Goal: Information Seeking & Learning: Learn about a topic

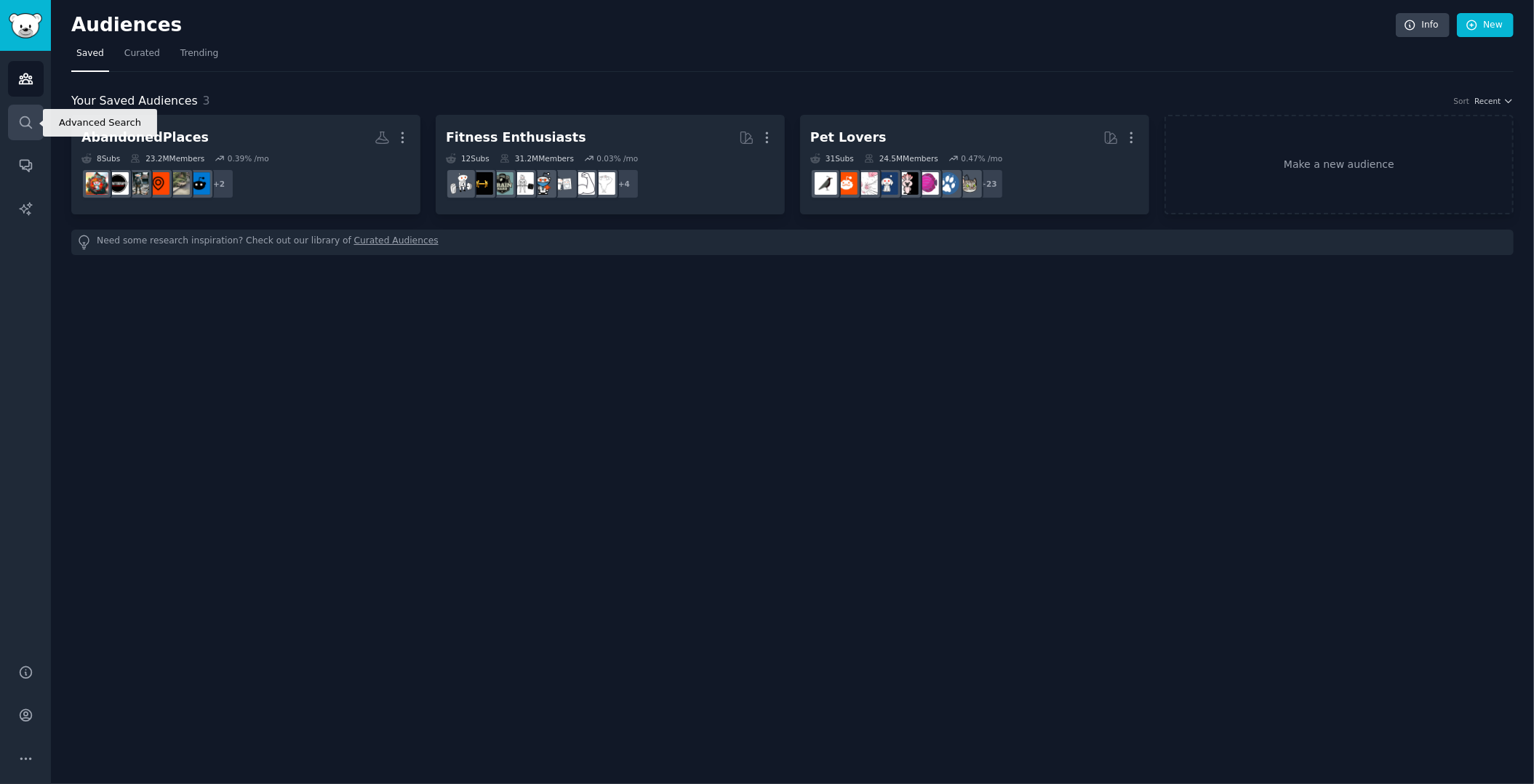
click at [22, 119] on icon "Sidebar" at bounding box center [25, 122] width 15 height 15
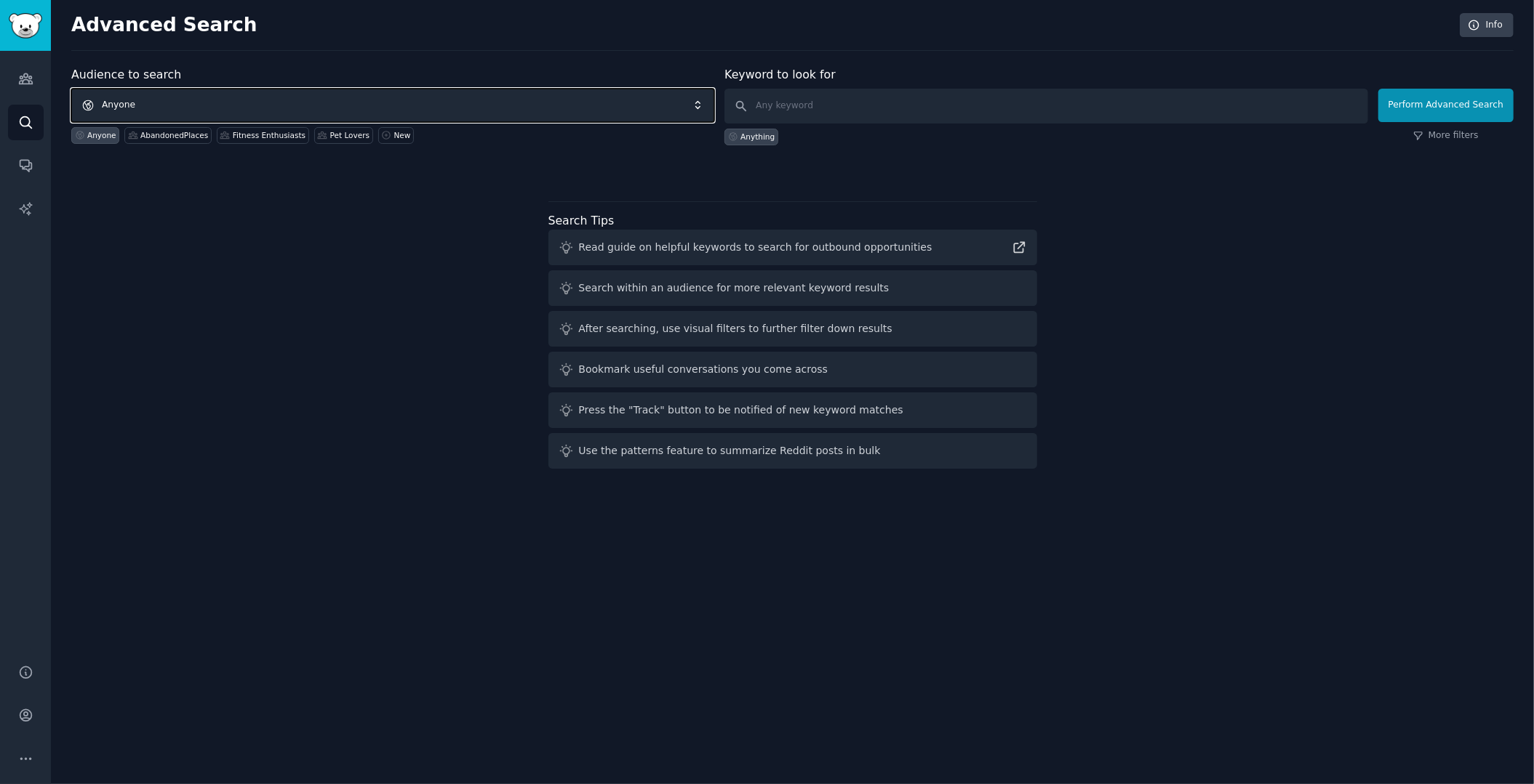
click at [376, 104] on span "Anyone" at bounding box center [393, 105] width 643 height 34
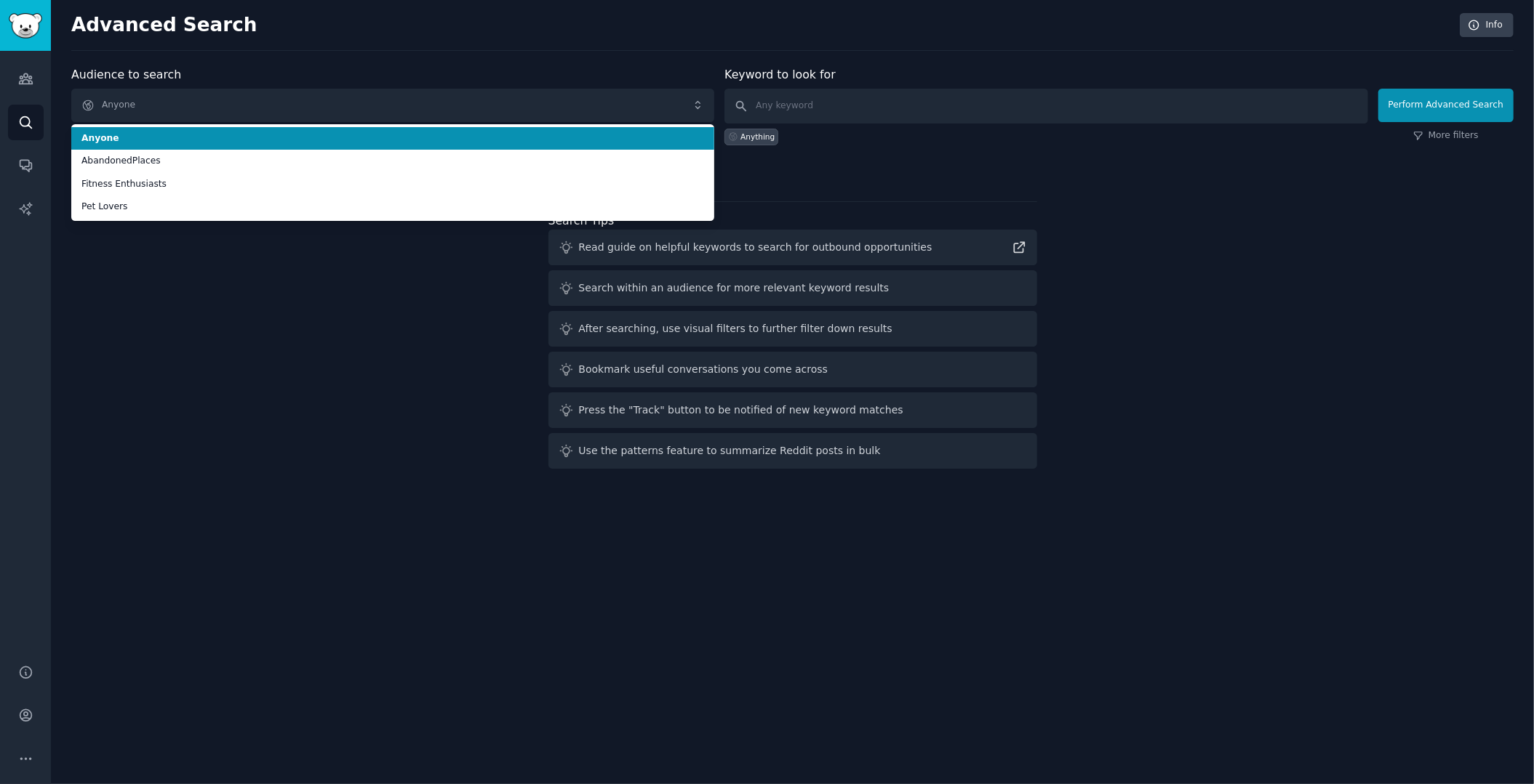
click at [478, 59] on div "Advanced Search Info Audience to search Anyone Anyone AbandonedPlaces Fitness E…" at bounding box center [792, 392] width 1483 height 784
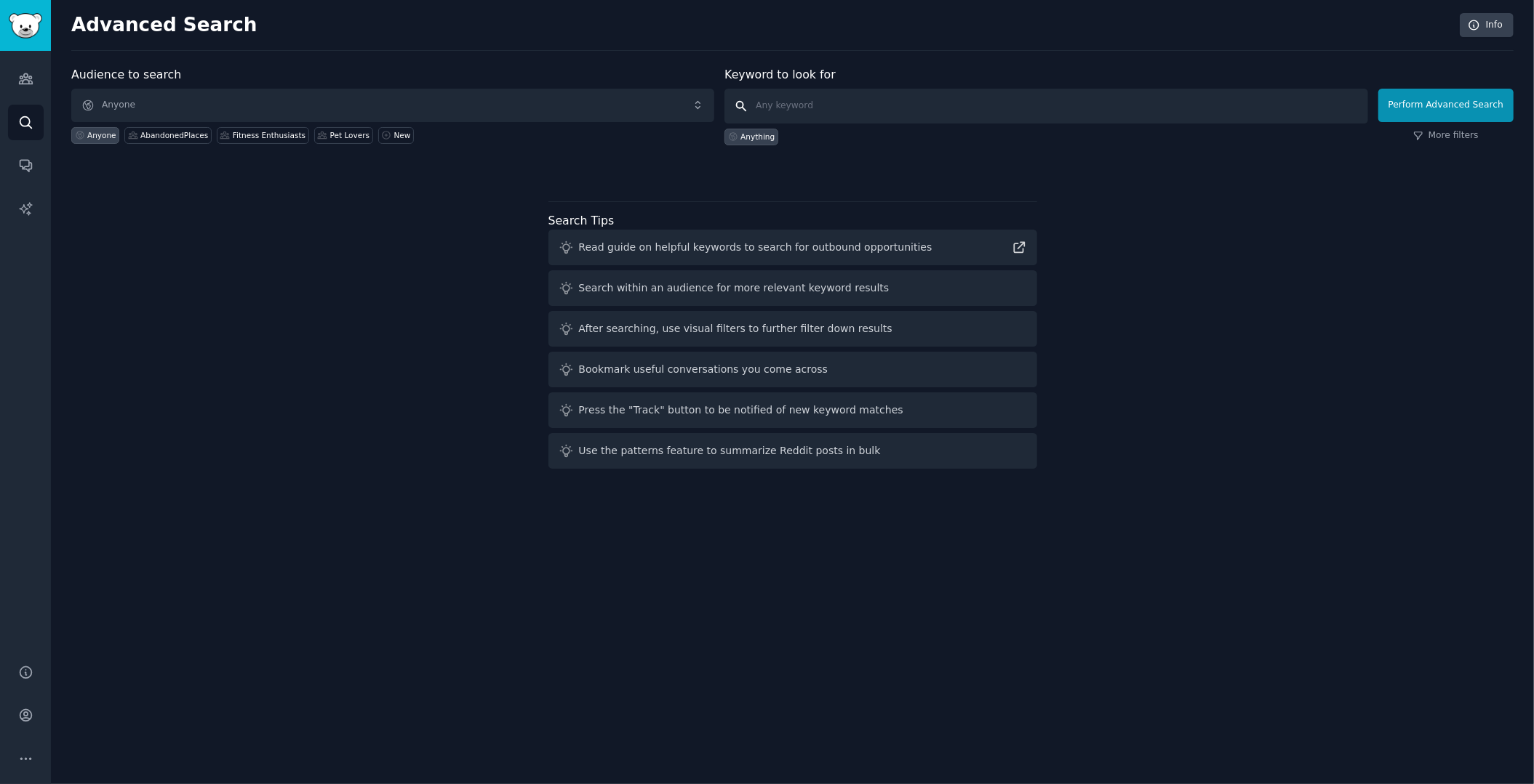
click at [890, 114] on input "text" at bounding box center [1045, 105] width 643 height 35
paste input "weekly planner students"
type input "weekly planner students"
click at [1436, 110] on button "Perform Advanced Search" at bounding box center [1446, 105] width 136 height 34
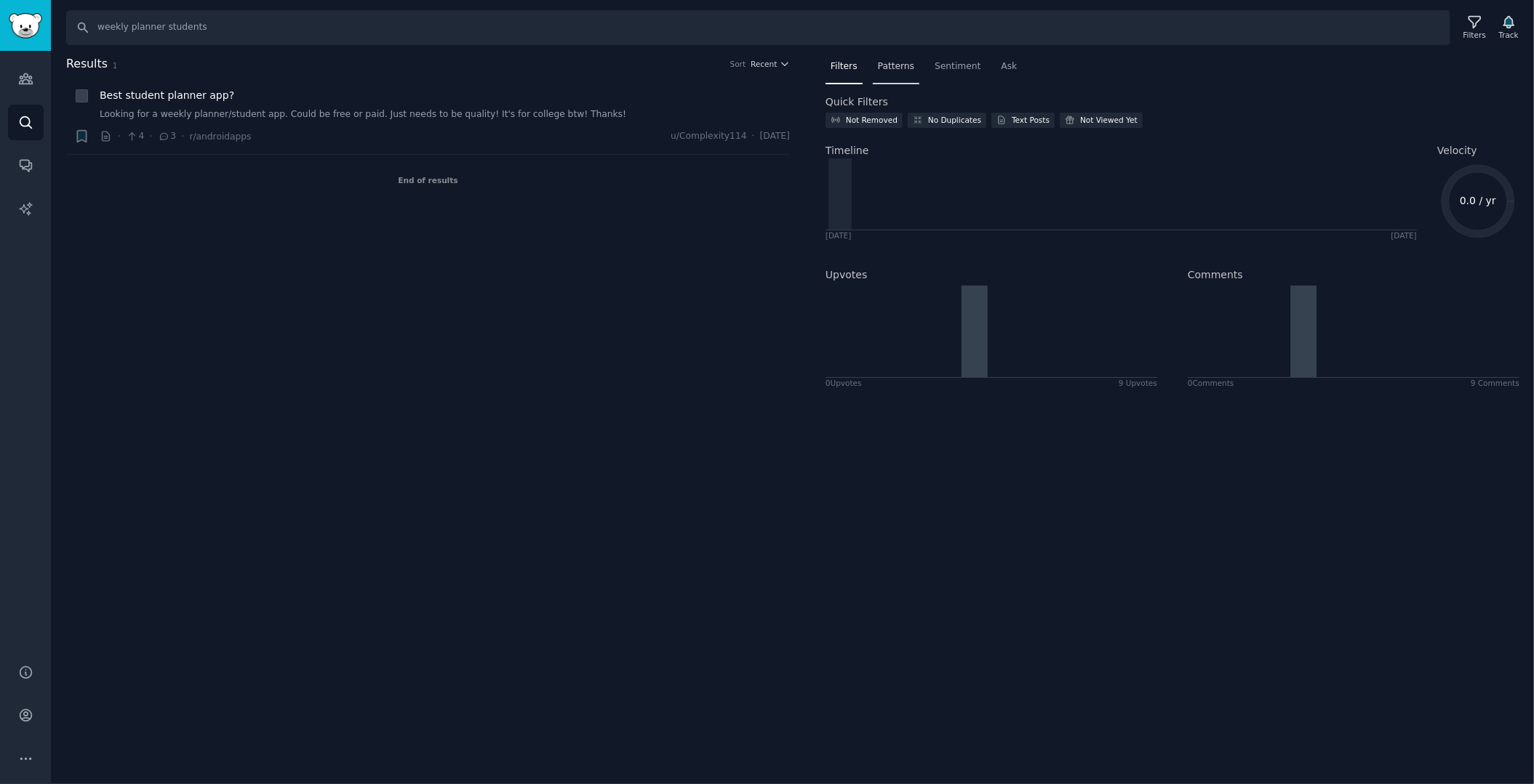
click at [898, 69] on span "Patterns" at bounding box center [896, 67] width 37 height 13
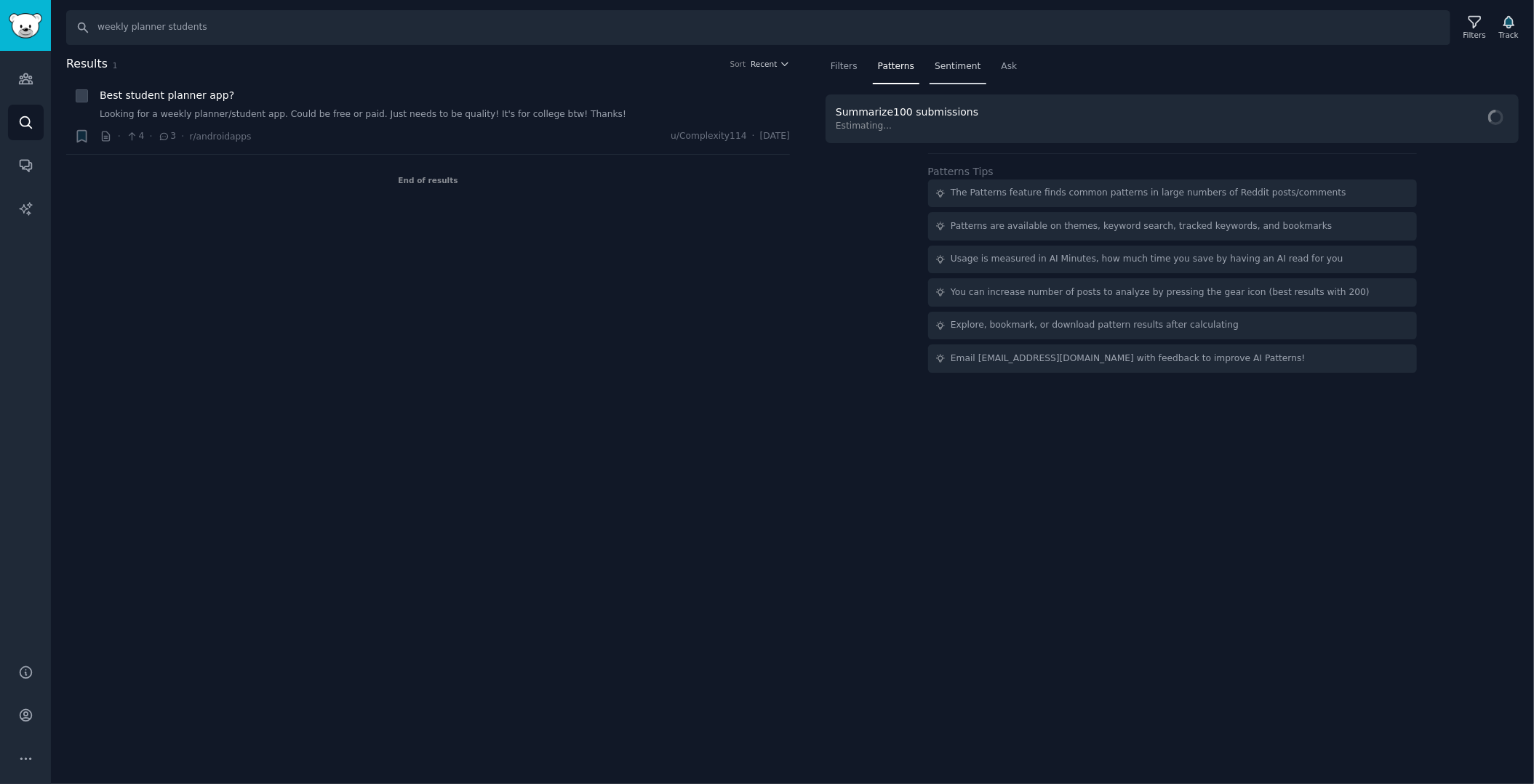
click at [942, 68] on span "Sentiment" at bounding box center [958, 67] width 46 height 13
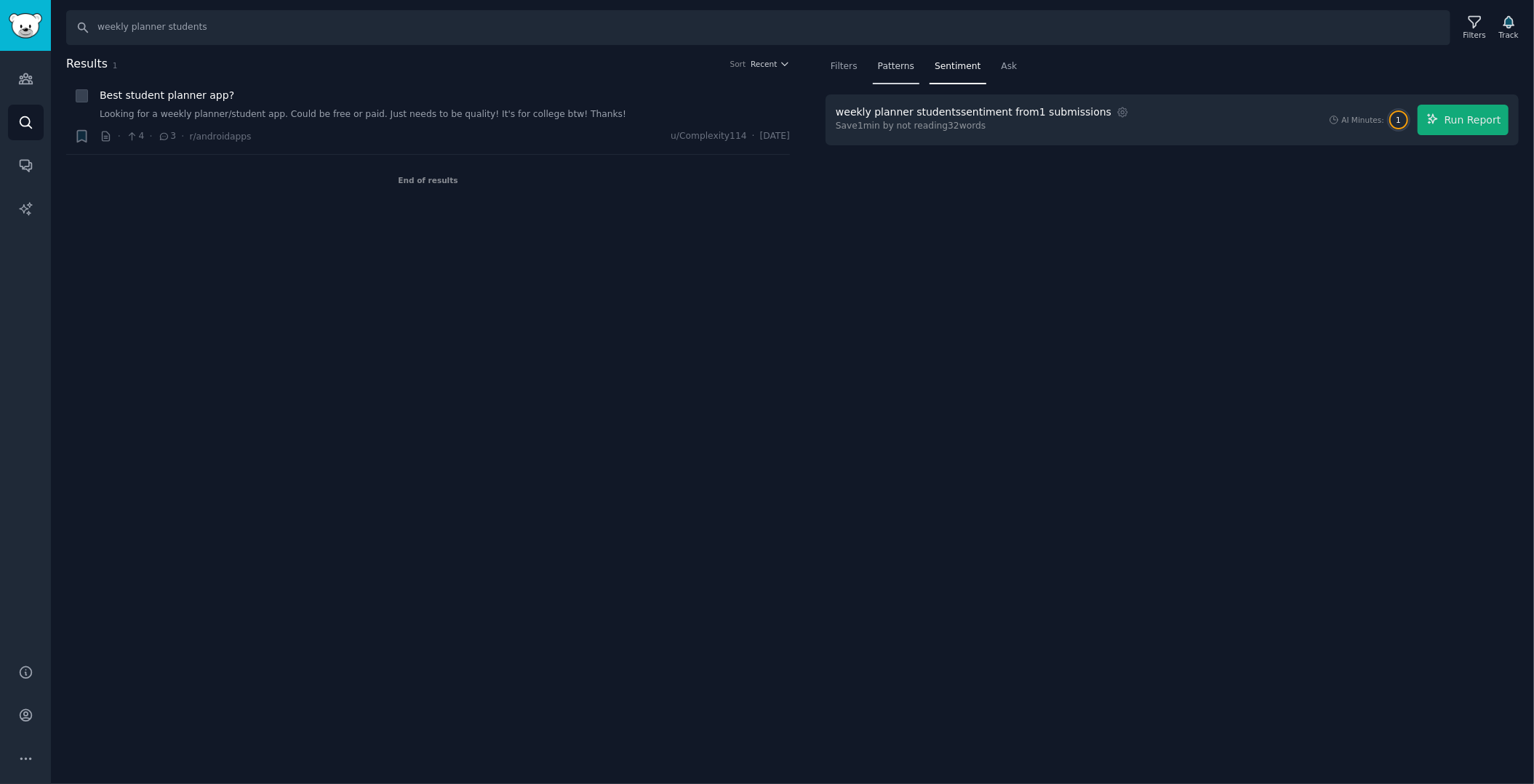
click at [904, 73] on div "Patterns" at bounding box center [896, 71] width 46 height 30
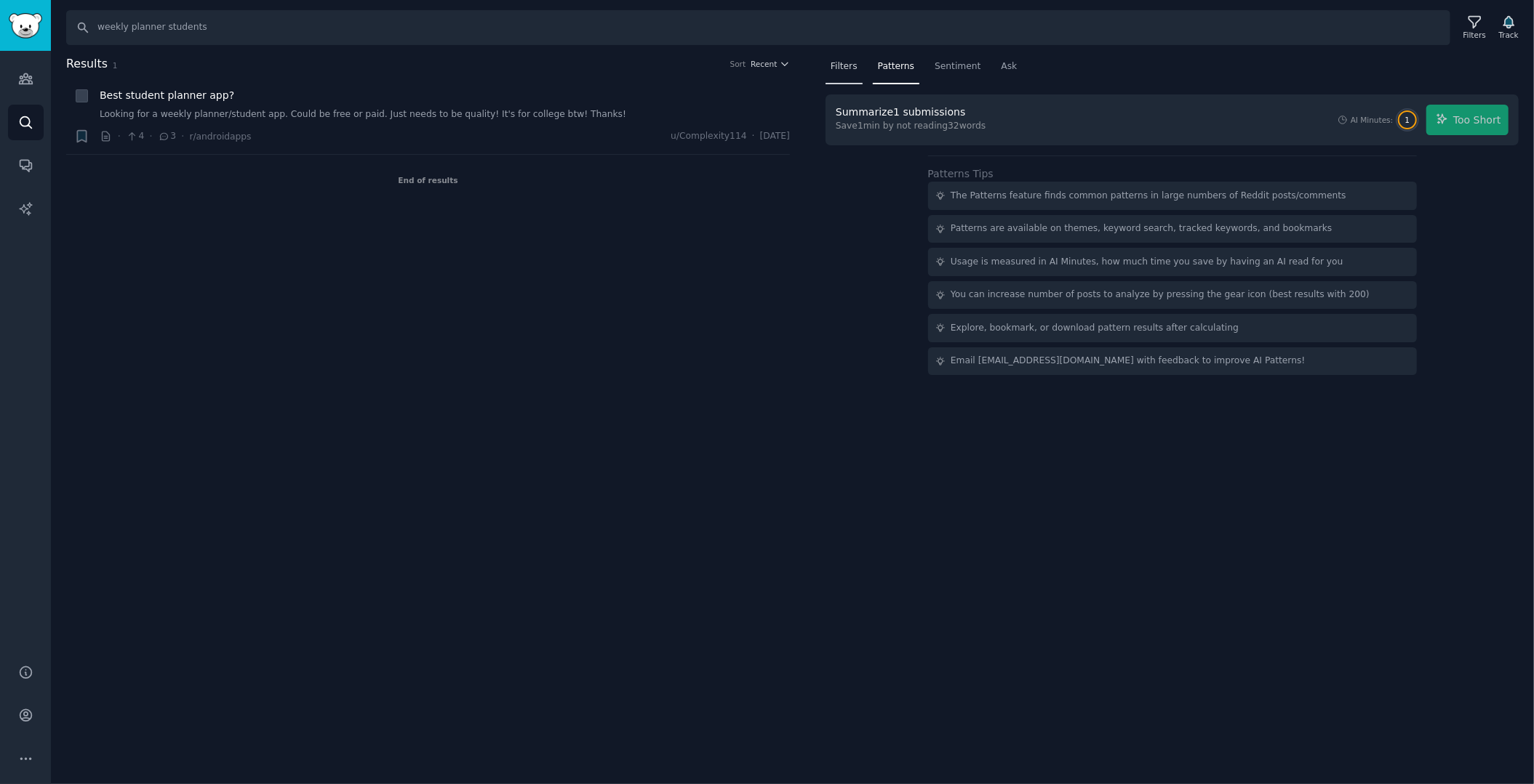
click at [837, 69] on span "Filters" at bounding box center [844, 67] width 27 height 13
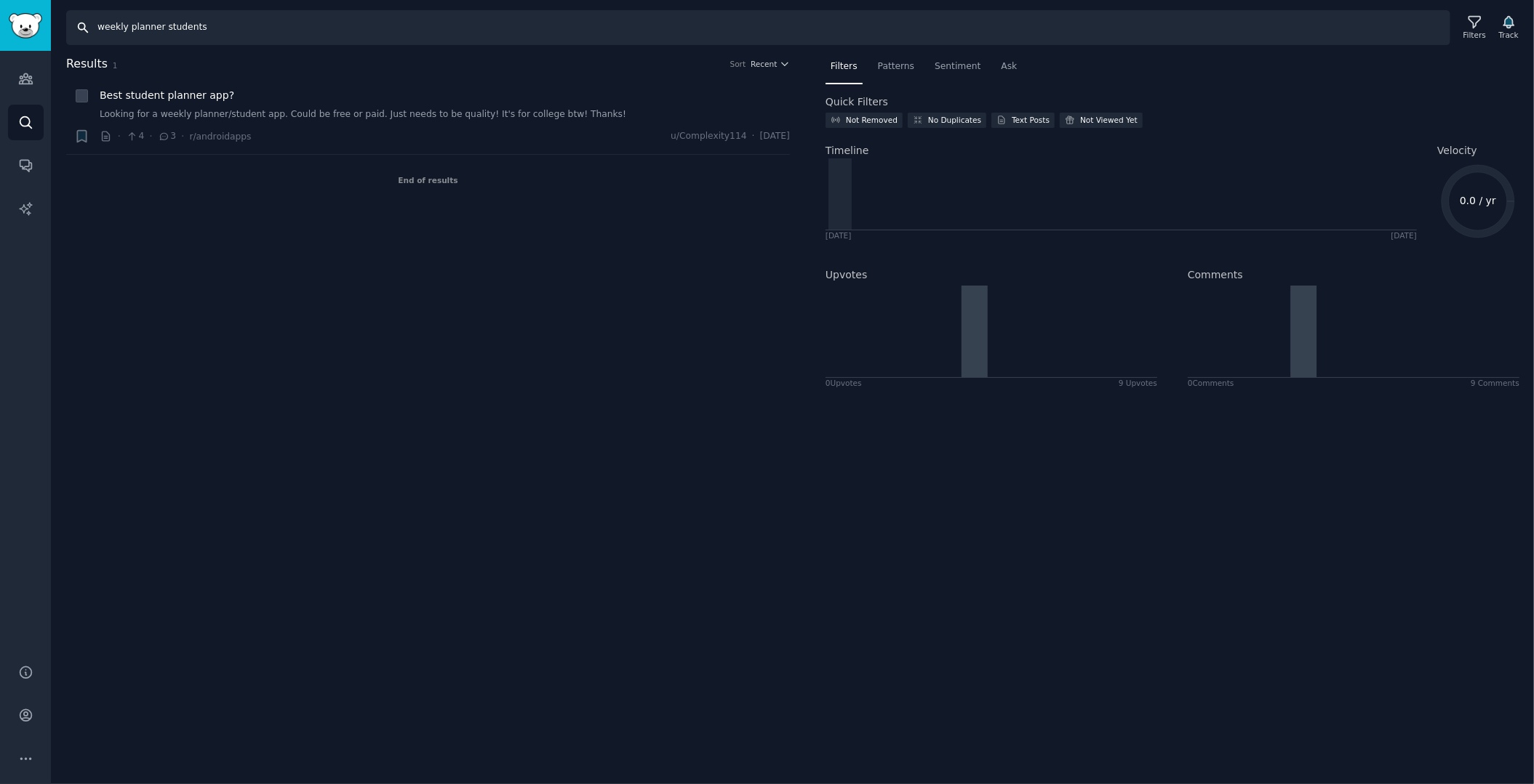
click at [315, 24] on input "weekly planner students" at bounding box center [758, 27] width 1384 height 35
drag, startPoint x: 245, startPoint y: 24, endPoint x: 39, endPoint y: 13, distance: 206.3
click at [39, 13] on div "Audiences Search Conversations AI Reports Help Account More Search weekly plann…" at bounding box center [767, 392] width 1534 height 784
paste input "student planner app site"
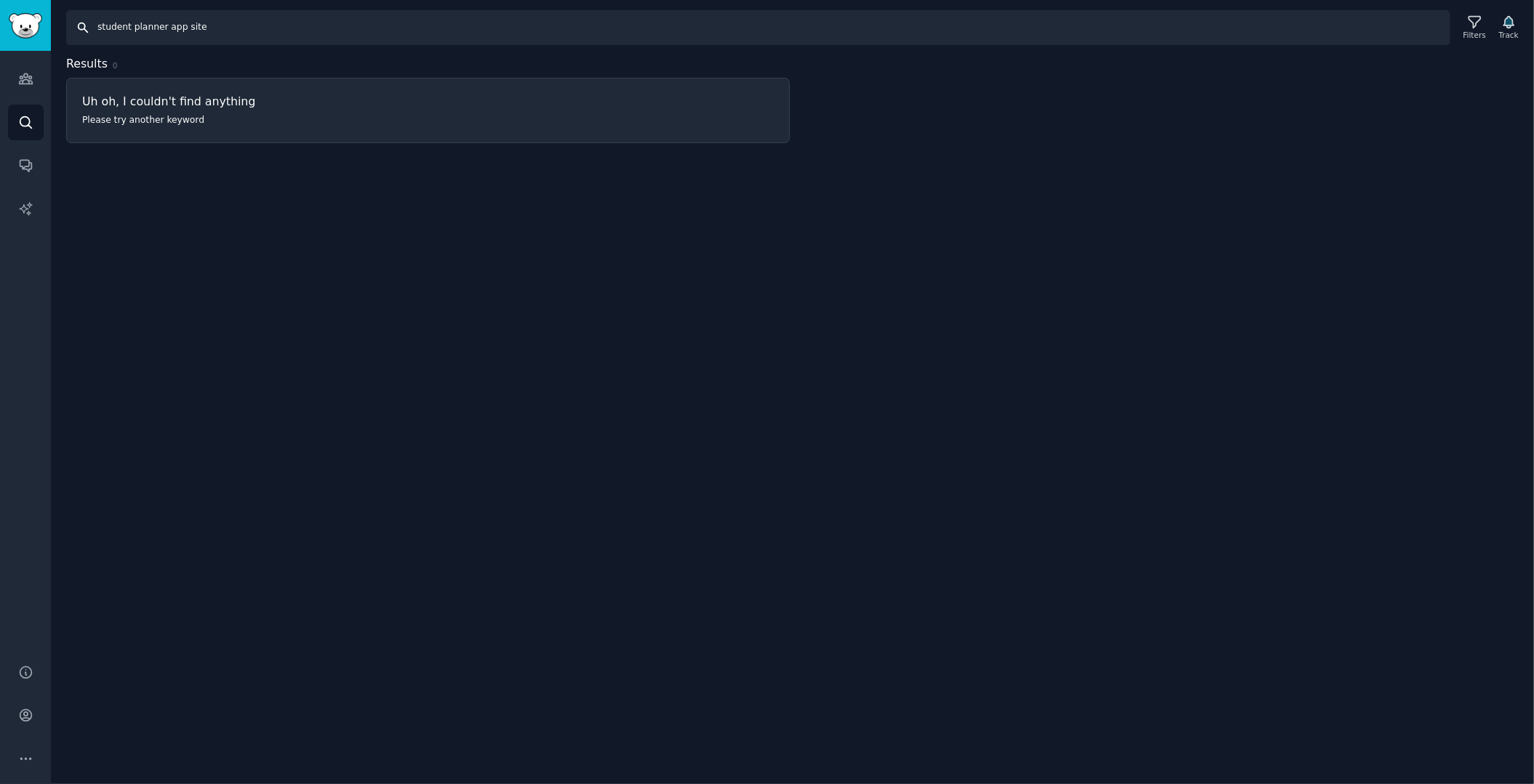
click at [181, 17] on input "student planner app site" at bounding box center [758, 27] width 1384 height 35
drag, startPoint x: 179, startPoint y: 25, endPoint x: -4, endPoint y: 20, distance: 183.1
click at [0, 20] on html "Audiences Search Conversations AI Reports Help Account More Search student plan…" at bounding box center [767, 392] width 1534 height 784
paste input "college planner tips"
type input "college planner tips site"
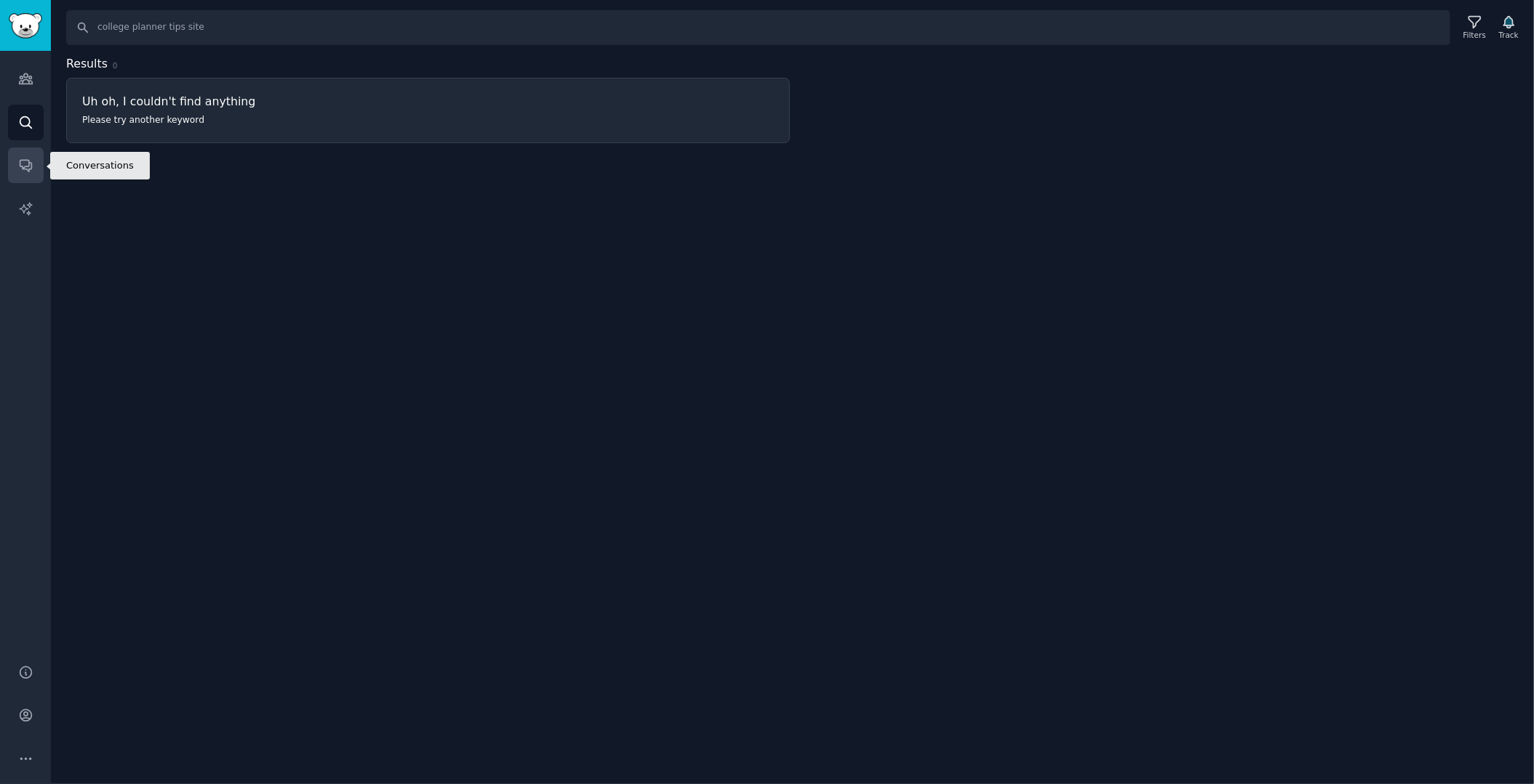
click at [31, 172] on icon "Sidebar" at bounding box center [25, 166] width 15 height 15
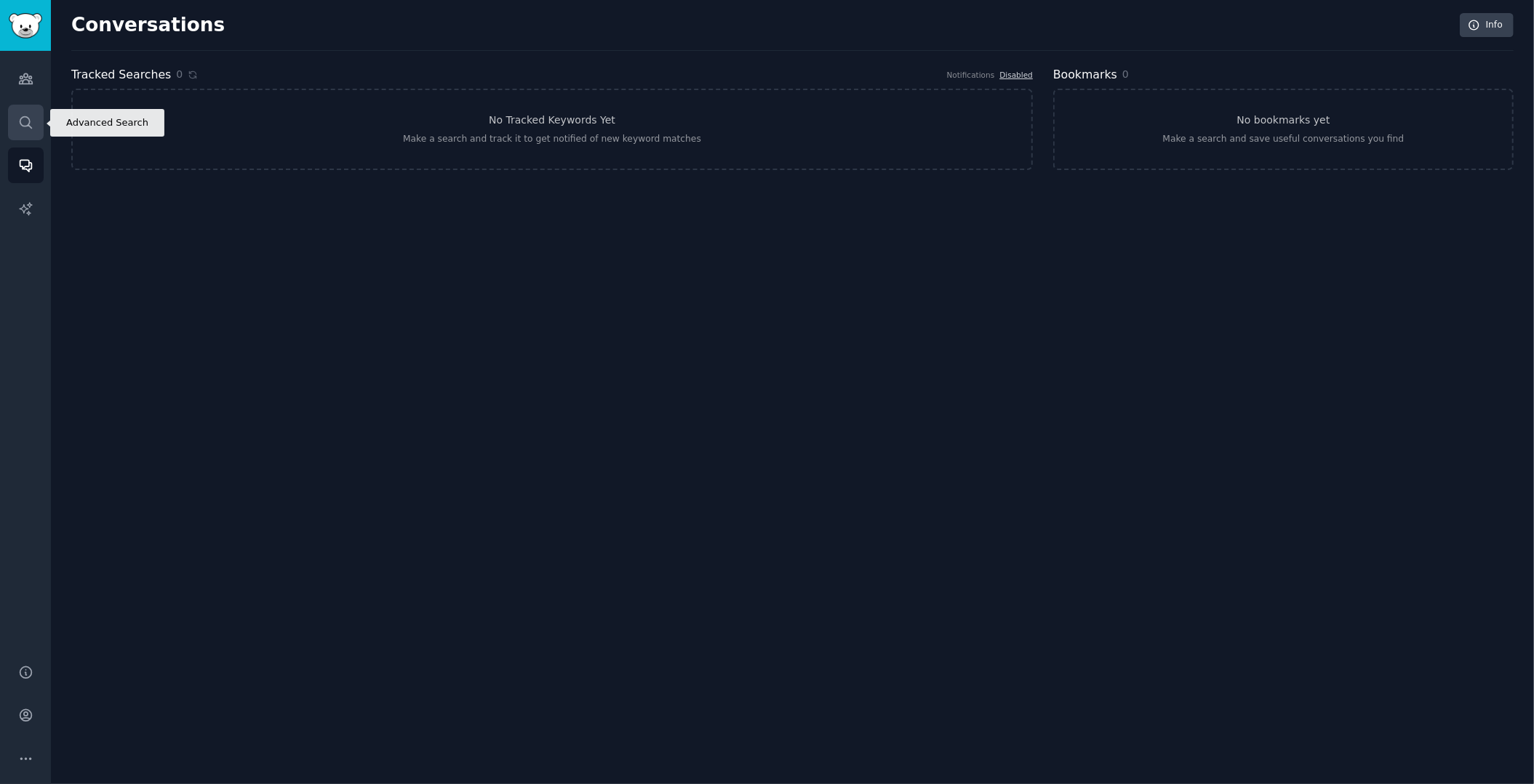
click at [30, 121] on icon "Sidebar" at bounding box center [25, 122] width 15 height 15
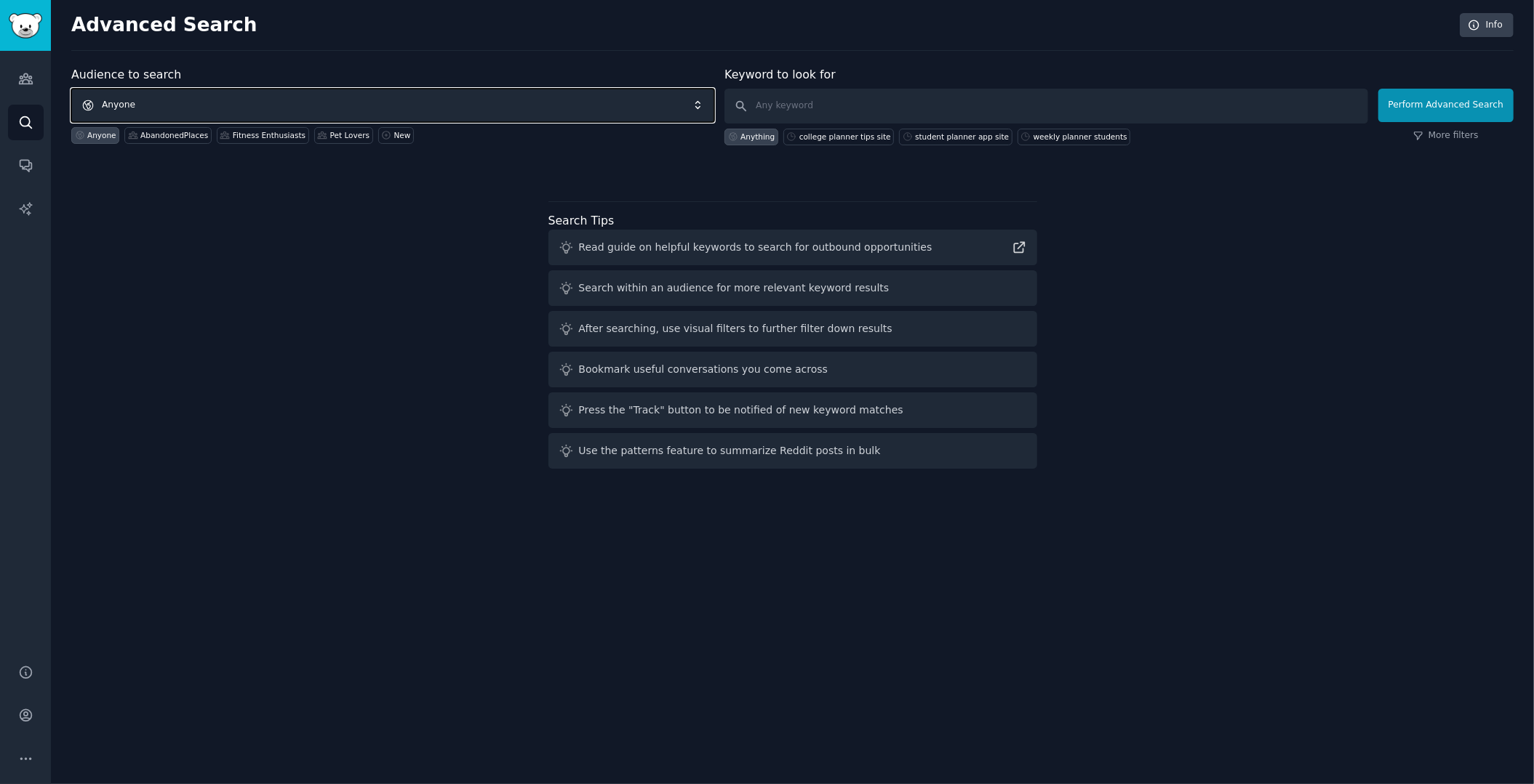
click at [347, 104] on span "Anyone" at bounding box center [393, 105] width 643 height 34
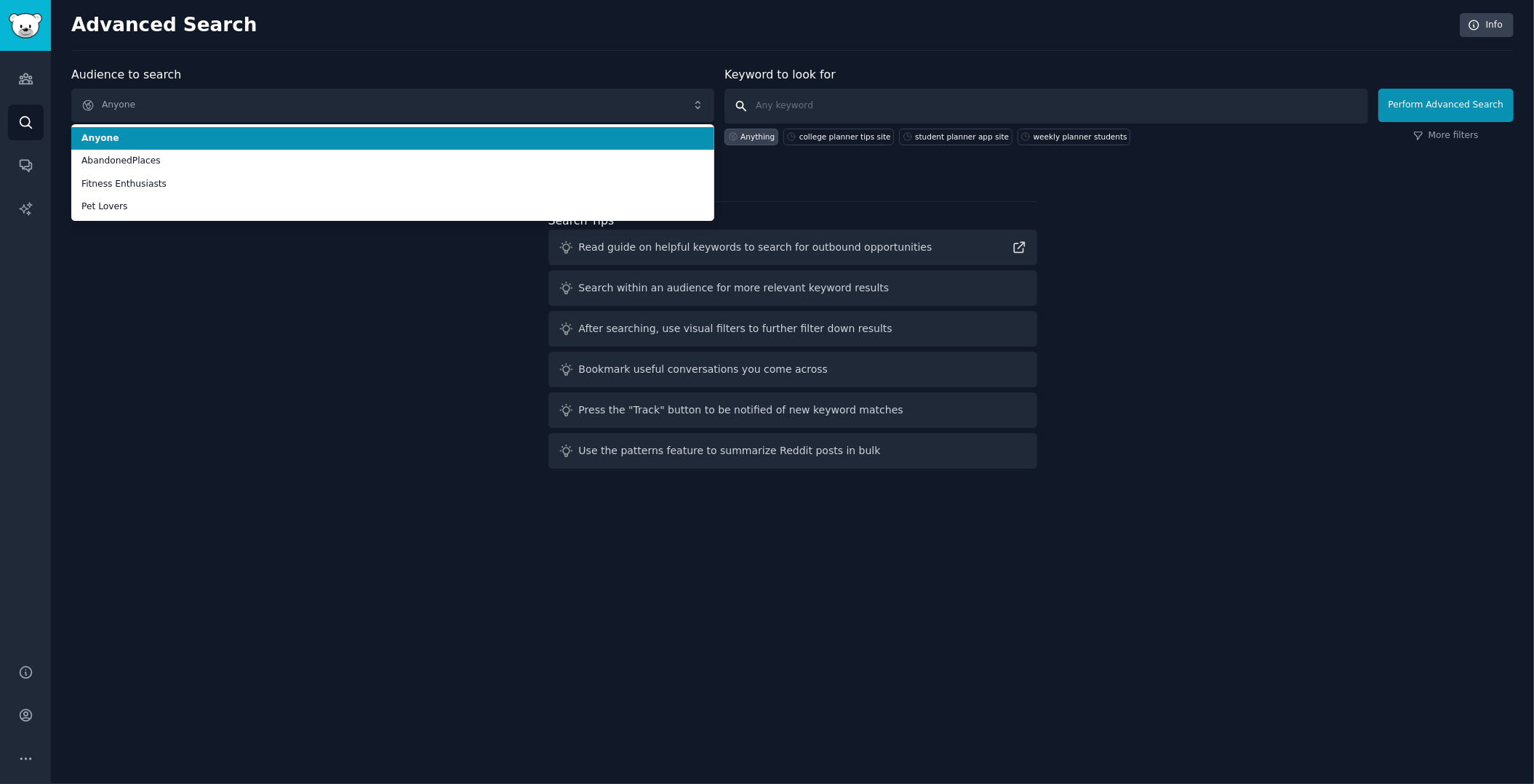
click at [852, 106] on input "text" at bounding box center [1045, 105] width 643 height 35
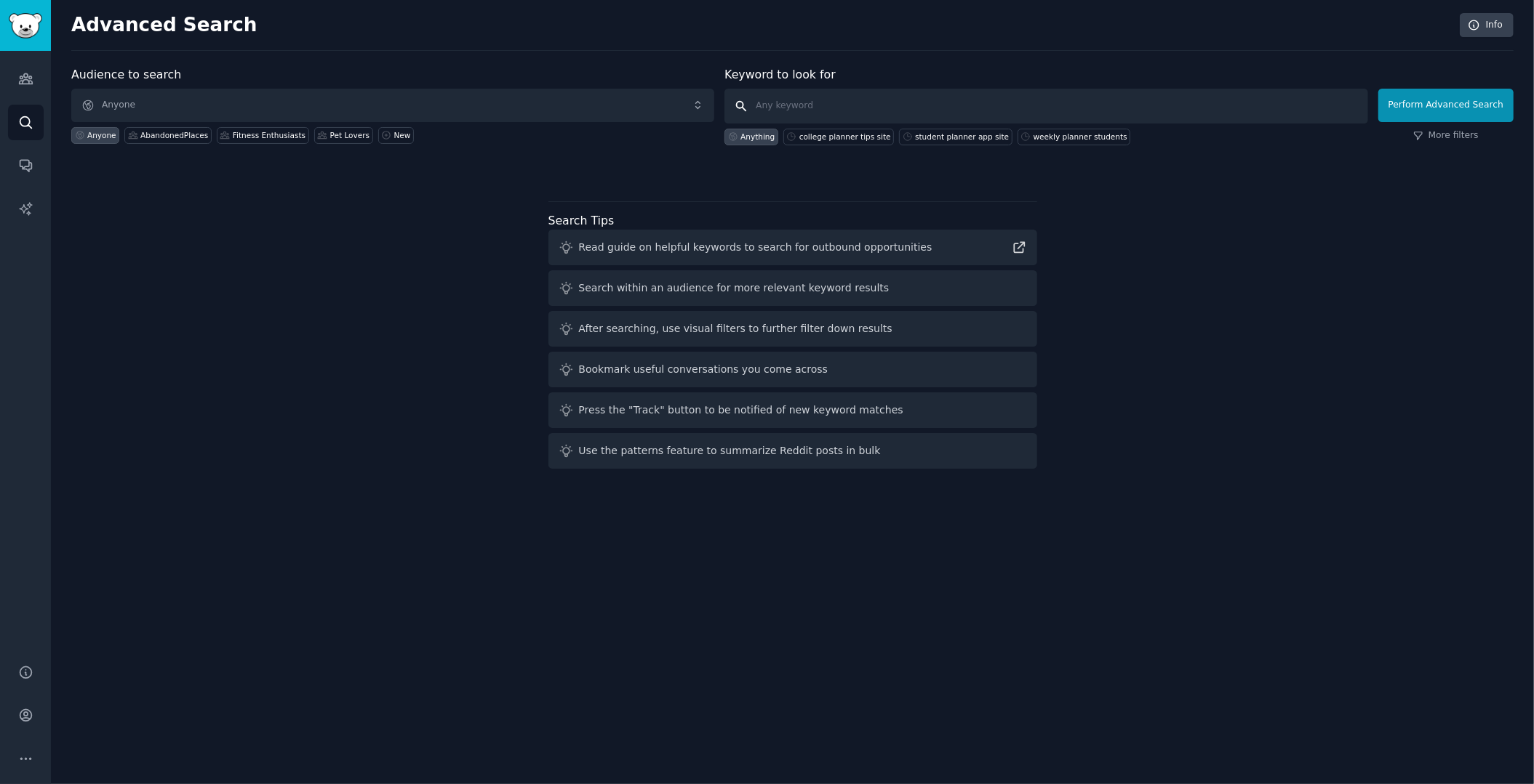
paste input "how do you plan your study week site"
type input "how do you plan your study week site"
click at [1454, 110] on button "Perform Advanced Search" at bounding box center [1446, 105] width 136 height 34
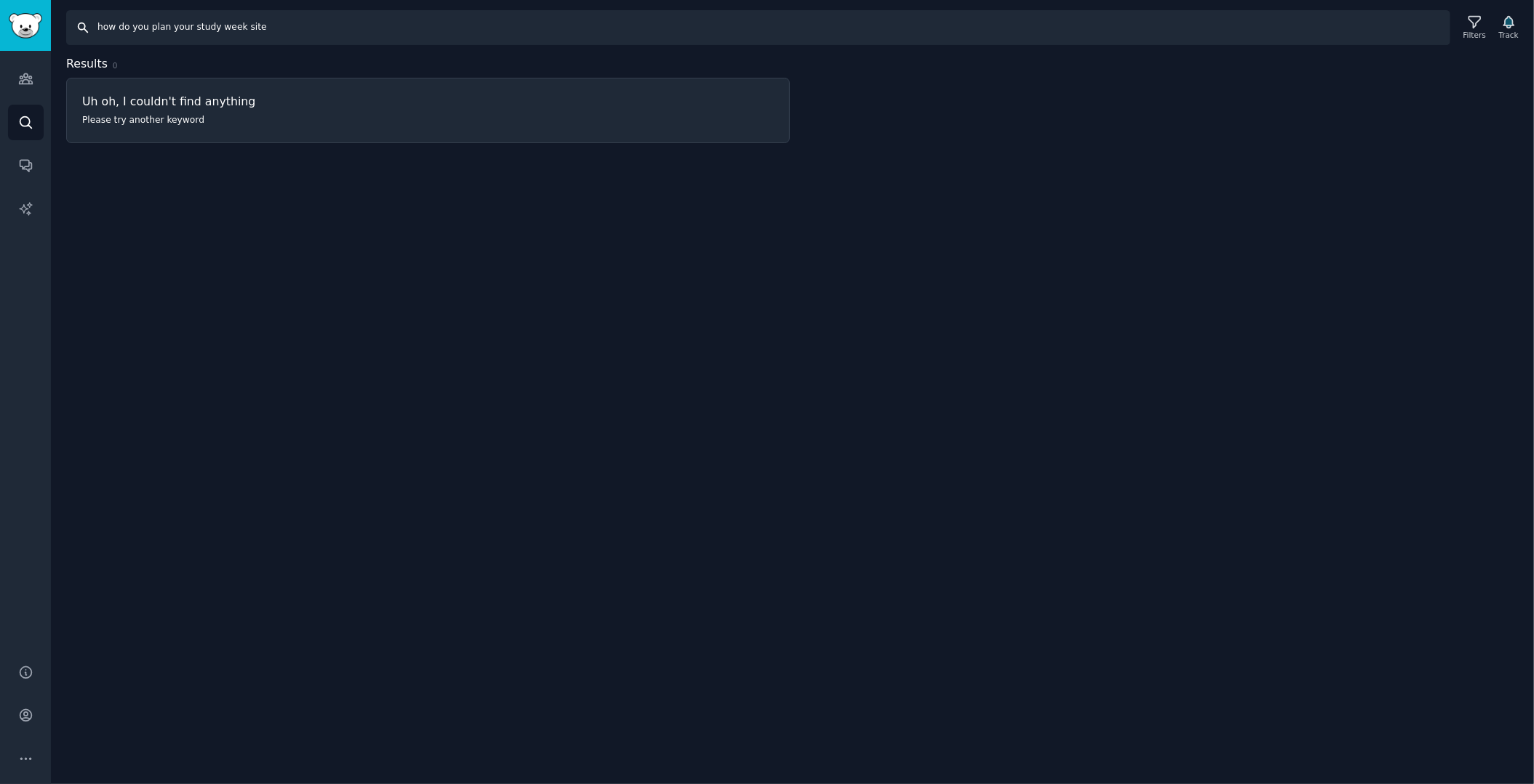
click at [417, 28] on input "how do you plan your study week site" at bounding box center [758, 27] width 1384 height 35
drag, startPoint x: 377, startPoint y: 34, endPoint x: 30, endPoint y: 28, distance: 347.1
click at [30, 28] on div "Audiences Search Conversations AI Reports Help Account More Search how do you p…" at bounding box center [767, 392] width 1534 height 784
paste input "weekly planner for school"
type input "weekly planner for school"
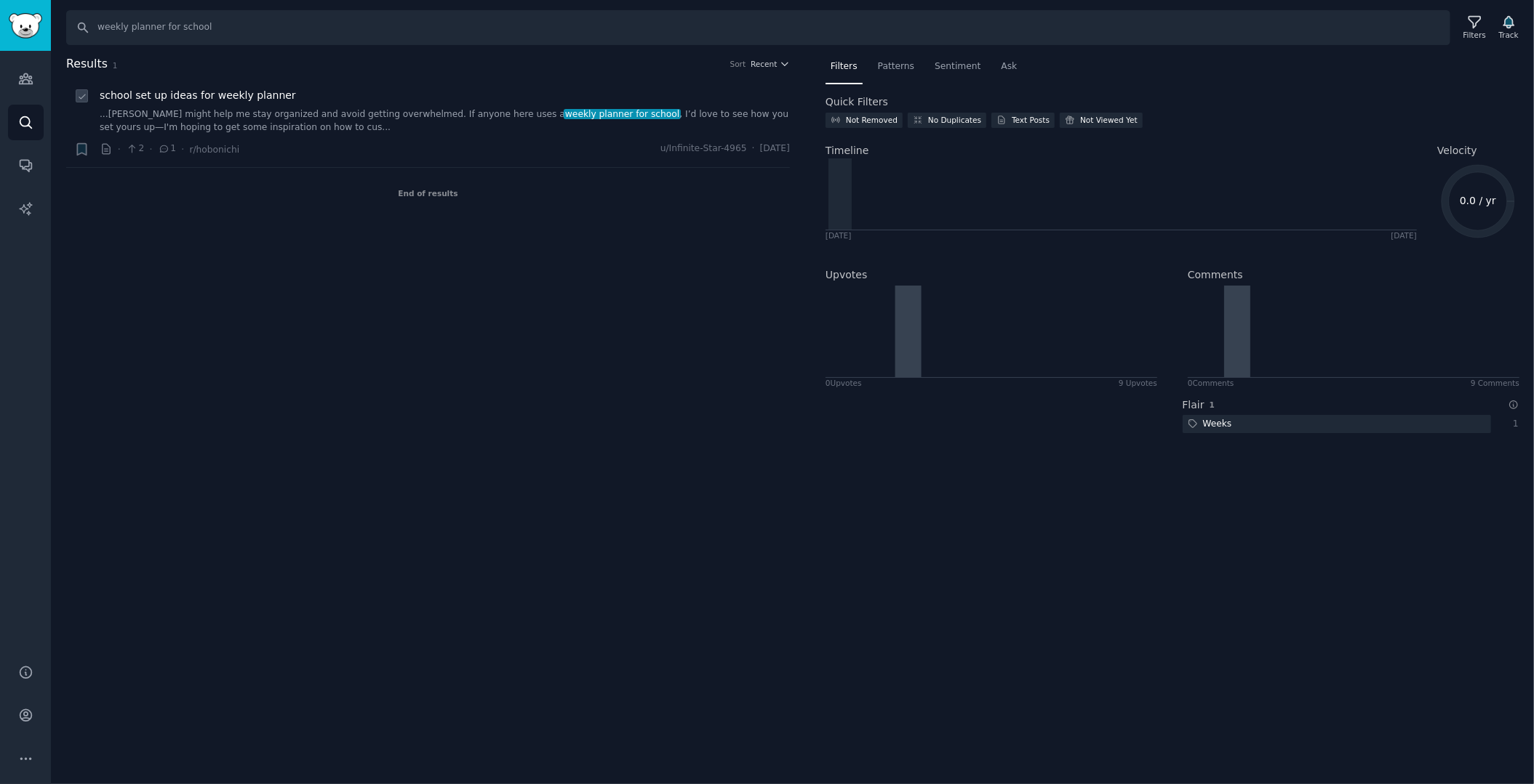
click at [121, 100] on span "school set up ideas for weekly planner" at bounding box center [198, 95] width 197 height 15
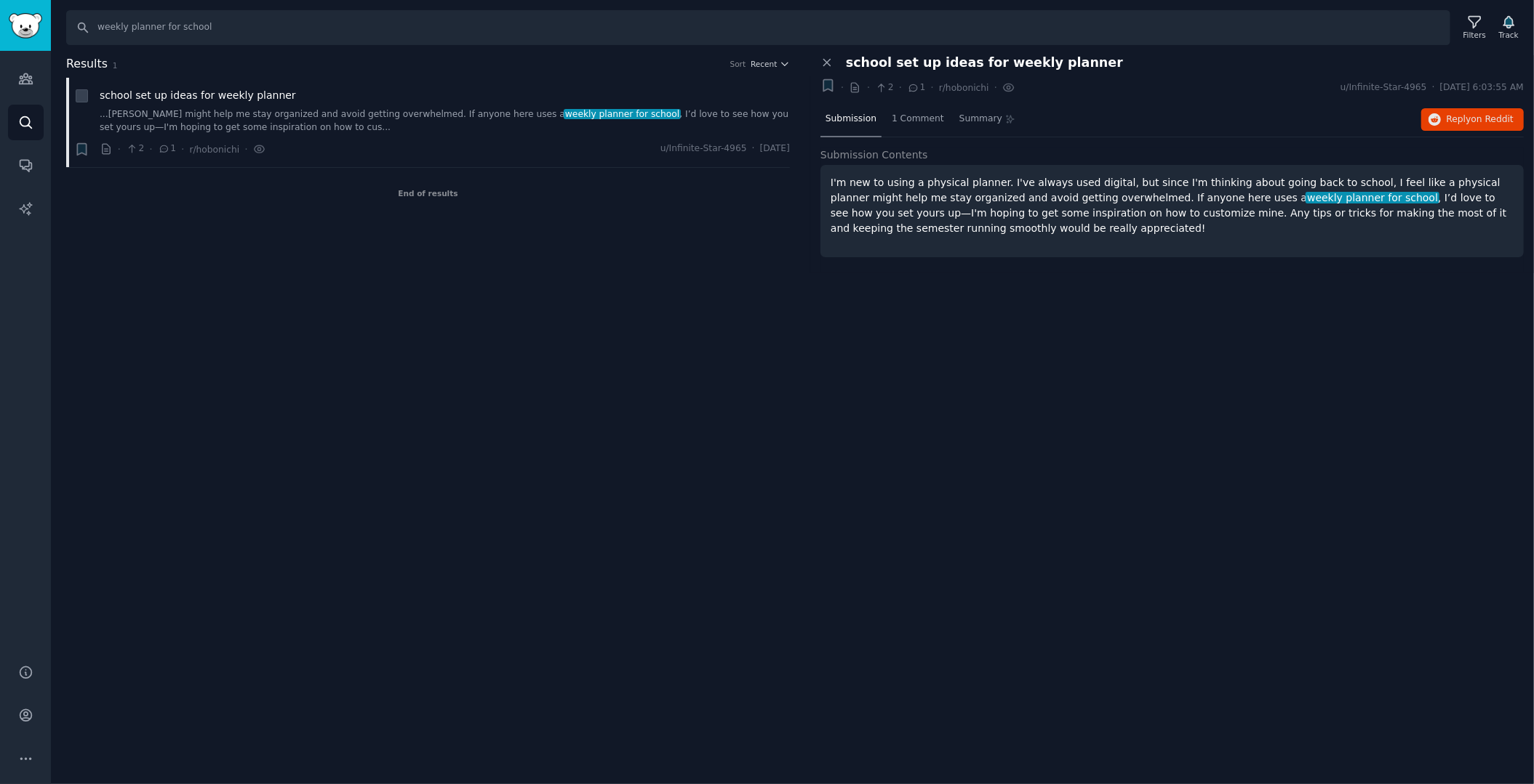
click at [1110, 340] on div "Search weekly planner for school Filters Track Results 1 Sort Recent + school s…" at bounding box center [792, 392] width 1483 height 784
click at [24, 79] on icon "Sidebar" at bounding box center [25, 79] width 13 height 10
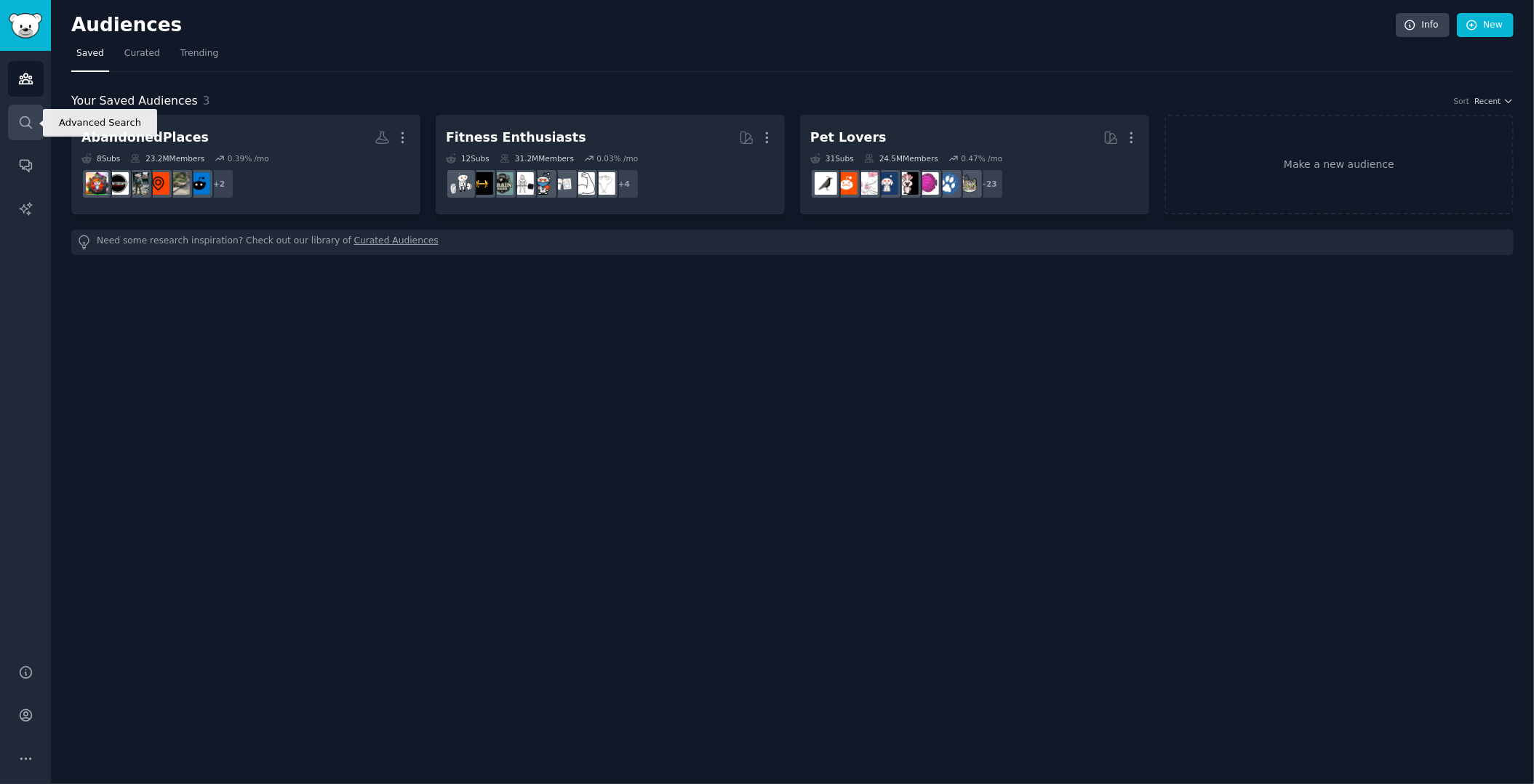
click at [8, 122] on link "Search" at bounding box center [25, 122] width 36 height 36
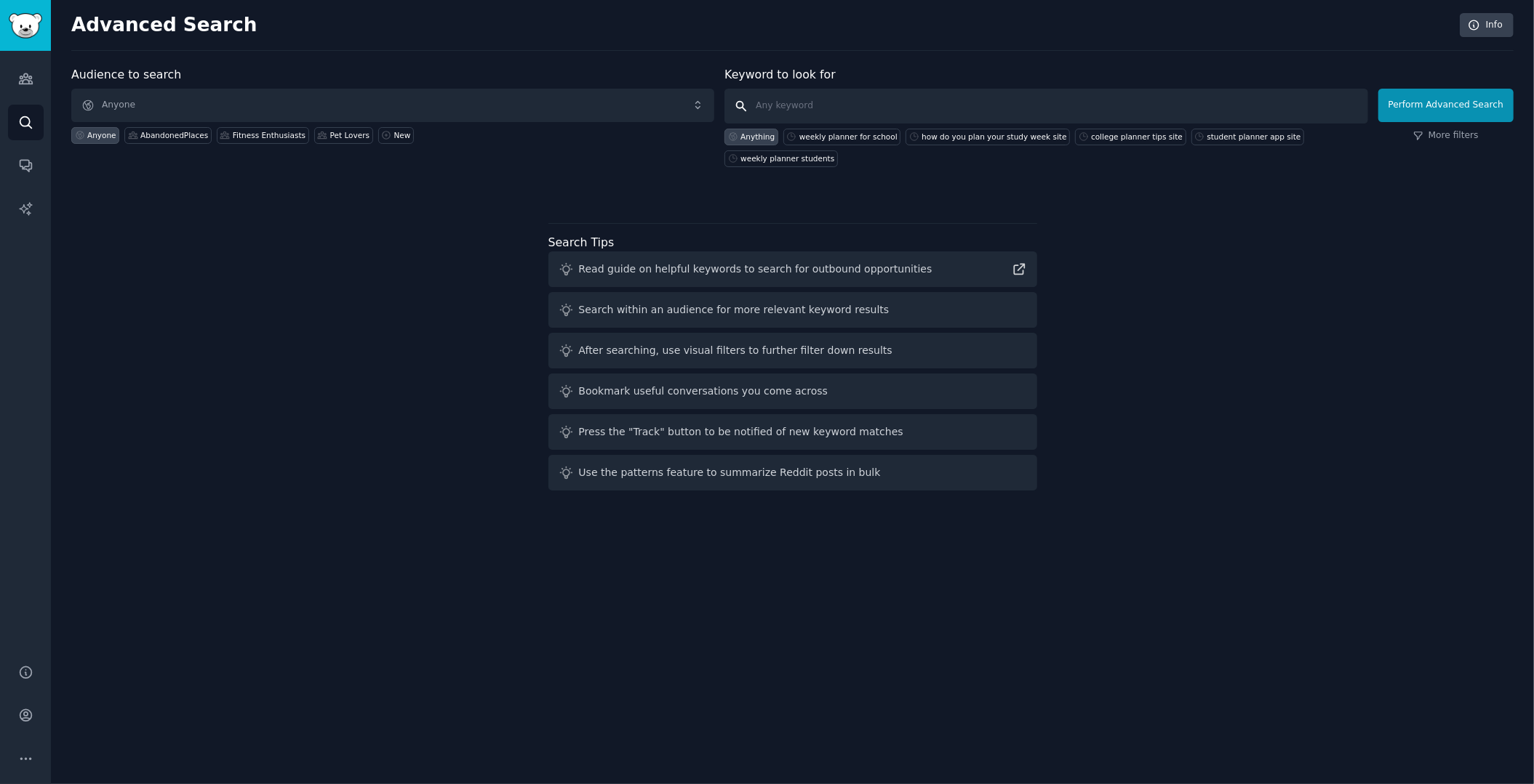
click at [858, 107] on input "text" at bounding box center [1045, 105] width 643 height 35
paste input "weekly planner for work"
type input "weekly planner for work"
click at [1443, 104] on button "Perform Advanced Search" at bounding box center [1446, 105] width 136 height 34
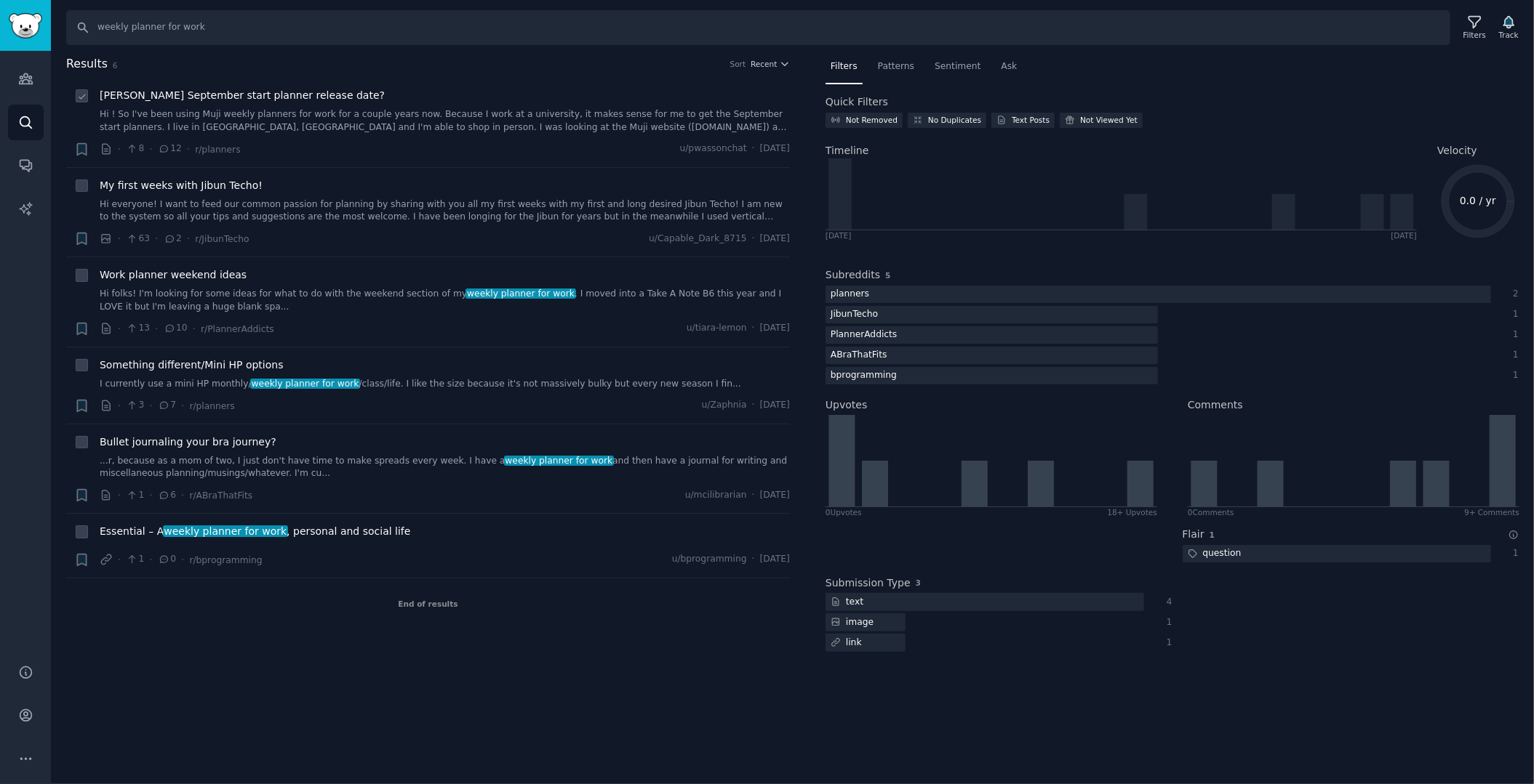
click at [80, 92] on icon at bounding box center [82, 96] width 10 height 10
checkbox input "true"
click at [78, 187] on icon at bounding box center [82, 186] width 10 height 10
checkbox input "true"
click at [86, 275] on icon at bounding box center [82, 276] width 10 height 10
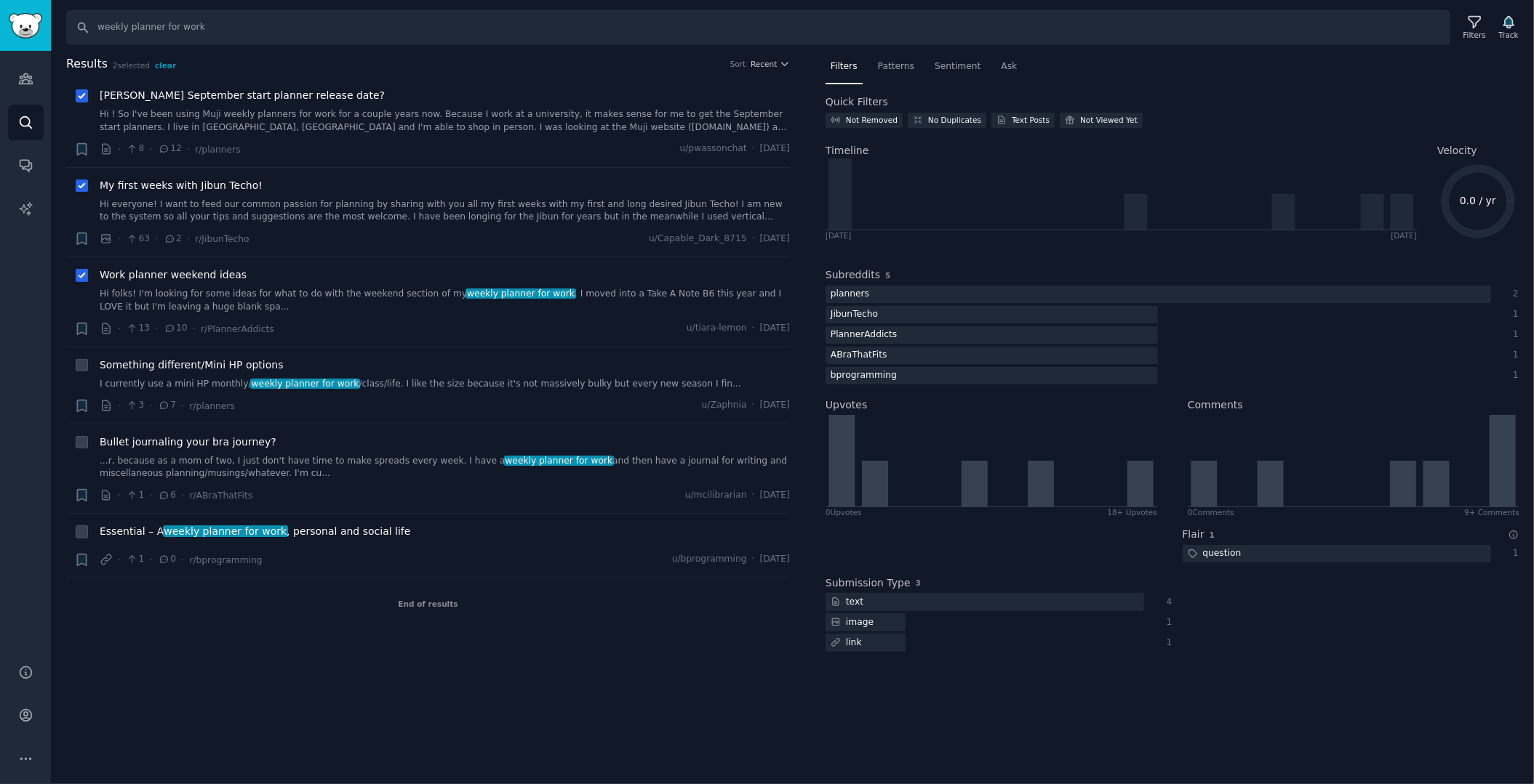
checkbox input "true"
click at [85, 366] on icon at bounding box center [82, 366] width 10 height 10
checkbox input "true"
click at [222, 451] on div "Bullet journaling your bra journey? ...r, because as a mom of two, I just don't…" at bounding box center [444, 457] width 690 height 46
click at [256, 463] on link "...r, because as a mom of two, I just don't have time to make spreads every wee…" at bounding box center [444, 468] width 690 height 25
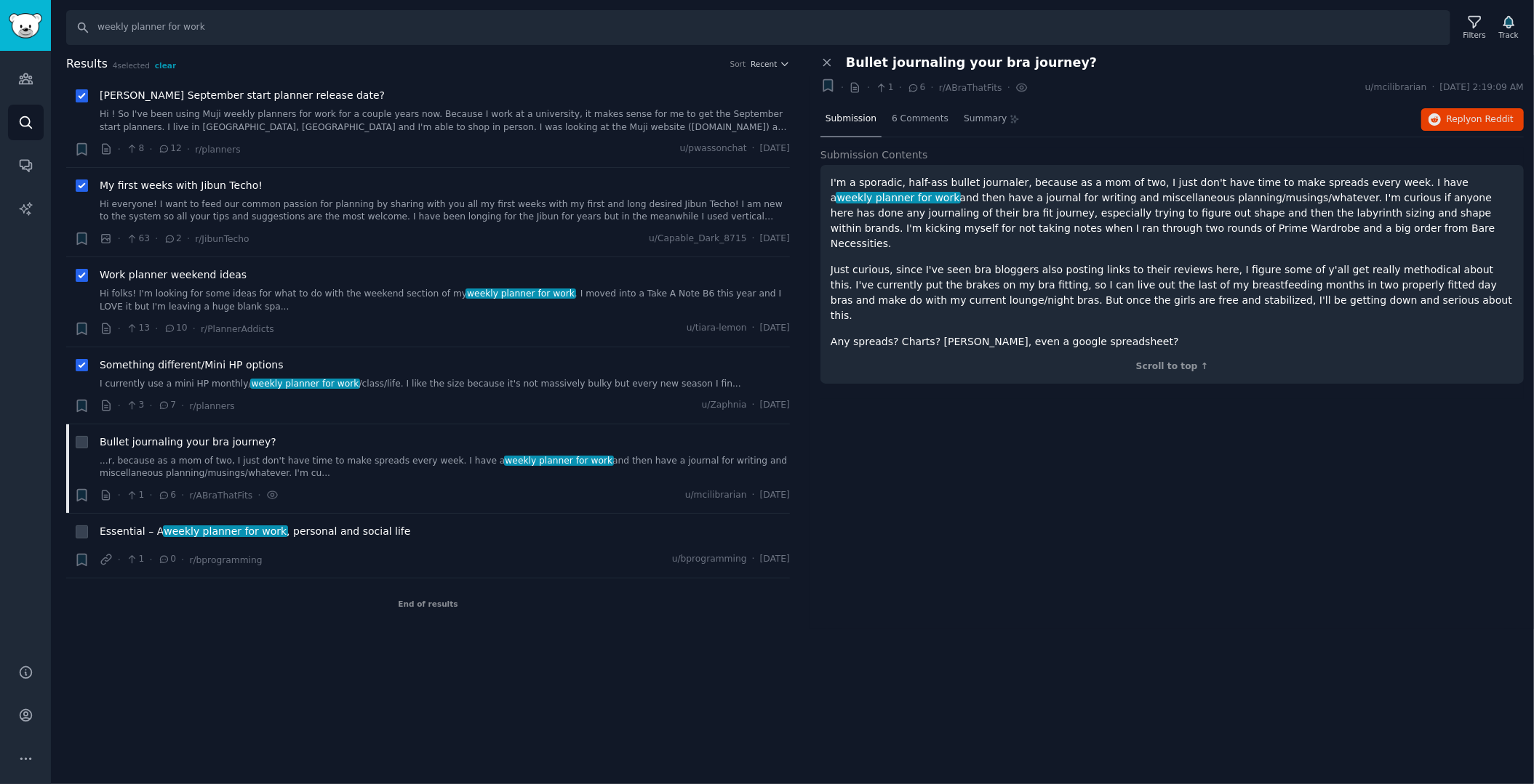
click at [604, 623] on div "End of results" at bounding box center [428, 604] width 724 height 51
click at [84, 441] on icon at bounding box center [81, 443] width 6 height 5
checkbox input "true"
click at [81, 533] on icon at bounding box center [81, 533] width 6 height 5
checkbox input "true"
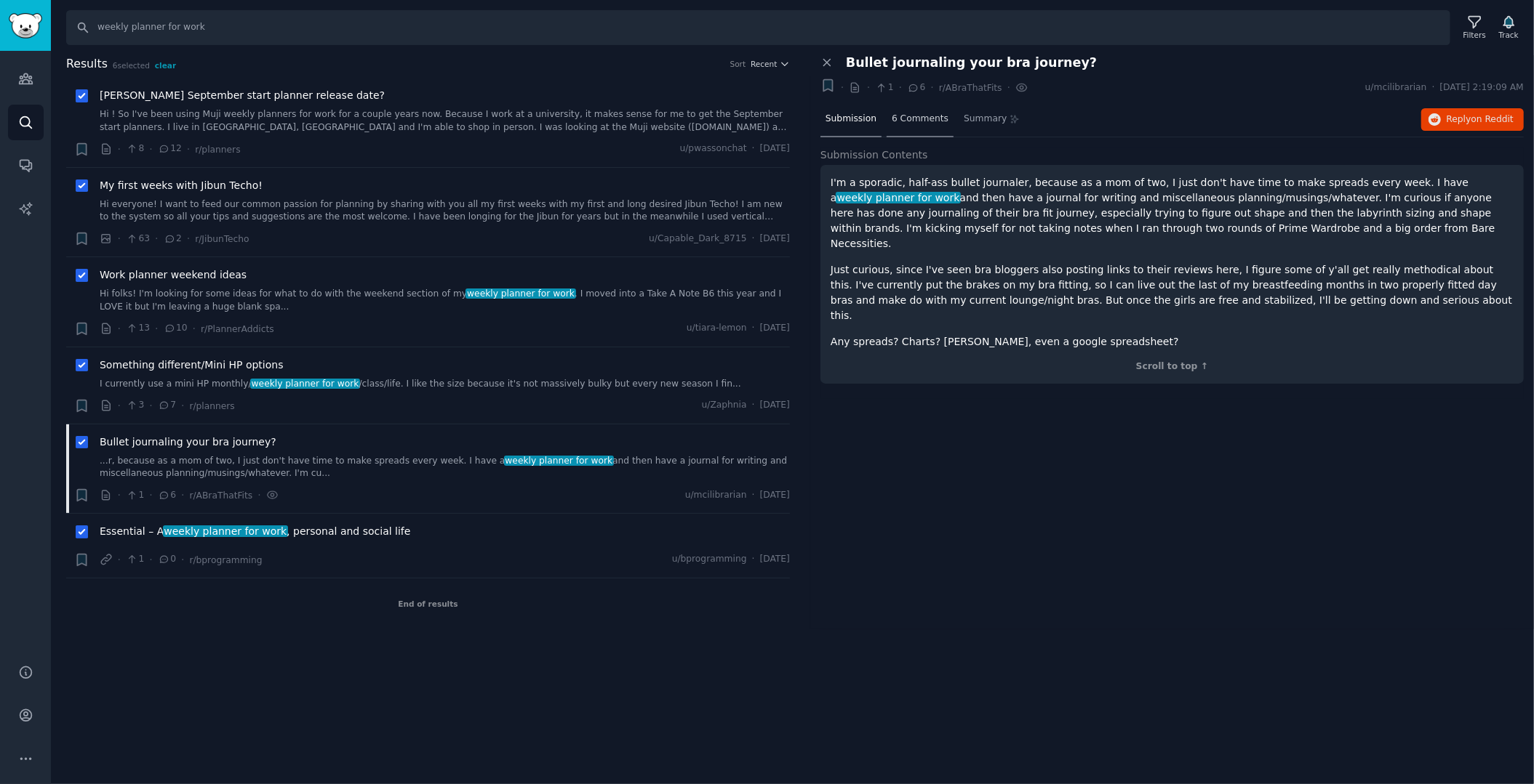
click at [909, 117] on span "6 Comments" at bounding box center [920, 120] width 57 height 13
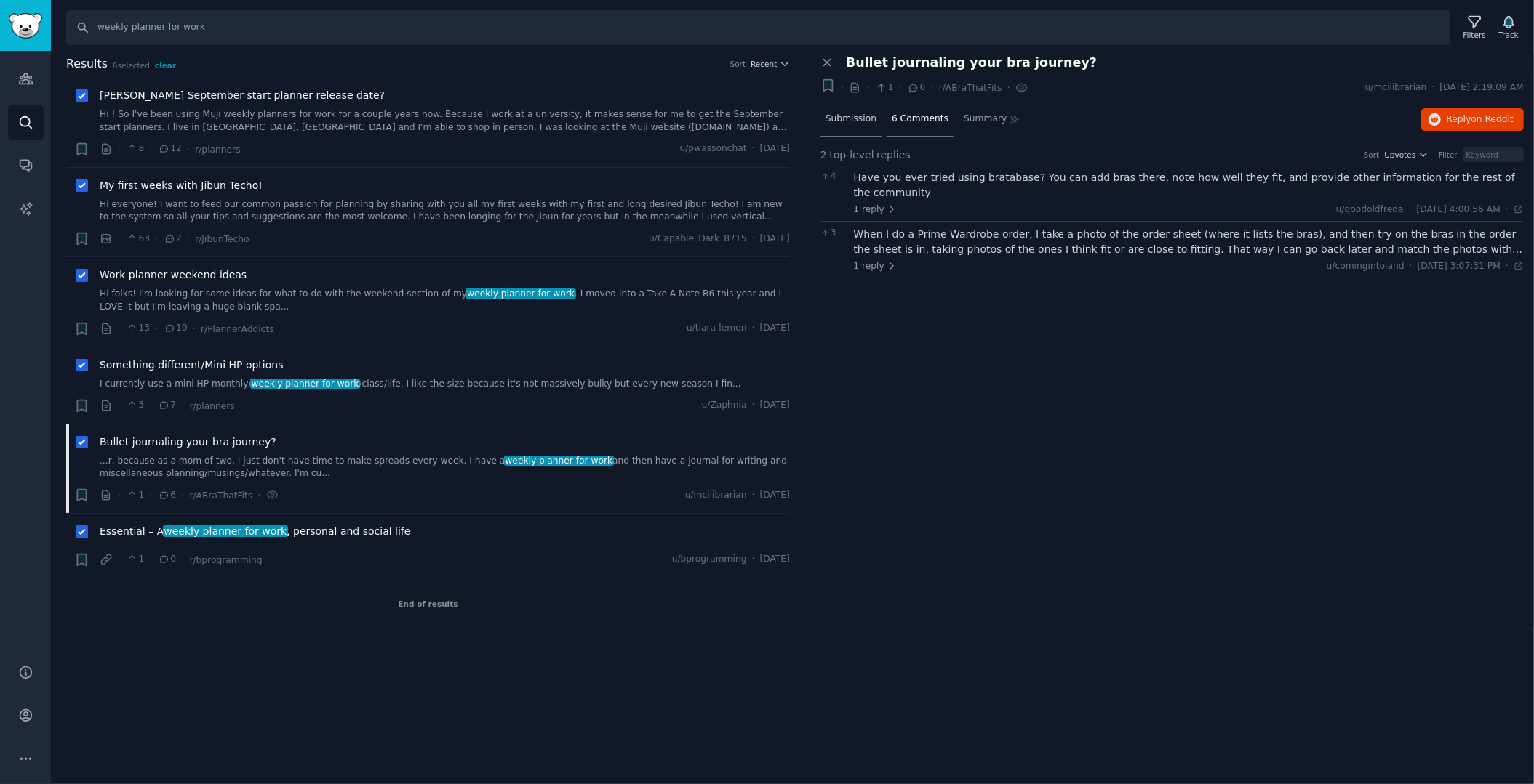
click at [851, 123] on span "Submission" at bounding box center [851, 120] width 51 height 13
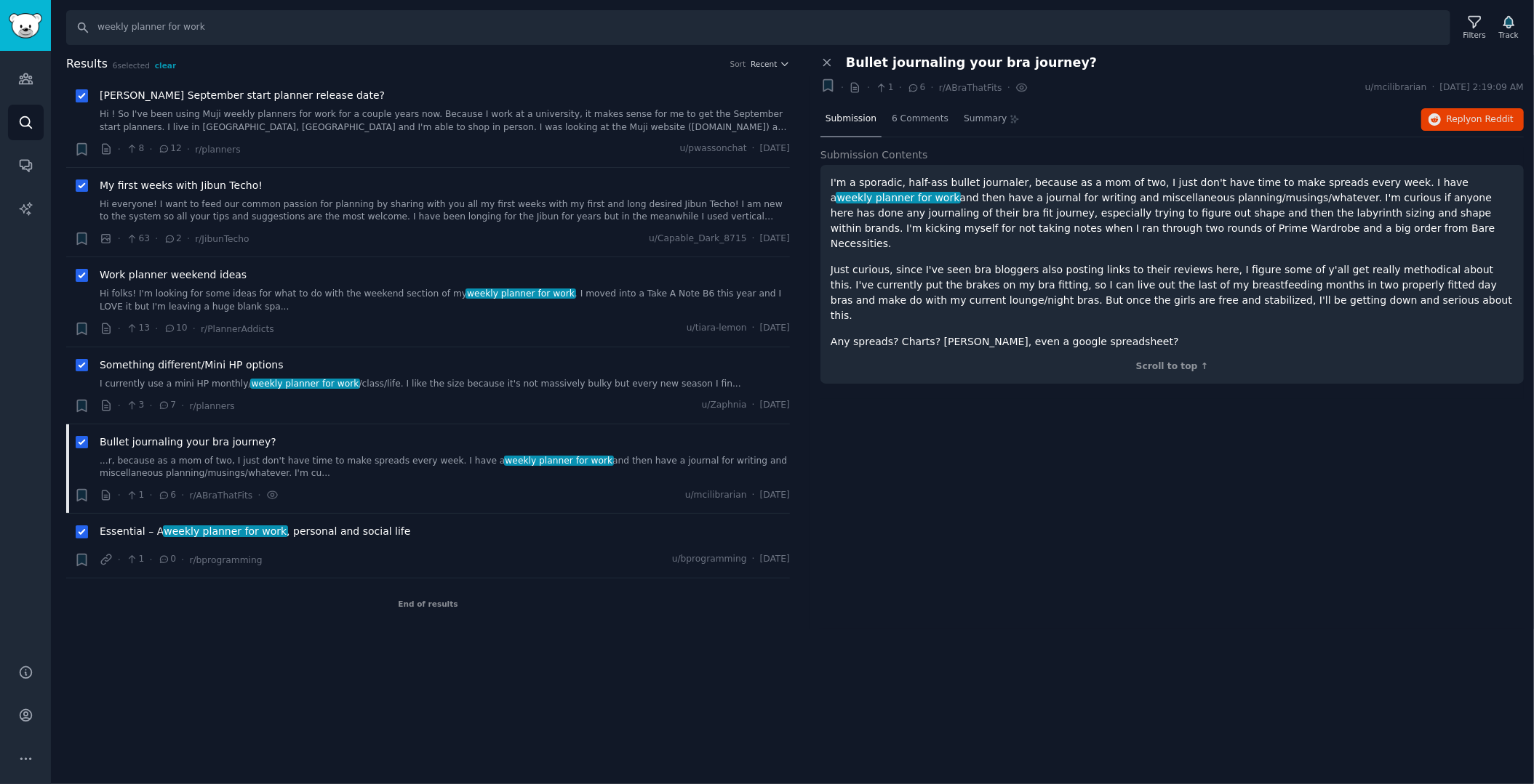
click at [441, 63] on h2 "Results 6 selected clear Sort Recent" at bounding box center [428, 64] width 724 height 18
click at [823, 61] on icon at bounding box center [827, 62] width 13 height 13
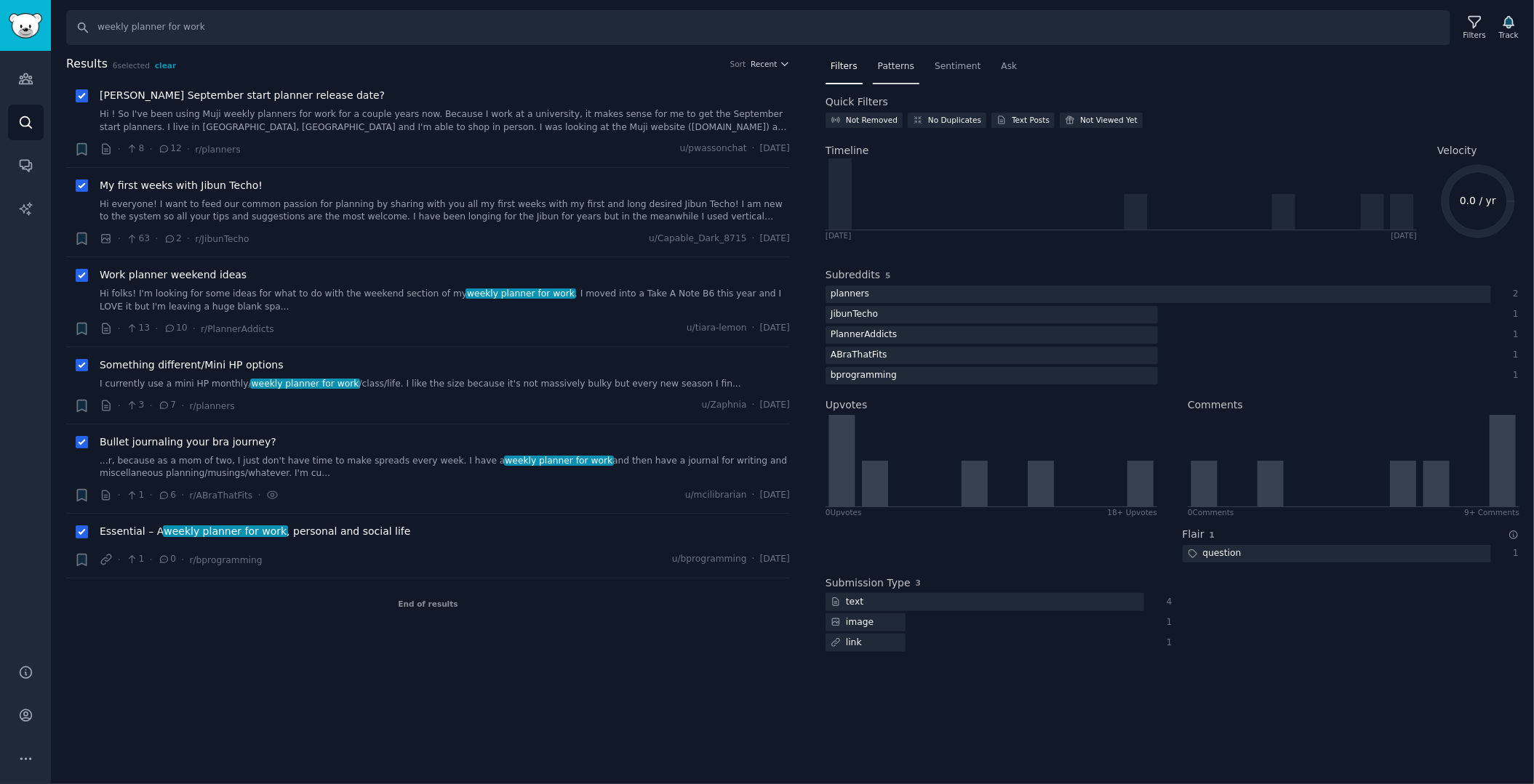
click at [911, 71] on div "Patterns" at bounding box center [896, 71] width 46 height 30
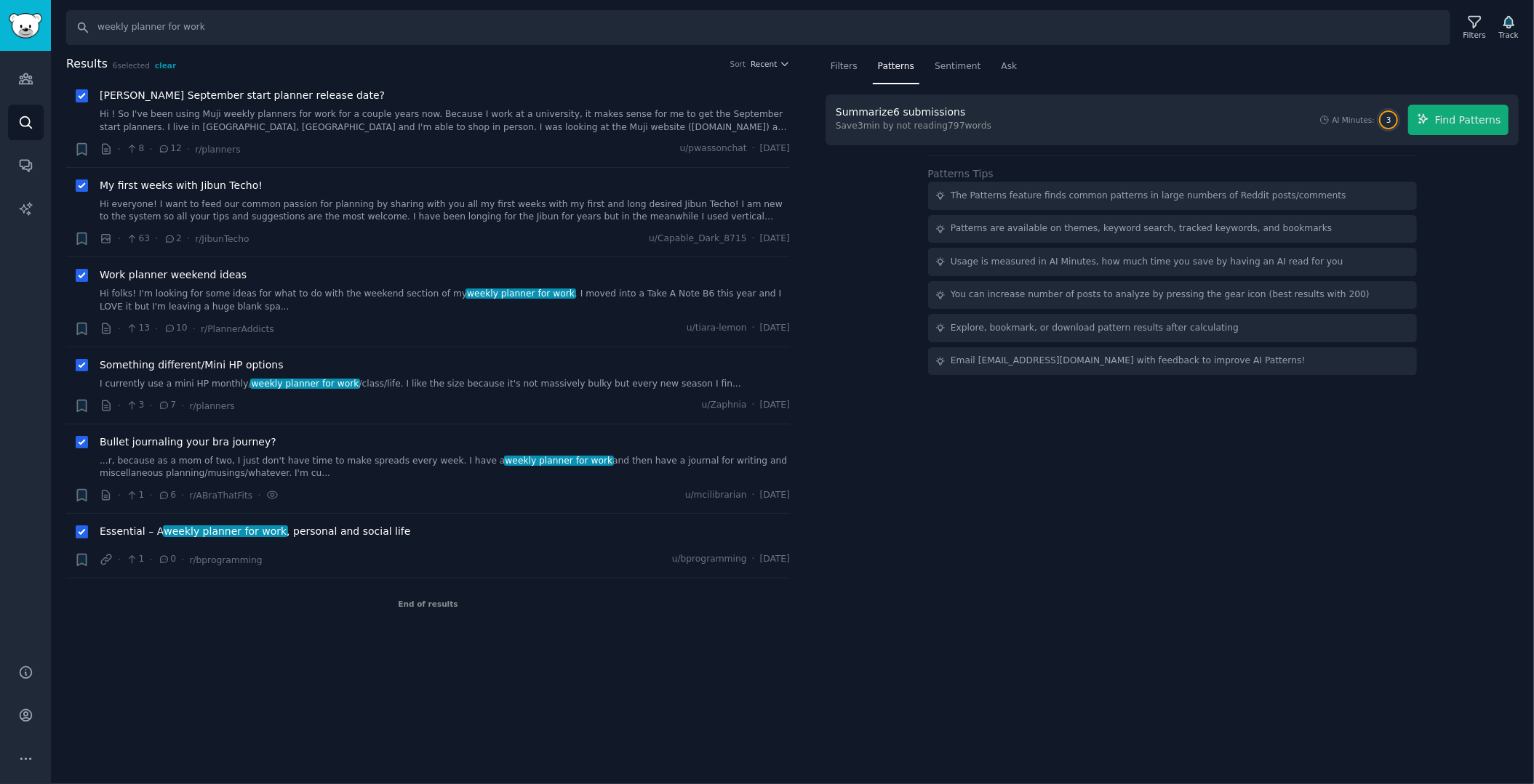
click at [1003, 433] on div "Filters Patterns Sentiment Ask Summarize 6 submissions Save 3 min by not readin…" at bounding box center [1171, 343] width 724 height 574
click at [156, 110] on link "Hi ! So I've been using Muji weekly planners for work for a couple years now. B…" at bounding box center [444, 120] width 690 height 25
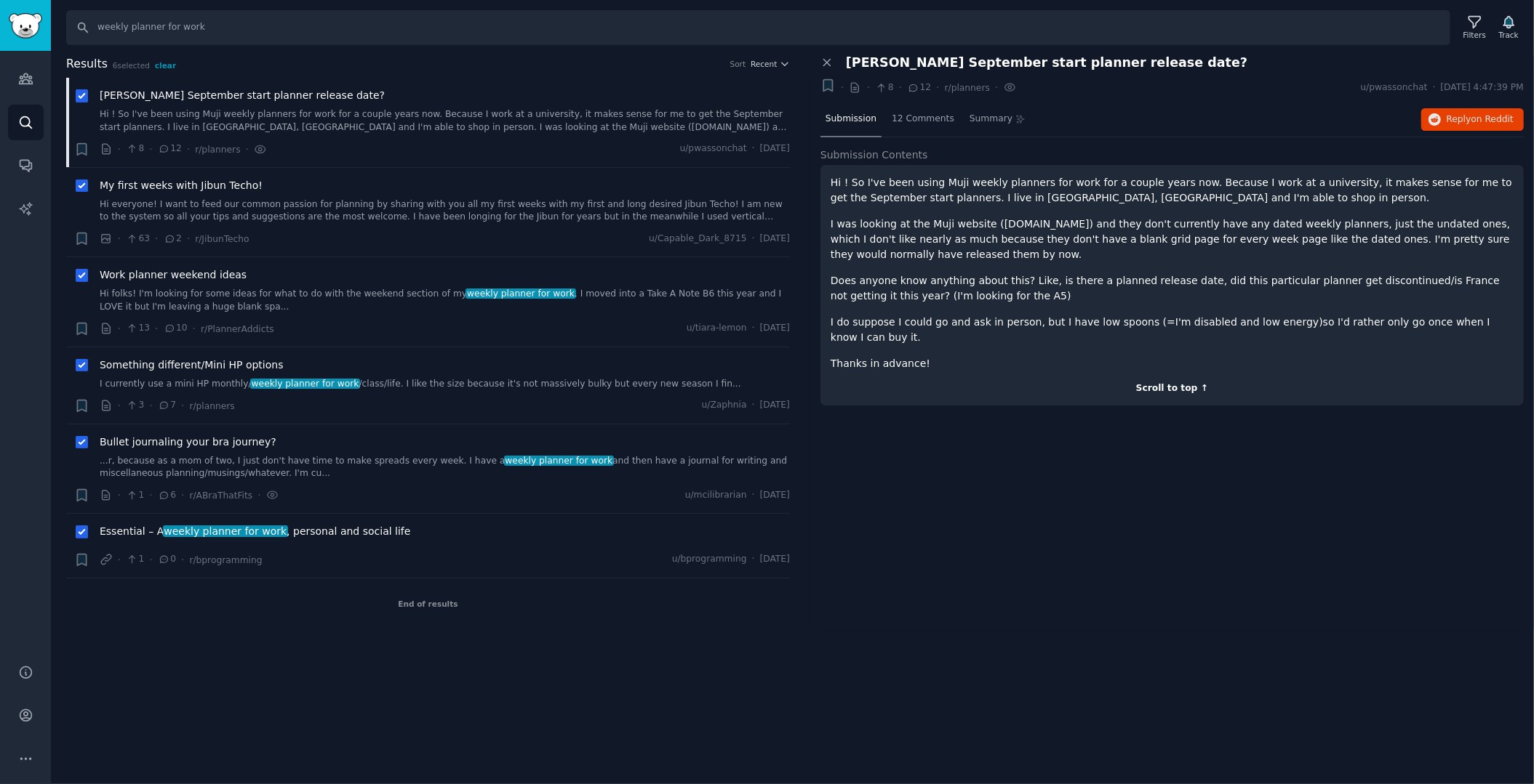
click at [1184, 382] on div "Scroll to top ↑" at bounding box center [1171, 389] width 683 height 13
click at [832, 60] on icon at bounding box center [827, 62] width 13 height 13
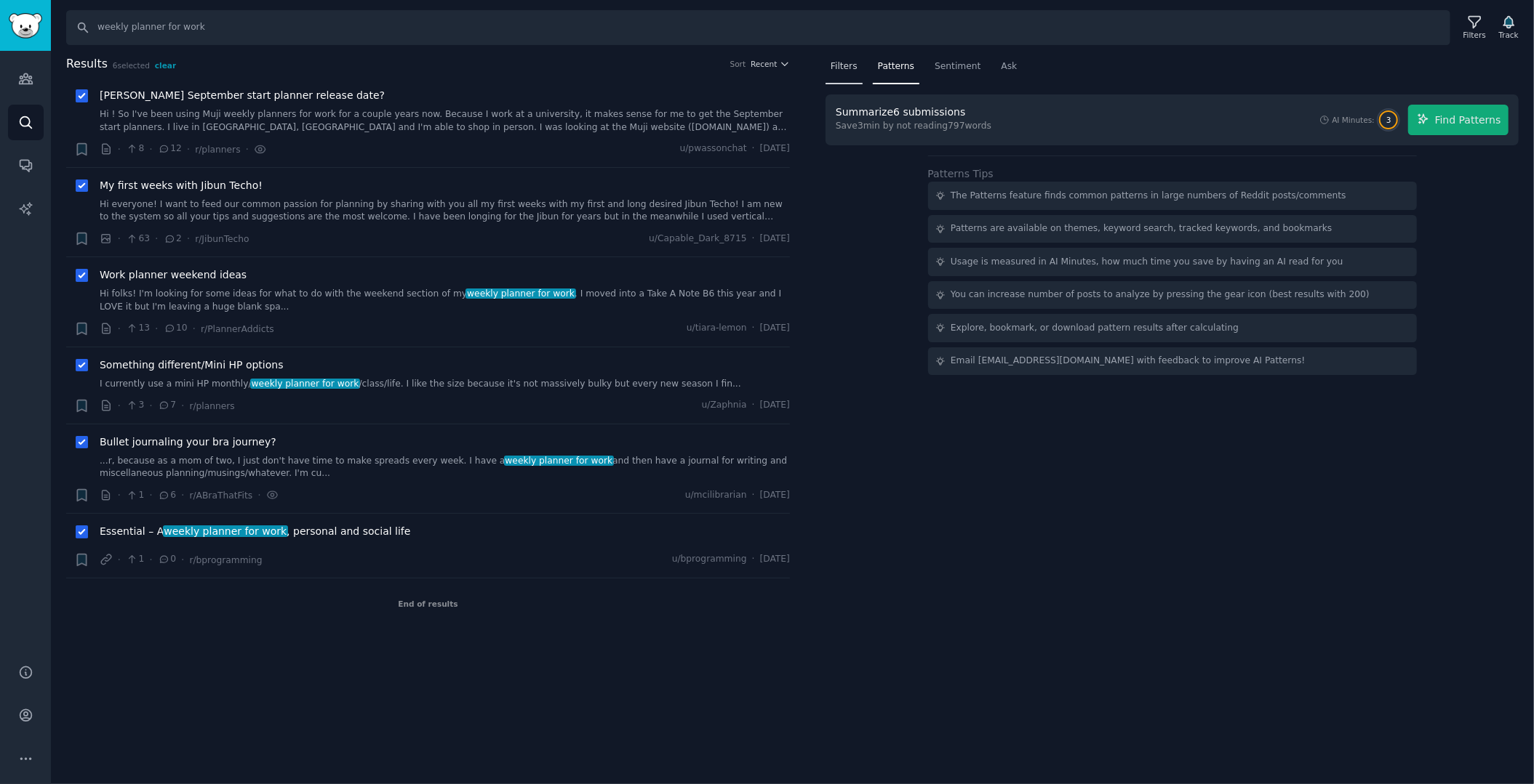
click at [836, 72] on div "Filters" at bounding box center [844, 71] width 37 height 30
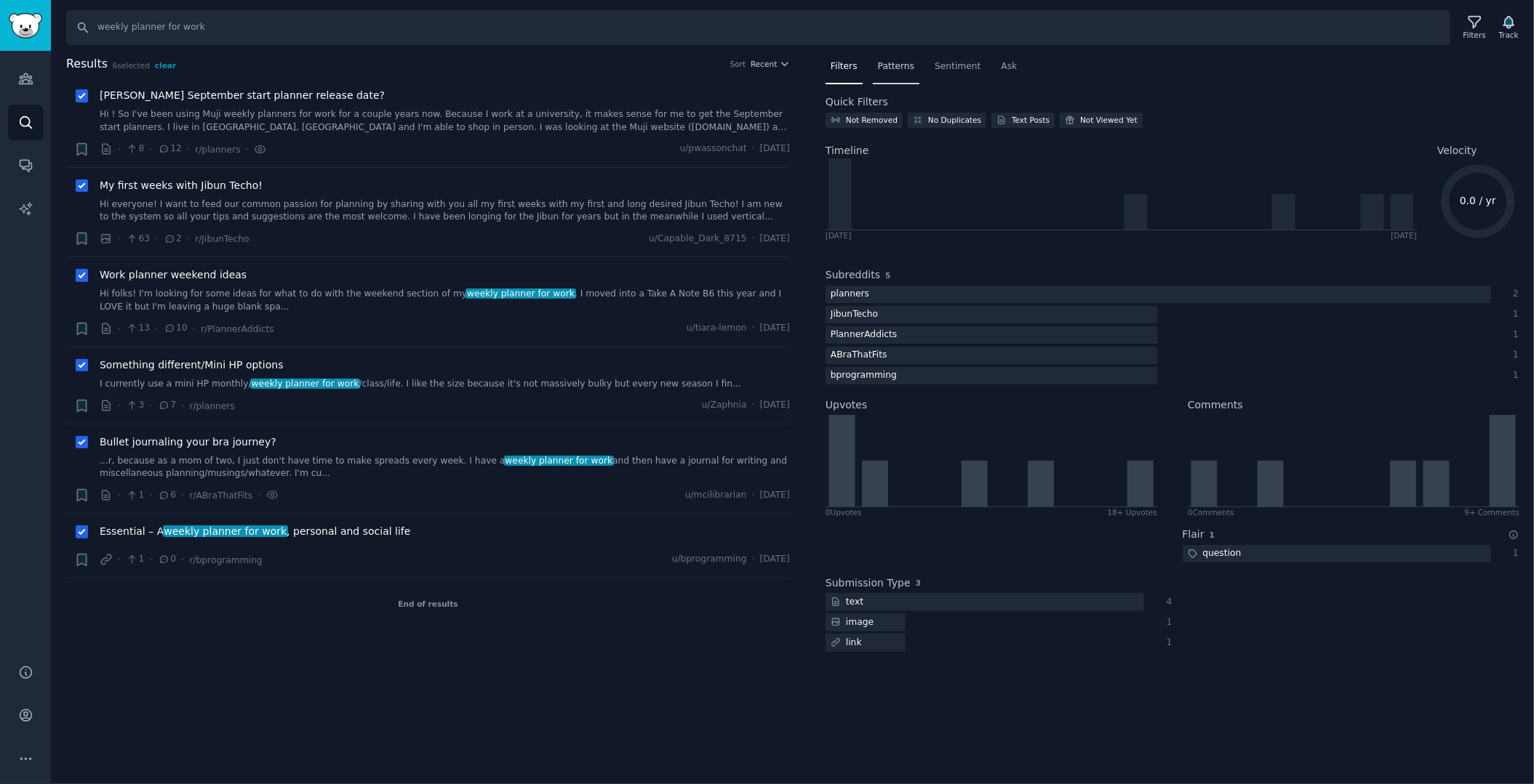
click at [899, 68] on span "Patterns" at bounding box center [896, 67] width 37 height 13
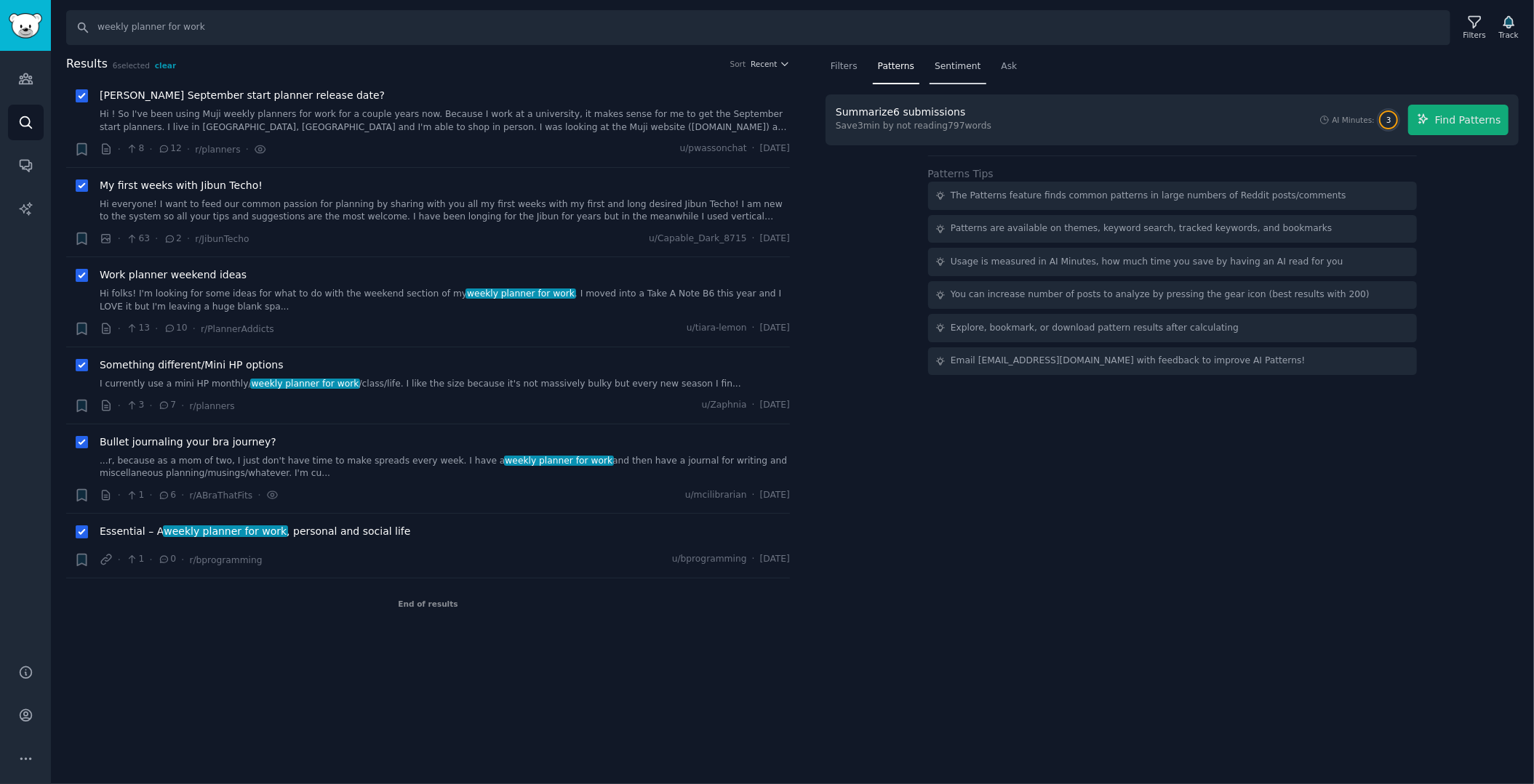
click at [937, 72] on div "Sentiment" at bounding box center [957, 71] width 56 height 30
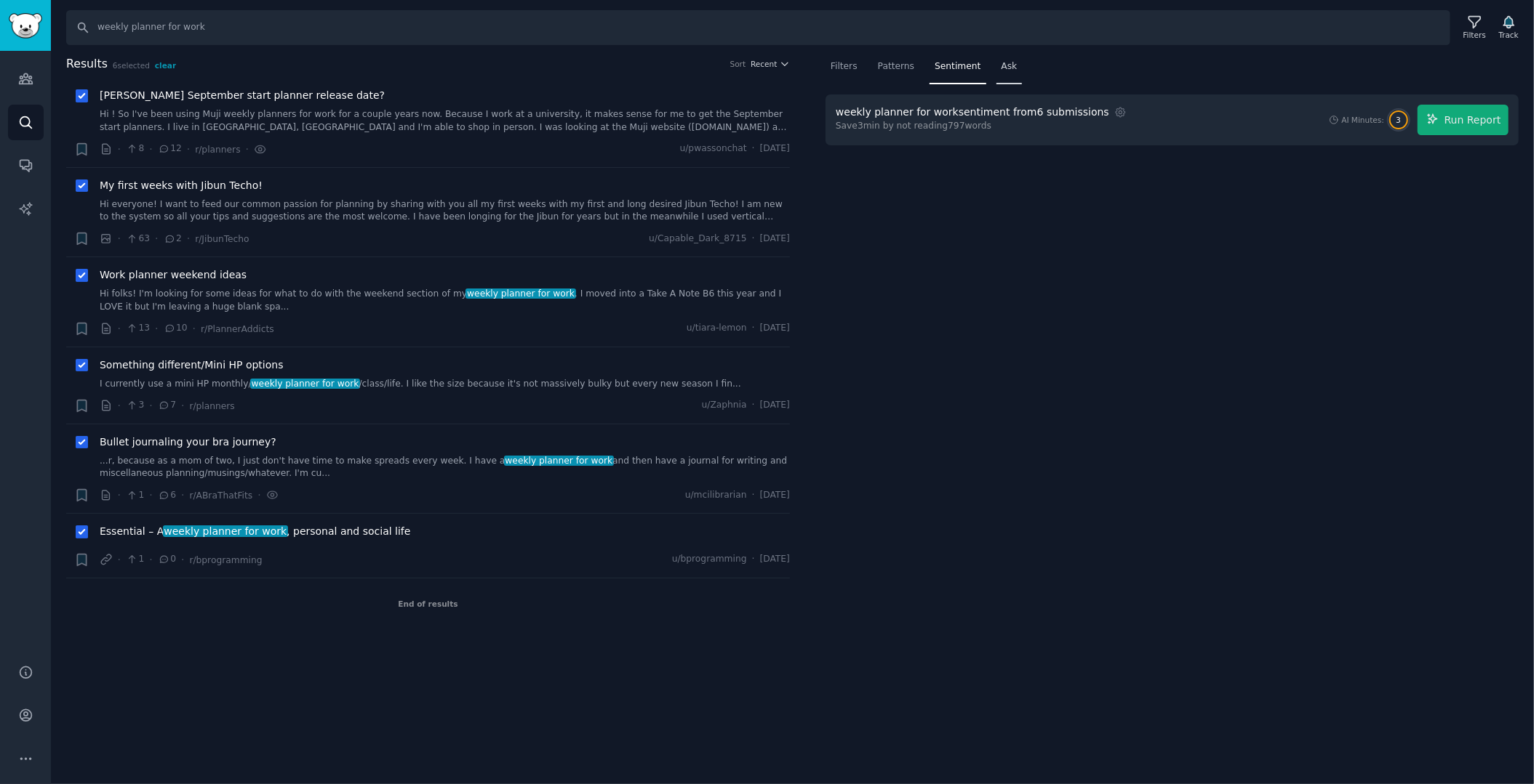
click at [1002, 65] on span "Ask" at bounding box center [1009, 67] width 16 height 13
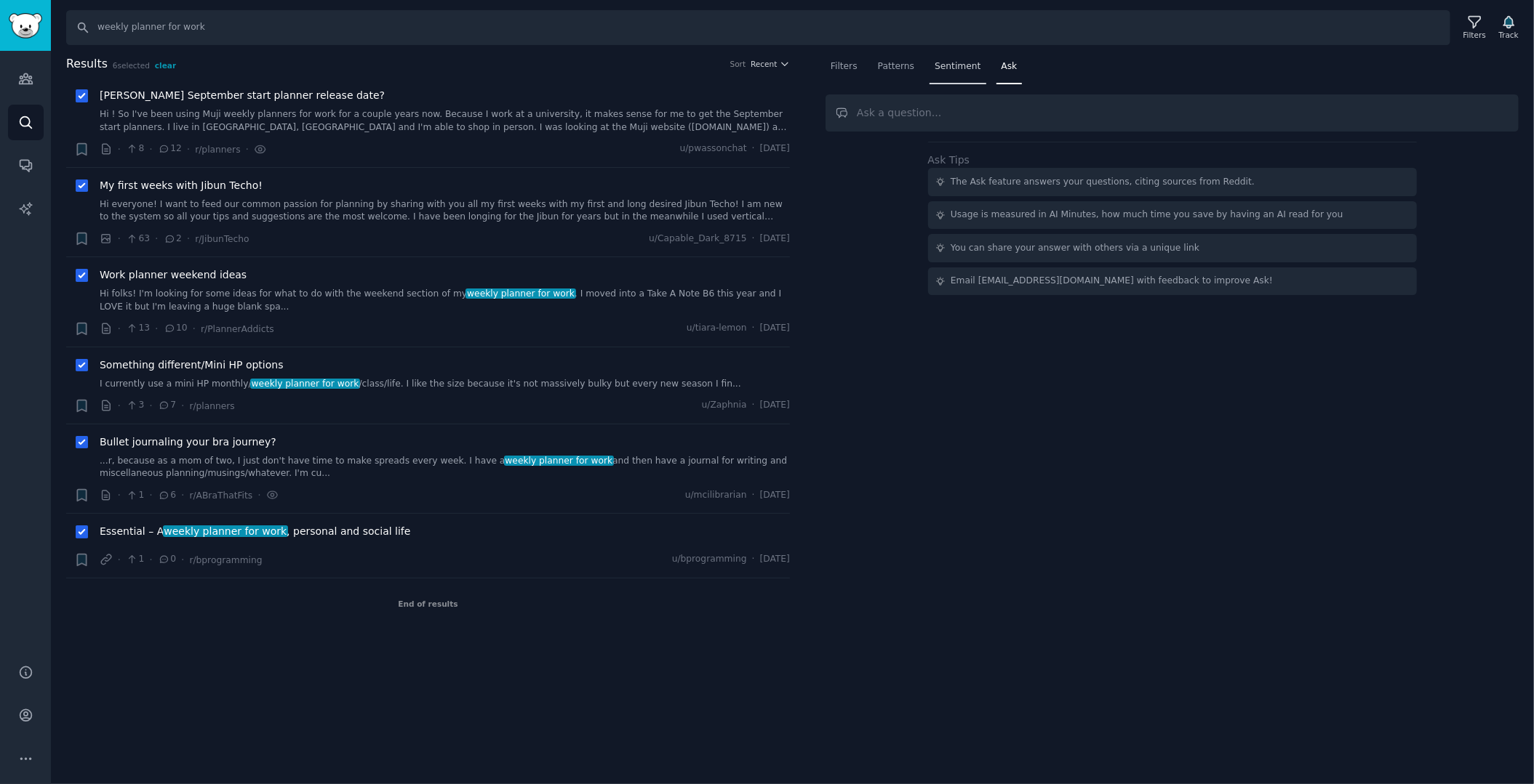
click at [956, 63] on span "Sentiment" at bounding box center [958, 67] width 46 height 13
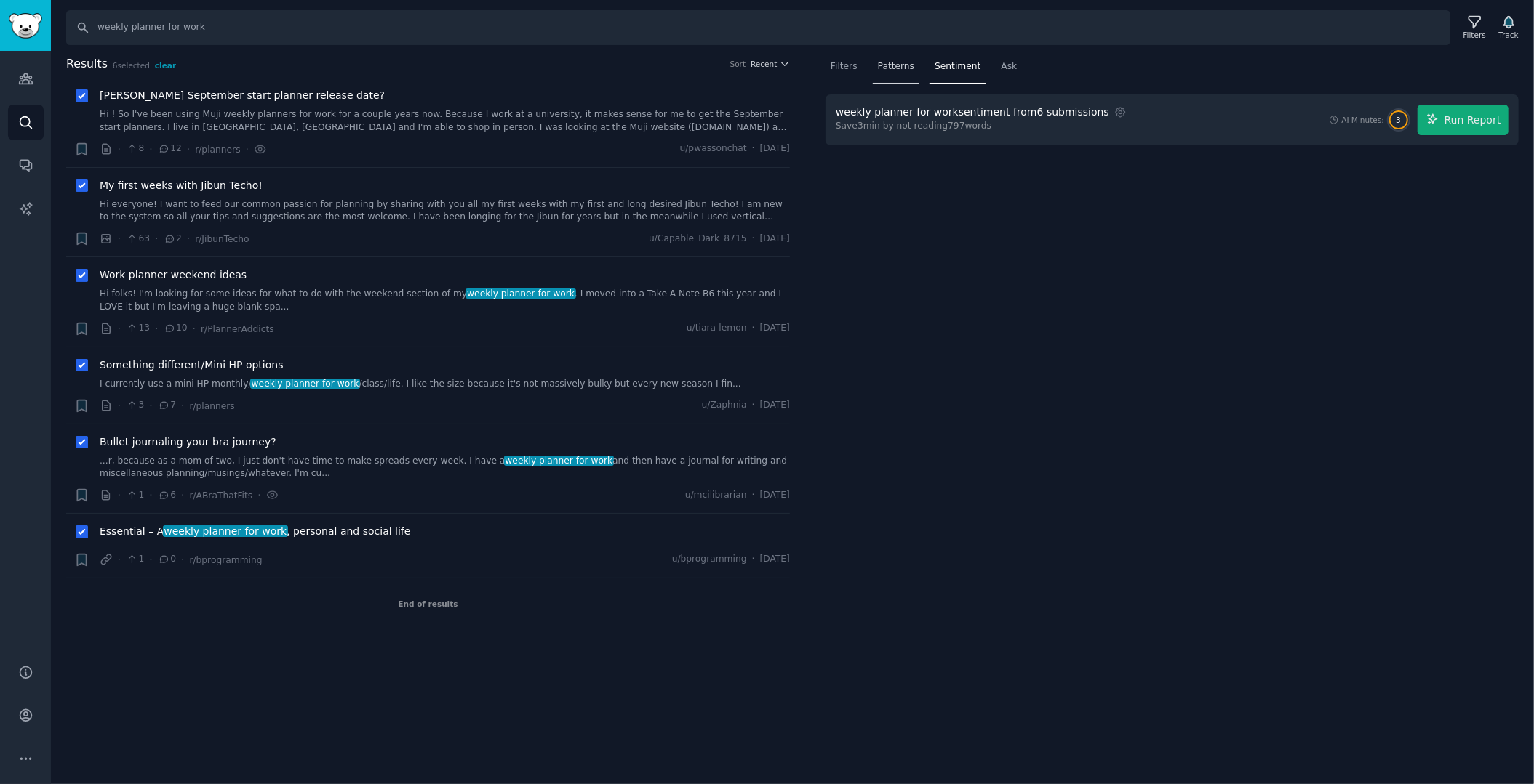
click at [899, 75] on div "Patterns" at bounding box center [896, 71] width 46 height 30
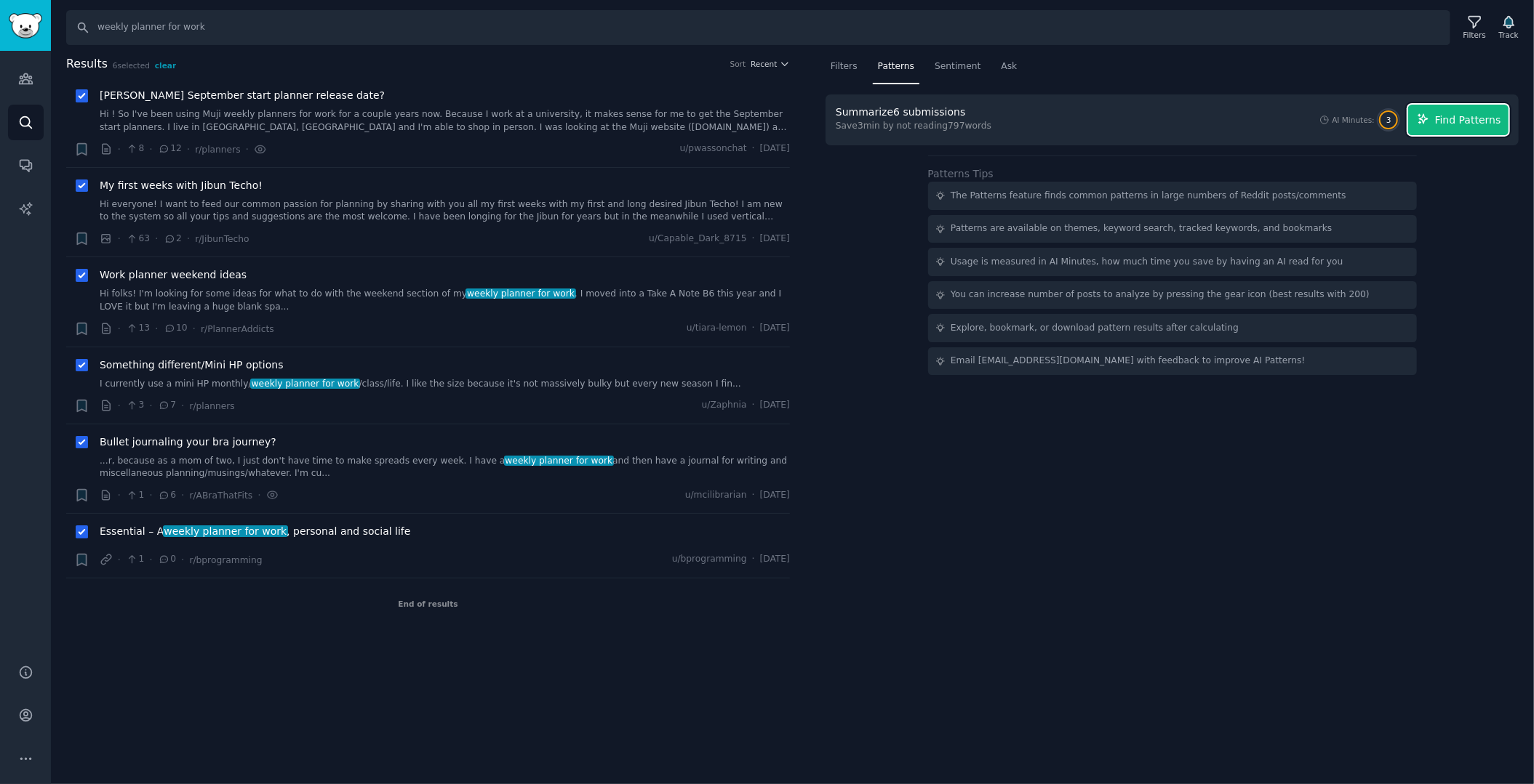
click at [1484, 113] on span "Find Patterns" at bounding box center [1468, 120] width 66 height 15
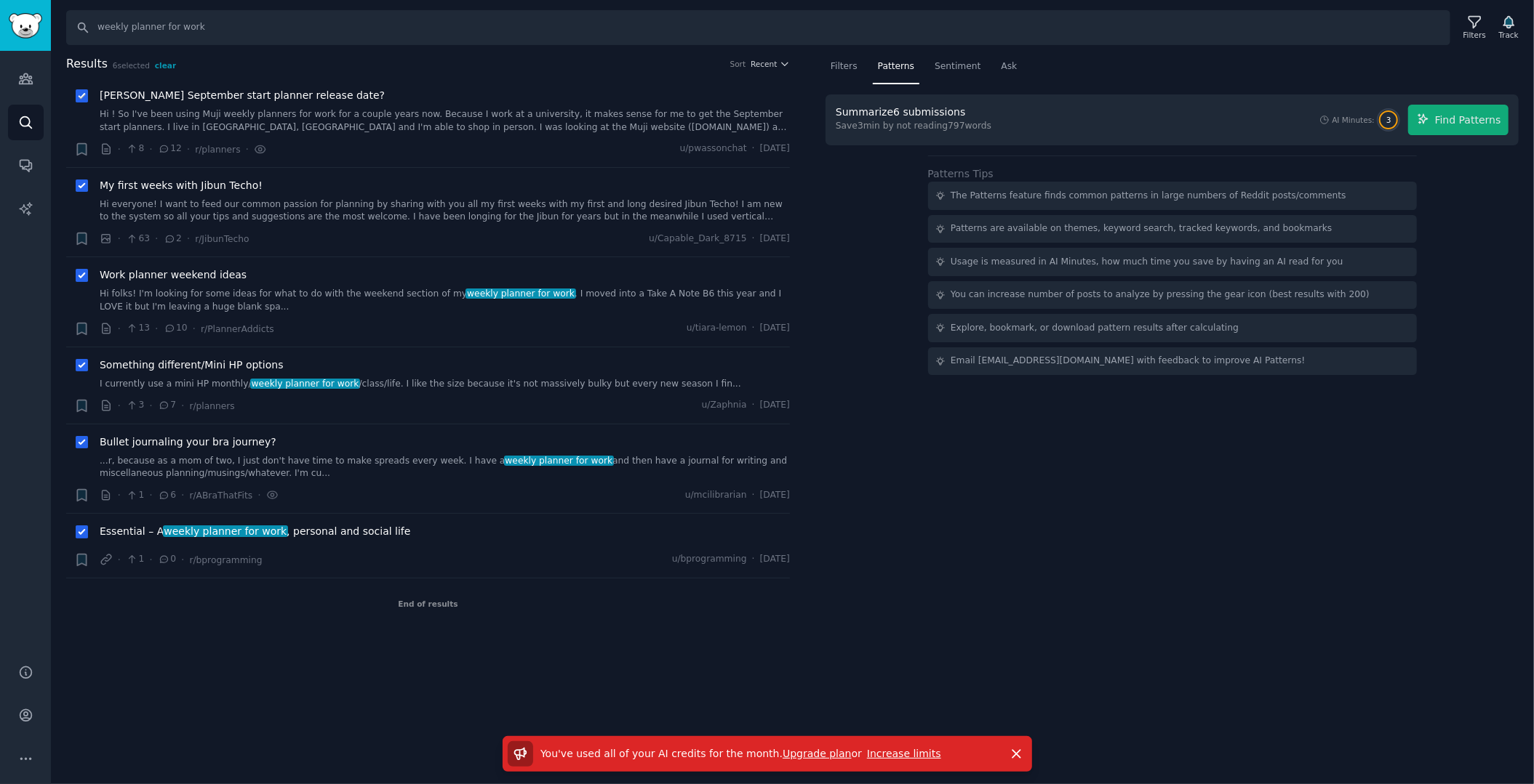
click at [575, 121] on link "Hi ! So I've been using Muji weekly planners for work for a couple years now. B…" at bounding box center [444, 120] width 690 height 25
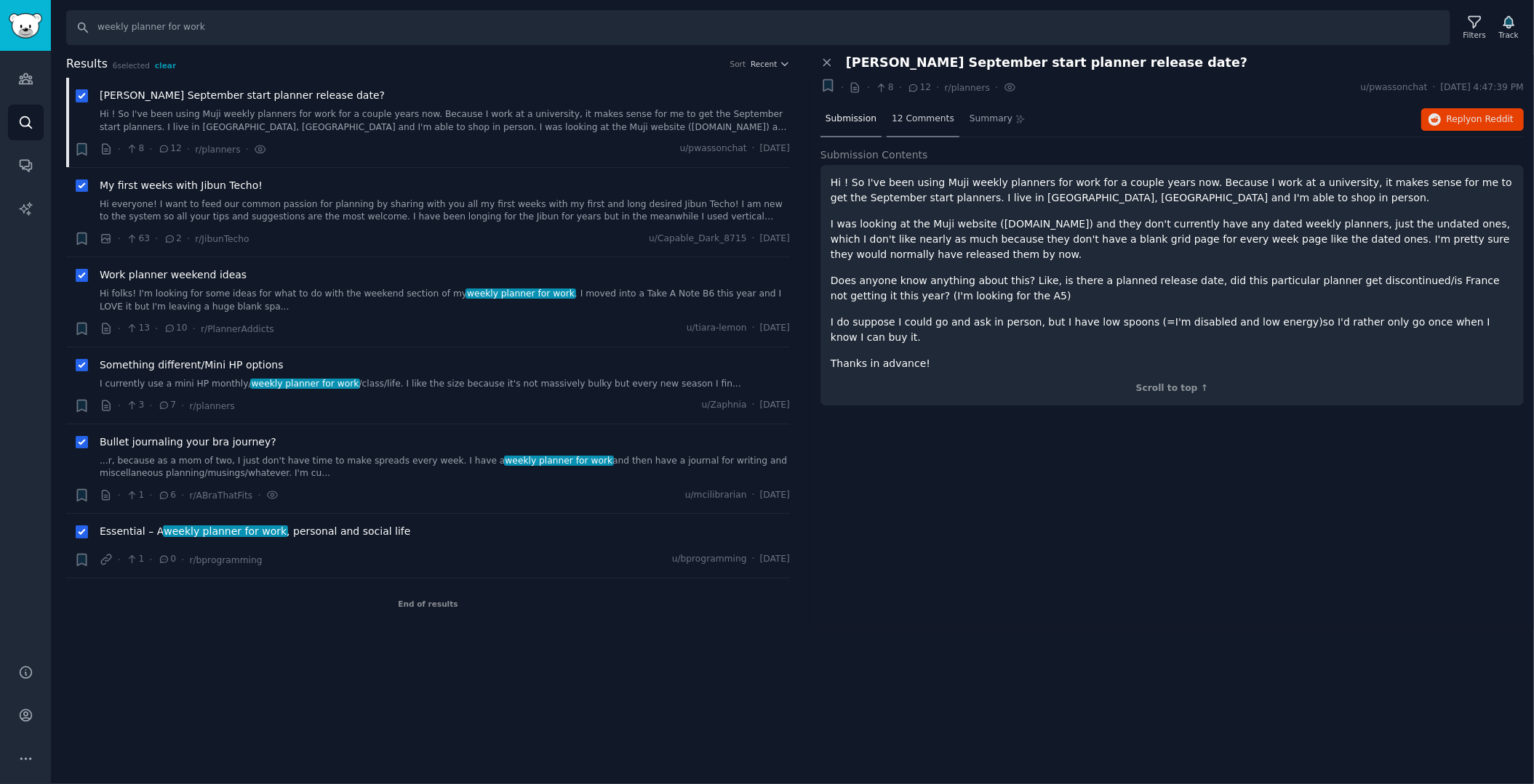
click at [912, 124] on div "12 Comments" at bounding box center [923, 120] width 73 height 35
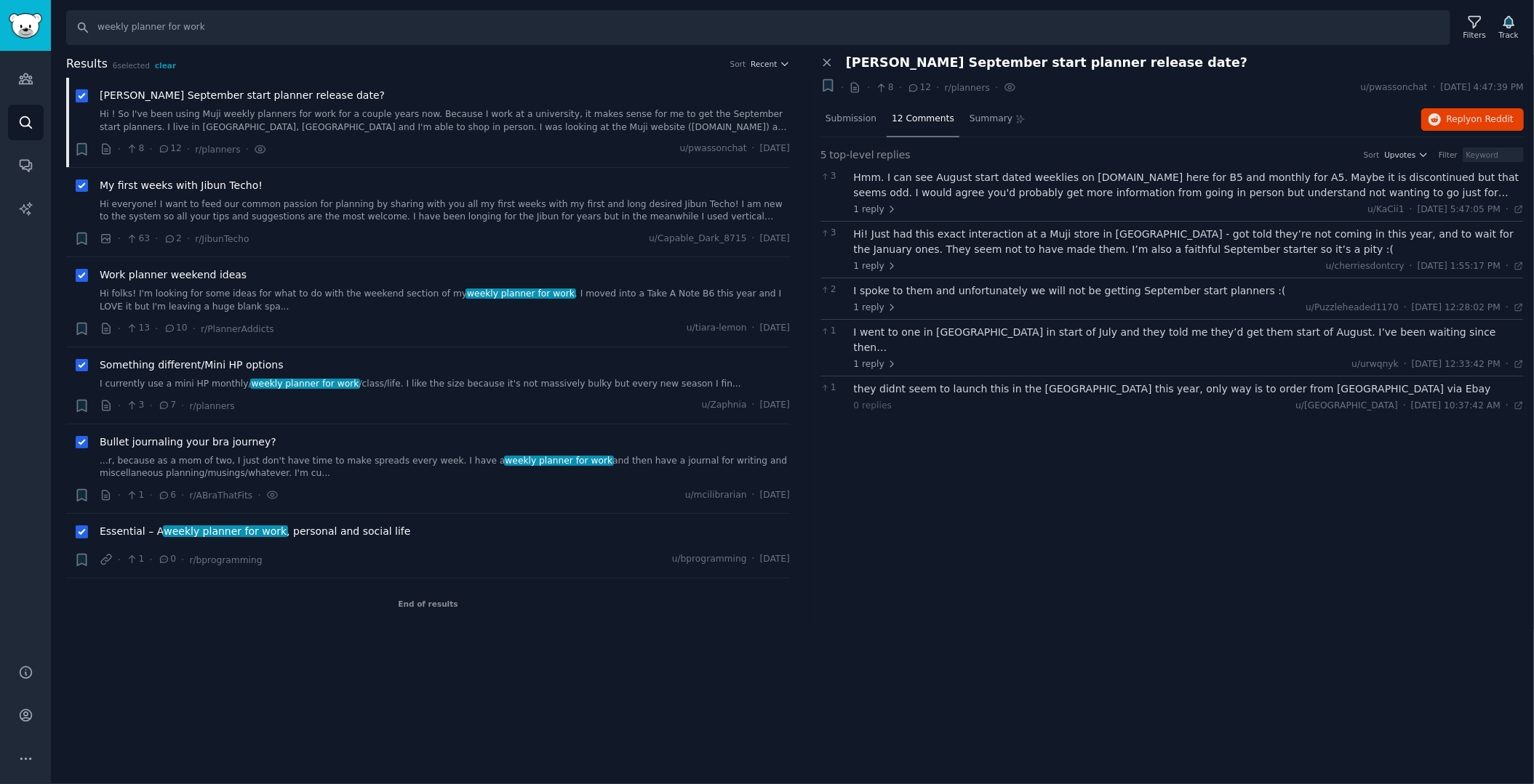
click at [905, 184] on div "Hmm. I can see August start dated weeklies on [DOMAIN_NAME] here for B5 and mon…" at bounding box center [1189, 185] width 670 height 30
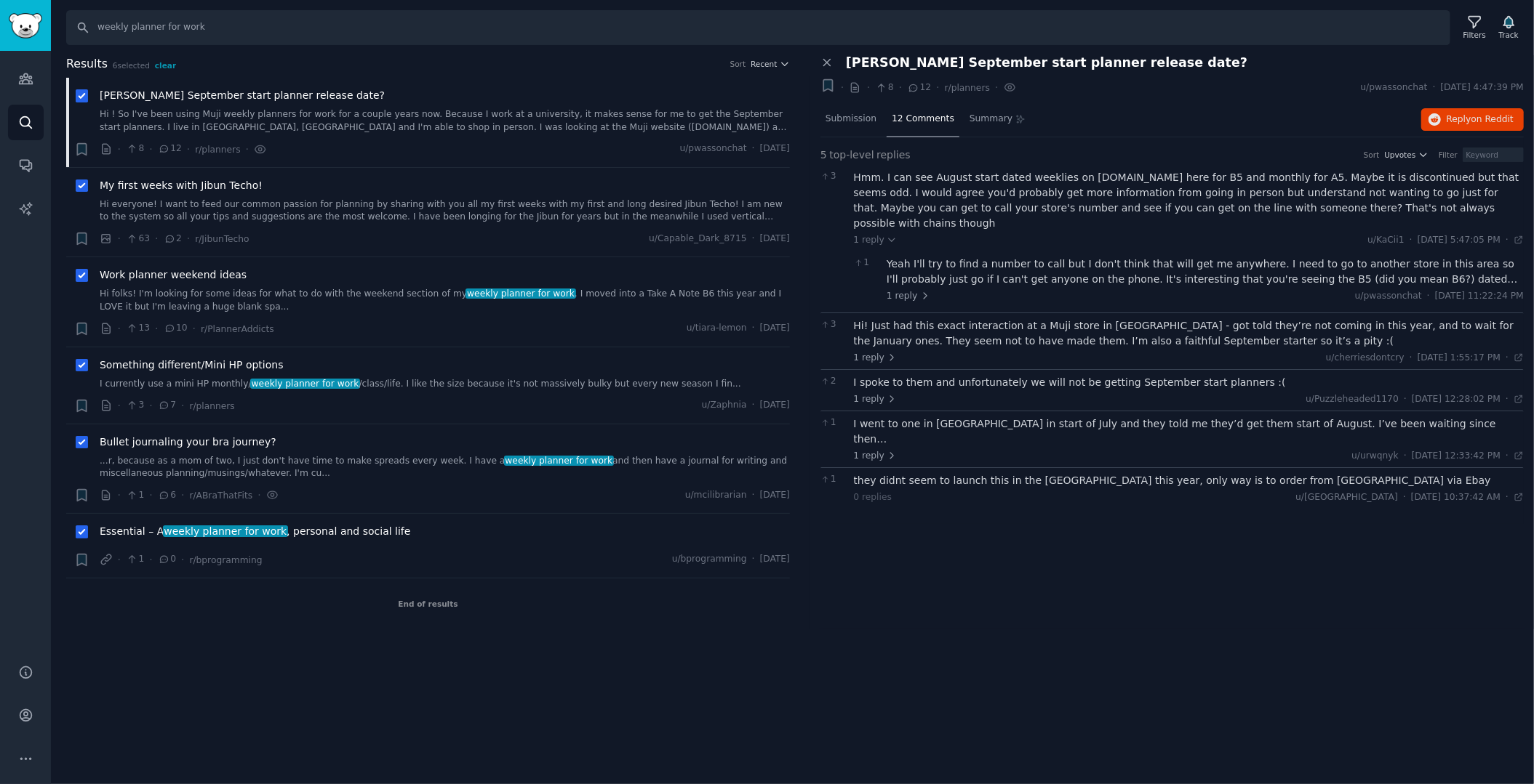
click at [910, 318] on div "Hi! Just had this exact interaction at a Muji store in [GEOGRAPHIC_DATA] - got …" at bounding box center [1189, 333] width 670 height 30
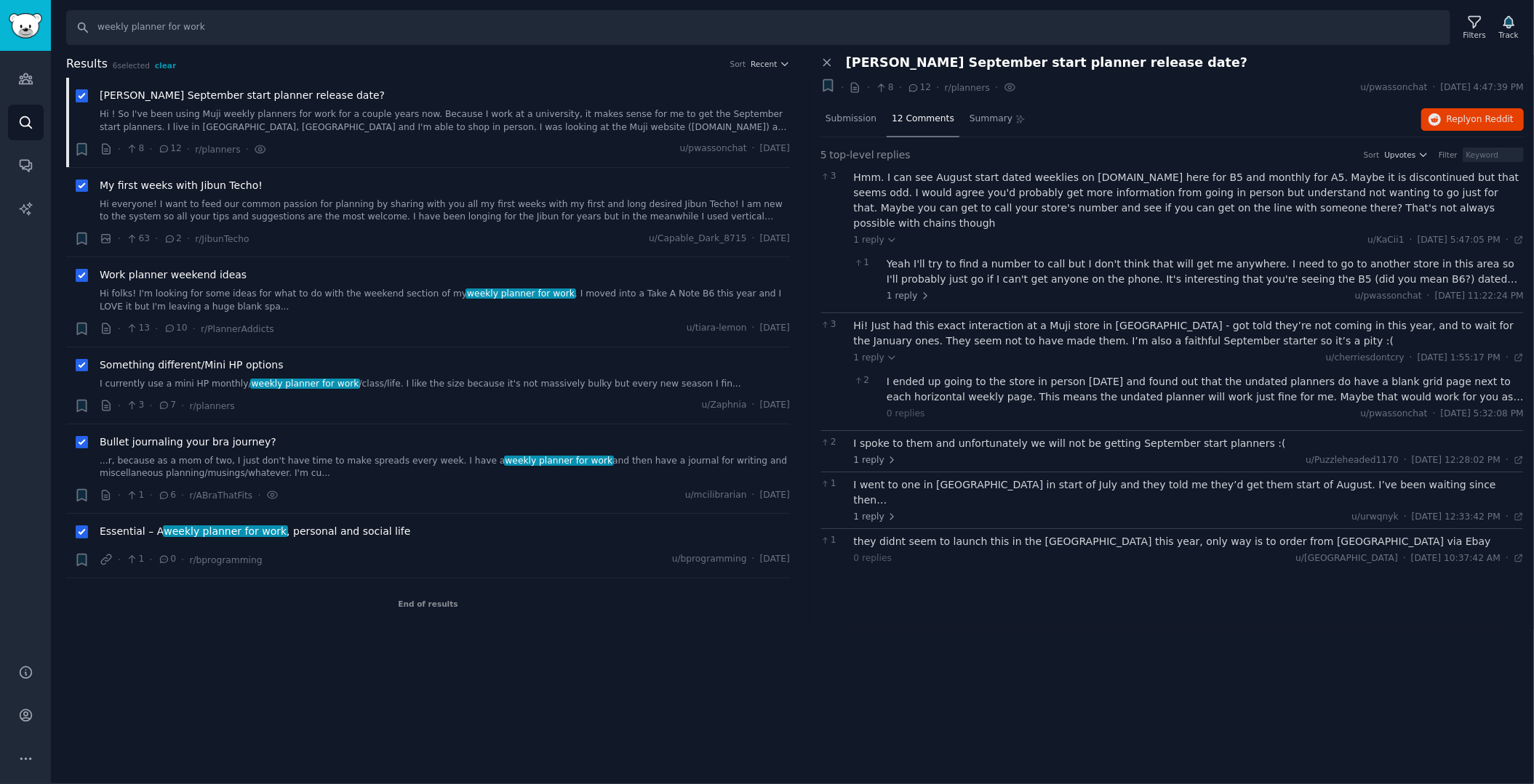
click at [912, 455] on div "1 reply u/Puzzleheaded1170 · [DATE] 12:28:02 PM Wed 9/17/2025 ·" at bounding box center [1189, 461] width 670 height 13
click at [915, 436] on div "I spoke to them and unfortunately we will not be getting September start planne…" at bounding box center [1189, 443] width 670 height 15
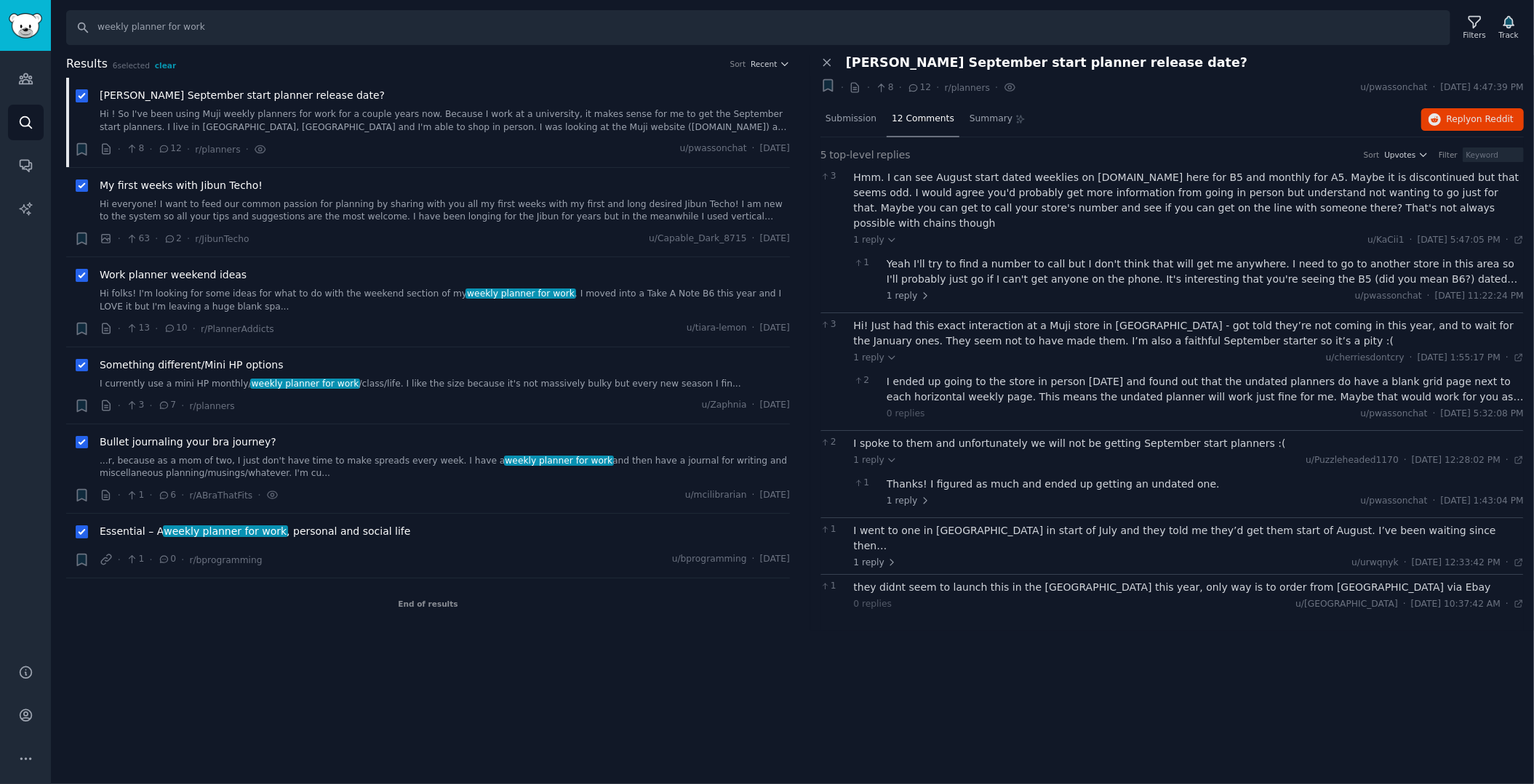
click at [933, 523] on div "I went to one in [GEOGRAPHIC_DATA] in start of July and they told me they’d get…" at bounding box center [1189, 538] width 670 height 30
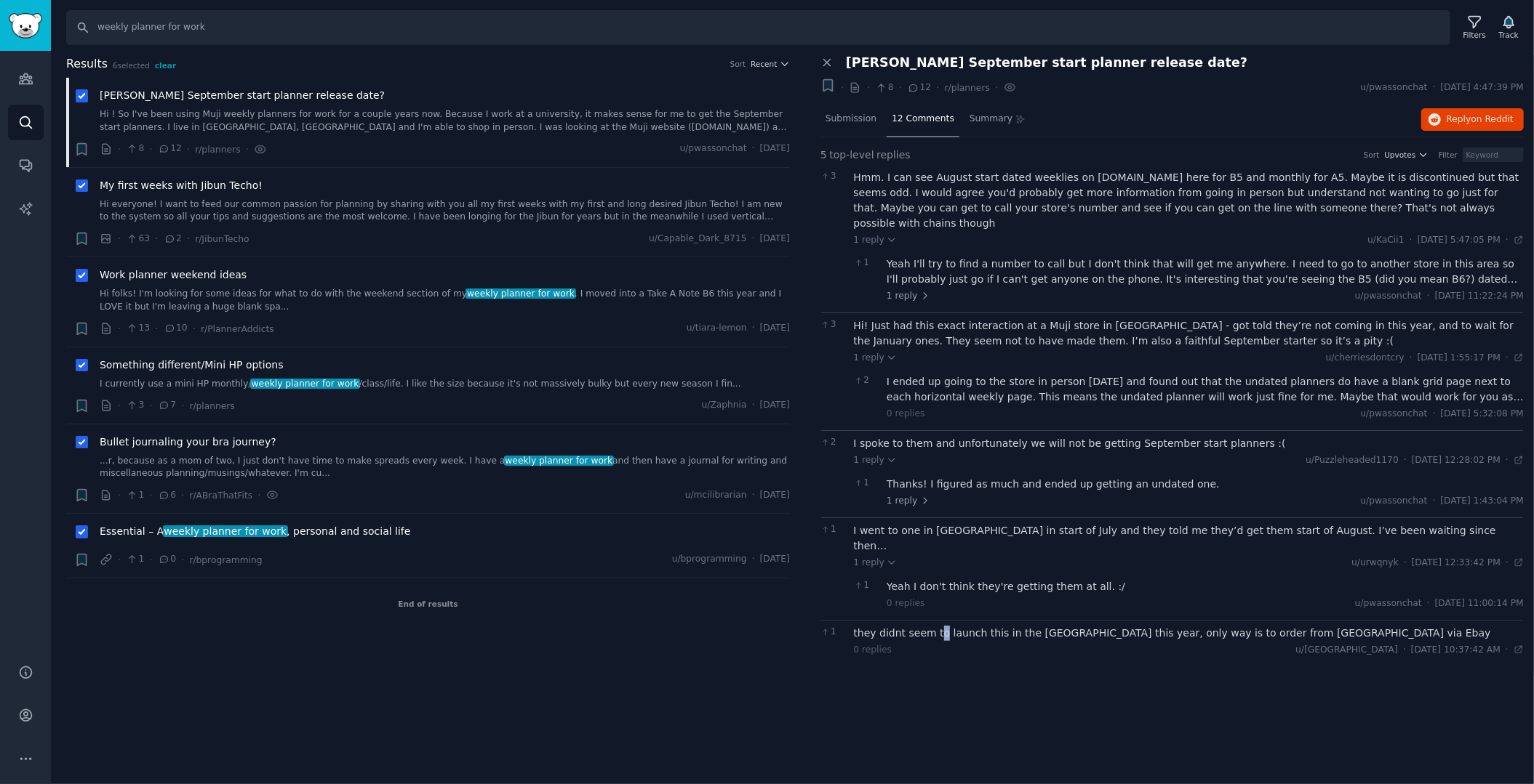
click at [935, 626] on div "they didnt seem to launch this in the [GEOGRAPHIC_DATA] this year, only way is …" at bounding box center [1189, 633] width 670 height 15
click at [968, 626] on div "they didnt seem to launch this in the [GEOGRAPHIC_DATA] this year, only way is …" at bounding box center [1189, 633] width 670 height 15
click at [973, 626] on div "they didnt seem to launch this in the [GEOGRAPHIC_DATA] this year, only way is …" at bounding box center [1189, 633] width 670 height 15
click at [83, 187] on icon at bounding box center [82, 186] width 10 height 10
checkbox input "false"
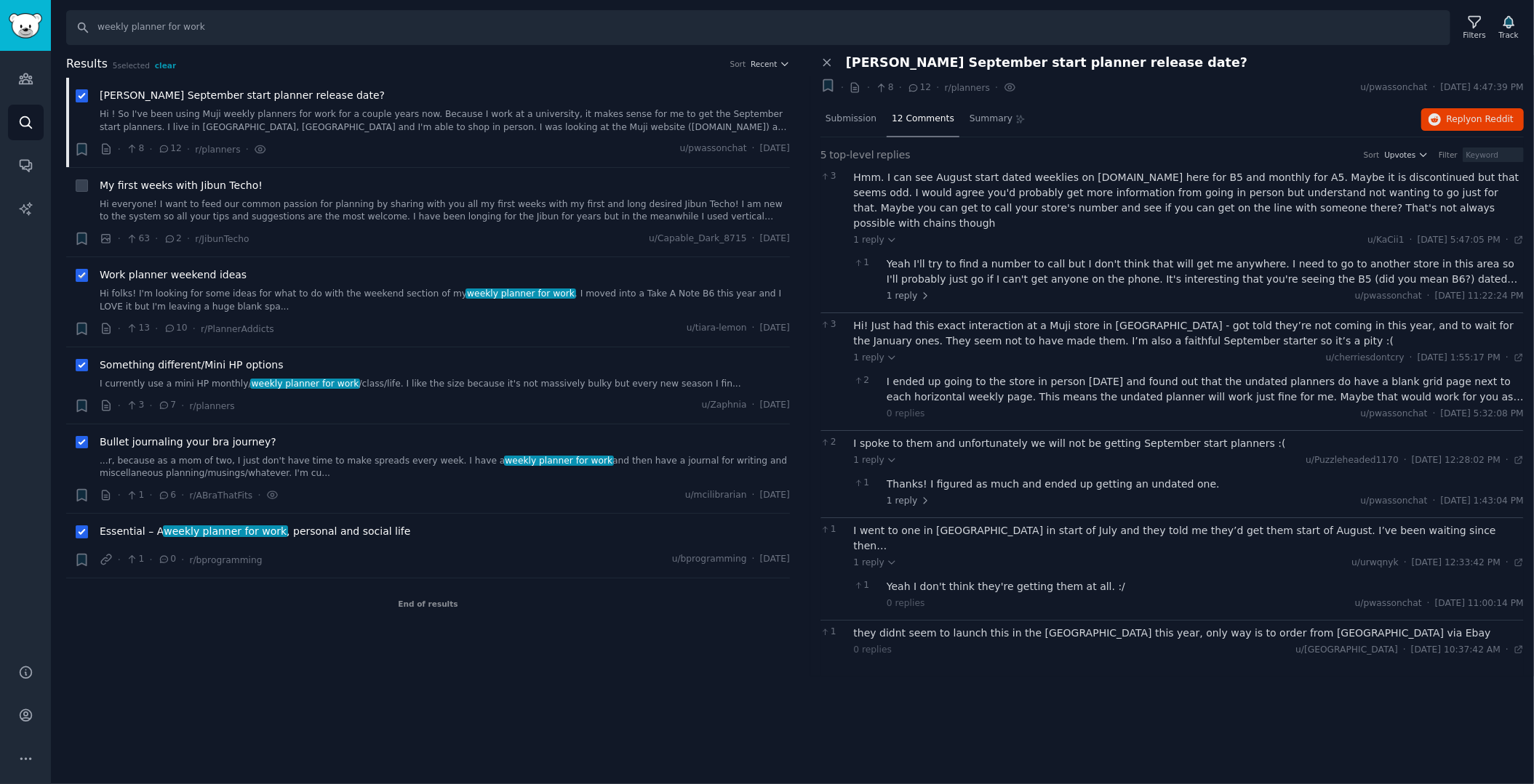
click at [82, 277] on icon at bounding box center [81, 276] width 6 height 5
checkbox input "false"
click at [80, 367] on icon at bounding box center [82, 366] width 10 height 10
checkbox input "false"
click at [78, 442] on icon at bounding box center [81, 443] width 6 height 5
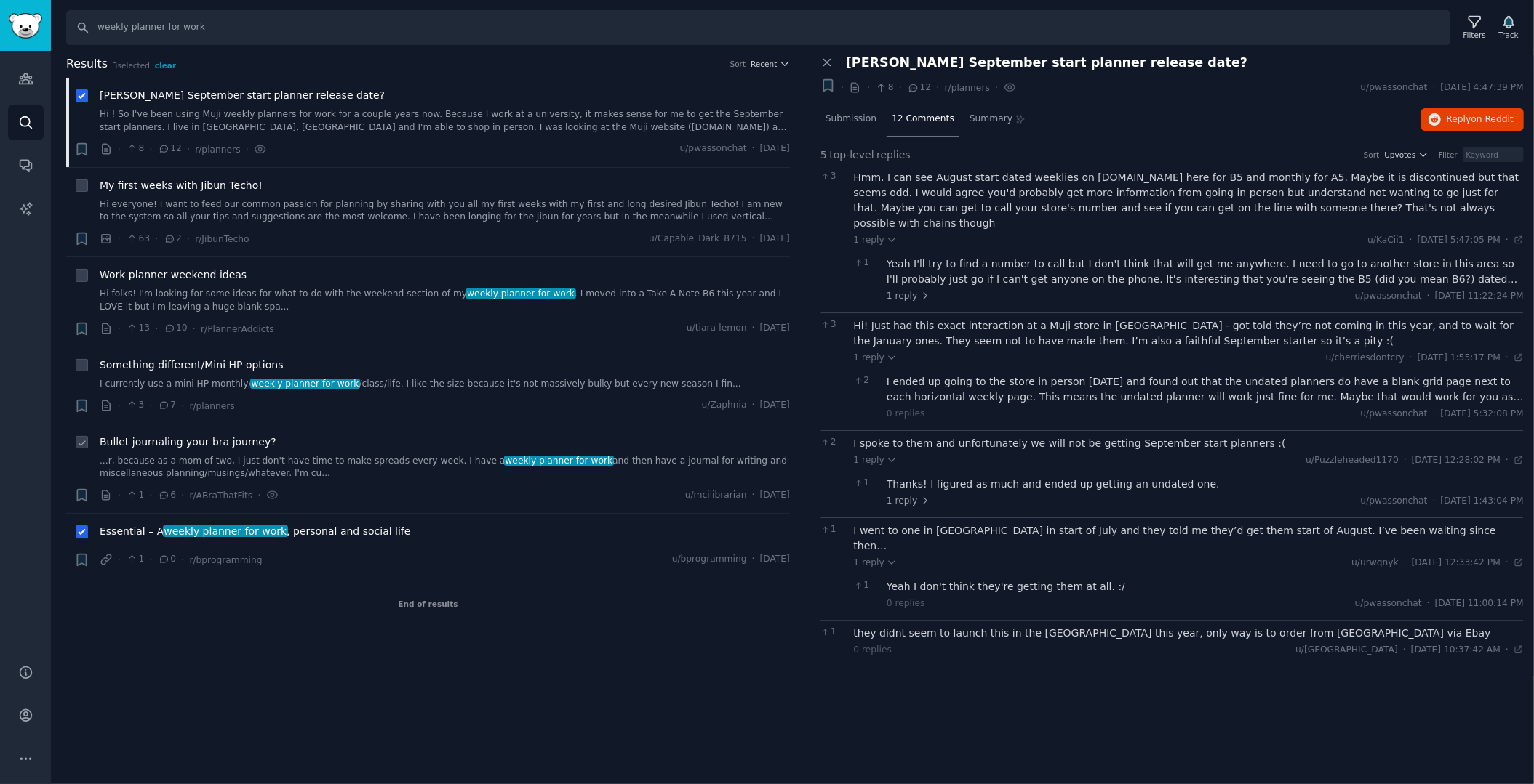
checkbox input "false"
click at [83, 536] on icon at bounding box center [82, 533] width 10 height 10
checkbox input "false"
click at [270, 123] on link "Hi ! So I've been using Muji weekly planners for work for a couple years now. B…" at bounding box center [444, 120] width 690 height 25
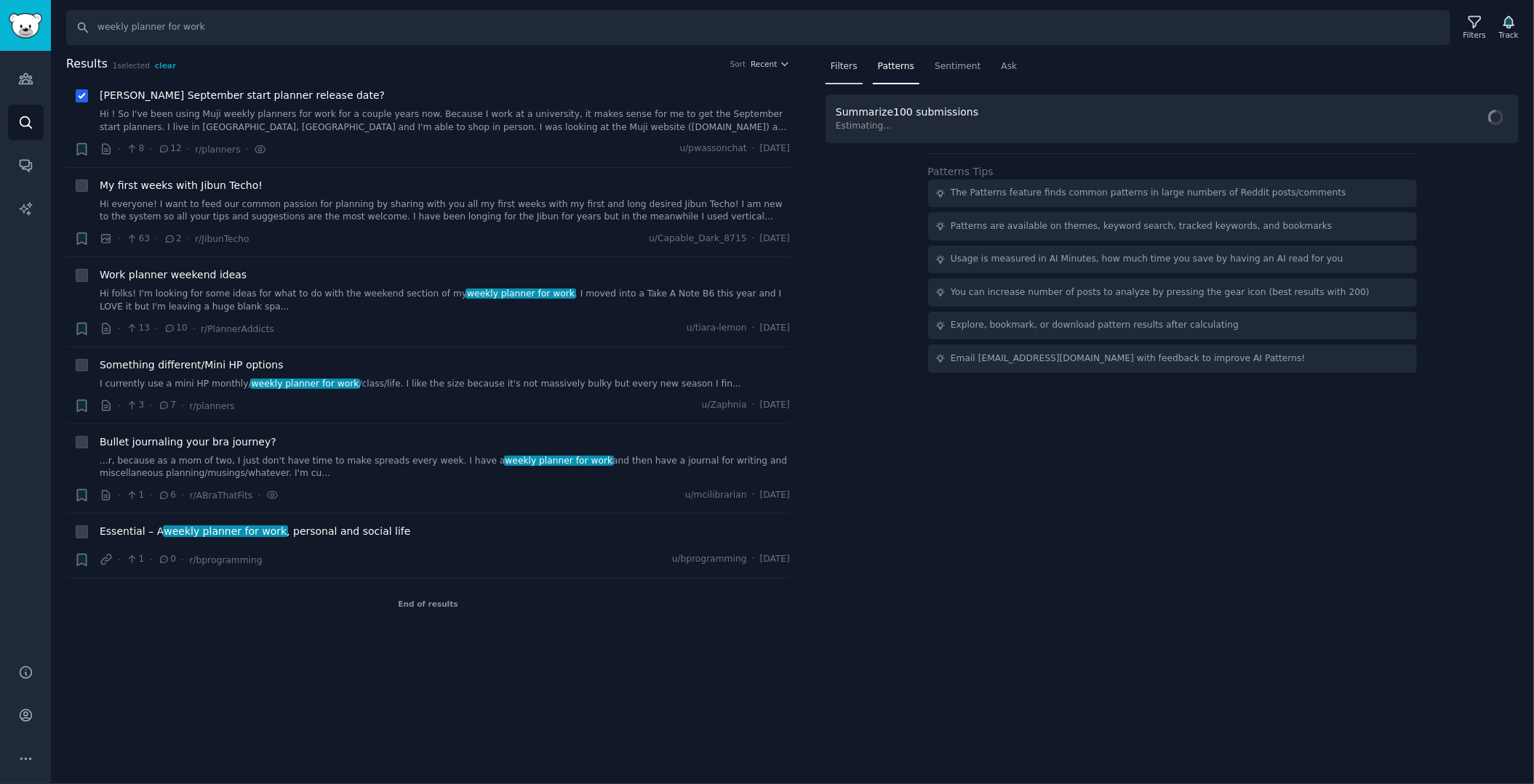
click at [841, 66] on span "Filters" at bounding box center [844, 67] width 27 height 13
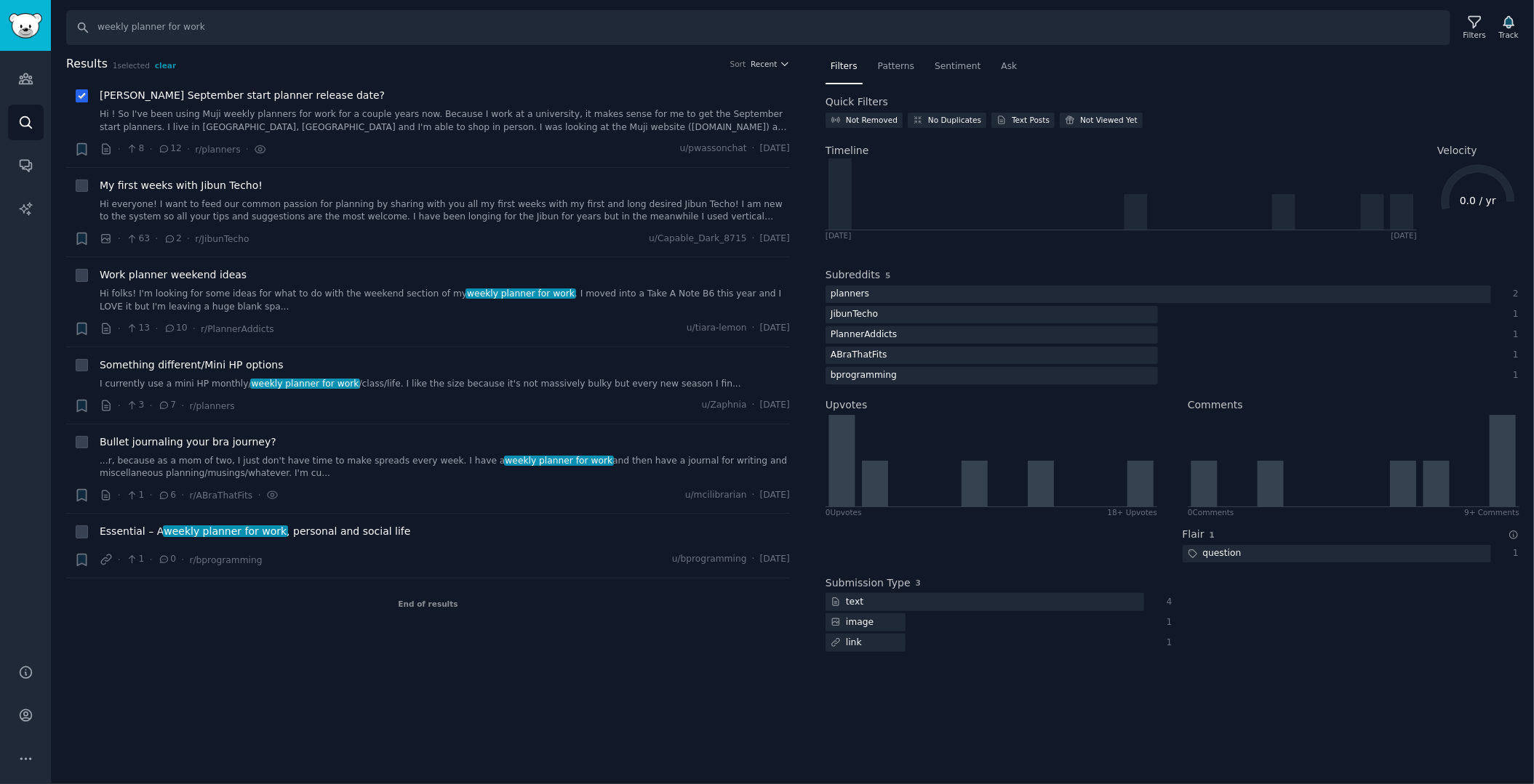
click at [536, 126] on link "Hi ! So I've been using Muji weekly planners for work for a couple years now. B…" at bounding box center [444, 120] width 690 height 25
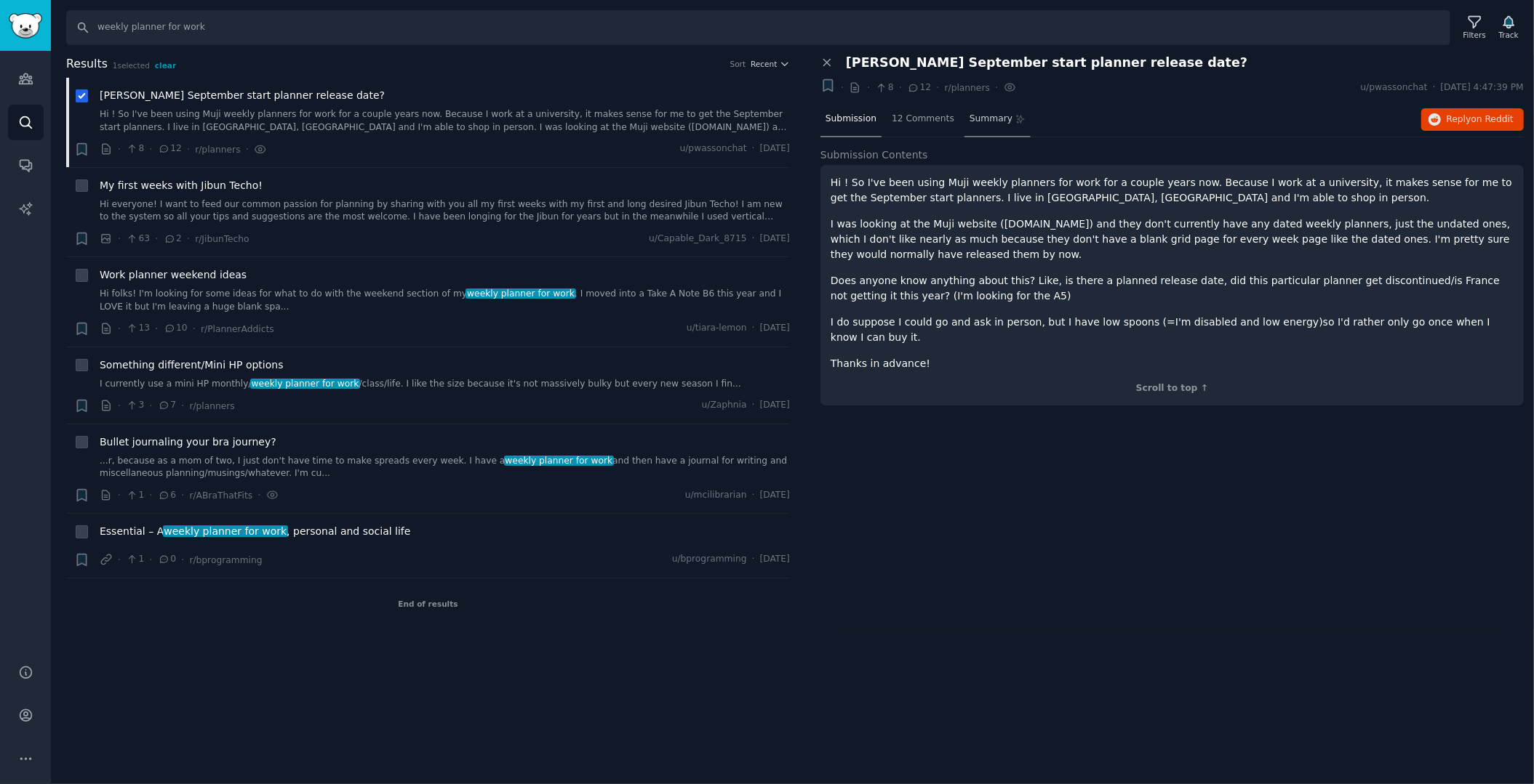
click at [970, 118] on span "Summary" at bounding box center [992, 120] width 43 height 13
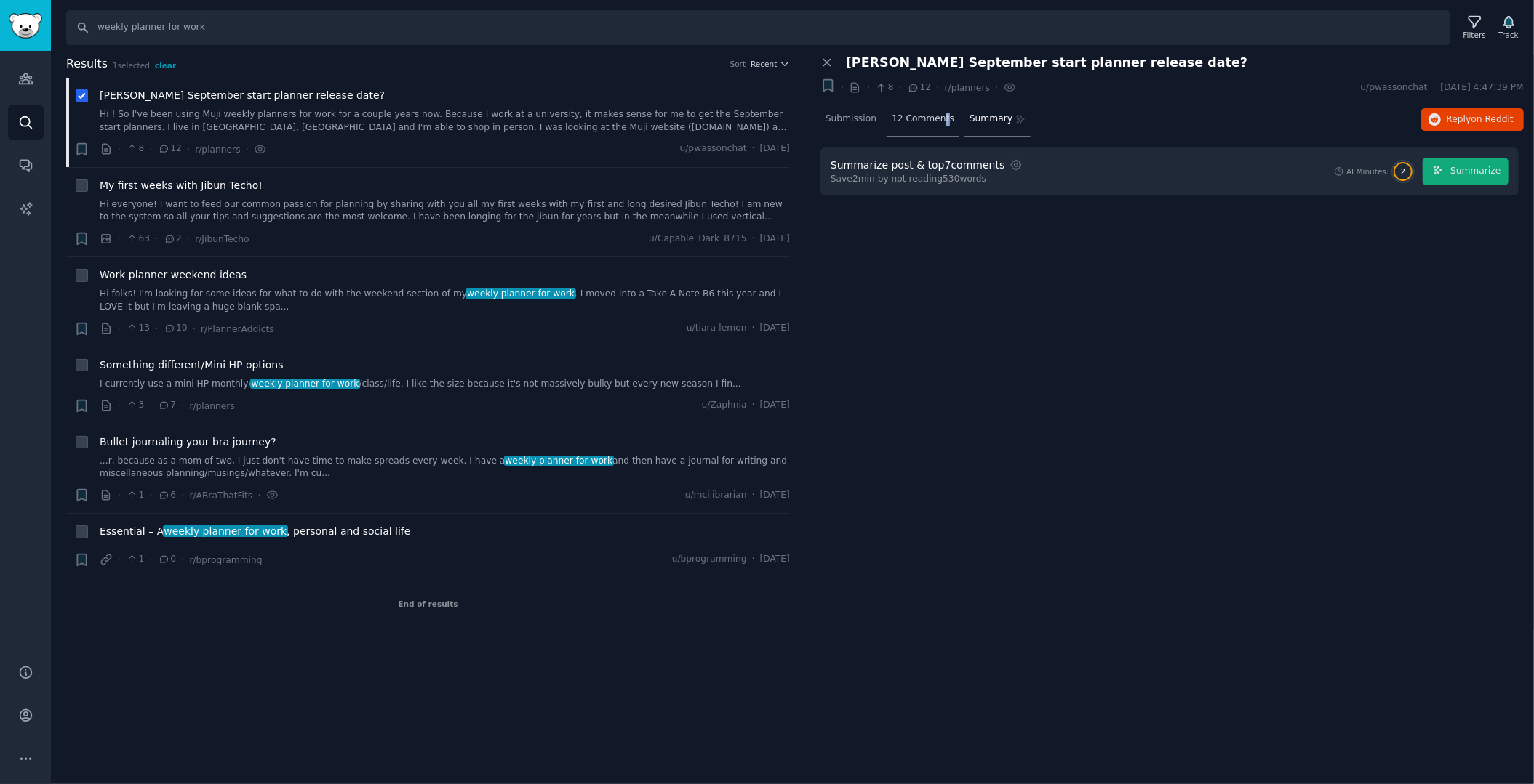
click at [935, 121] on span "12 Comments" at bounding box center [923, 120] width 62 height 13
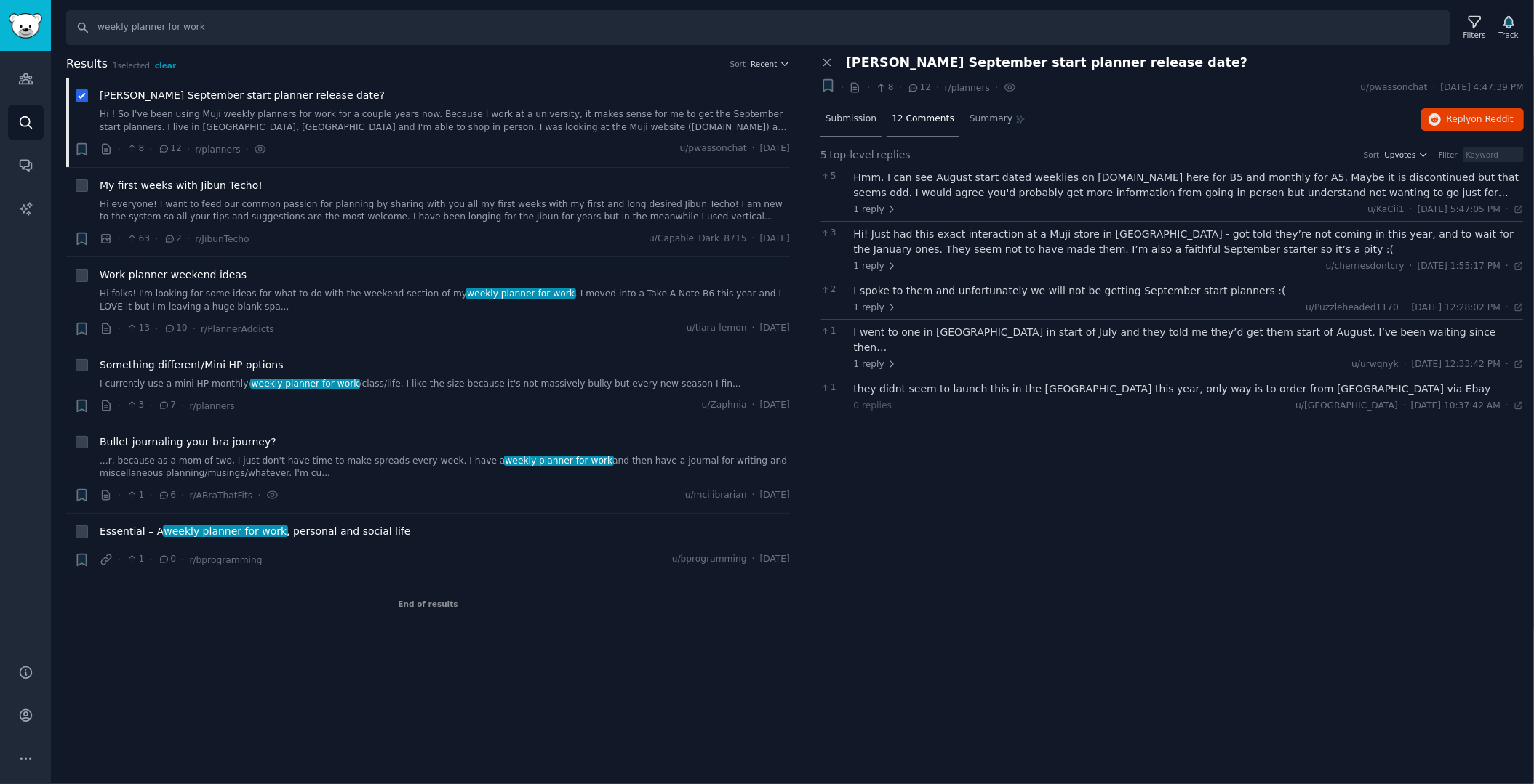
click at [852, 120] on span "Submission" at bounding box center [851, 120] width 51 height 13
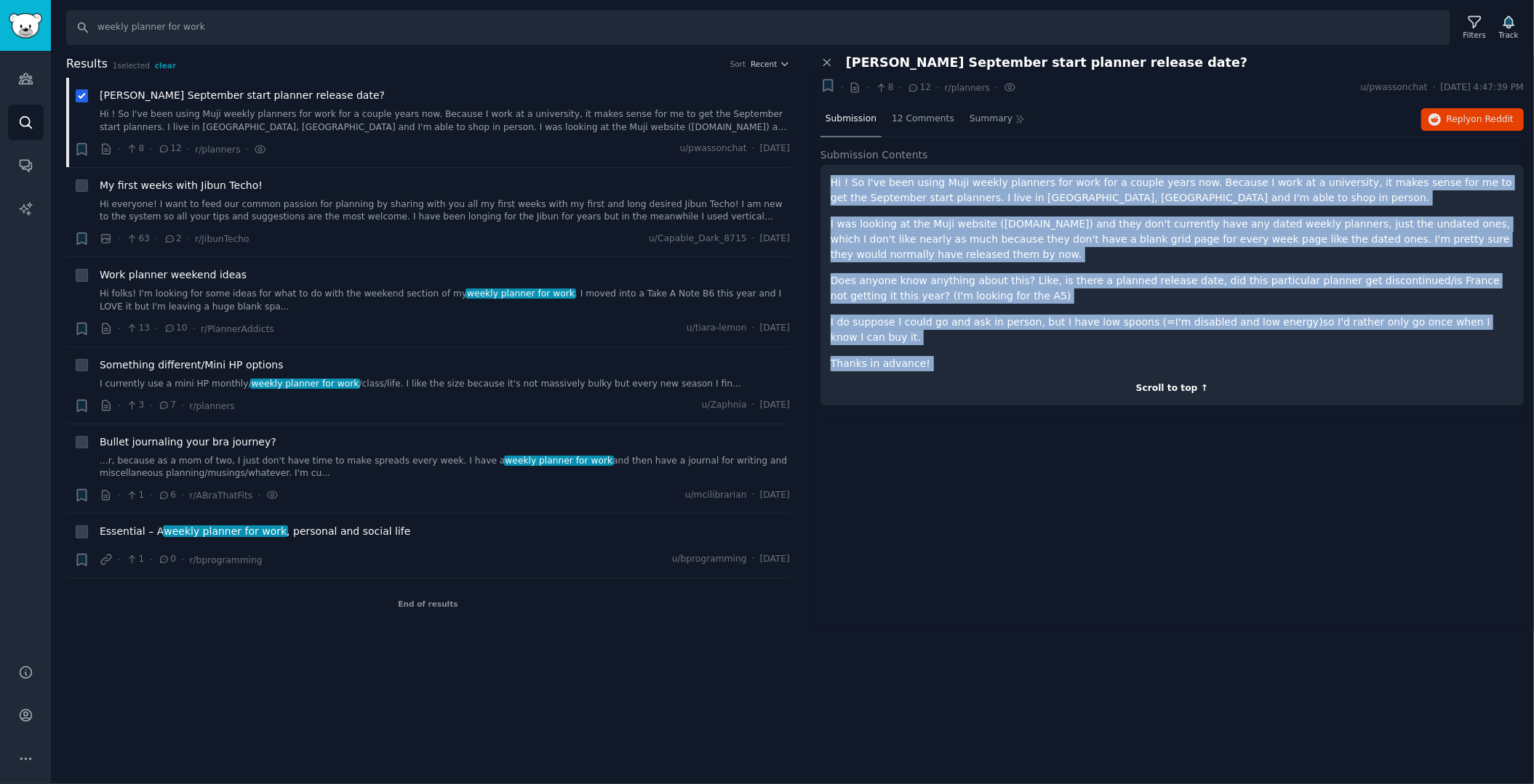
drag, startPoint x: 827, startPoint y: 183, endPoint x: 972, endPoint y: 369, distance: 235.8
click at [972, 369] on div "Hi ! So I've been using Muji weekly planners for work for a couple years now. B…" at bounding box center [1171, 285] width 703 height 241
click at [988, 503] on div "Close panel [PERSON_NAME] September start planner release date? + · · 8 · 12 · …" at bounding box center [1171, 343] width 724 height 574
drag, startPoint x: 931, startPoint y: 346, endPoint x: 823, endPoint y: 168, distance: 208.2
click at [823, 168] on div "Hi ! So I've been using Muji weekly planners for work for a couple years now. B…" at bounding box center [1171, 285] width 703 height 241
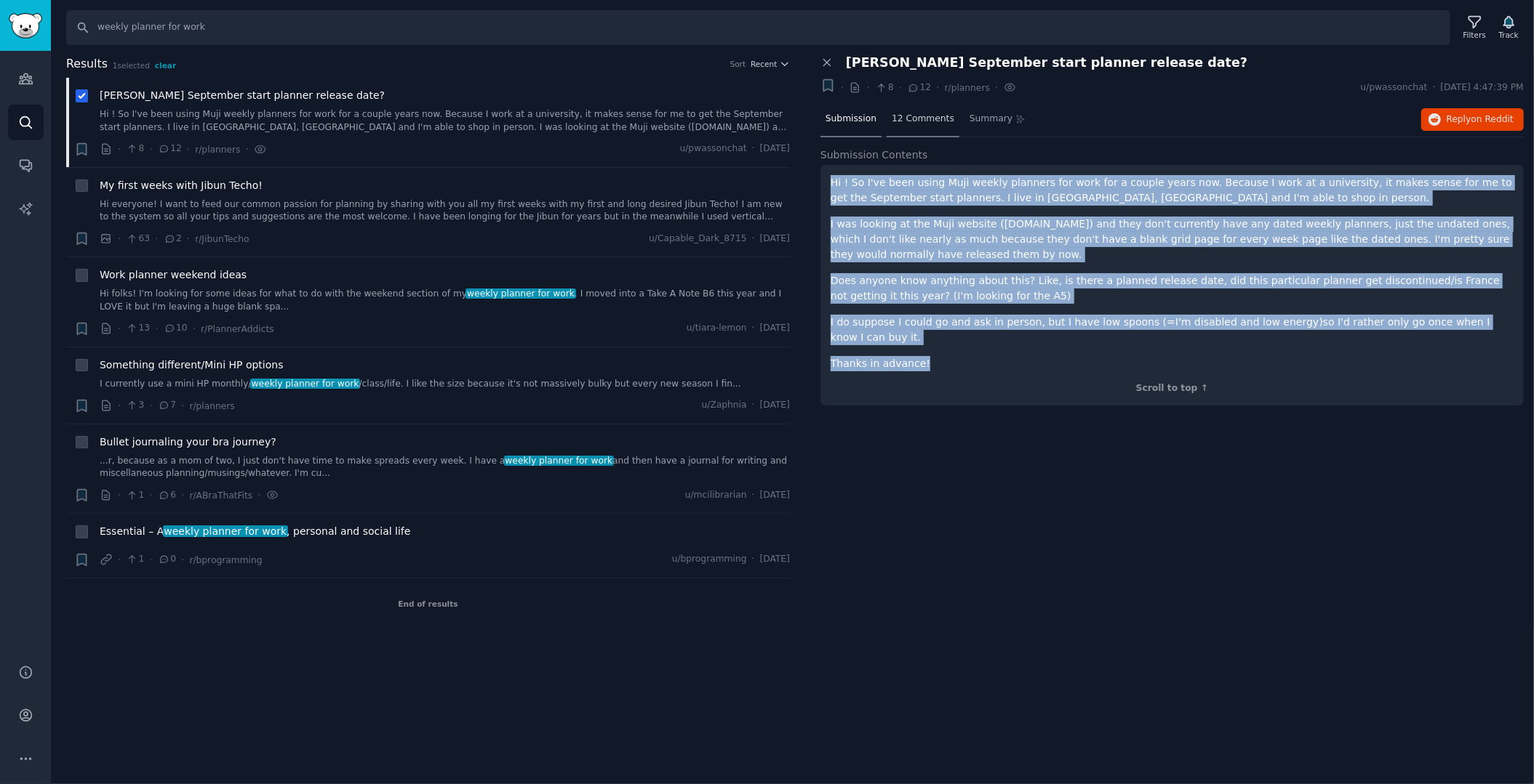
click at [922, 119] on span "12 Comments" at bounding box center [923, 120] width 62 height 13
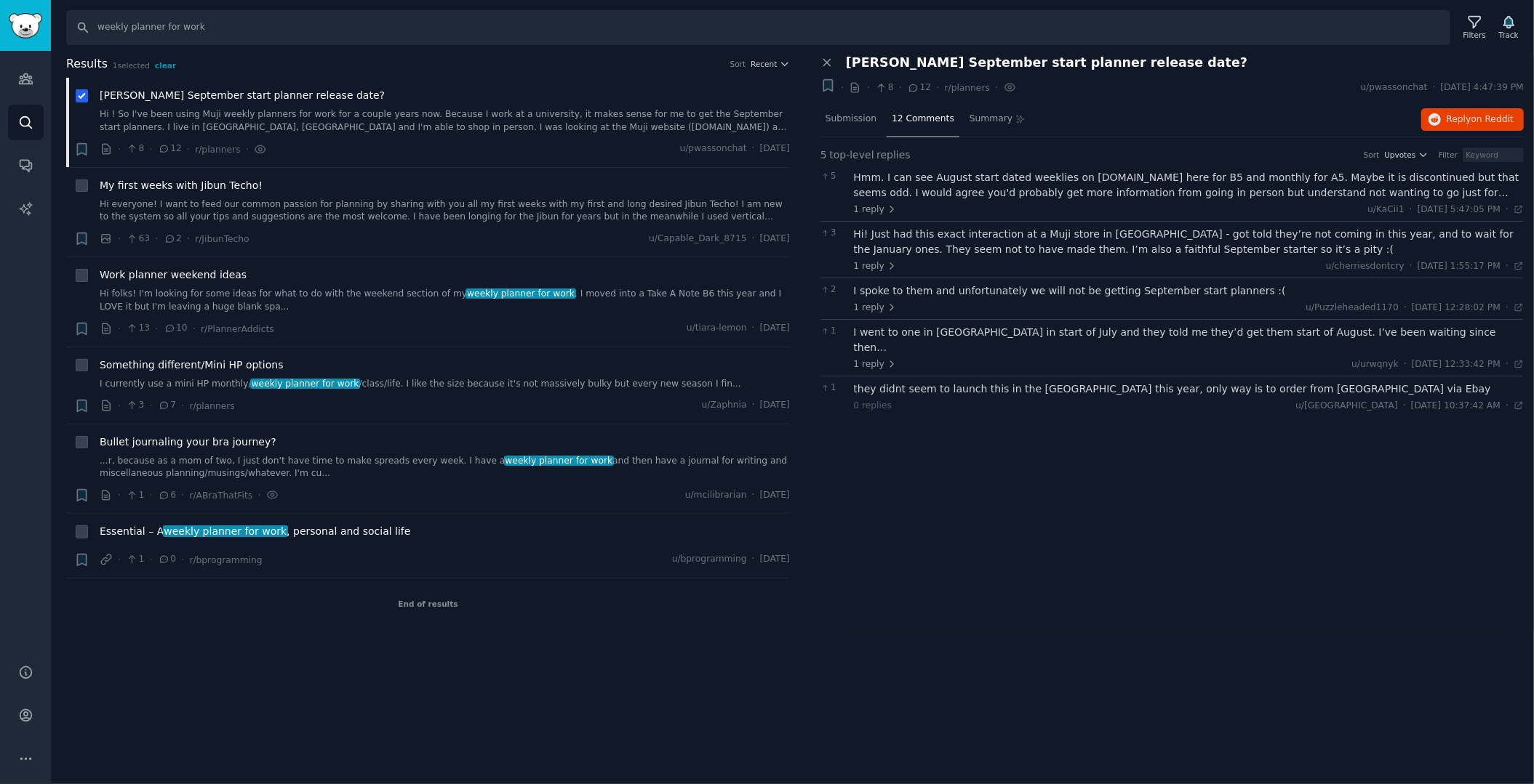
click at [906, 184] on div "Hmm. I can see August start dated weeklies on [DOMAIN_NAME] here for B5 and mon…" at bounding box center [1189, 185] width 670 height 30
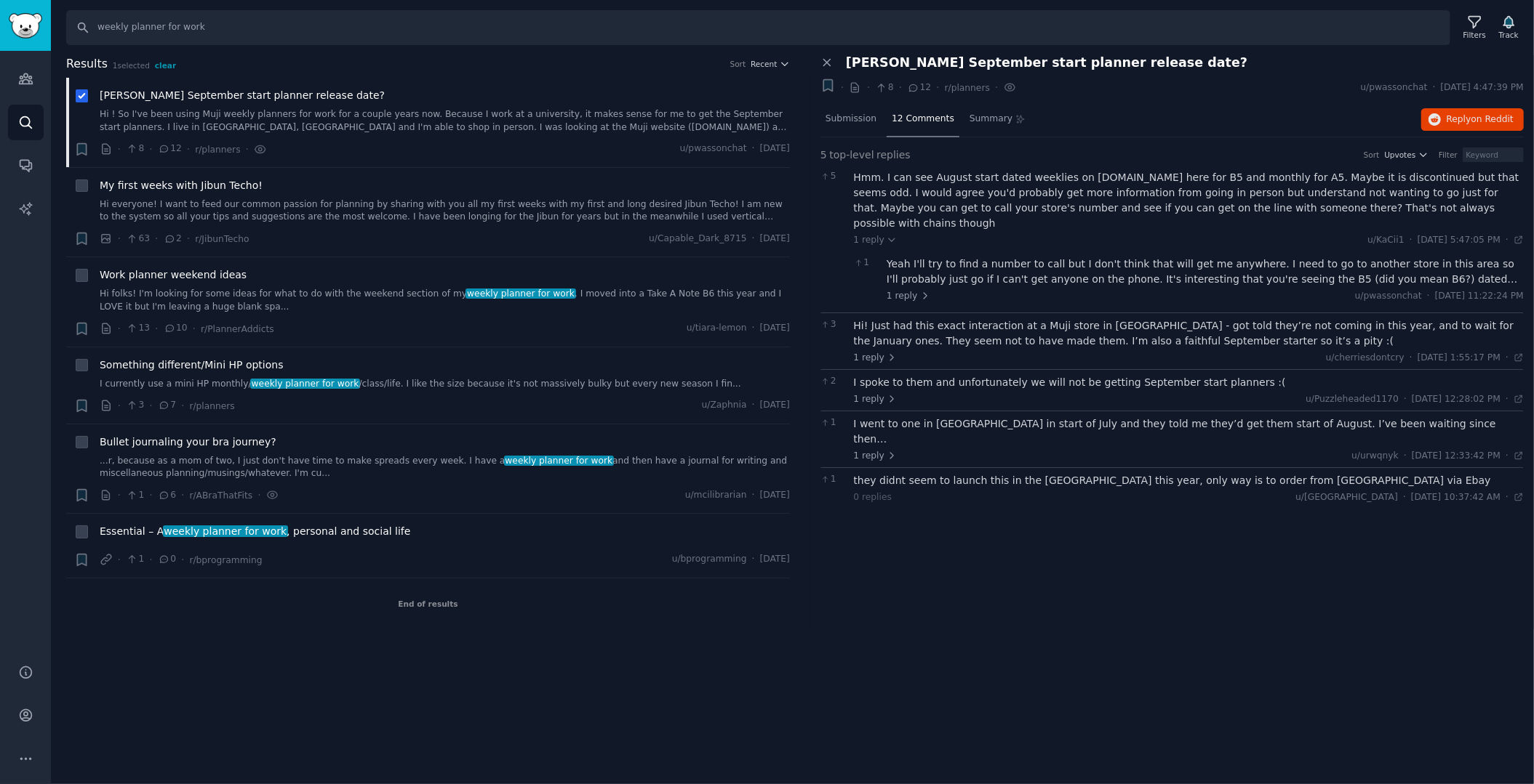
click at [947, 328] on div "Hi! Just had this exact interaction at a Muji store in [GEOGRAPHIC_DATA] - got …" at bounding box center [1189, 333] width 670 height 30
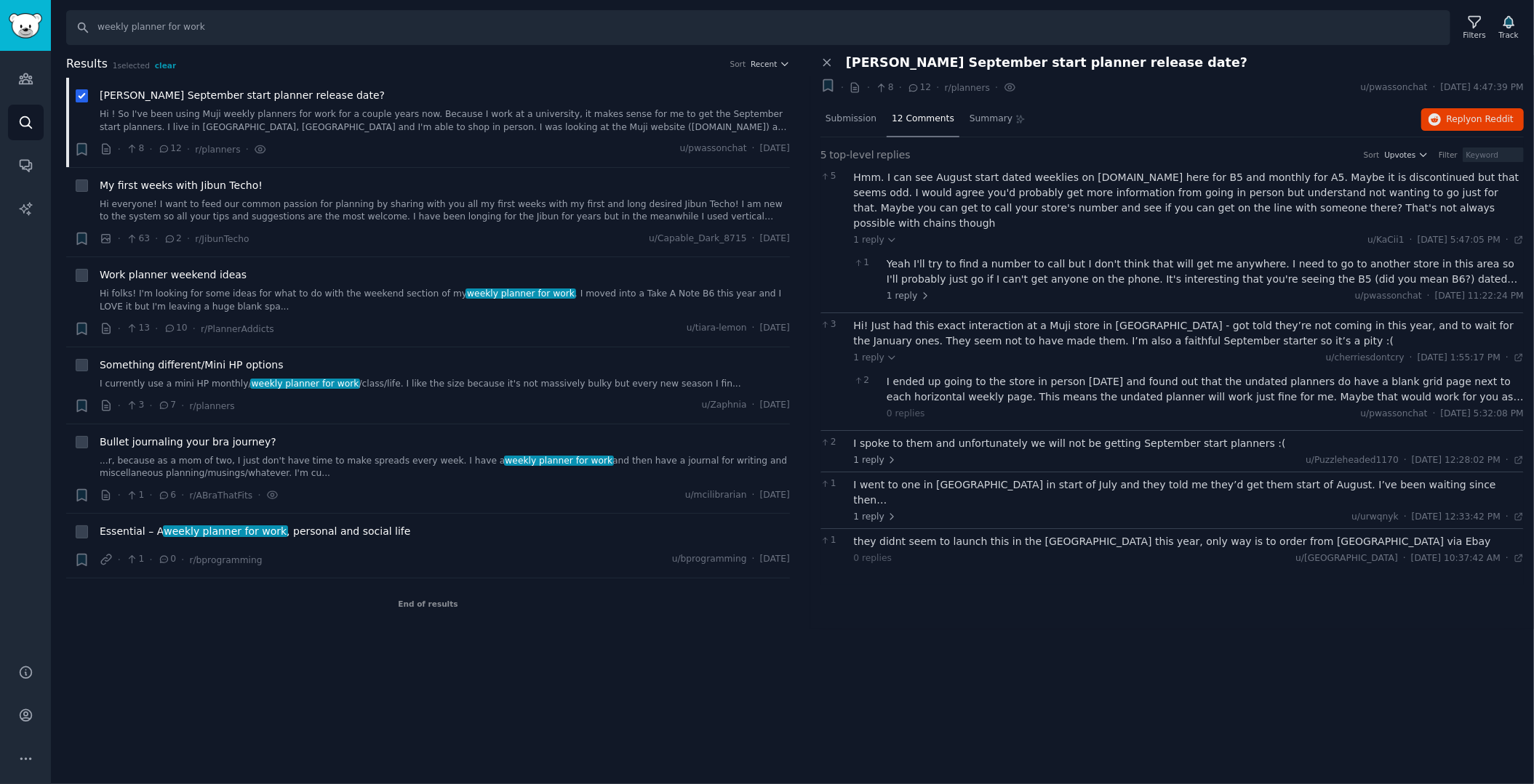
click at [970, 436] on div "I spoke to them and unfortunately we will not be getting September start planne…" at bounding box center [1189, 443] width 670 height 15
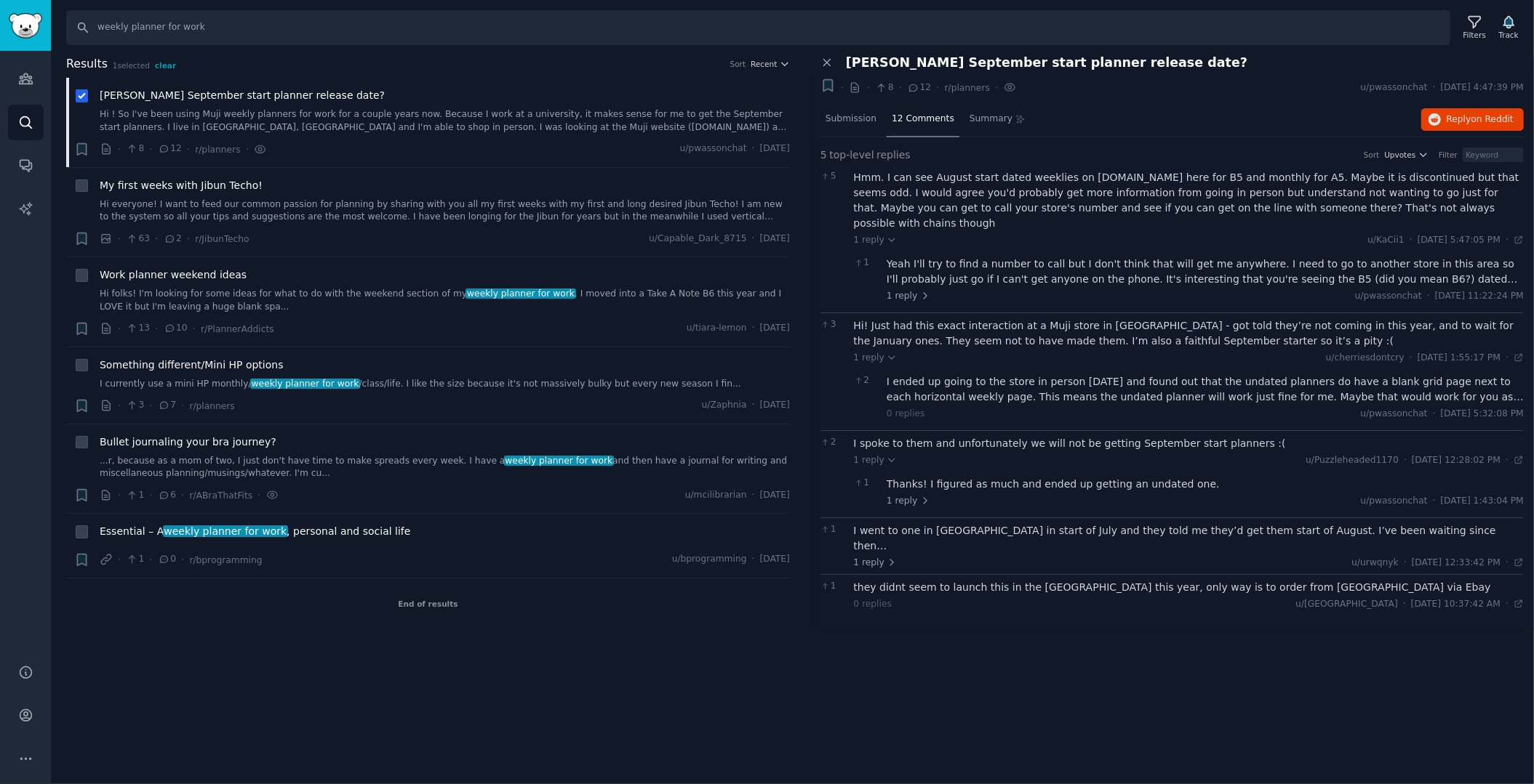
click at [970, 523] on div "I went to one in [GEOGRAPHIC_DATA] in start of July and they told me they’d get…" at bounding box center [1189, 538] width 670 height 30
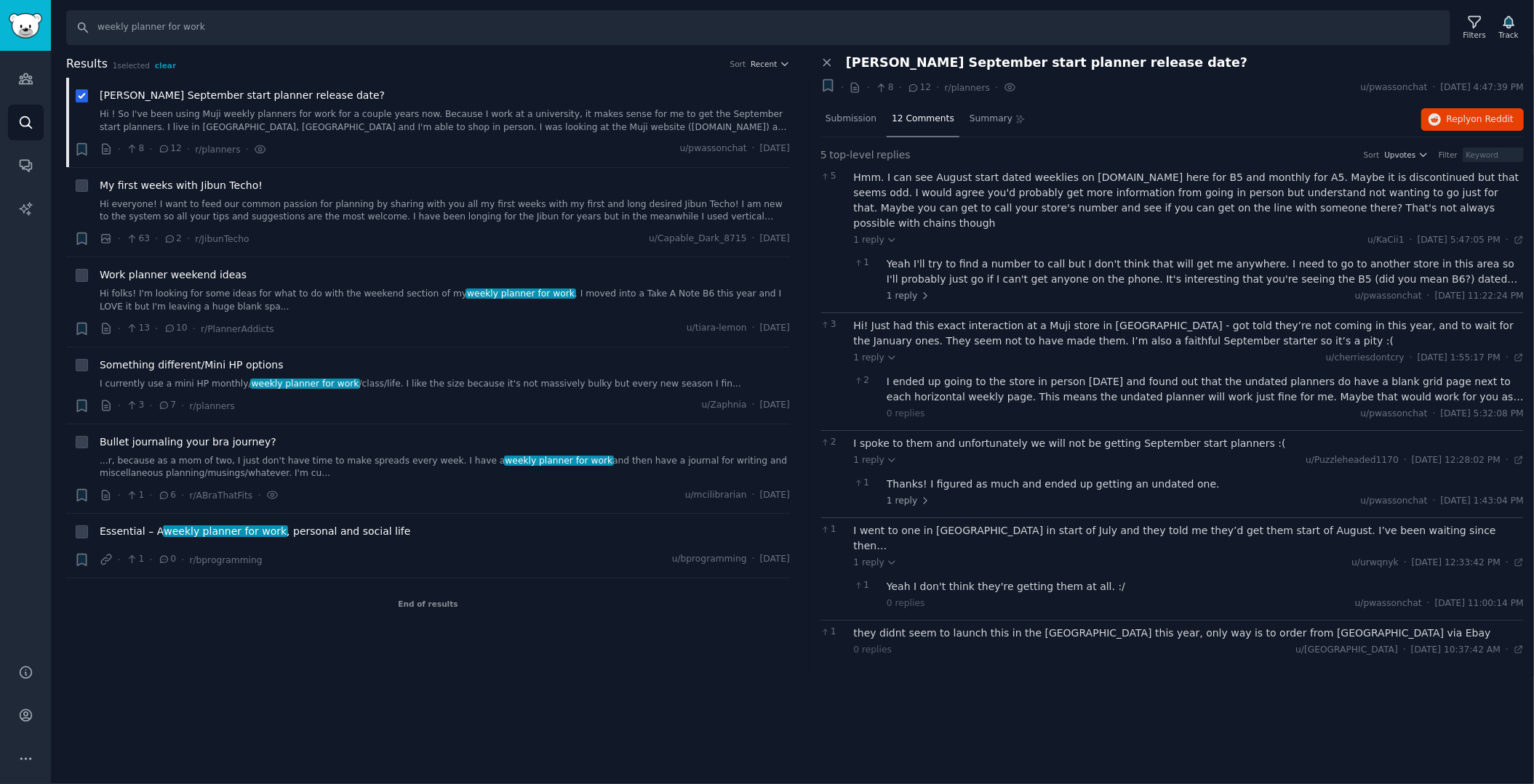
click at [965, 626] on div "they didnt seem to launch this in the [GEOGRAPHIC_DATA] this year, only way is …" at bounding box center [1189, 633] width 670 height 15
click at [345, 196] on div "My first weeks with Jibun Techo! Hi everyone! I want to feed our common passion…" at bounding box center [444, 200] width 690 height 46
click at [187, 199] on link "Hi everyone! I want to feed our common passion for planning by sharing with you…" at bounding box center [444, 211] width 690 height 25
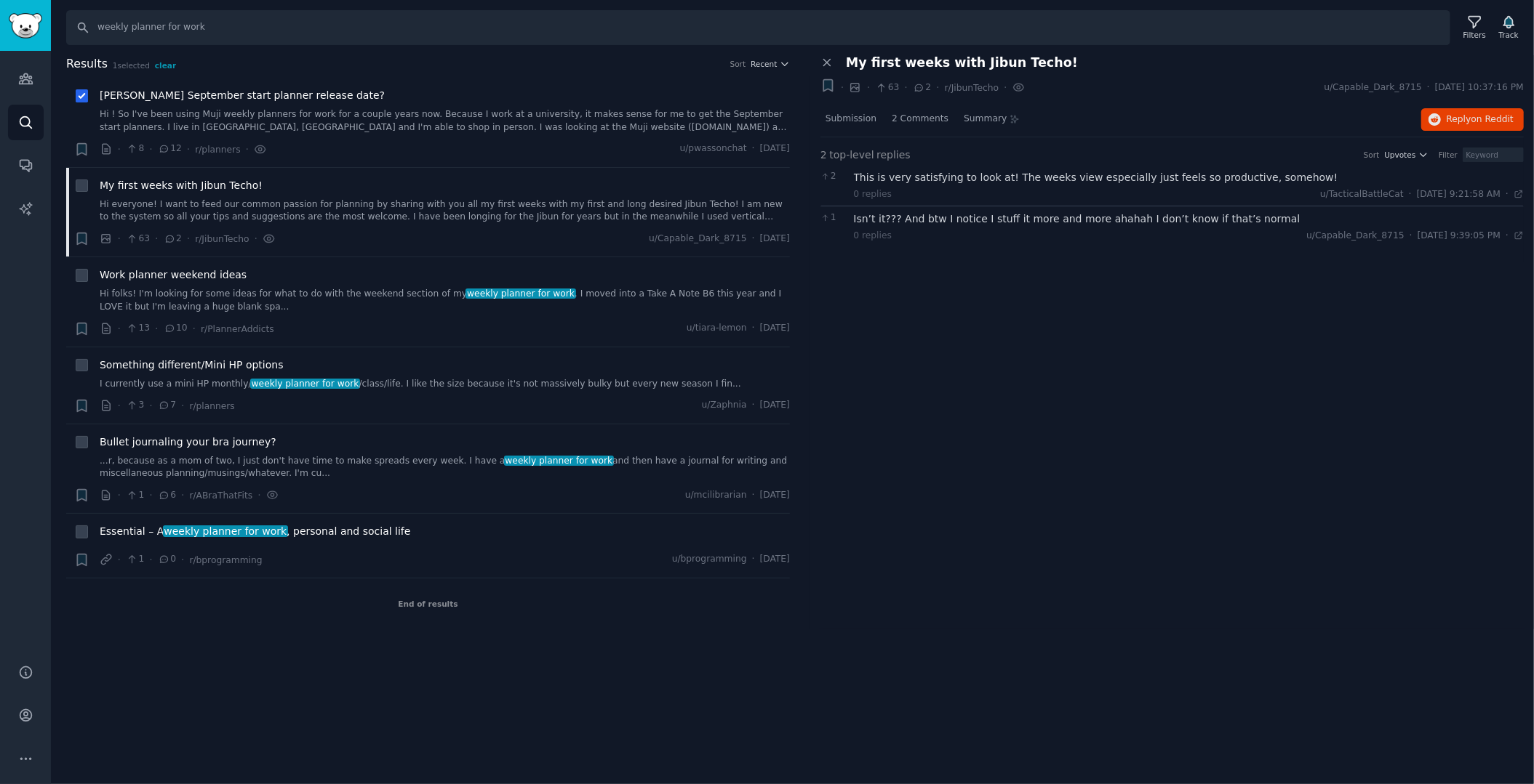
click at [879, 178] on div "This is very satisfying to look at! The weeks view especially just feels so pro…" at bounding box center [1189, 178] width 670 height 15
click at [913, 116] on span "2 Comments" at bounding box center [920, 120] width 57 height 13
click at [840, 120] on span "Submission" at bounding box center [851, 120] width 51 height 13
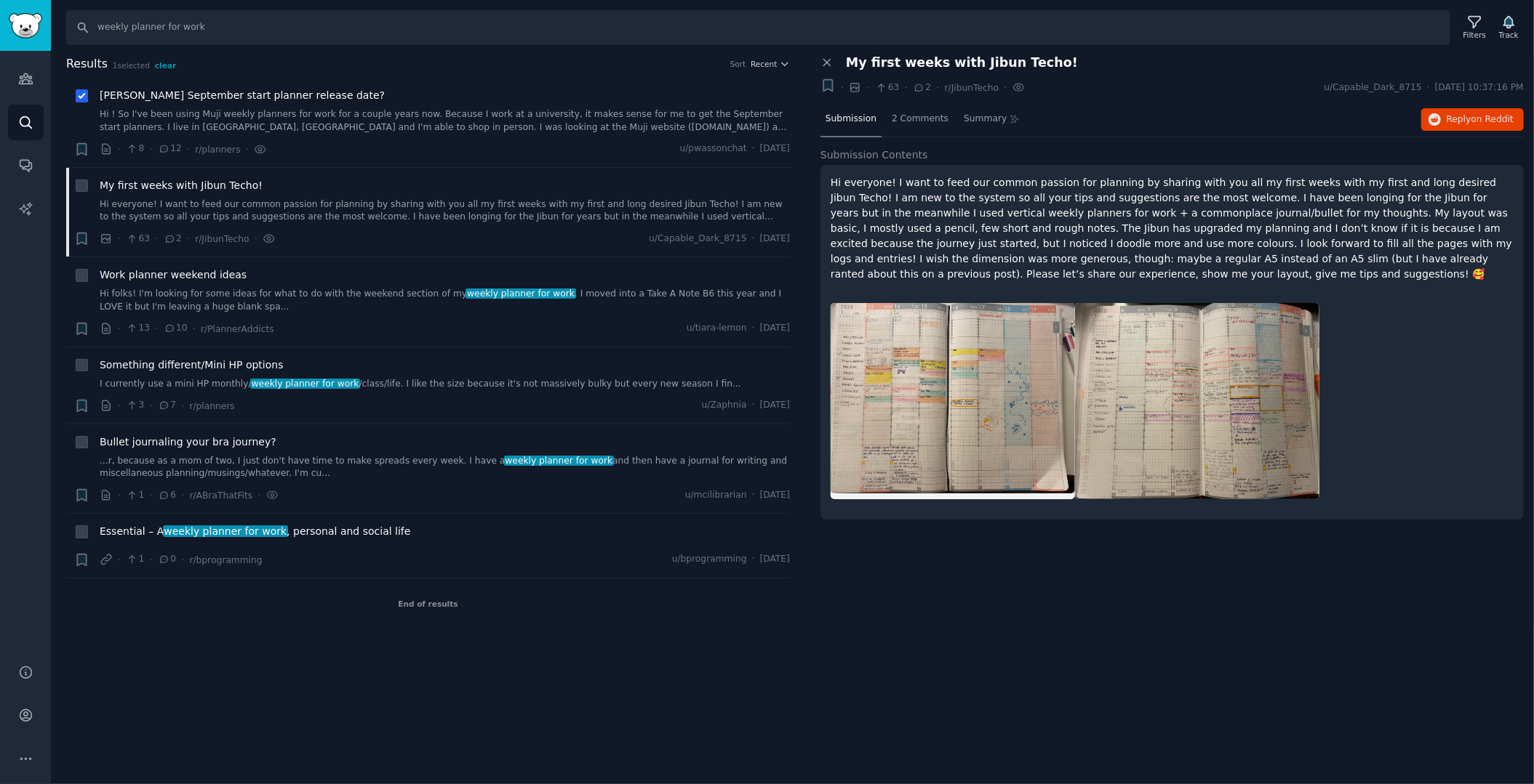
click at [1057, 350] on div at bounding box center [953, 401] width 245 height 197
click at [213, 284] on div "Work planner weekend ideas Hi folks! I'm looking for some ideas for what to do …" at bounding box center [444, 290] width 690 height 46
click at [166, 293] on link "Hi folks! I'm looking for some ideas for what to do with the weekend section of…" at bounding box center [444, 300] width 690 height 25
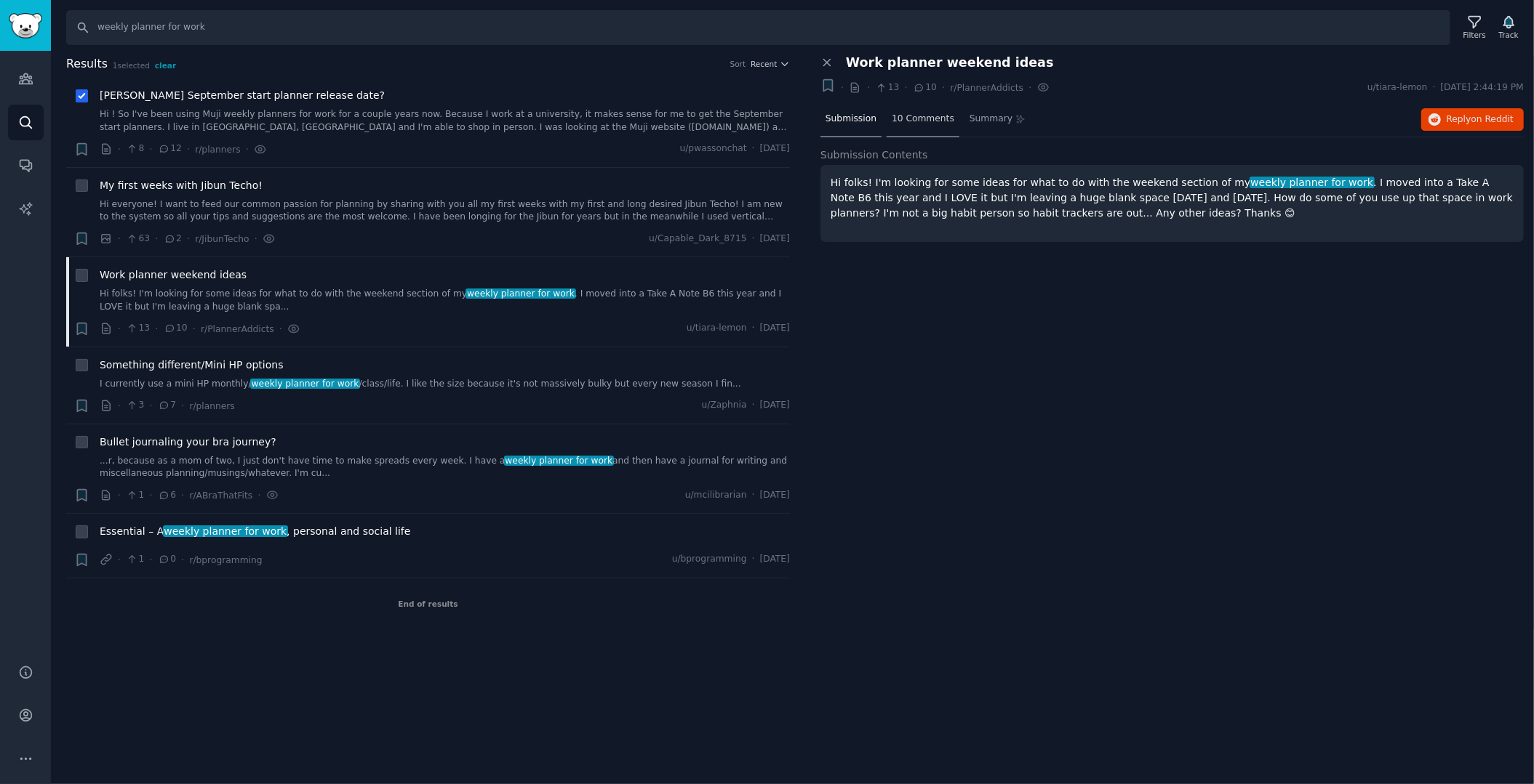
click at [909, 121] on span "10 Comments" at bounding box center [923, 120] width 62 height 13
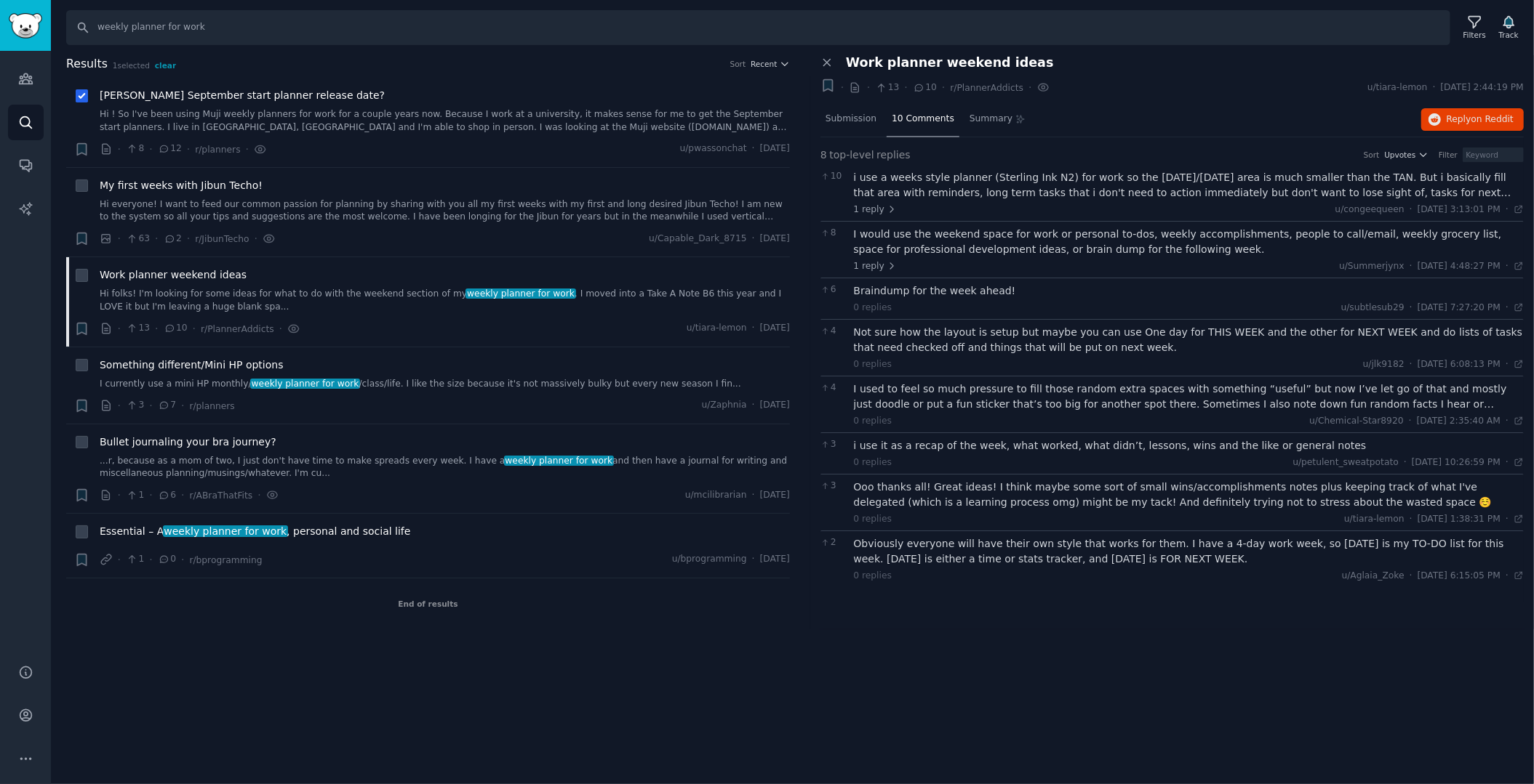
click at [896, 176] on div "i use a weeks style planner (Sterling Ink N2) for work so the [DATE]/[DATE] are…" at bounding box center [1189, 185] width 670 height 30
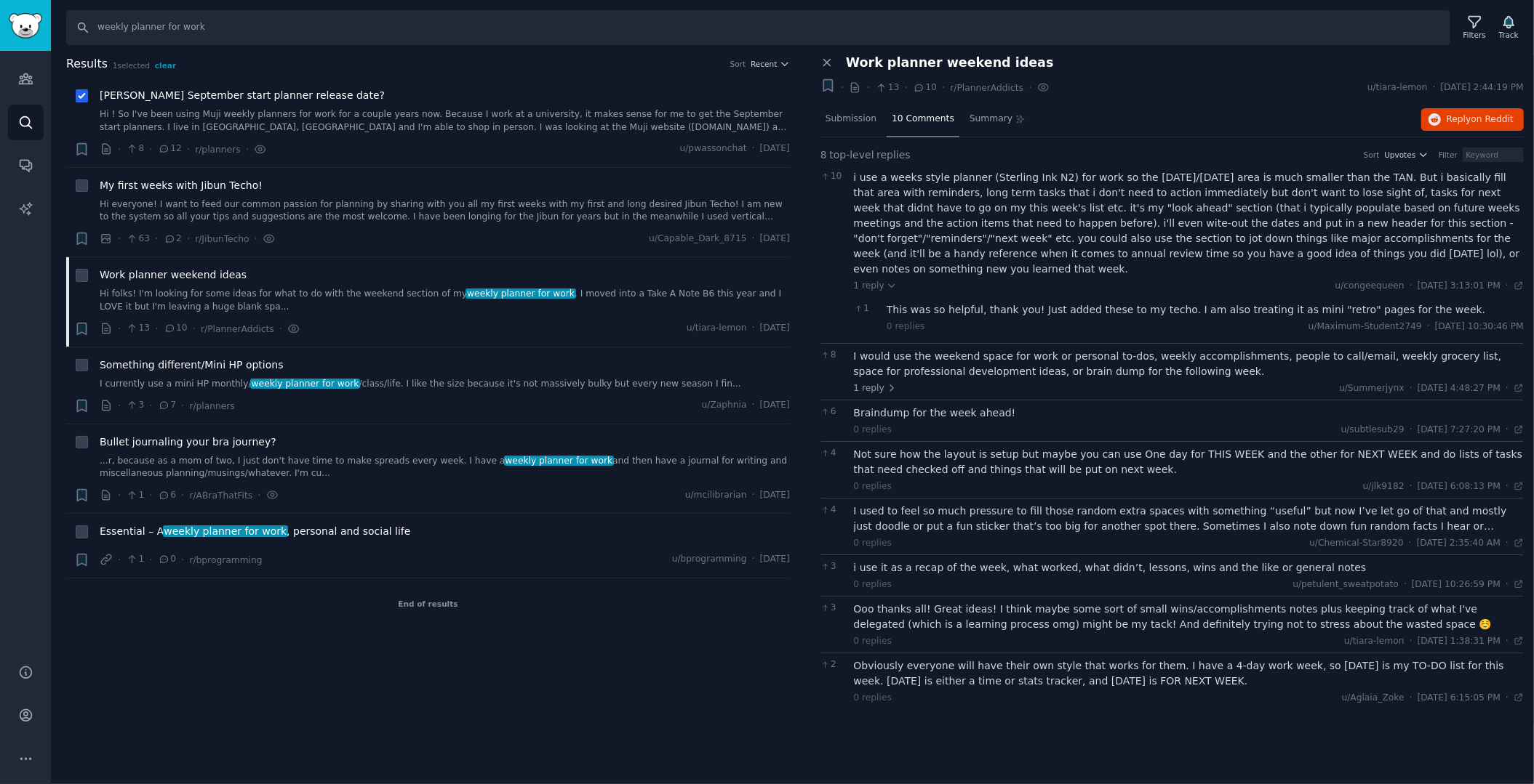
click at [924, 349] on div "I would use the weekend space for work or personal to-dos, weekly accomplishmen…" at bounding box center [1189, 364] width 670 height 30
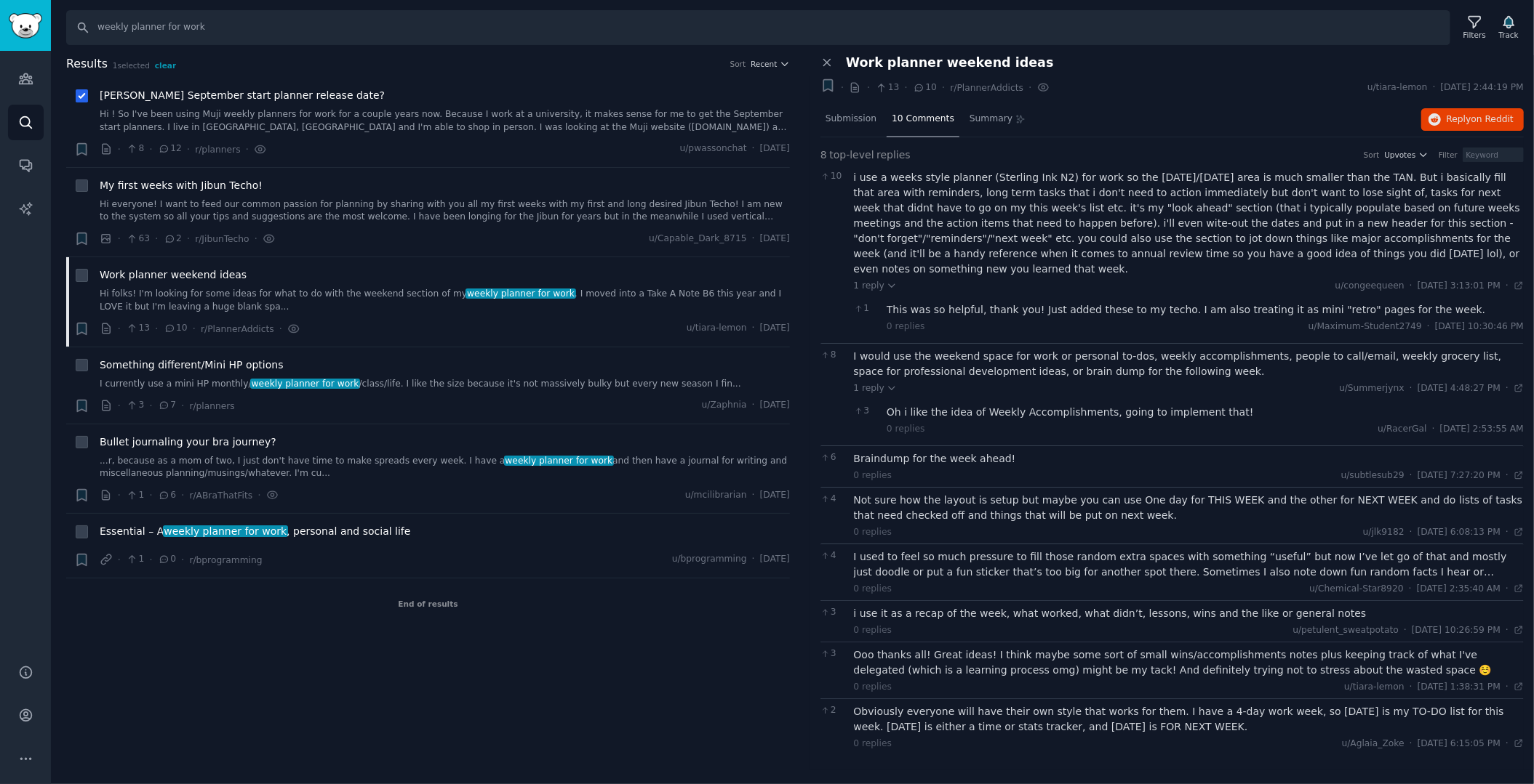
click at [954, 470] on div "0 replies u/subtlesub29 · [DATE] 7:27:20 PM Tue 1/16/2024 ·" at bounding box center [1189, 476] width 670 height 13
click at [954, 493] on div "Not sure how the layout is setup but maybe you can use One day for THIS WEEK an…" at bounding box center [1189, 508] width 670 height 30
click at [979, 554] on div "I used to feel so much pressure to fill those random extra spaces with somethin…" at bounding box center [1189, 565] width 670 height 30
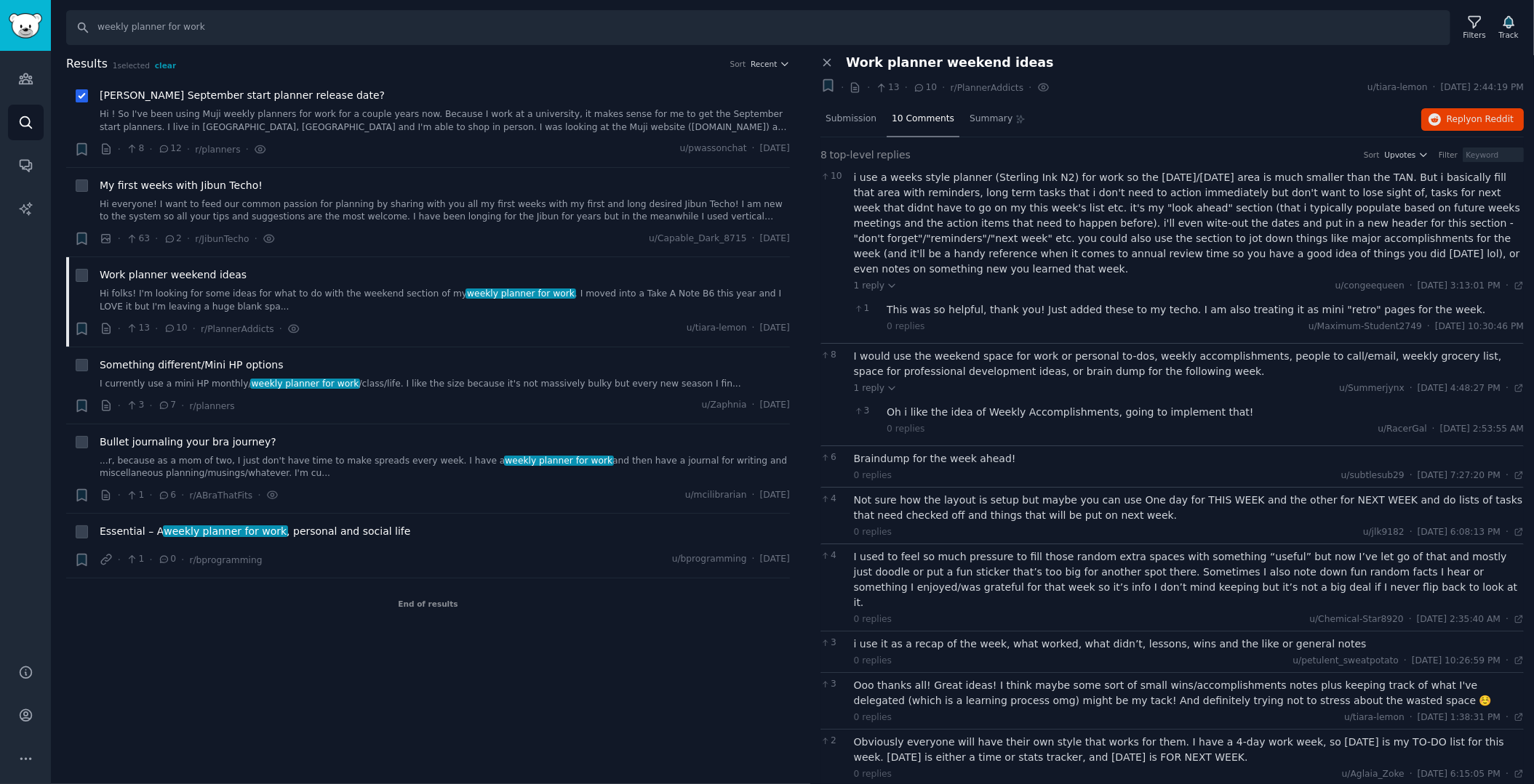
click at [972, 637] on div "i use it as a recap of the week, what worked, what didn’t, lessons, wins and th…" at bounding box center [1189, 645] width 670 height 15
click at [973, 679] on div "Ooo thanks all! Great ideas! I think maybe some sort of small wins/accomplishme…" at bounding box center [1189, 694] width 670 height 30
click at [1000, 735] on div "Obviously everyone will have their own style that works for them. I have a 4-da…" at bounding box center [1189, 750] width 670 height 30
click at [177, 302] on link "Hi folks! I'm looking for some ideas for what to do with the weekend section of…" at bounding box center [444, 300] width 690 height 25
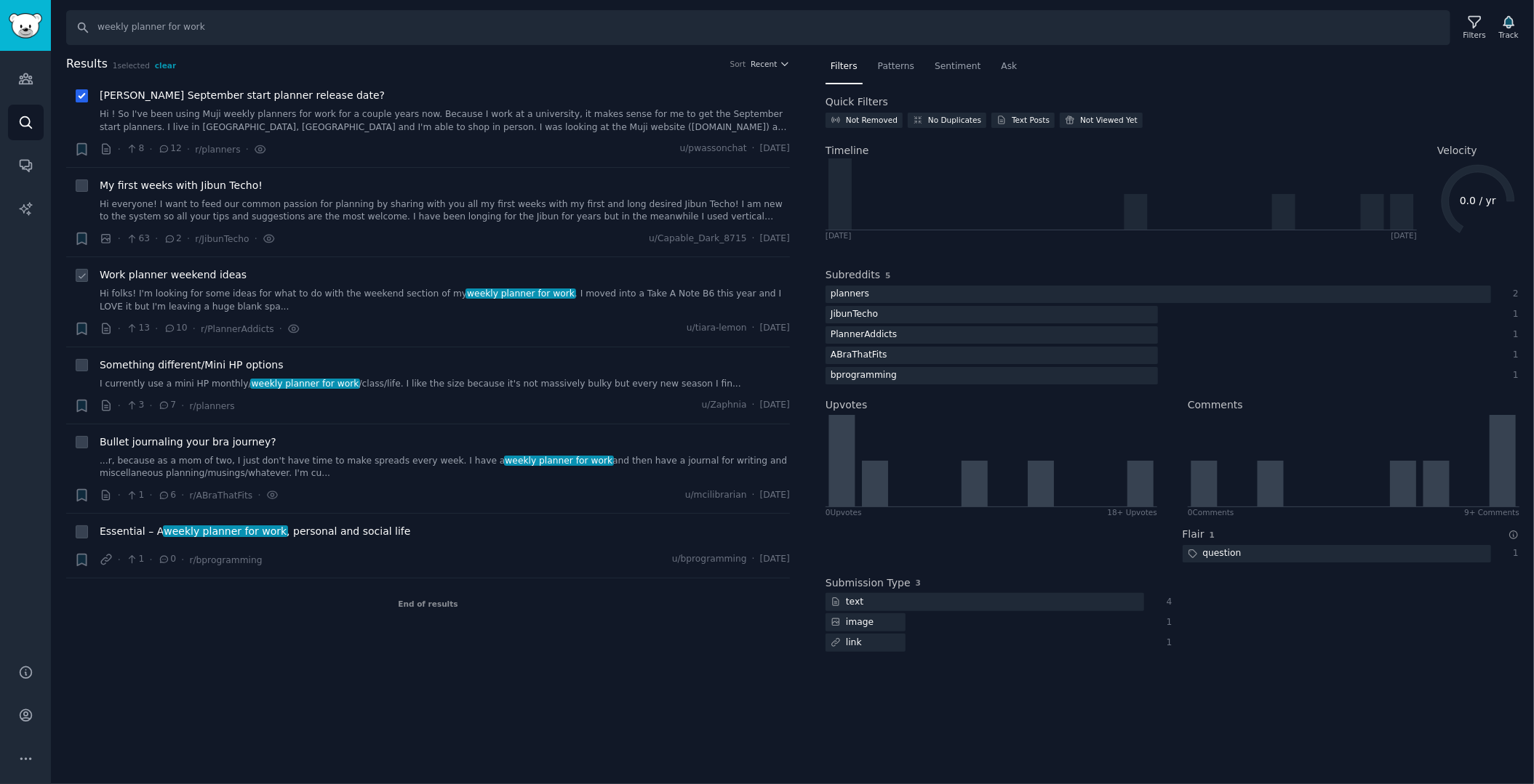
click at [176, 303] on link "Hi folks! I'm looking for some ideas for what to do with the weekend section of…" at bounding box center [444, 300] width 690 height 25
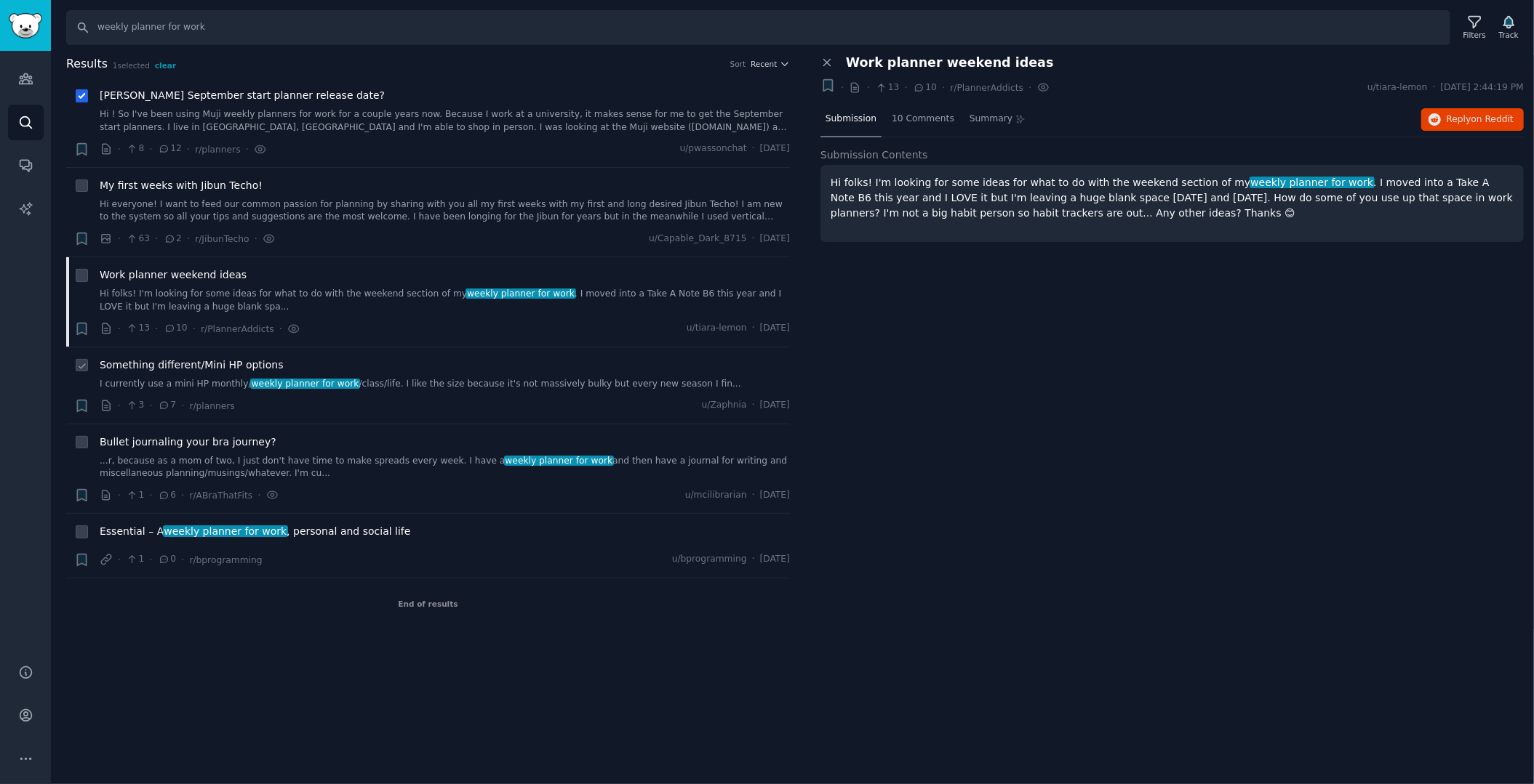
click at [182, 375] on div "Something different/Mini HP options I currently use a mini HP monthly/ weekly p…" at bounding box center [444, 375] width 690 height 34
click at [158, 359] on span "Something different/Mini HP options" at bounding box center [191, 365] width 184 height 15
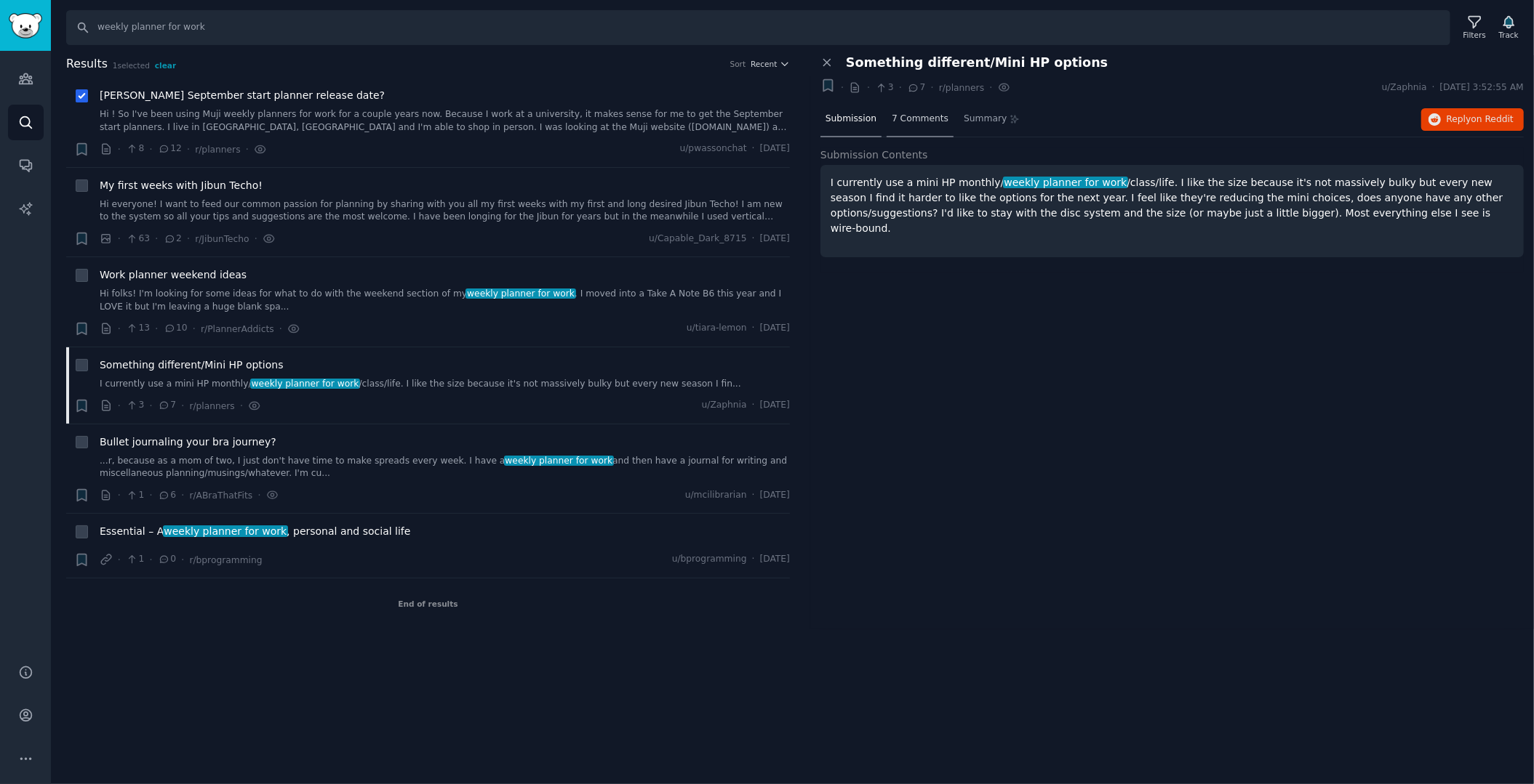
click at [903, 121] on span "7 Comments" at bounding box center [920, 120] width 57 height 13
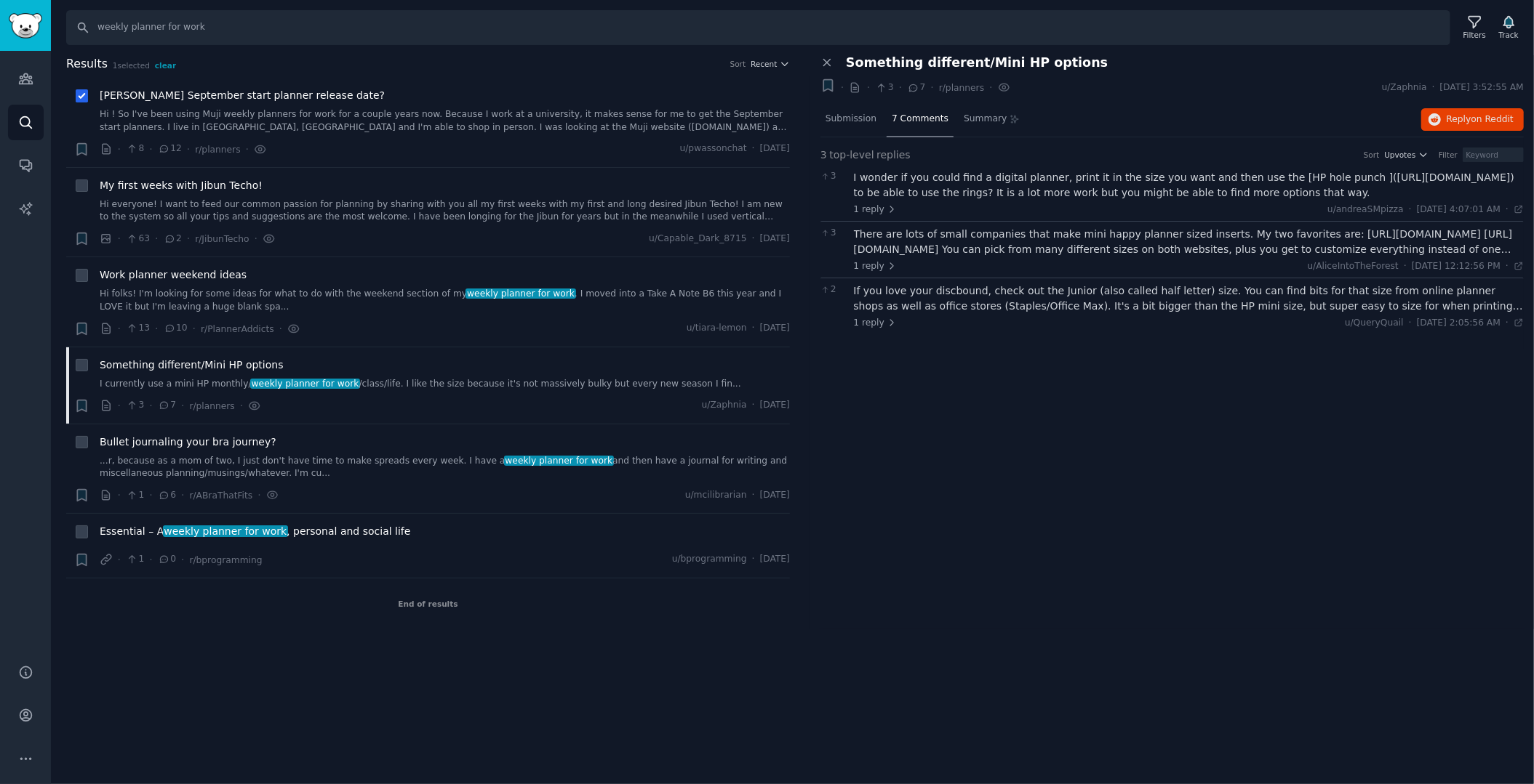
click at [913, 199] on div "I wonder if you could find a digital planner, print it in the size you want and…" at bounding box center [1189, 185] width 670 height 30
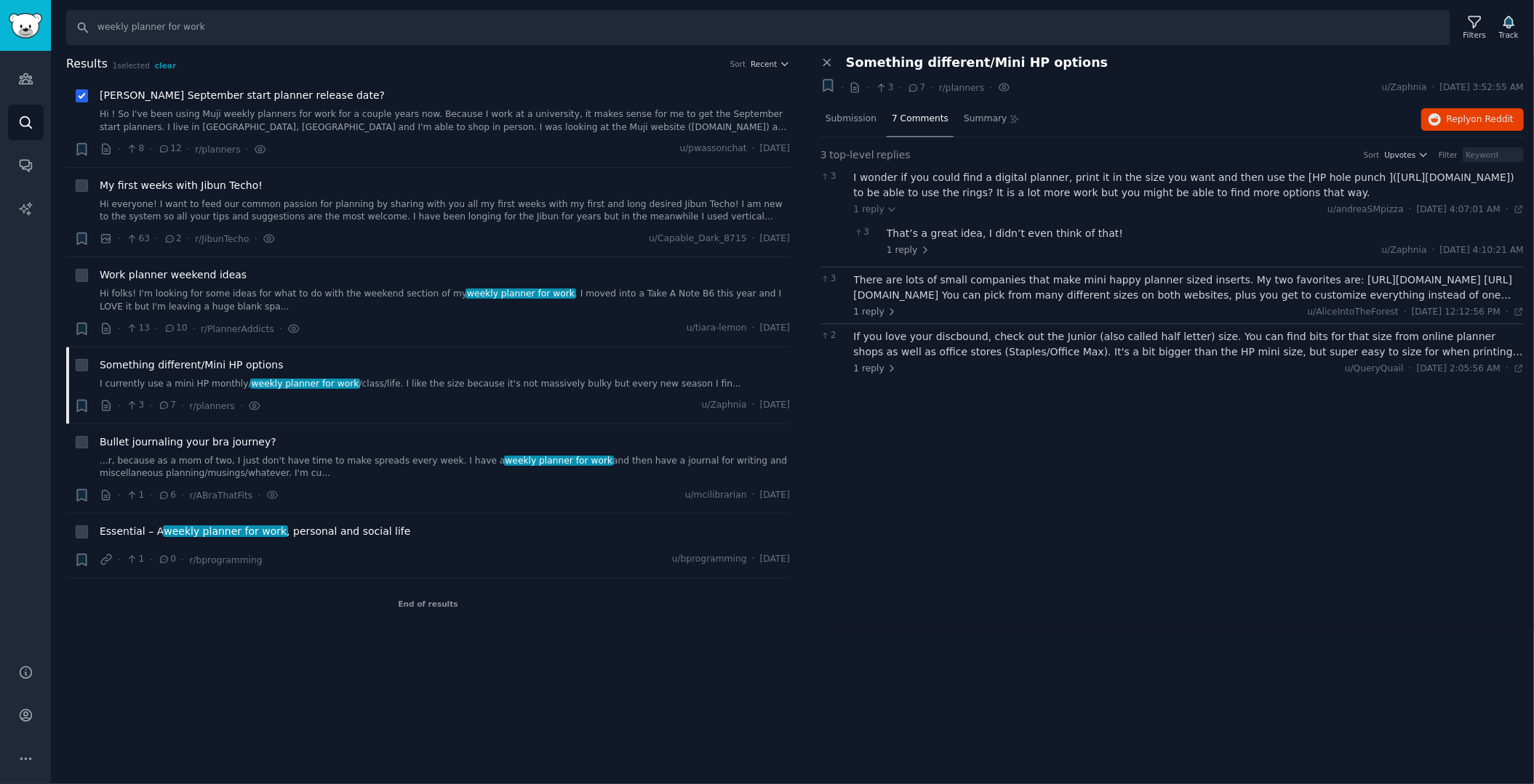
click at [941, 303] on div "There are lots of small companies that make mini happy planner sized inserts. M…" at bounding box center [1189, 288] width 670 height 30
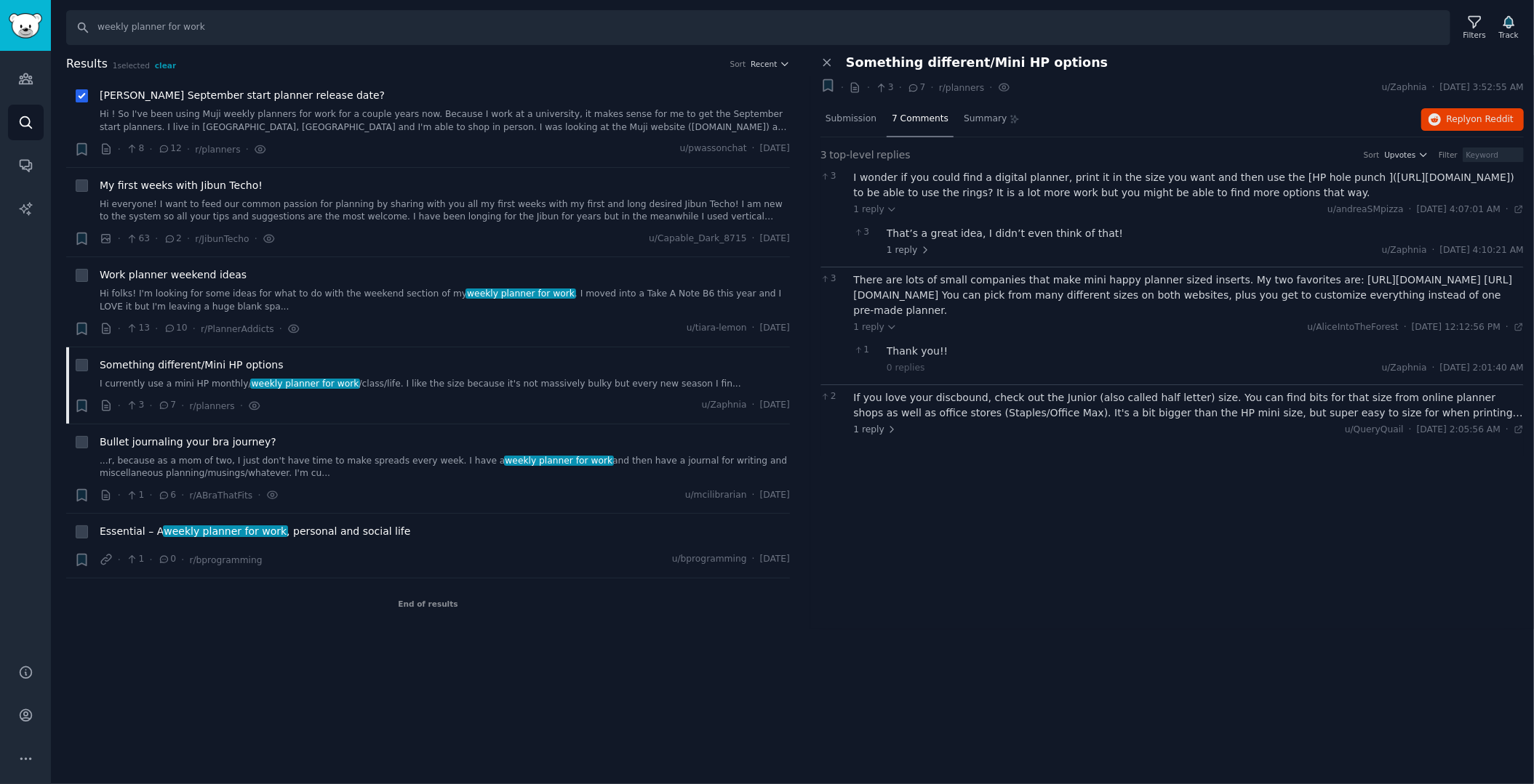
click at [977, 421] on div "If you love your discbound, check out the Junior (also called half letter) size…" at bounding box center [1189, 406] width 670 height 30
click at [296, 461] on link "...r, because as a mom of two, I just don't have time to make spreads every wee…" at bounding box center [444, 468] width 690 height 25
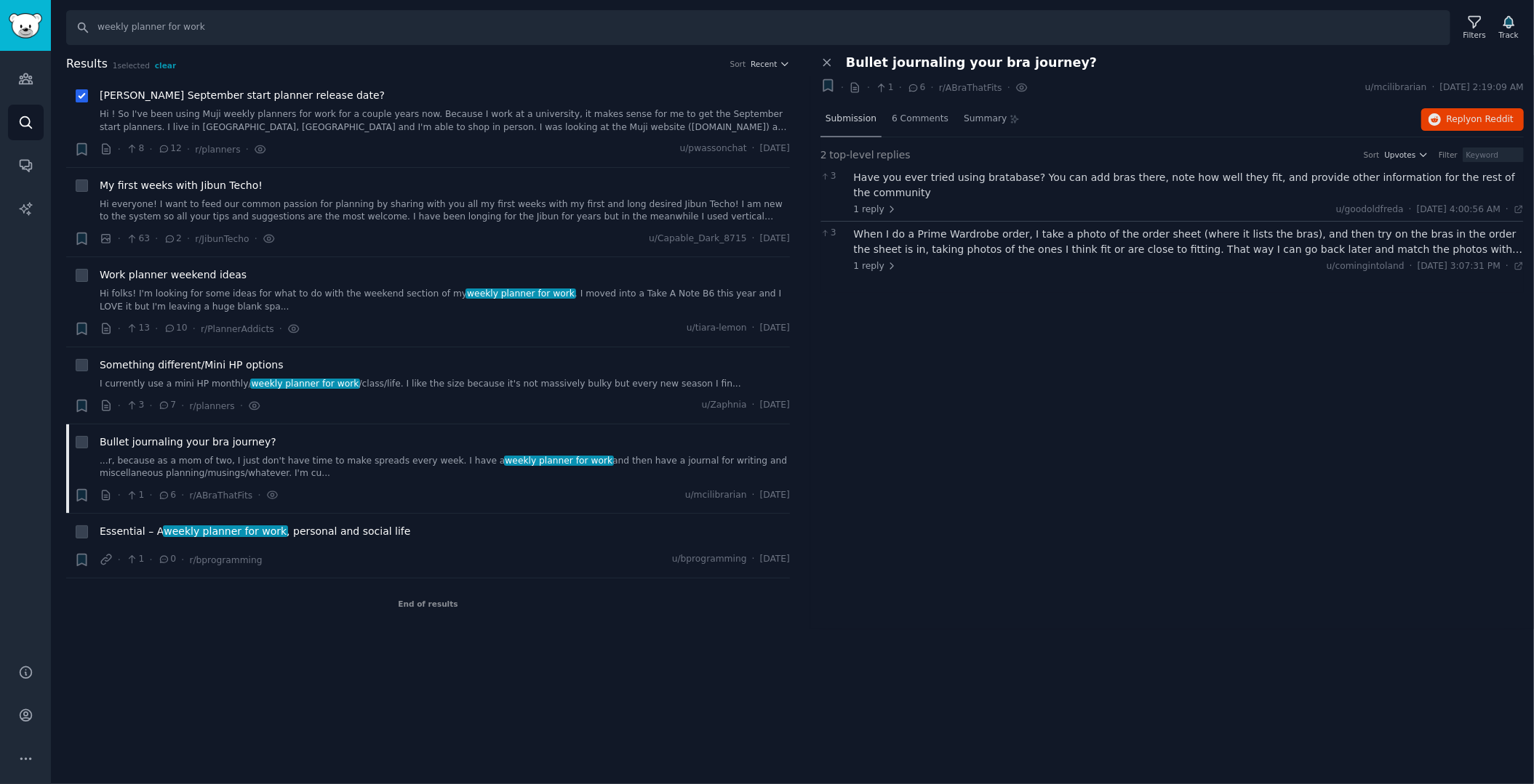
click at [854, 123] on span "Submission" at bounding box center [851, 120] width 51 height 13
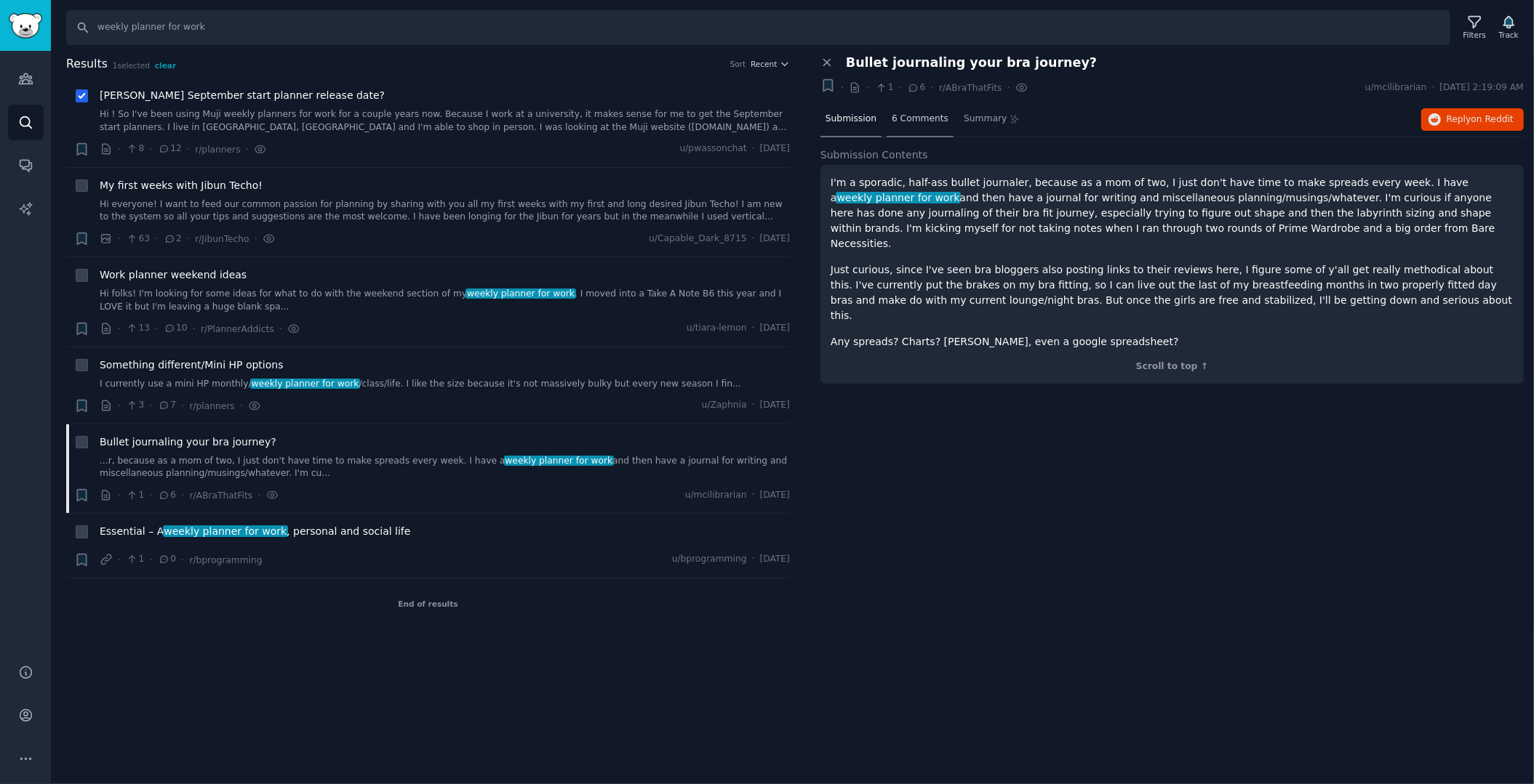
click at [912, 117] on span "6 Comments" at bounding box center [920, 120] width 57 height 13
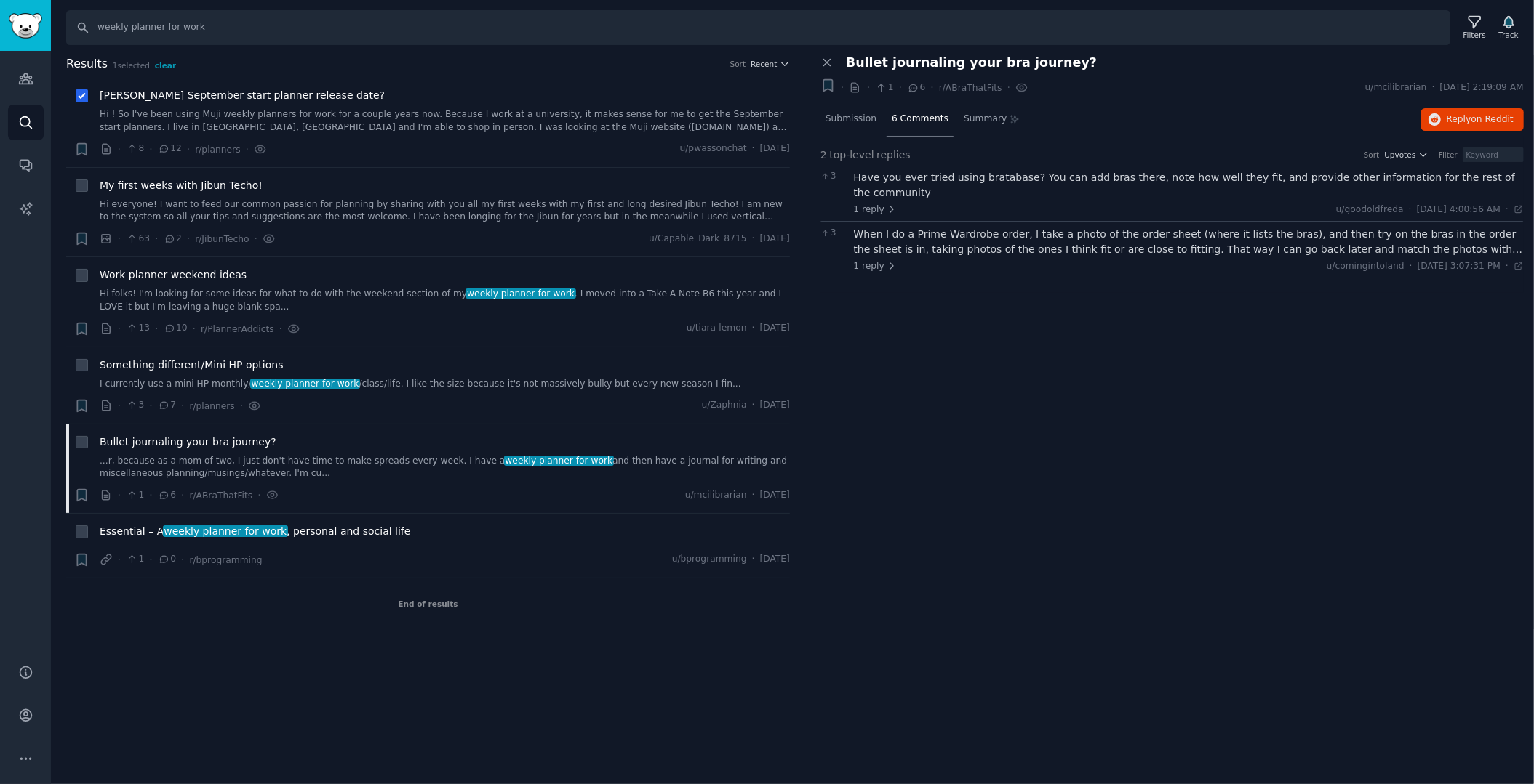
click at [928, 181] on div "Have you ever tried using bratabase? You can add bras there, note how well they…" at bounding box center [1189, 185] width 670 height 30
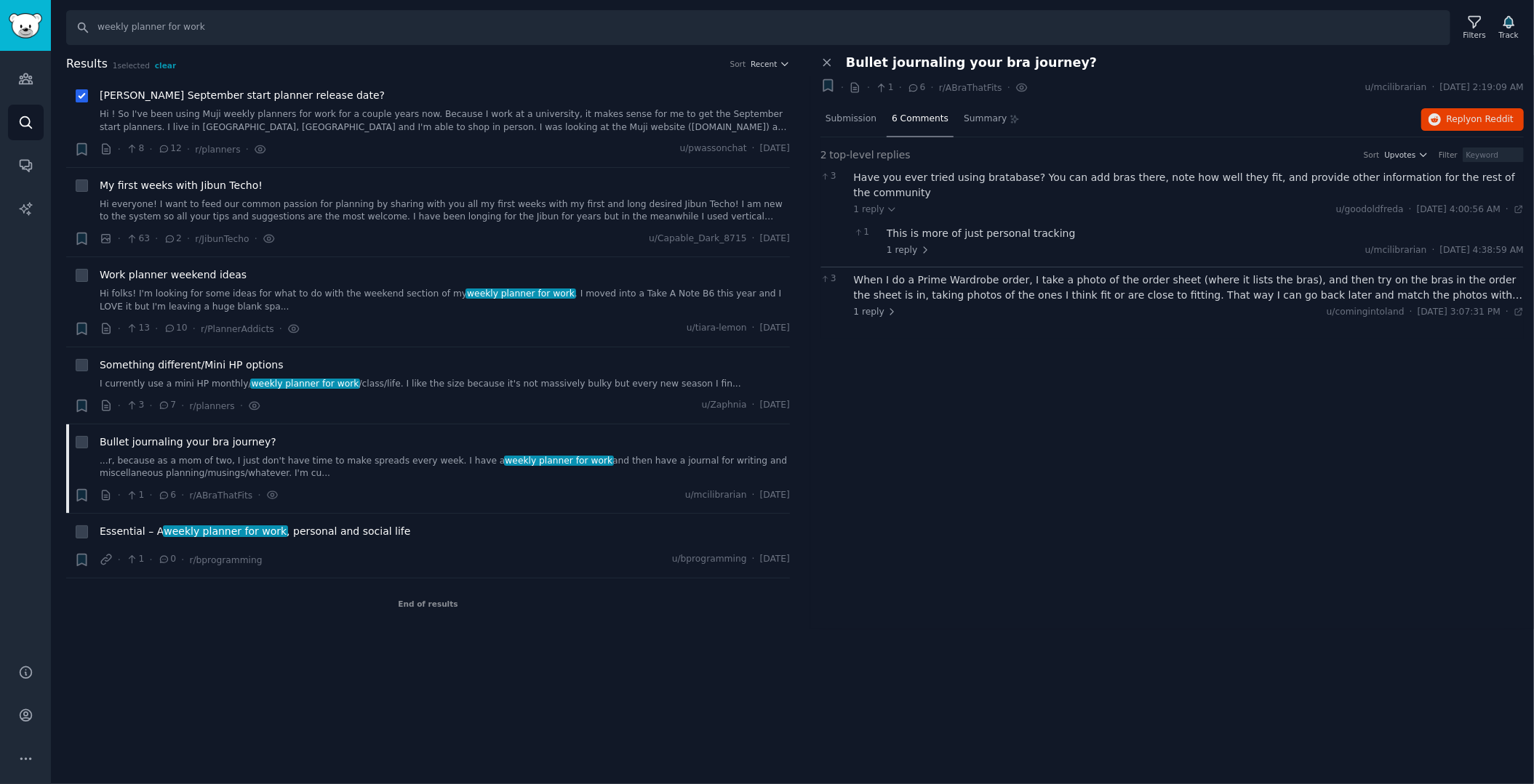
click at [956, 276] on div "When I do a Prime Wardrobe order, I take a photo of the order sheet (where it l…" at bounding box center [1189, 288] width 670 height 30
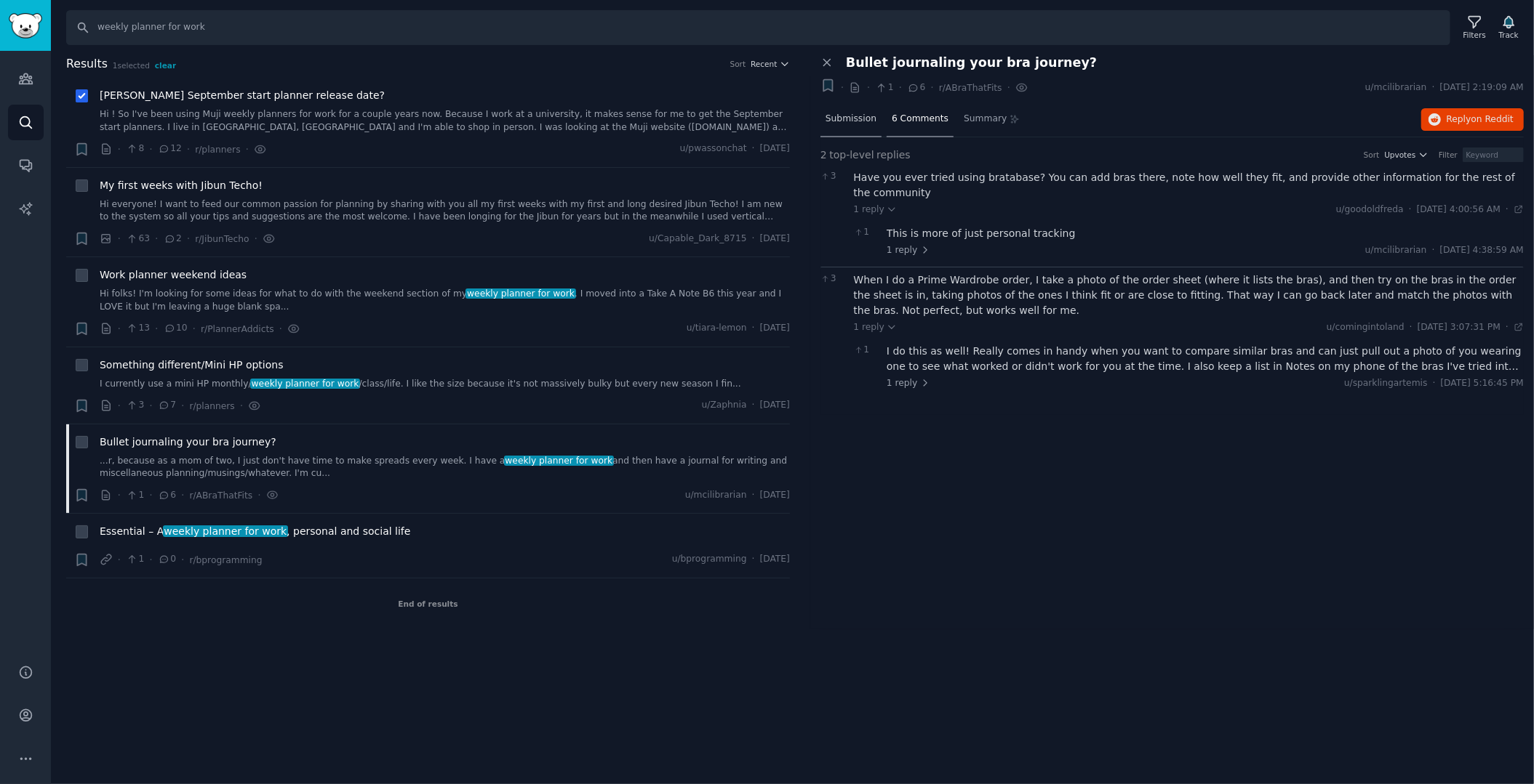
click at [854, 110] on div "Submission" at bounding box center [850, 120] width 61 height 35
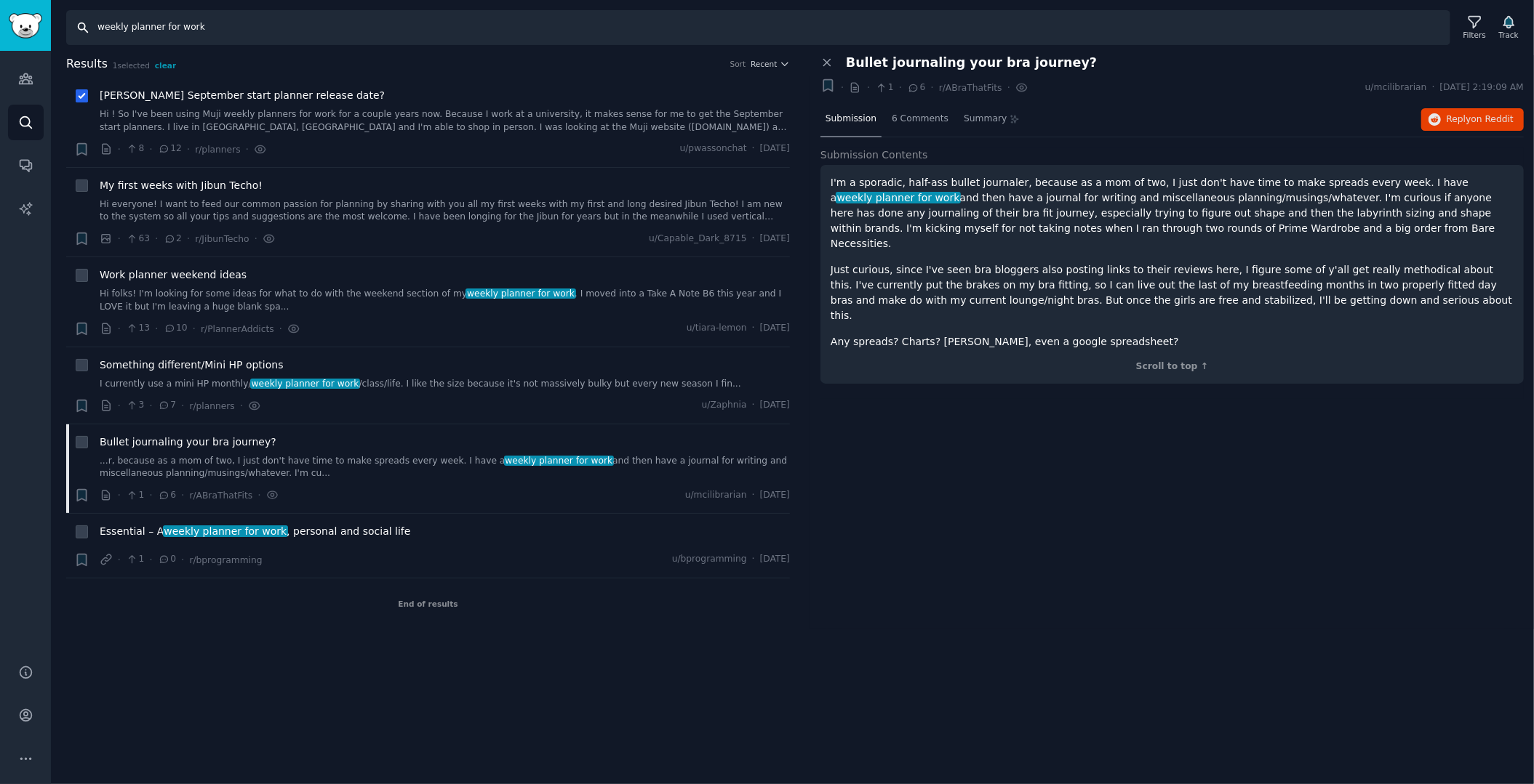
drag, startPoint x: 219, startPoint y: 26, endPoint x: 34, endPoint y: 20, distance: 185.1
click at [34, 20] on div "Advanced Search Audiences Search Conversations AI Reports Help Account More Sea…" at bounding box center [767, 392] width 1534 height 784
click at [248, 29] on input "weekly planner for work" at bounding box center [758, 27] width 1384 height 35
drag, startPoint x: 248, startPoint y: 30, endPoint x: 75, endPoint y: 34, distance: 173.0
click at [75, 34] on input "weekly planner for work" at bounding box center [758, 27] width 1384 height 35
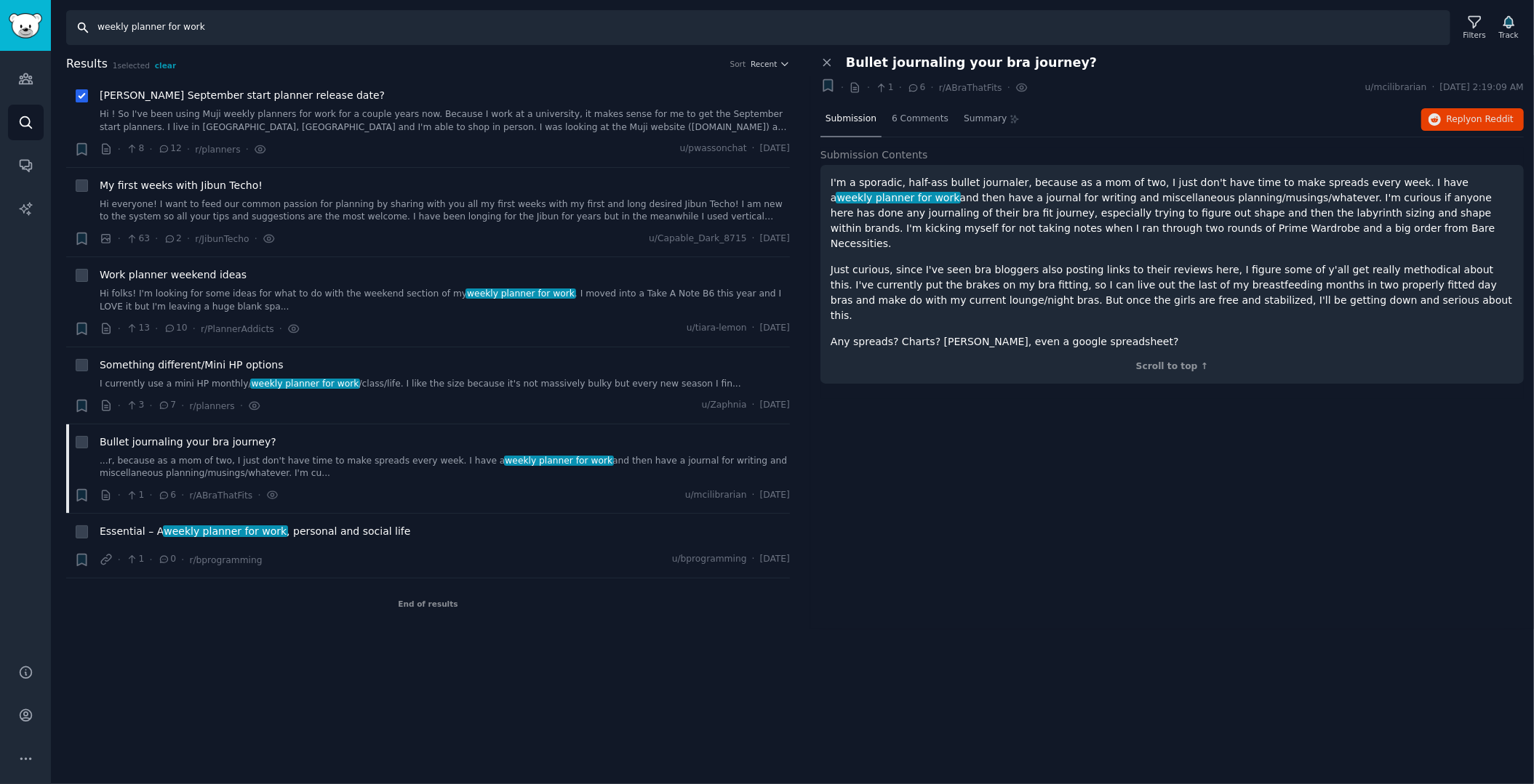
paste input "time blocking planner app"
type input "time blocking planner app"
checkbox input "false"
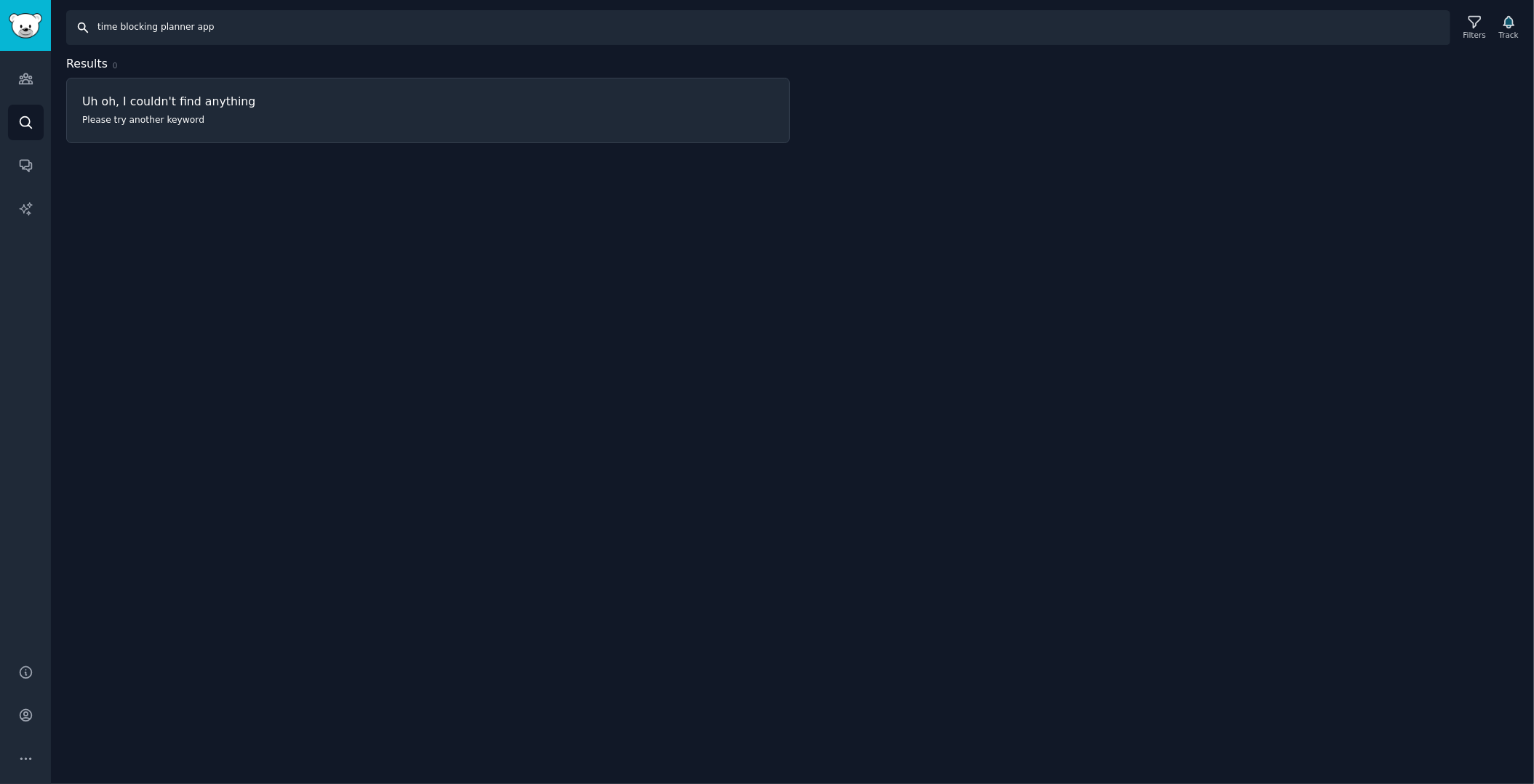
click at [214, 30] on input "time blocking planner app" at bounding box center [758, 27] width 1384 height 35
drag, startPoint x: 218, startPoint y: 28, endPoint x: 56, endPoint y: 27, distance: 162.0
click at [56, 27] on div "Search time blocking planner app Filters Track" at bounding box center [792, 23] width 1483 height 45
paste input "best planner for productivity"
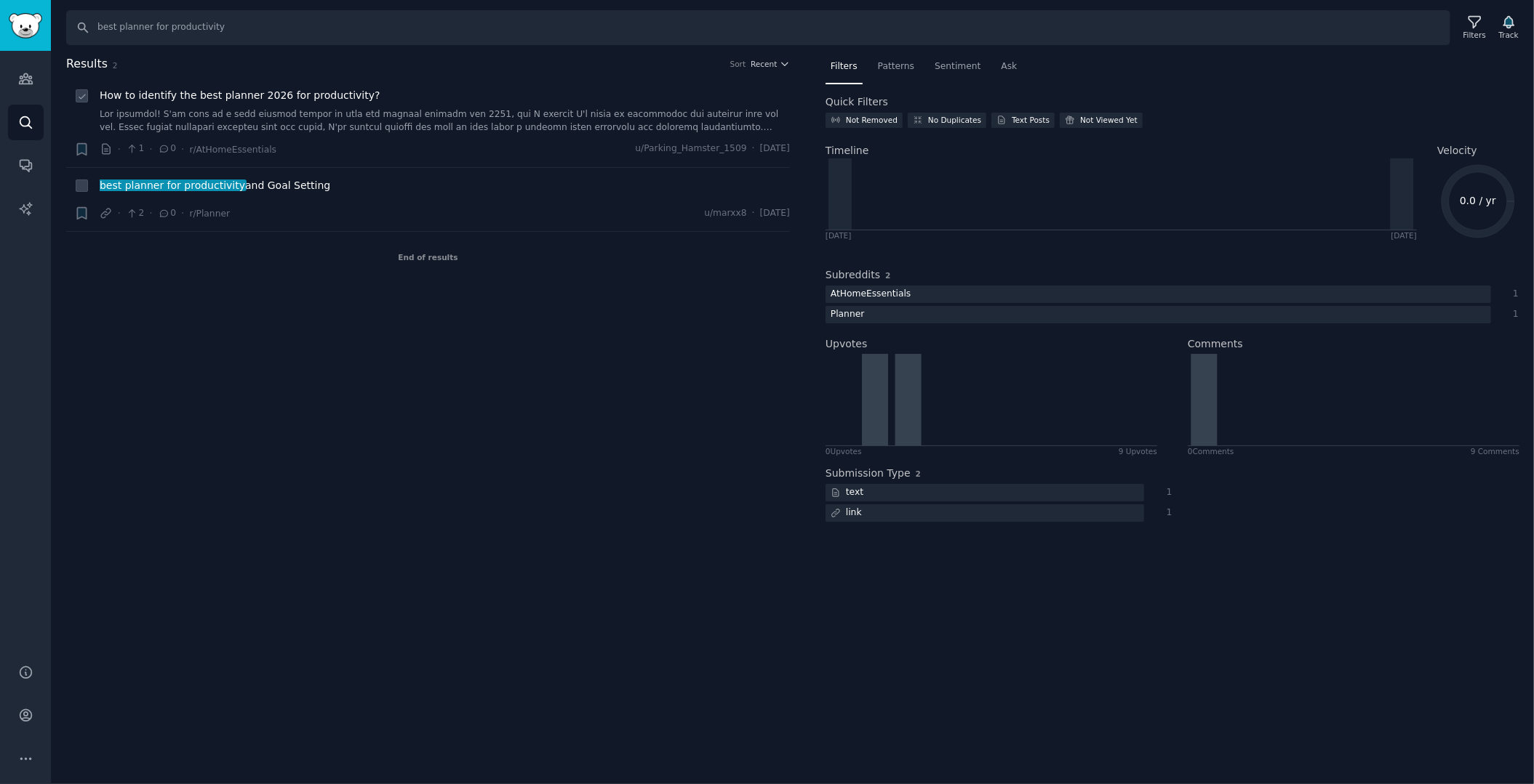
click at [295, 110] on link at bounding box center [444, 120] width 690 height 25
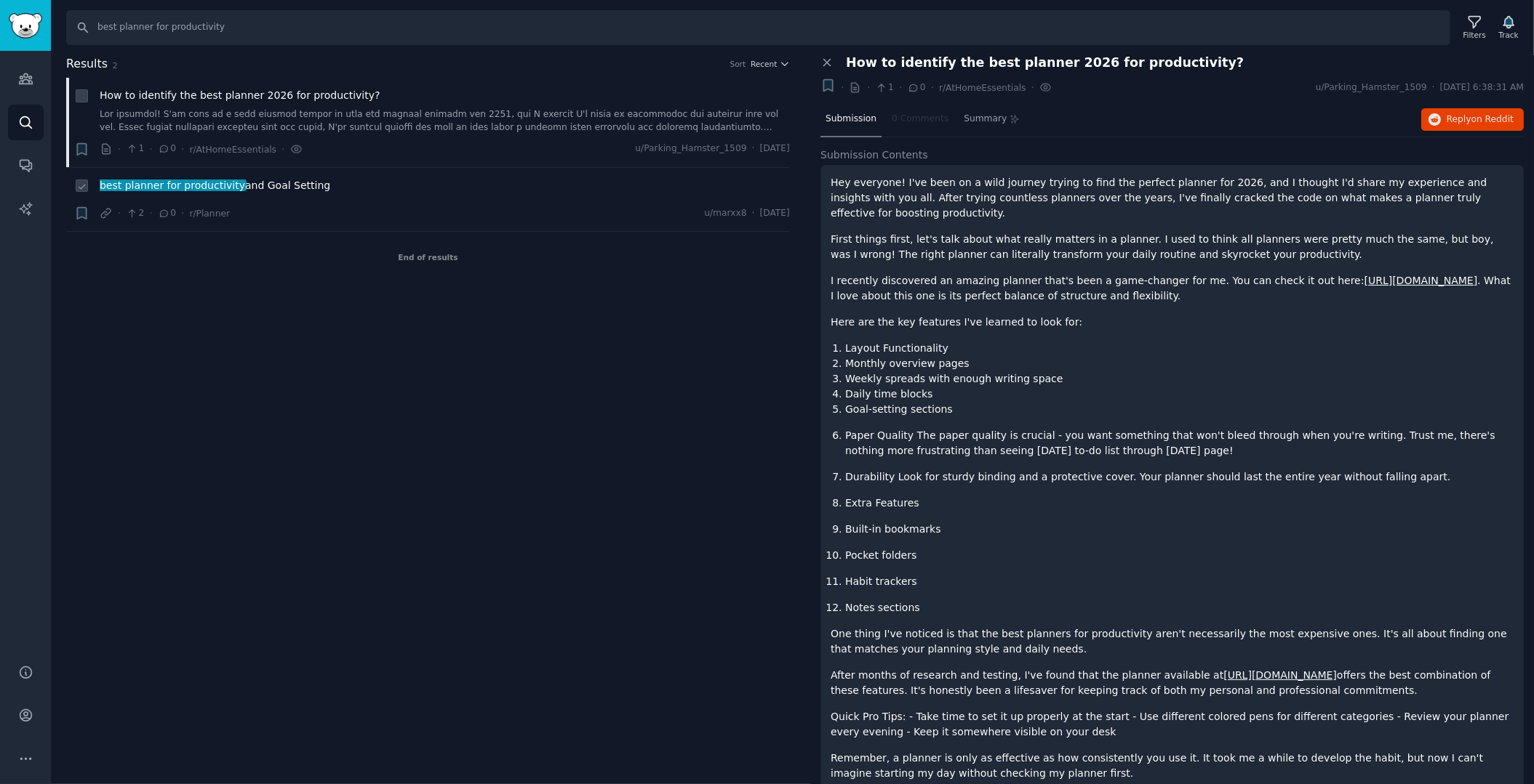
click at [280, 190] on span "best planner for productivity and Goal Setting" at bounding box center [215, 185] width 231 height 15
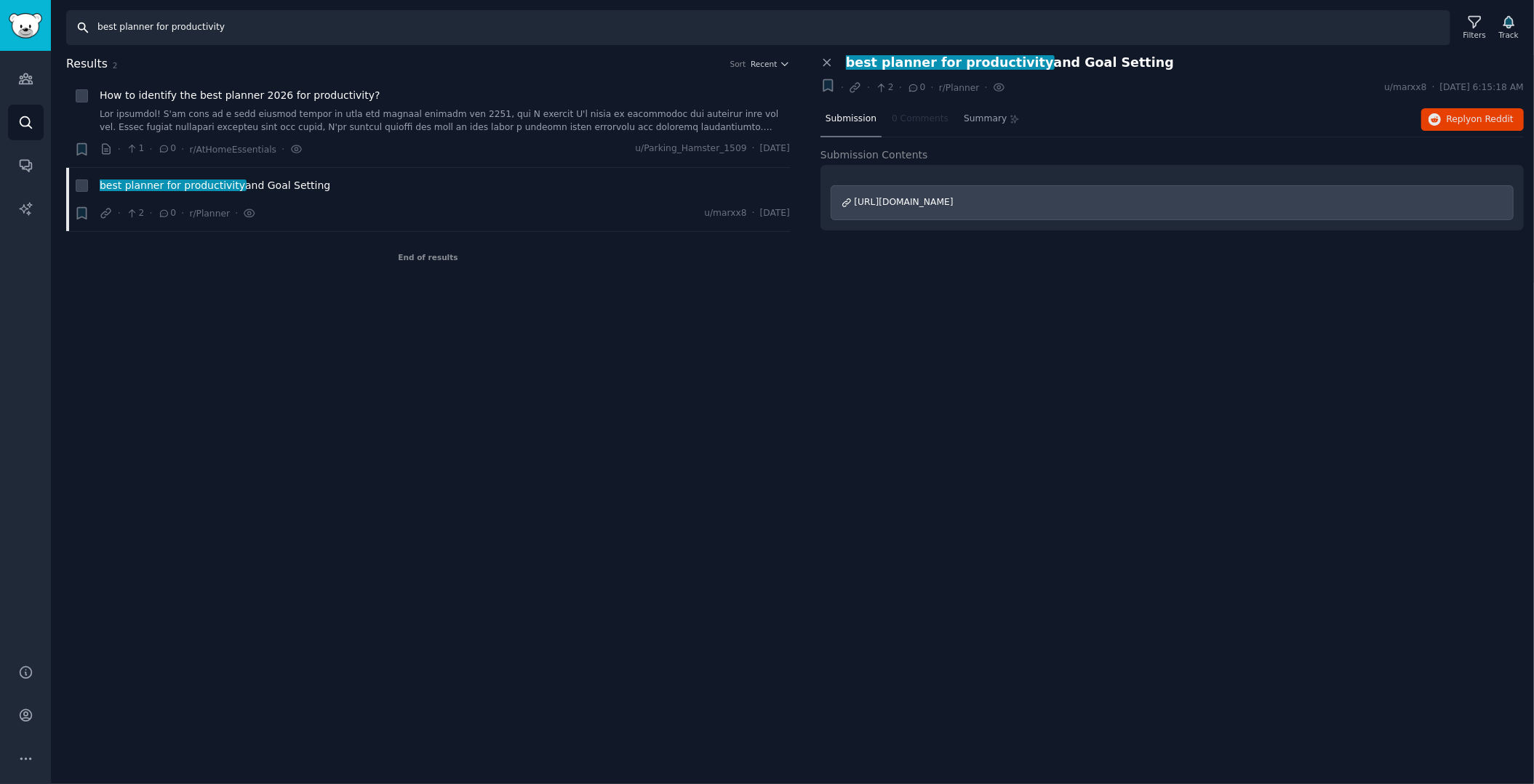
click at [247, 31] on input "best planner for productivity" at bounding box center [758, 27] width 1384 height 35
drag, startPoint x: 254, startPoint y: 28, endPoint x: 3, endPoint y: 28, distance: 251.0
click at [3, 28] on div "Advanced Search Audiences Search Conversations AI Reports Help Account More Sea…" at bounding box center [767, 392] width 1534 height 784
paste input "weekly schedule planning work"
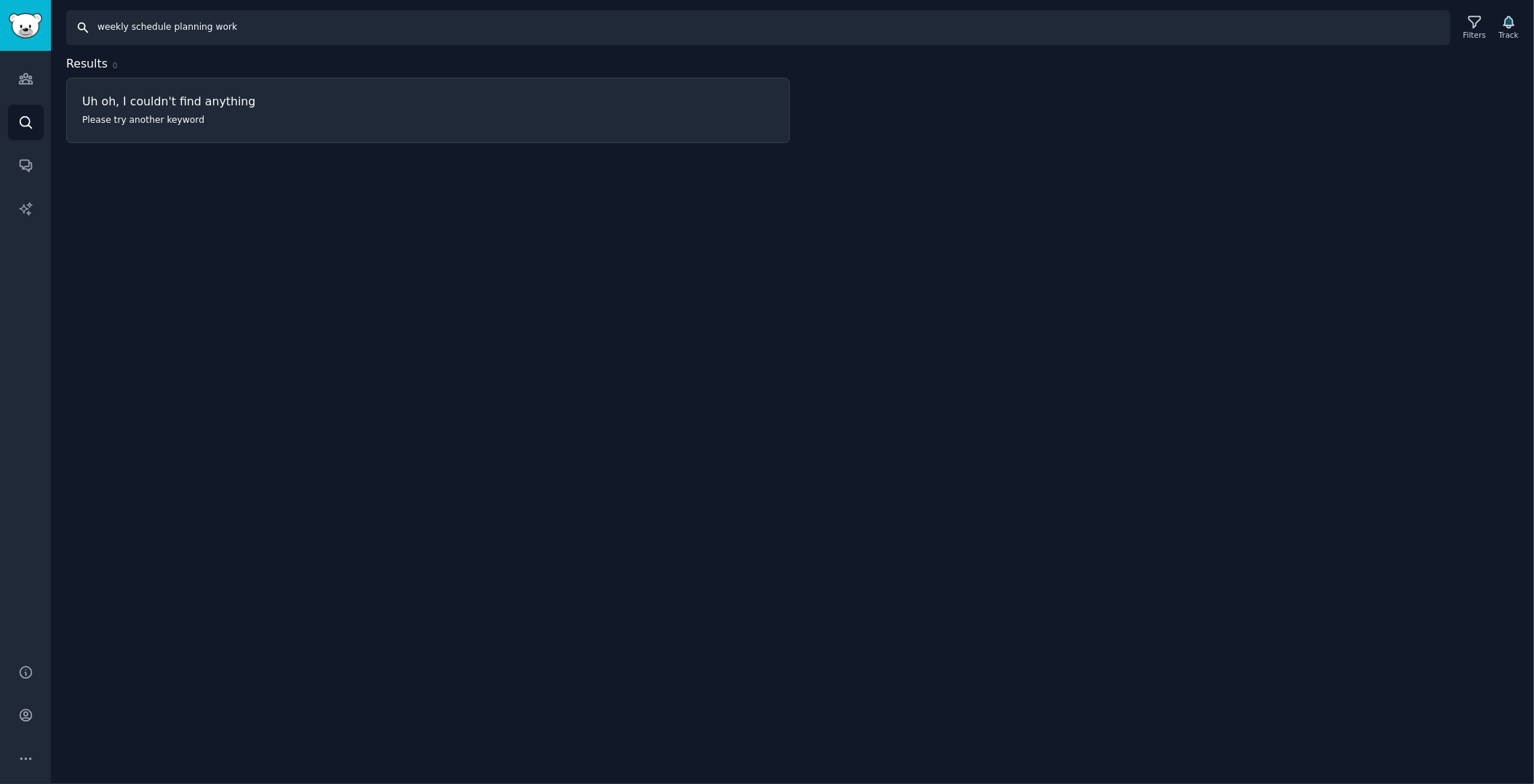
drag, startPoint x: 334, startPoint y: 28, endPoint x: 47, endPoint y: 32, distance: 287.0
click at [47, 32] on div "Audiences Audiences Search Conversations AI Reports Help Account More Search we…" at bounding box center [767, 392] width 1534 height 784
paste input "digital planner work vs calendar"
click at [257, 31] on input "digital planner work vs calendar" at bounding box center [758, 27] width 1384 height 35
drag, startPoint x: 257, startPoint y: 30, endPoint x: 59, endPoint y: 30, distance: 198.0
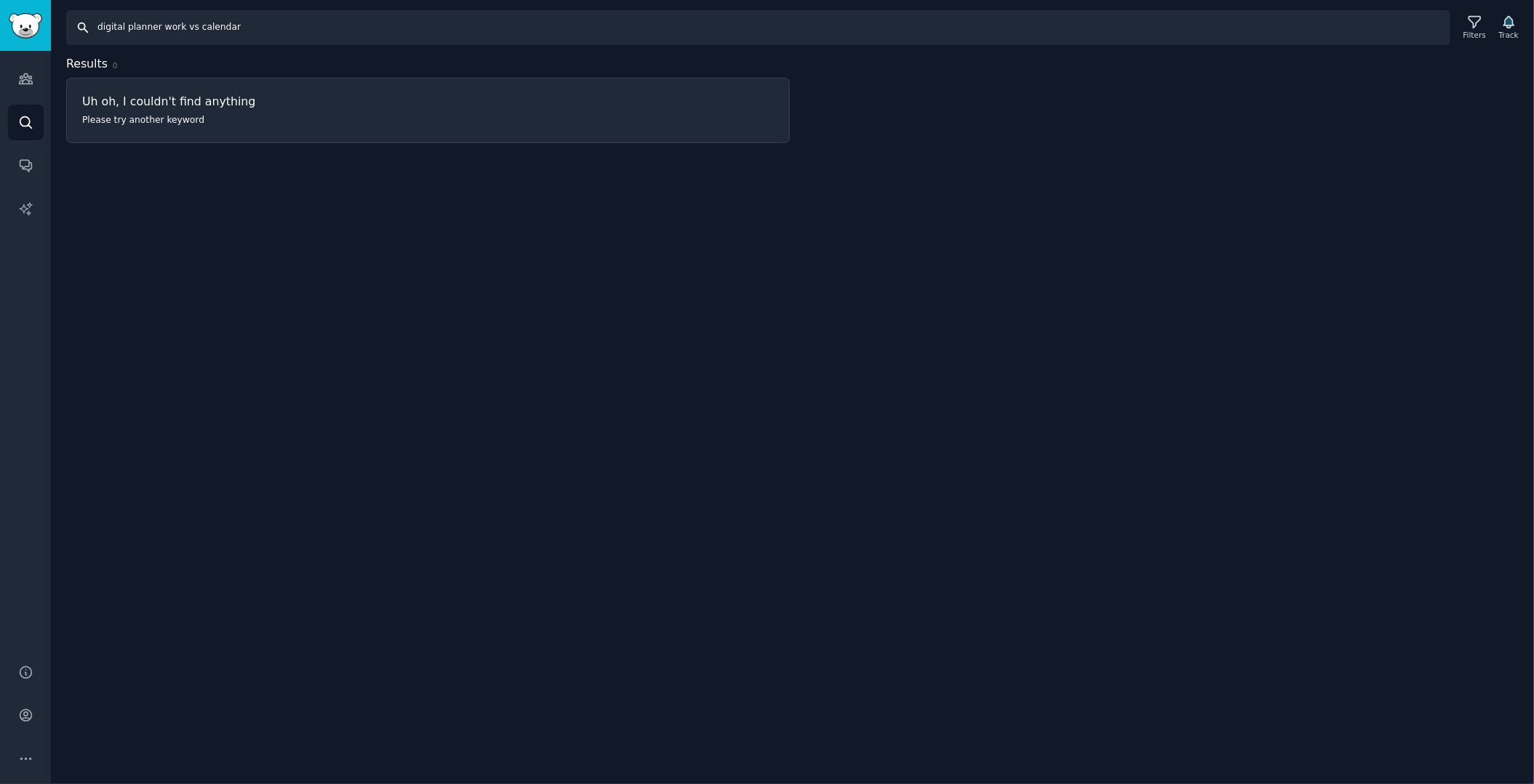
click at [59, 30] on div "Search digital planner work vs calendar Filters Track" at bounding box center [792, 23] width 1483 height 45
paste input "weekly planner [MEDICAL_DATA]"
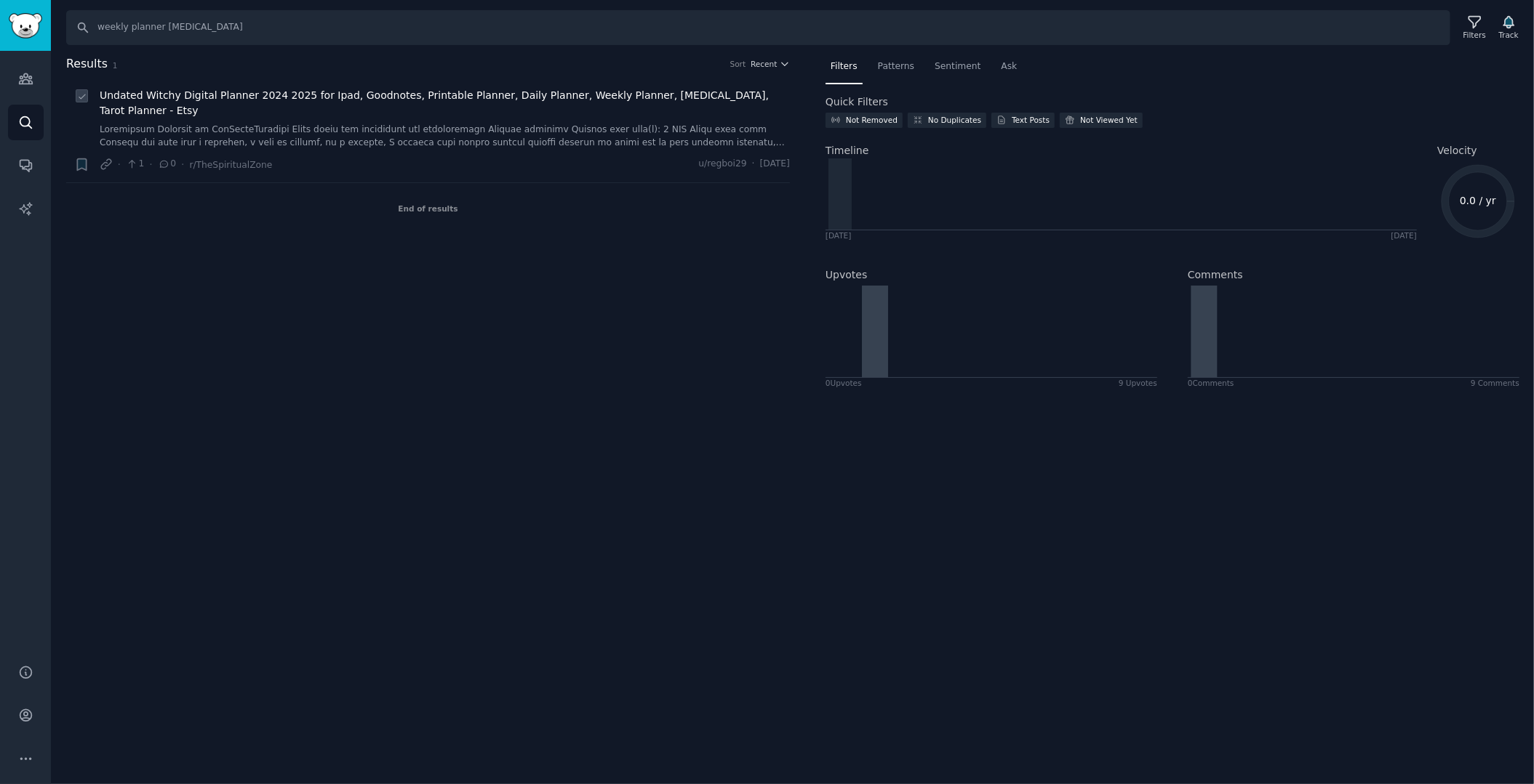
click at [187, 100] on span "Undated Witchy Digital Planner 2024 2025 for Ipad, Goodnotes, Printable Planner…" at bounding box center [444, 103] width 690 height 30
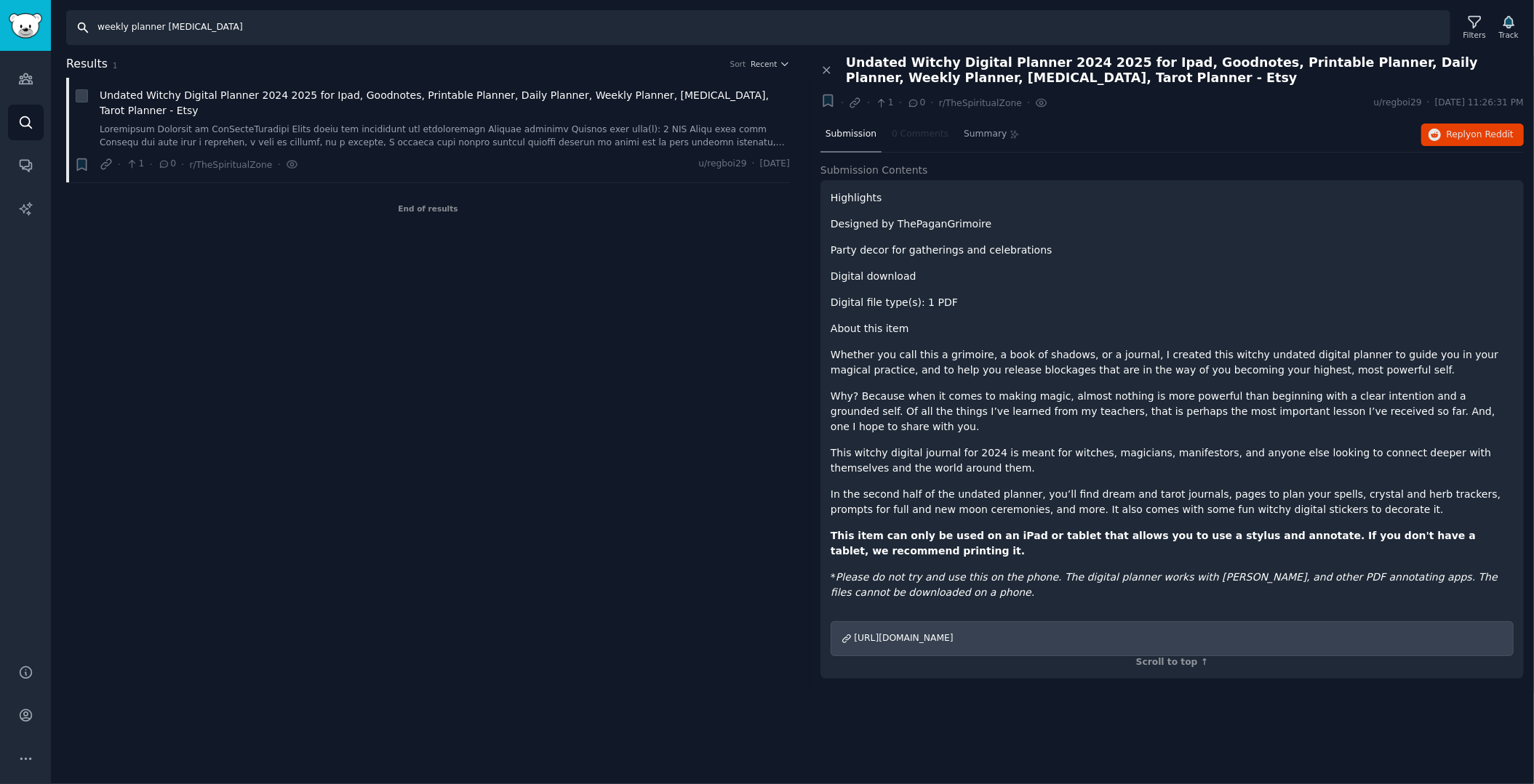
click at [187, 24] on input "weekly planner [MEDICAL_DATA]" at bounding box center [758, 27] width 1384 height 35
drag, startPoint x: 164, startPoint y: 30, endPoint x: 35, endPoint y: 28, distance: 129.0
click at [35, 28] on div "Audiences Audiences Search Conversations AI Reports Help Account More Search we…" at bounding box center [767, 392] width 1534 height 784
paste input "planner app [MEDICAL_DATA] friendly"
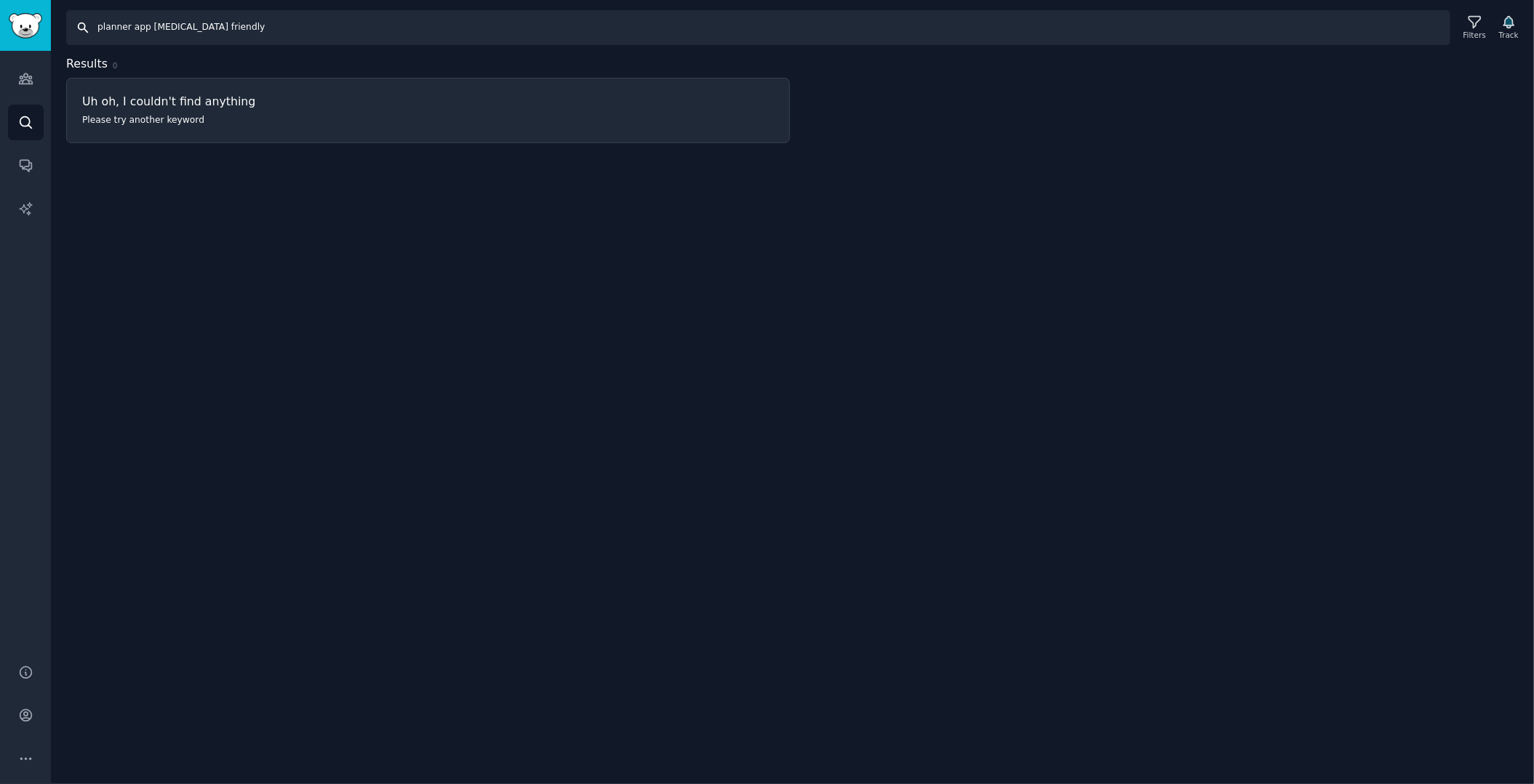
drag, startPoint x: 257, startPoint y: 23, endPoint x: 13, endPoint y: 24, distance: 244.0
click at [13, 24] on div "Audiences Audiences Search Conversations AI Reports Help Account More Search pl…" at bounding box center [767, 392] width 1534 height 784
paste input "habit tracker planner"
type input "habit tracker planner"
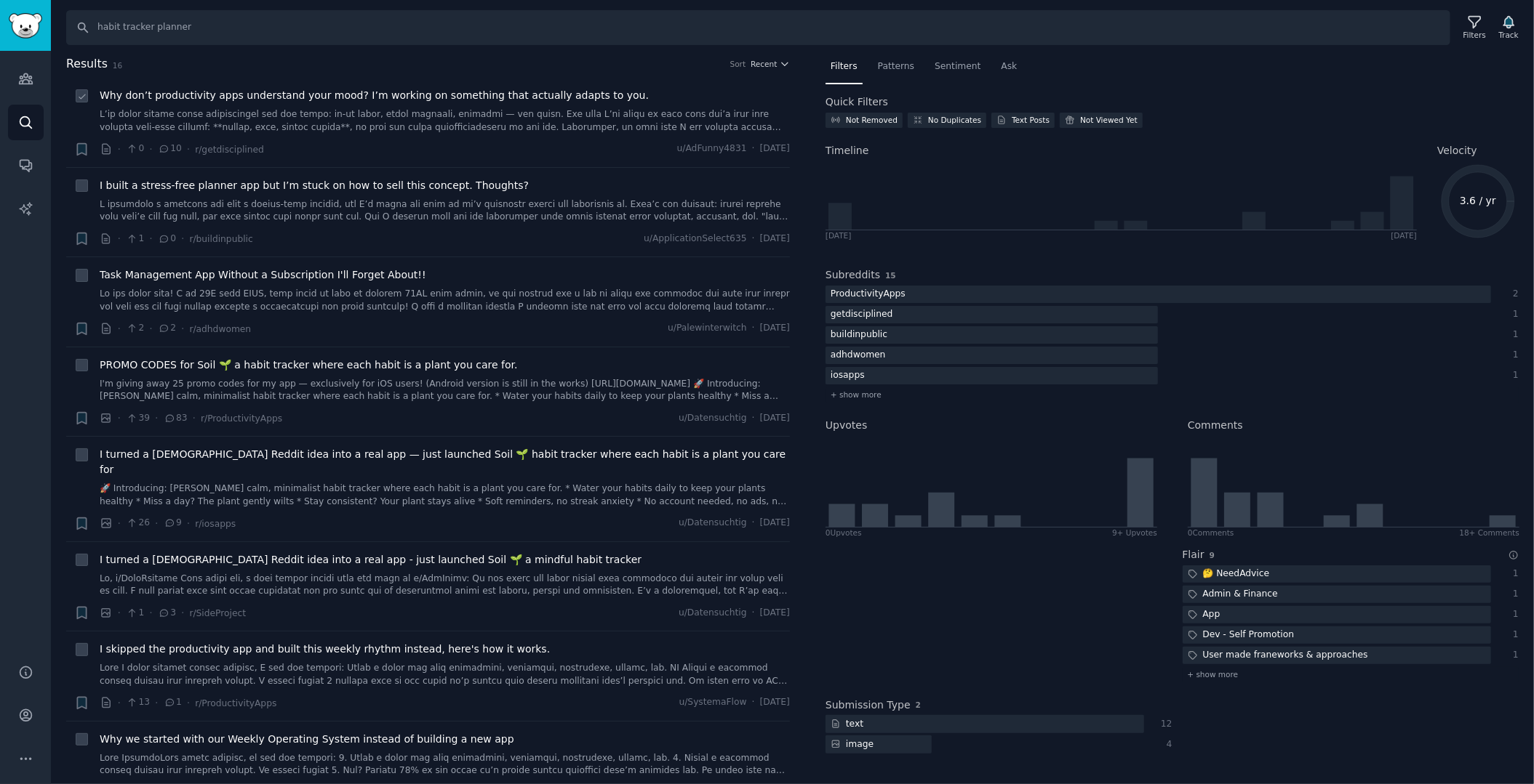
click at [476, 102] on span "Why don’t productivity apps understand your mood? I’m working on something that…" at bounding box center [374, 95] width 549 height 15
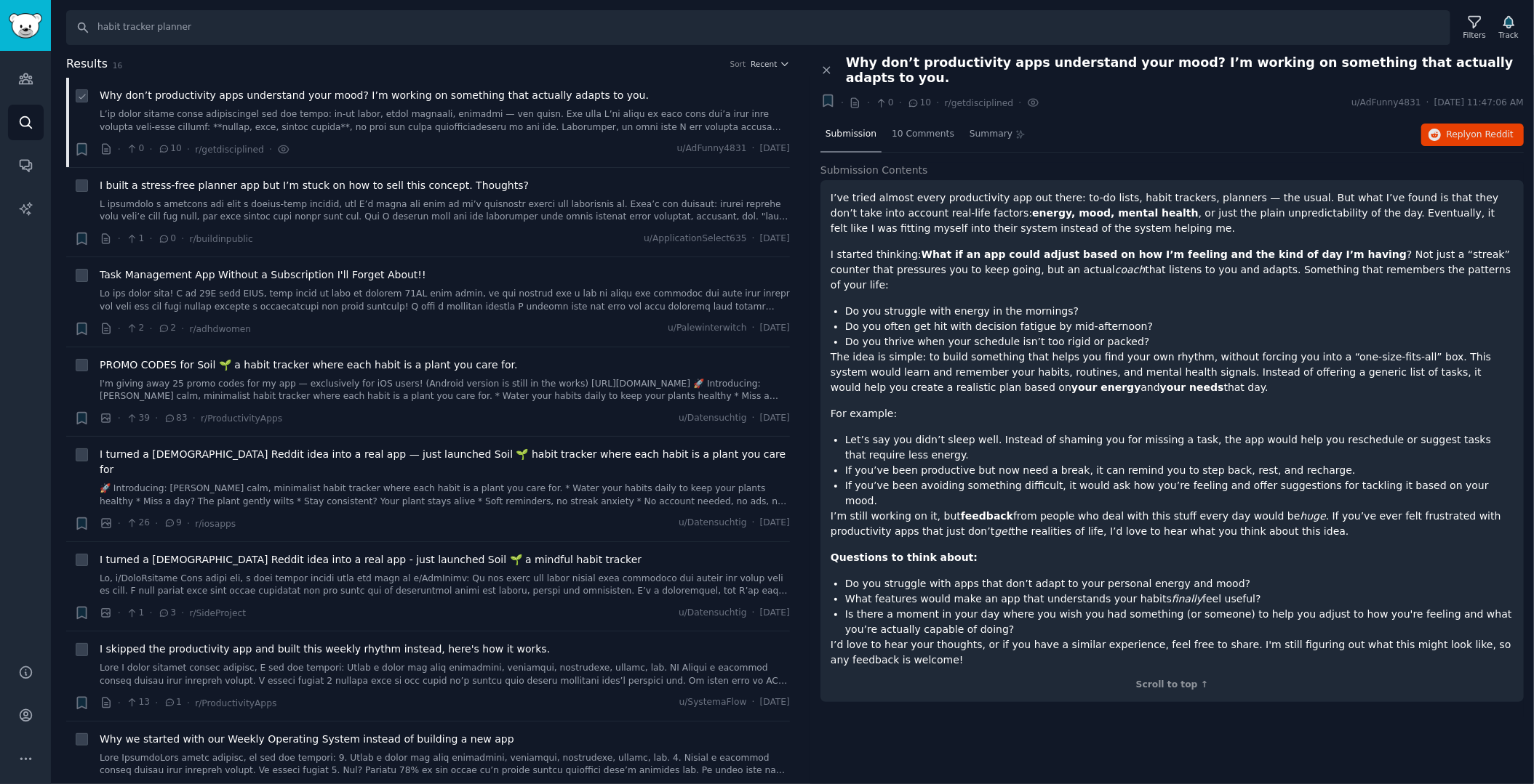
click at [86, 95] on icon at bounding box center [82, 96] width 10 height 10
checkbox input "true"
click at [905, 128] on span "10 Comments" at bounding box center [923, 135] width 62 height 13
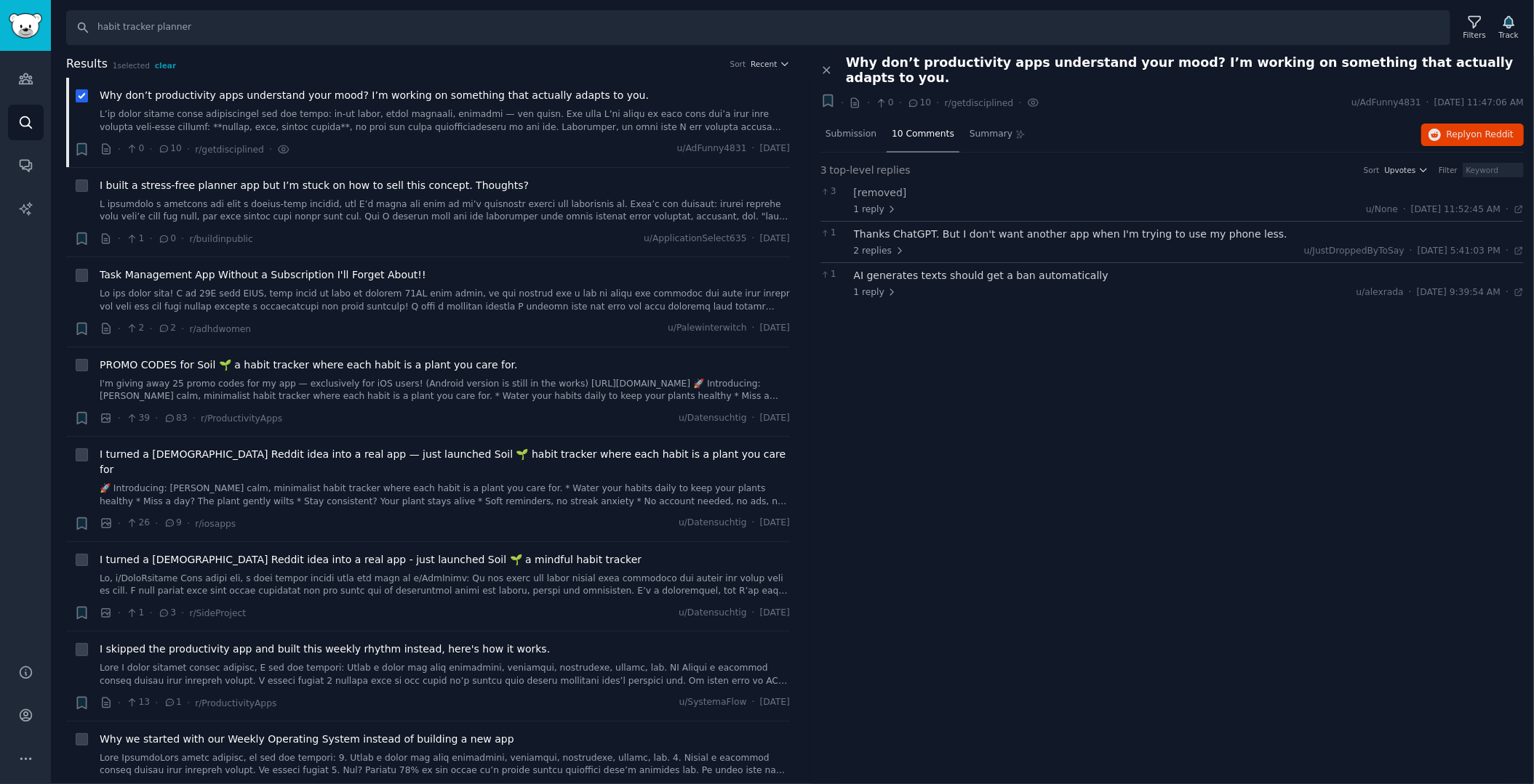
click at [895, 227] on div "Thanks ChatGPT. But I don't want another app when I'm trying to use my phone le…" at bounding box center [1189, 234] width 670 height 15
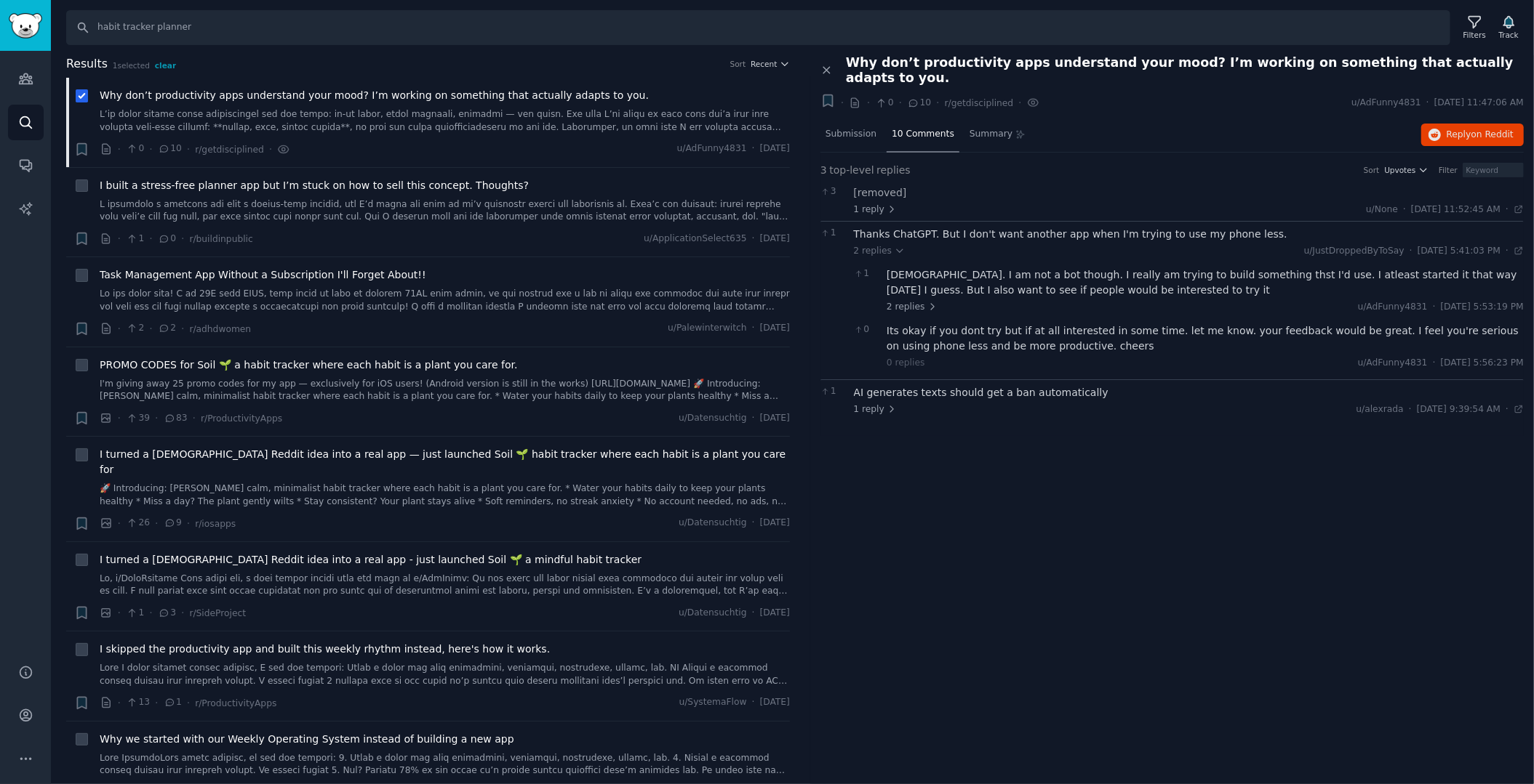
click at [894, 385] on div "AI generates texts should get a ban automatically" at bounding box center [1189, 392] width 670 height 15
click at [876, 185] on div "[removed] 1 reply u/None · [DATE] 11:52:45 AM Mon 9/29/2025 ·" at bounding box center [1189, 200] width 670 height 30
click at [85, 184] on icon at bounding box center [81, 186] width 6 height 5
checkbox input "true"
click at [81, 95] on icon at bounding box center [82, 96] width 10 height 10
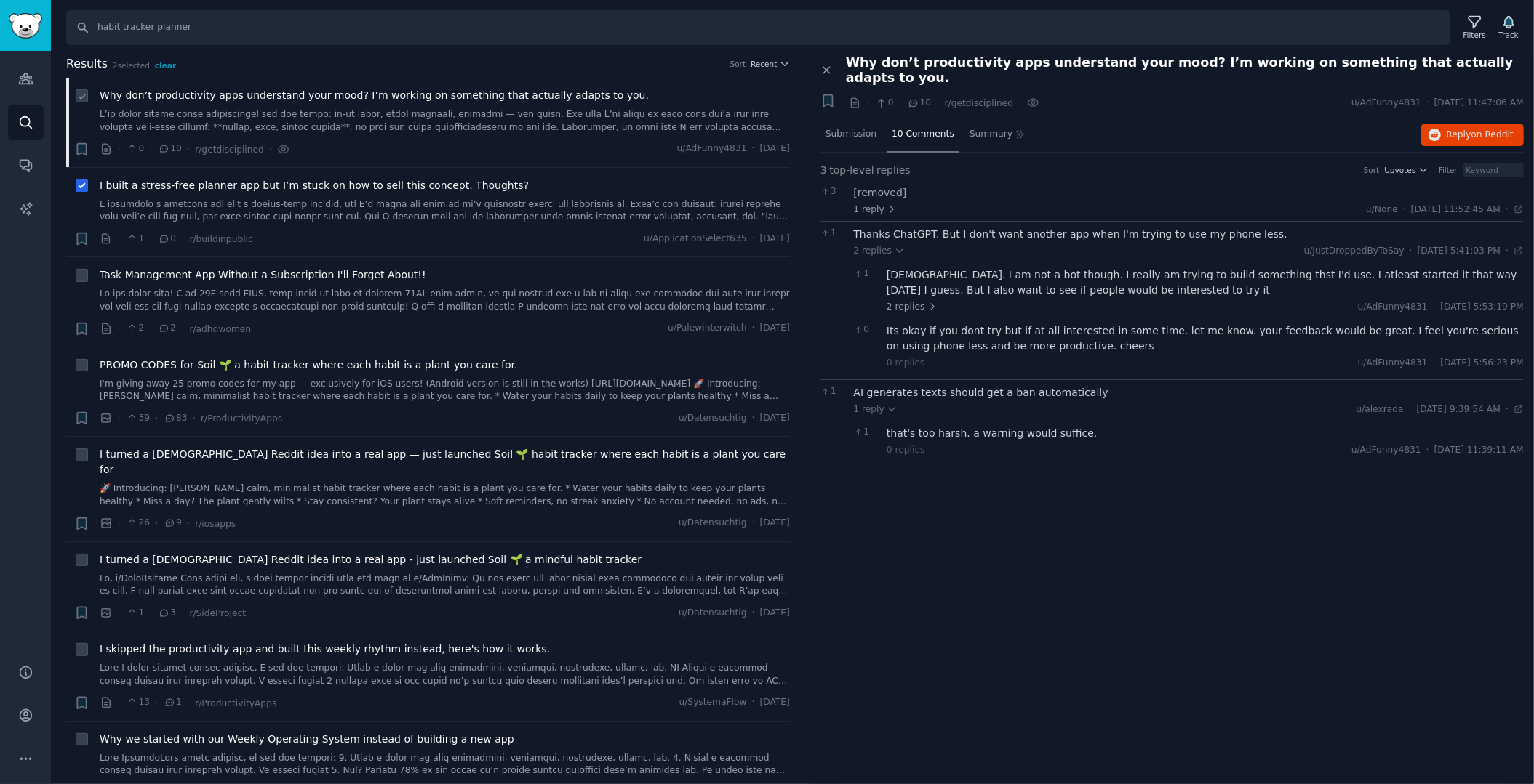
checkbox input "false"
click at [186, 184] on span "I built a stress-free planner app but I’m stuck on how to sell this concept. Th…" at bounding box center [315, 185] width 429 height 15
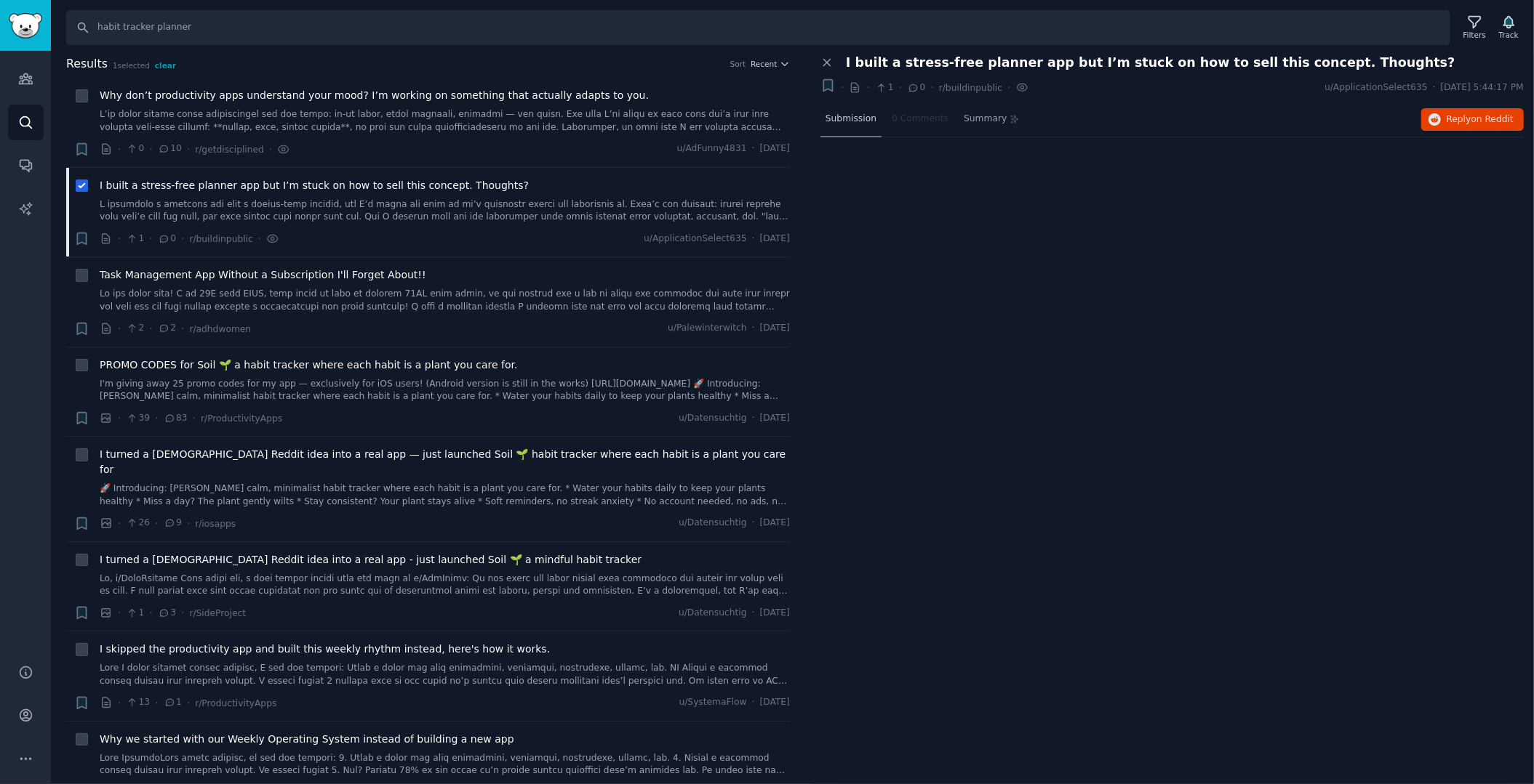
click at [829, 117] on span "Submission" at bounding box center [851, 120] width 51 height 13
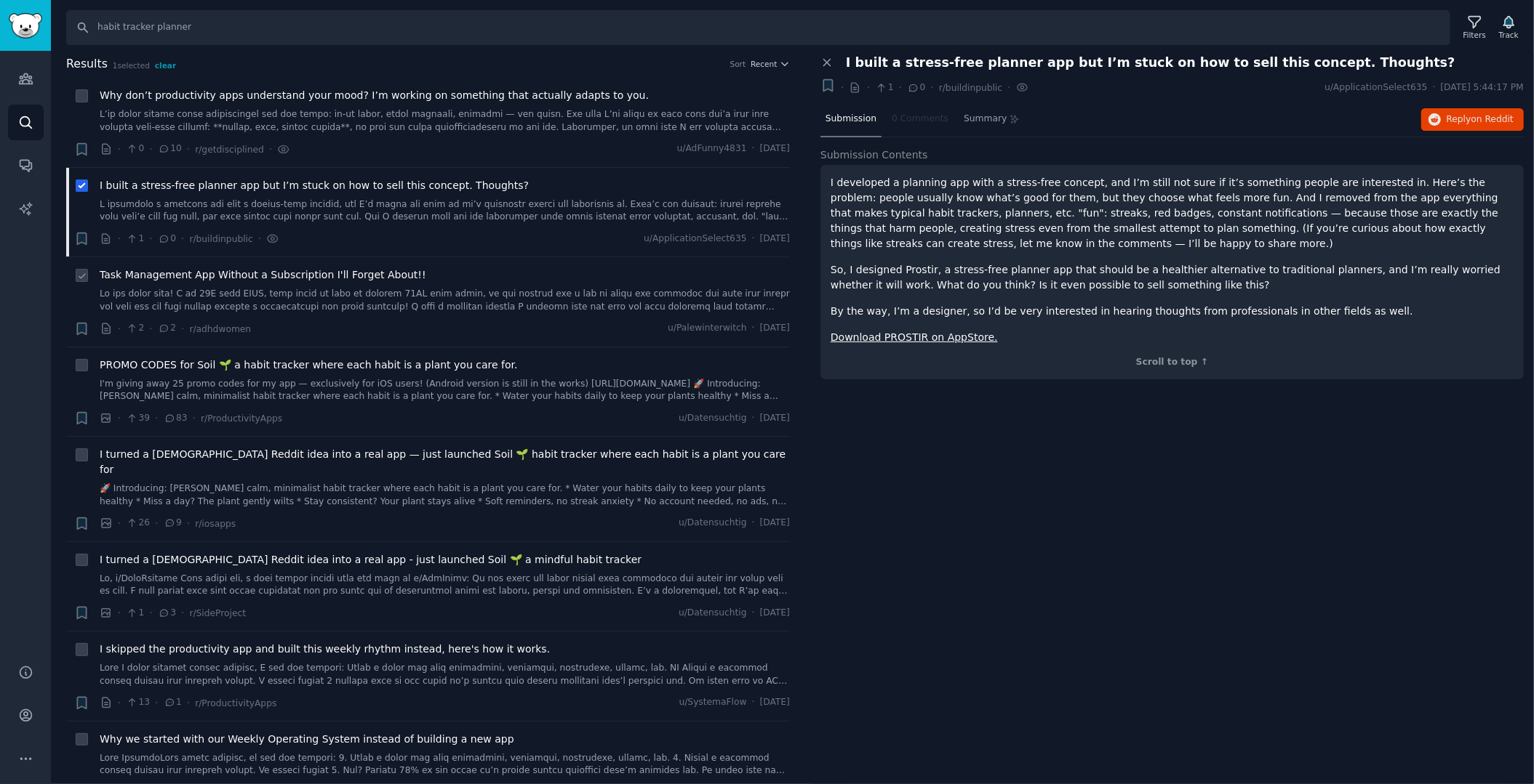
click at [225, 280] on span "Task Management App Without a Subscription I'll Forget About!!" at bounding box center [263, 275] width 327 height 15
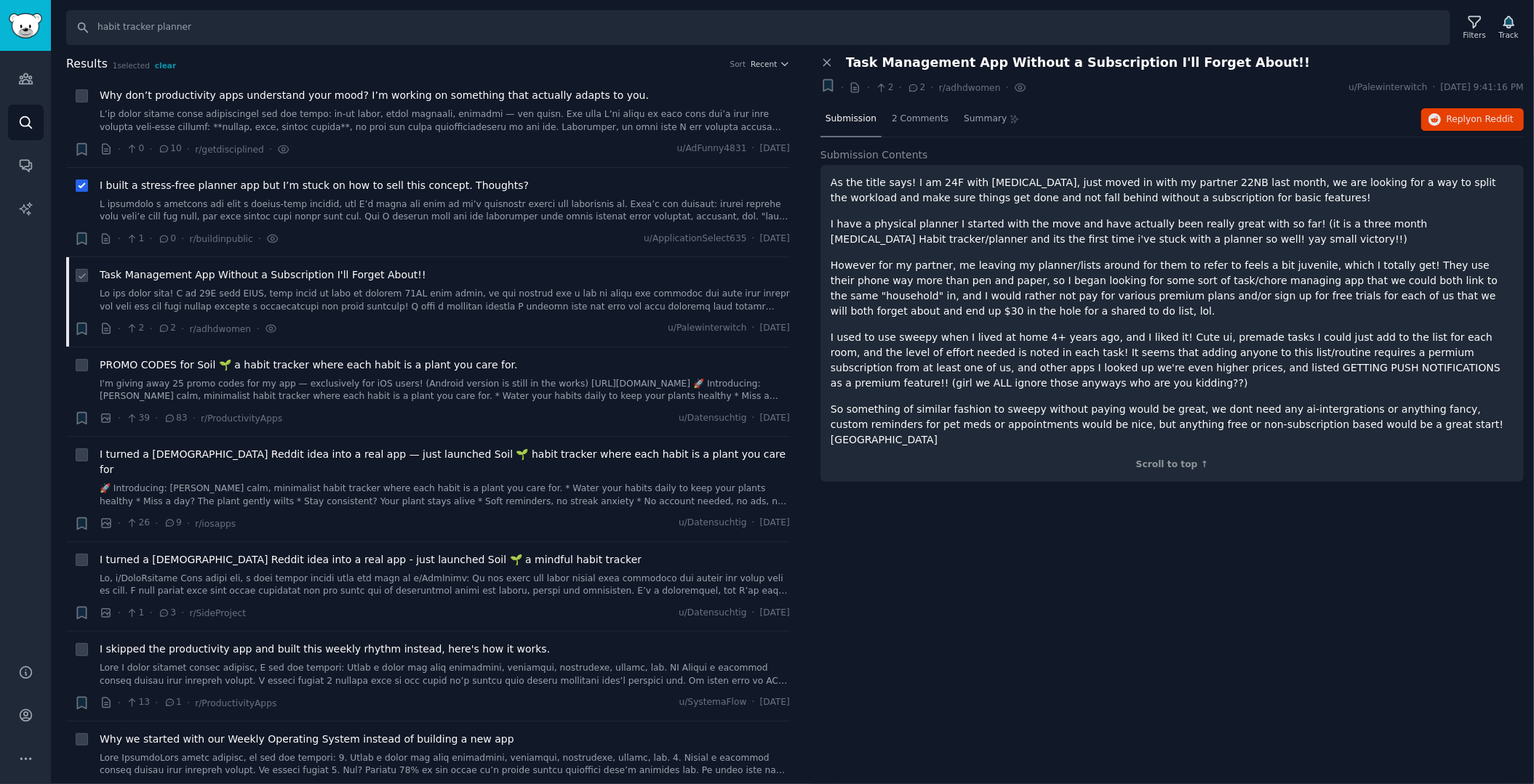
click at [82, 274] on icon at bounding box center [82, 276] width 10 height 10
checkbox input "true"
click at [78, 188] on icon at bounding box center [82, 186] width 10 height 10
checkbox input "false"
click at [210, 289] on link at bounding box center [444, 300] width 690 height 25
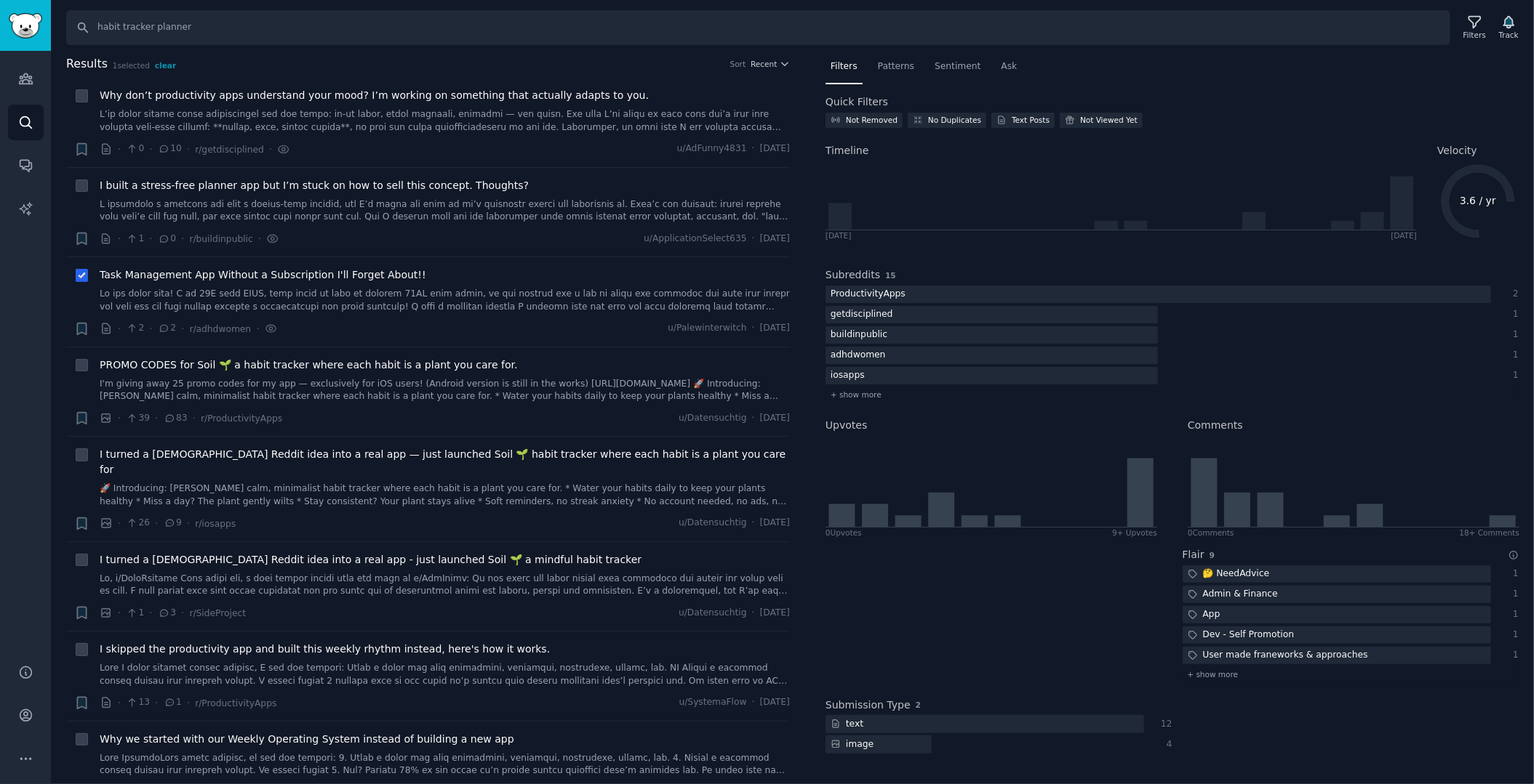
click at [355, 293] on link at bounding box center [444, 300] width 690 height 25
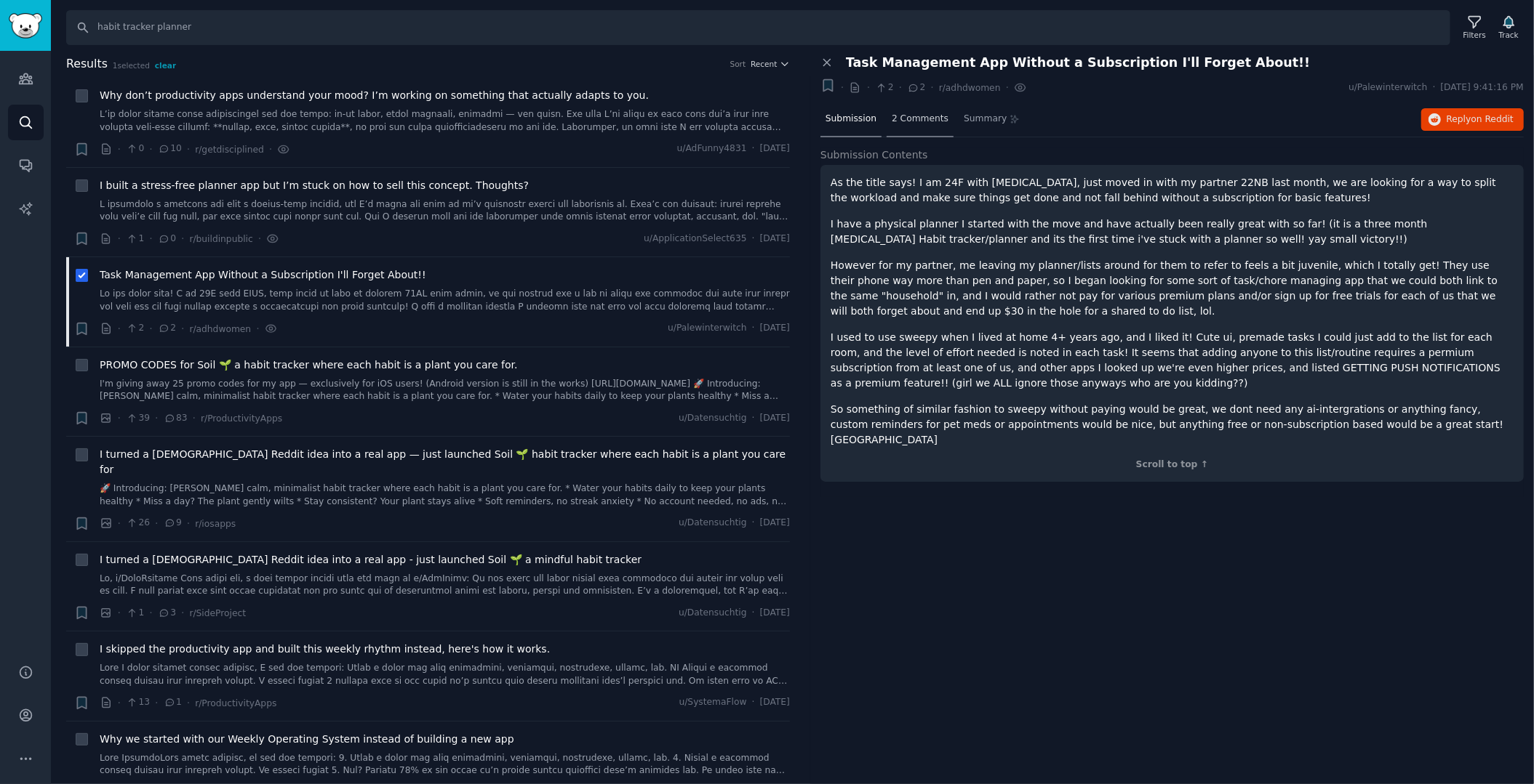
click at [916, 113] on span "2 Comments" at bounding box center [920, 120] width 57 height 13
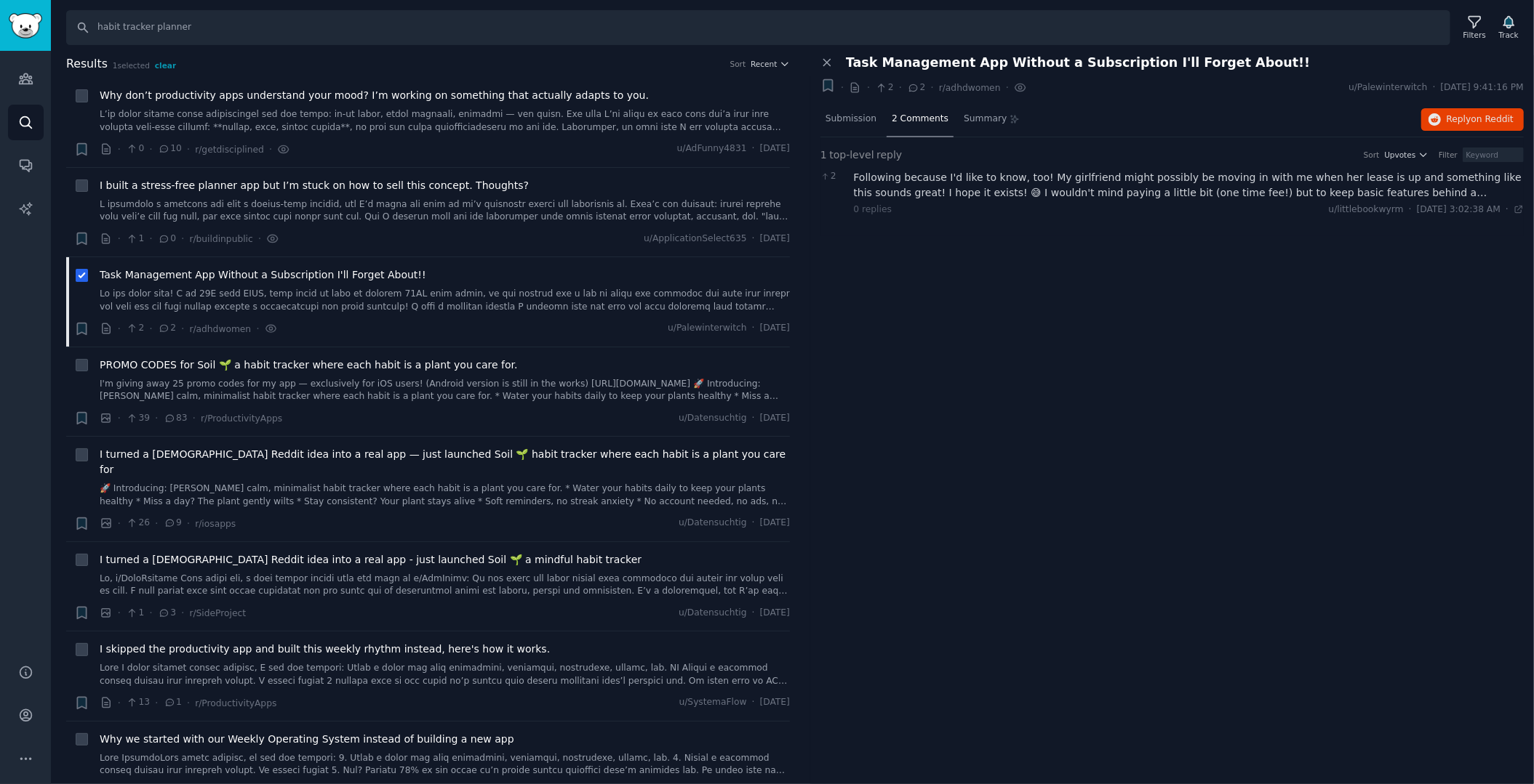
click at [907, 177] on div "Following because I'd like to know, too! My girlfriend might possibly be moving…" at bounding box center [1189, 185] width 670 height 30
click at [82, 273] on icon at bounding box center [82, 276] width 10 height 10
checkbox input "false"
click at [180, 366] on span "PROMO CODES for Soil 🌱 a habit tracker where each habit is a plant you care for." at bounding box center [309, 365] width 418 height 15
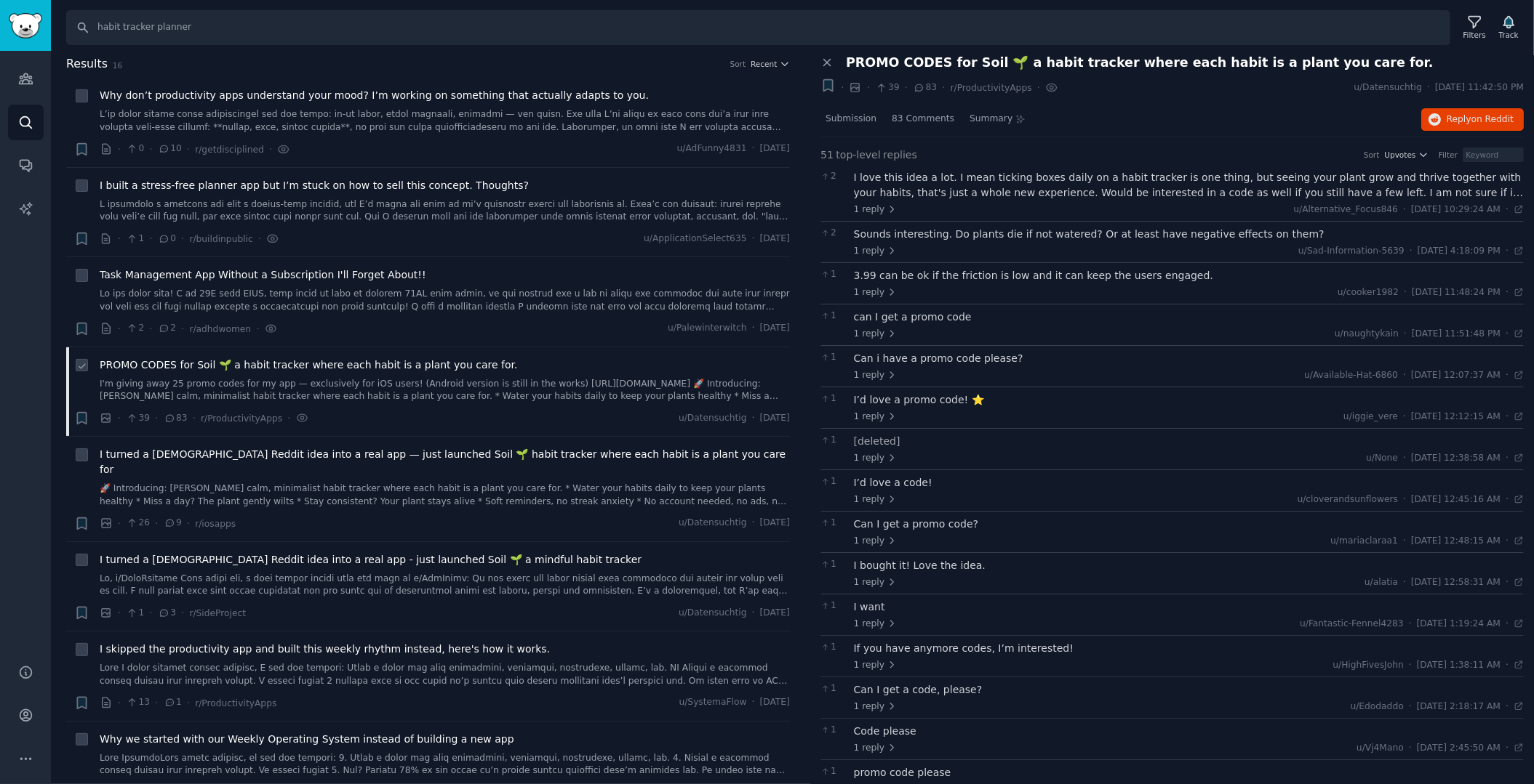
click at [78, 364] on icon at bounding box center [82, 366] width 10 height 10
click at [165, 372] on div "PROMO CODES for Soil 🌱 a habit tracker where each habit is a plant you care for…" at bounding box center [444, 380] width 690 height 46
click at [843, 117] on span "Submission" at bounding box center [851, 120] width 51 height 13
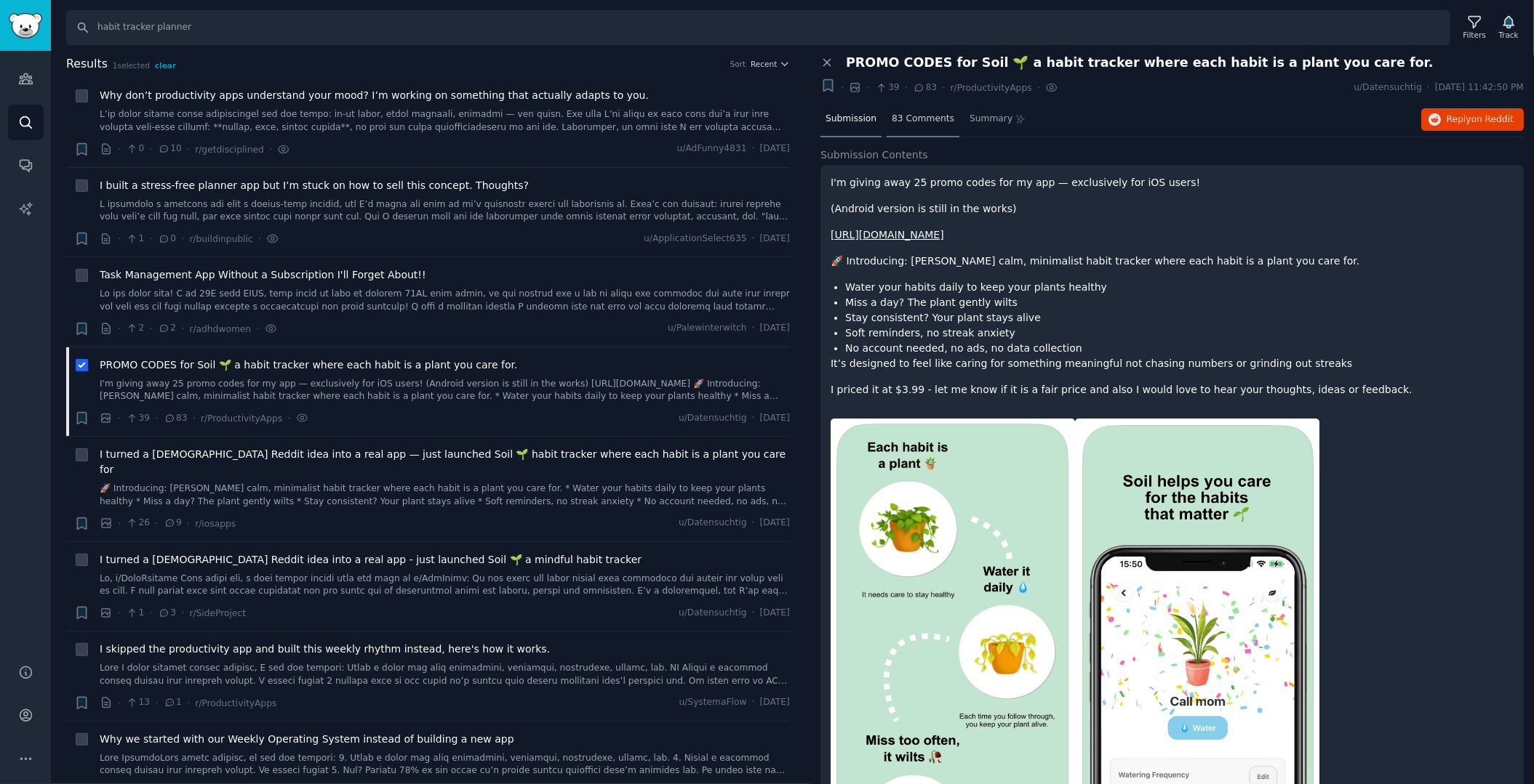
click at [915, 122] on span "83 Comments" at bounding box center [923, 120] width 62 height 13
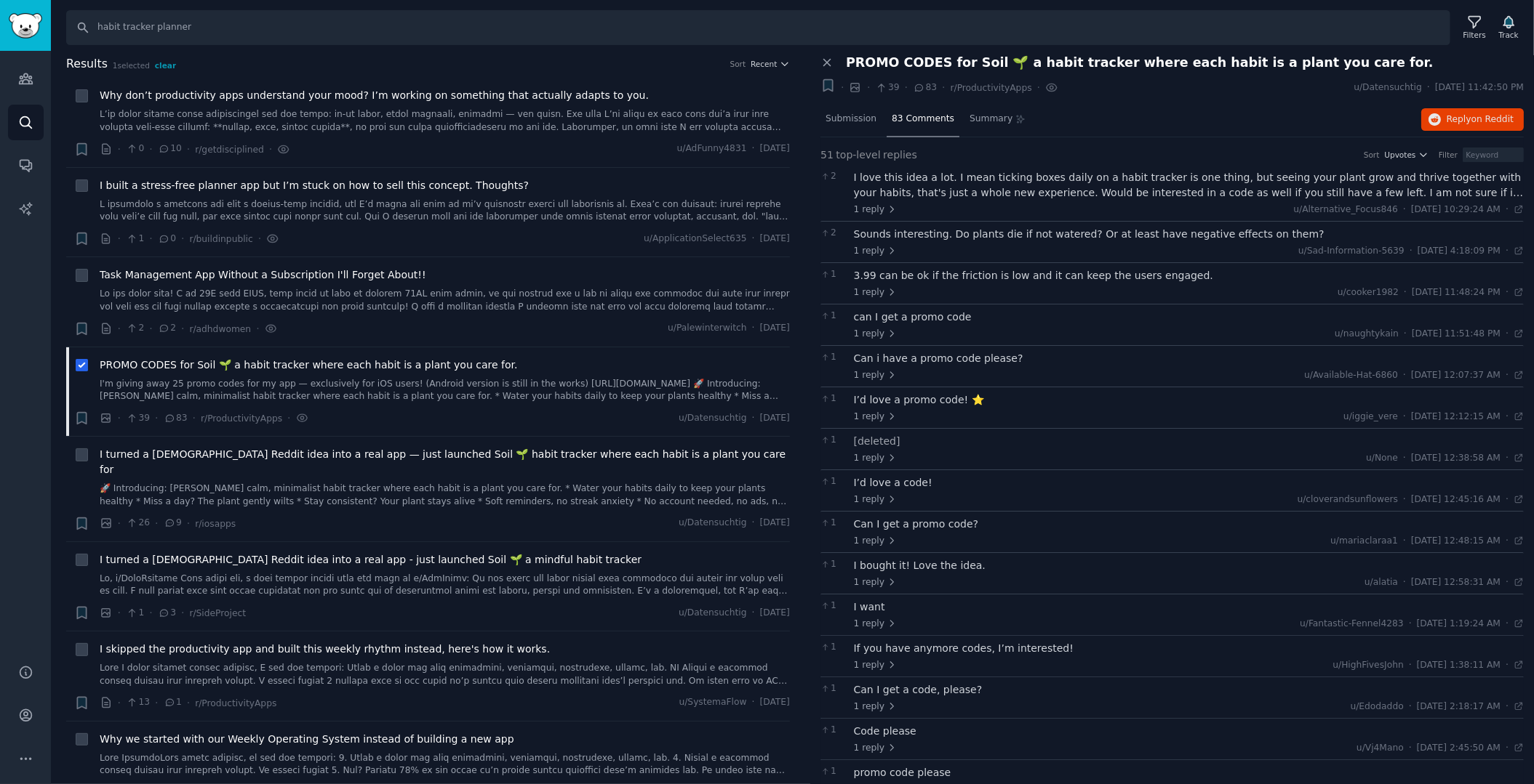
click at [903, 184] on div "I love this idea a lot. I mean ticking boxes daily on a habit tracker is one th…" at bounding box center [1189, 185] width 670 height 30
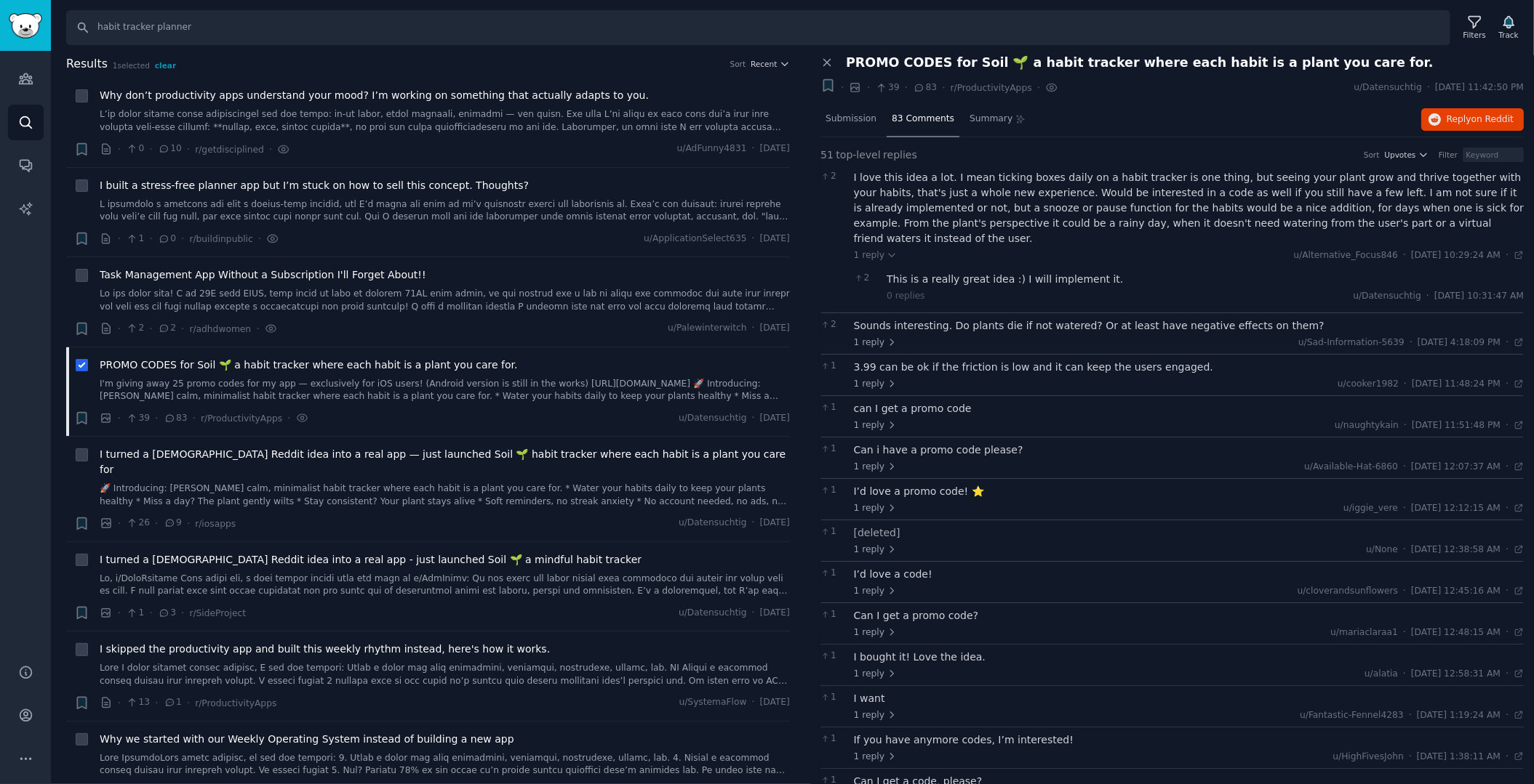
click at [913, 318] on div "Sounds interesting. Do plants die if not watered? Or at least have negative eff…" at bounding box center [1189, 326] width 670 height 15
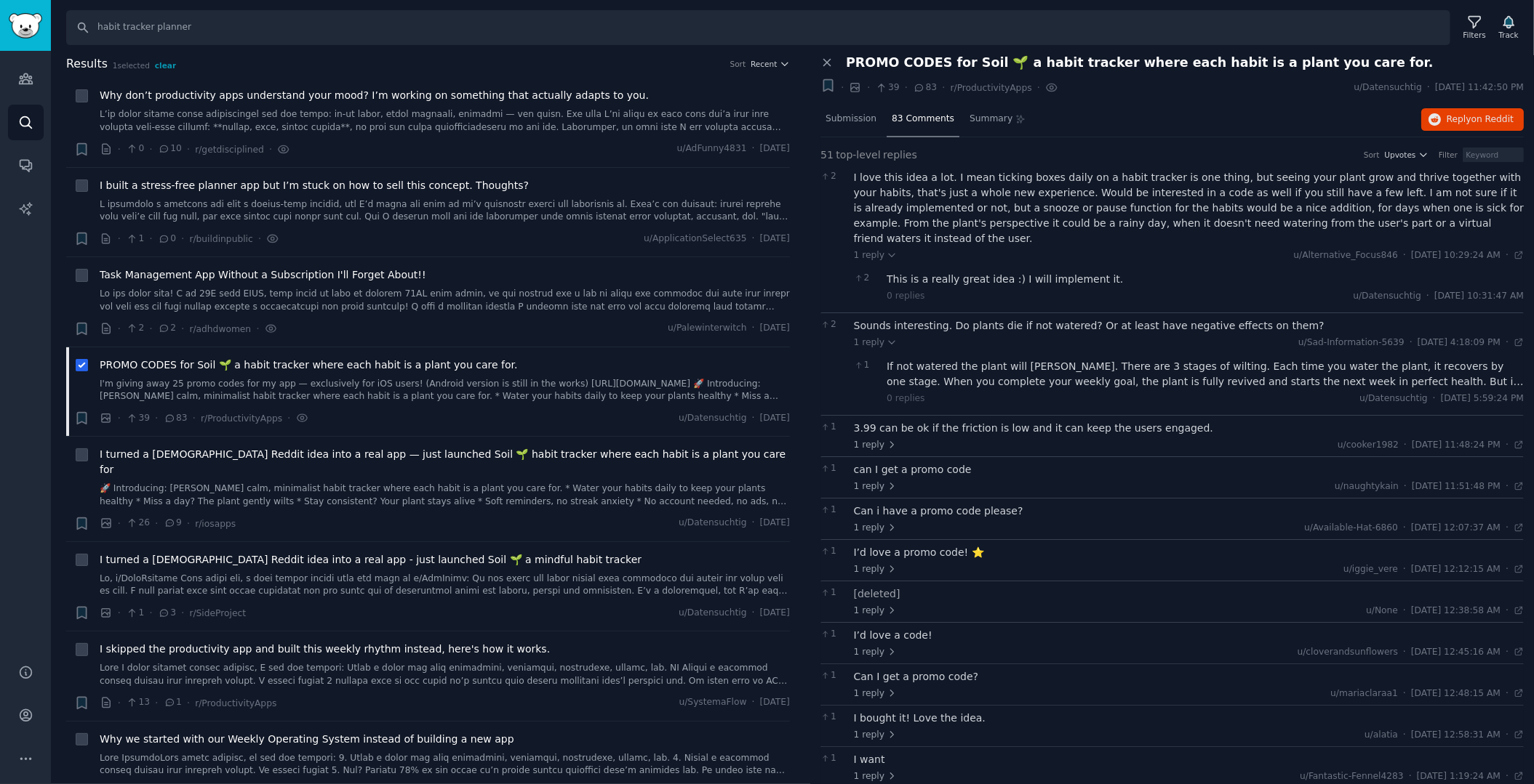
click at [921, 421] on div "3.99 can be ok if the friction is low and it can keep the users engaged." at bounding box center [1189, 428] width 670 height 15
click at [919, 508] on div "can I get a promo code" at bounding box center [1189, 516] width 670 height 15
click at [934, 614] on div "1 reply u/Available-Hat-6860 · [DATE] 12:07:37 AM Tue 7/8/2025 ·" at bounding box center [1189, 620] width 670 height 13
click at [935, 596] on div "Can i have a promo code please?" at bounding box center [1189, 603] width 670 height 15
click at [77, 361] on icon at bounding box center [82, 366] width 10 height 10
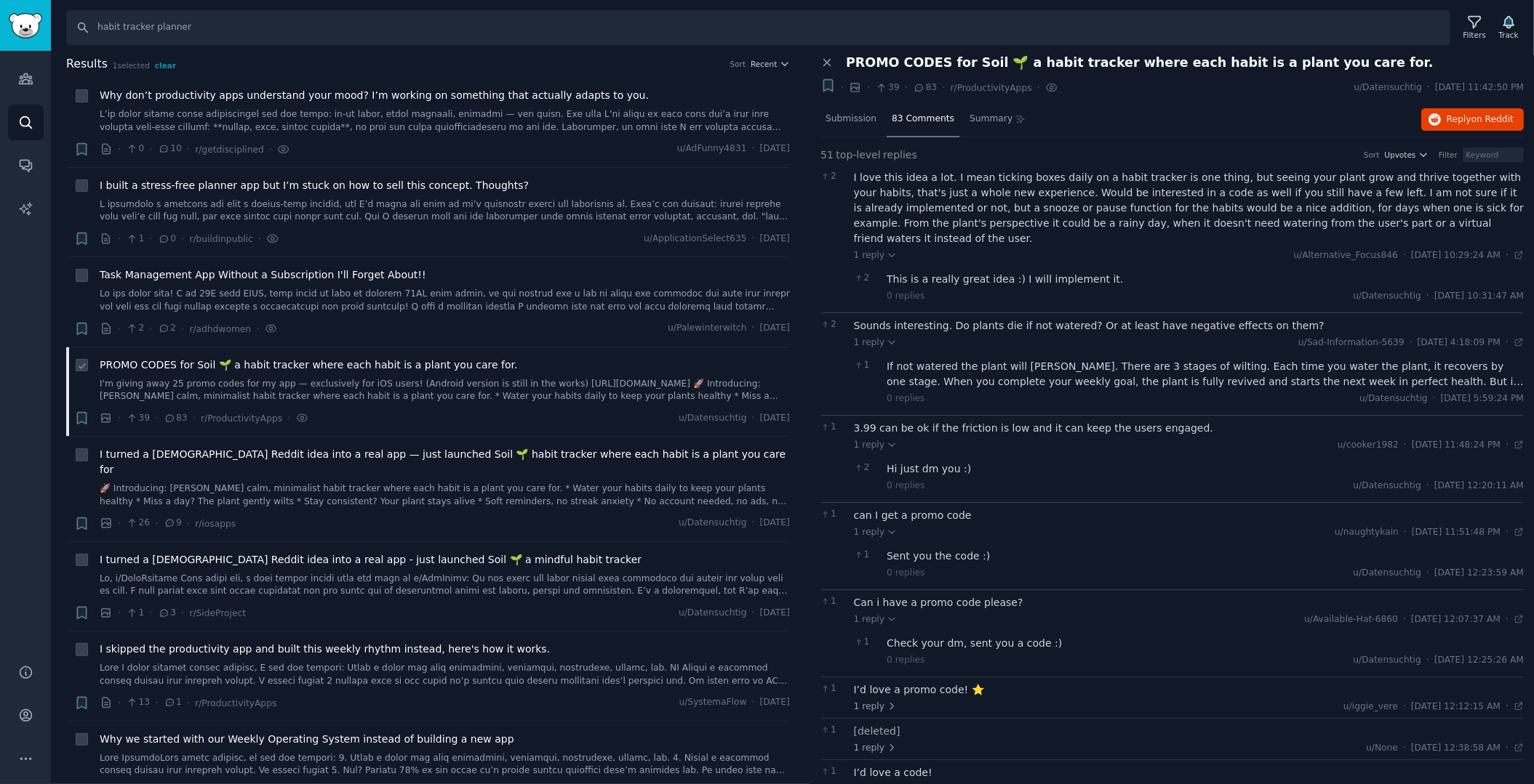
checkbox input "false"
click at [134, 464] on div "I turned a [DEMOGRAPHIC_DATA] Reddit idea into a real app — just launched Soil …" at bounding box center [444, 477] width 690 height 61
click at [133, 457] on span "I turned a [DEMOGRAPHIC_DATA] Reddit idea into a real app — just launched Soil …" at bounding box center [444, 462] width 690 height 30
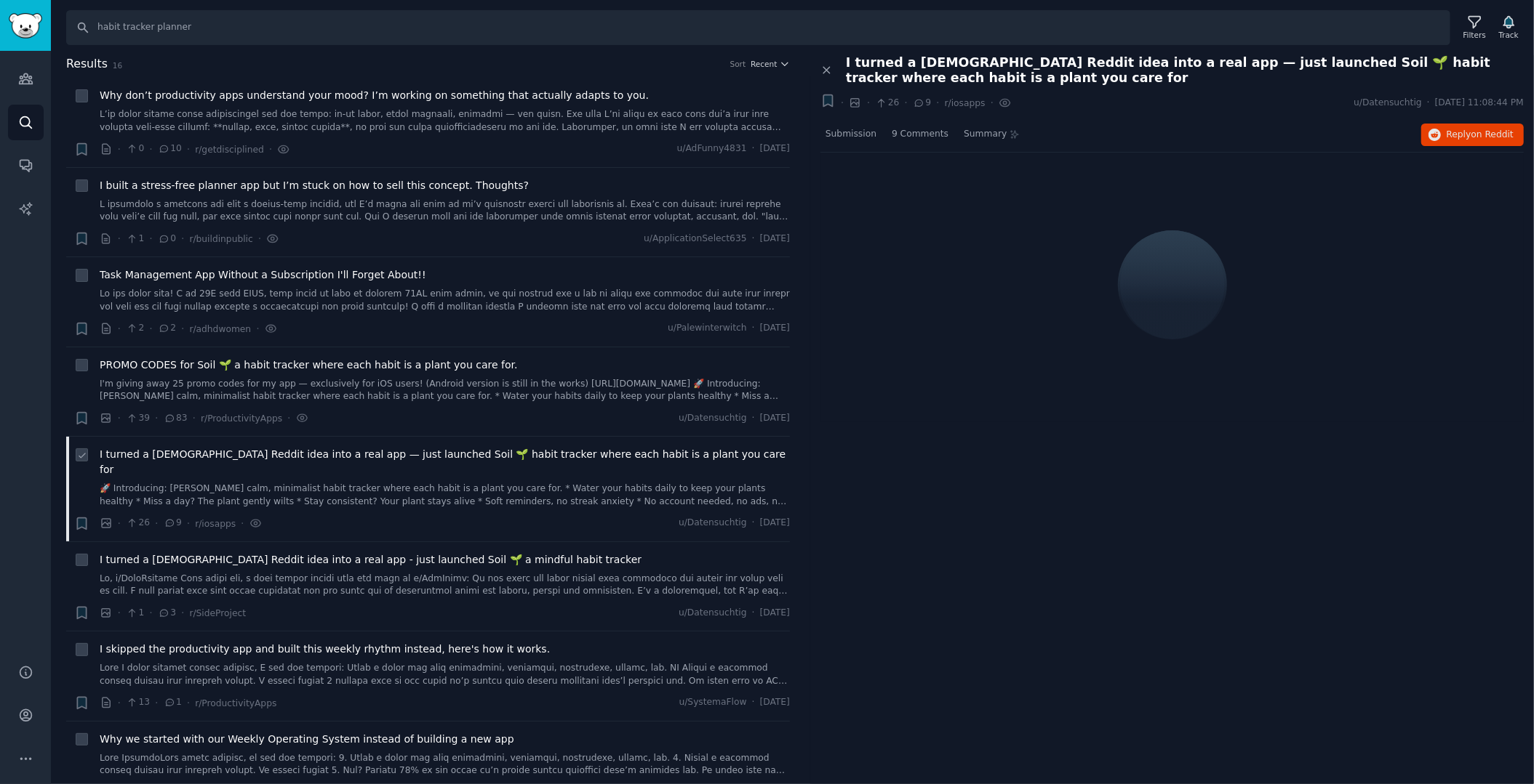
click at [85, 456] on icon at bounding box center [82, 456] width 10 height 10
checkbox input "true"
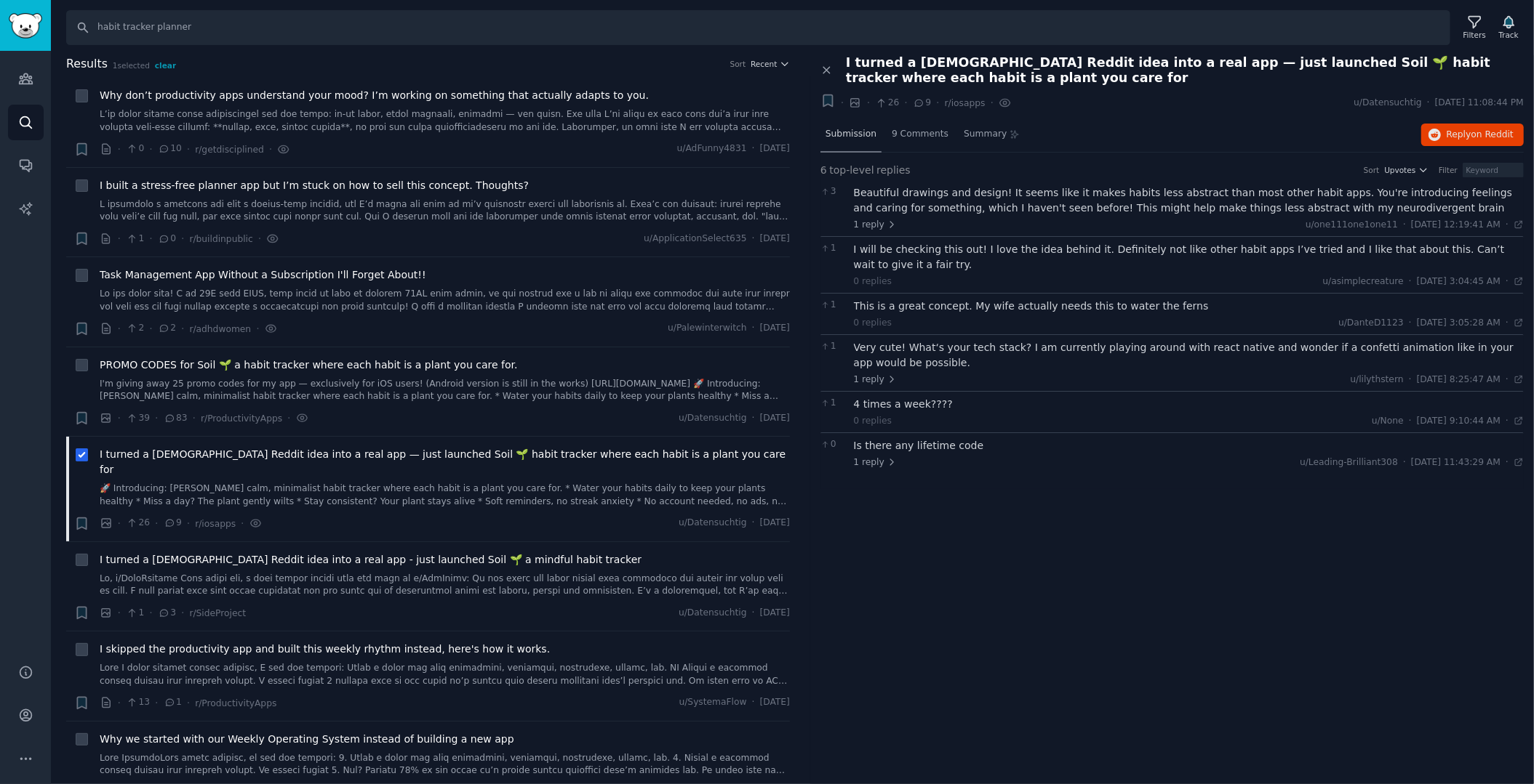
click at [851, 136] on span "Submission" at bounding box center [851, 135] width 51 height 13
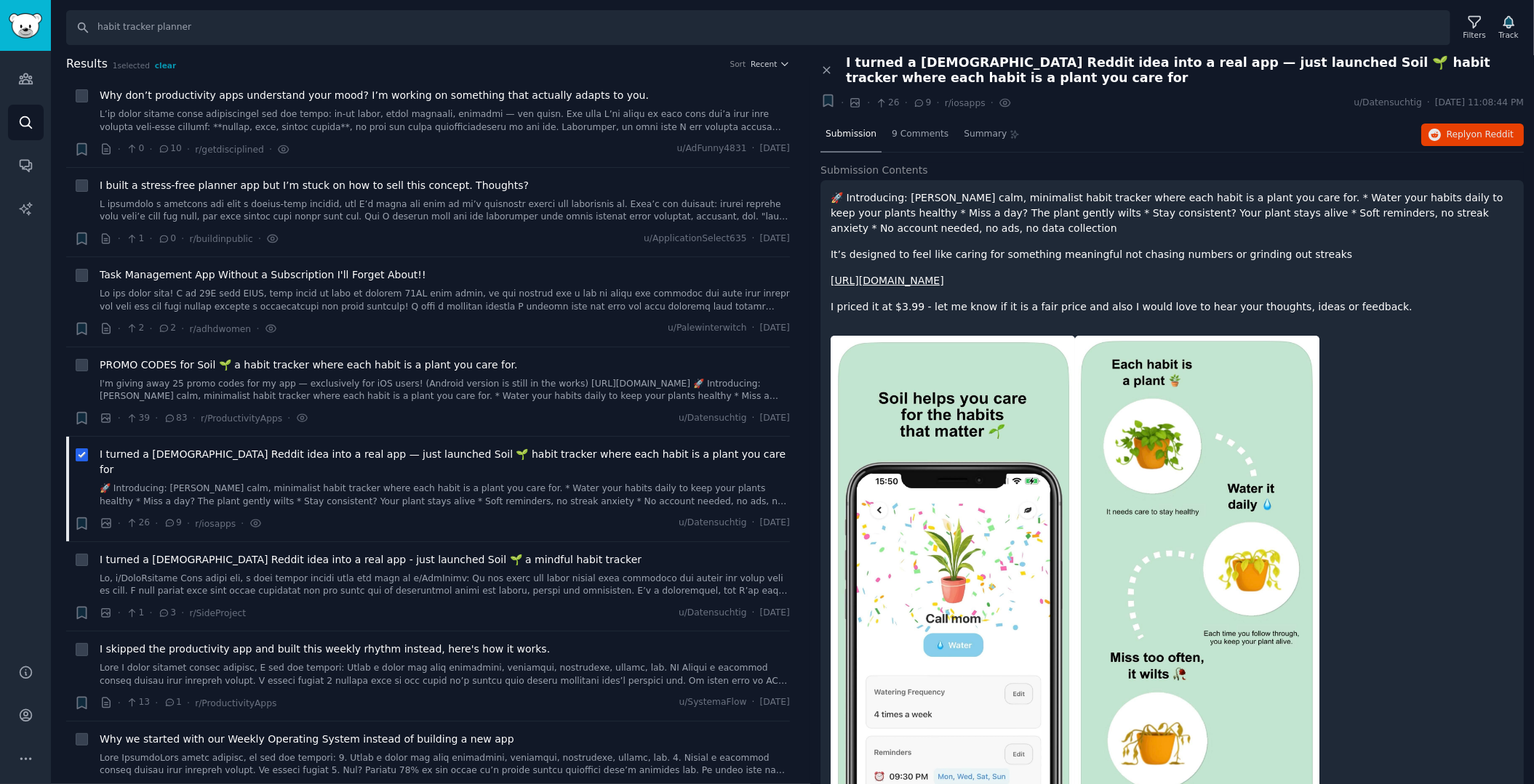
click at [300, 455] on span "I turned a [DEMOGRAPHIC_DATA] Reddit idea into a real app — just launched Soil …" at bounding box center [444, 462] width 690 height 30
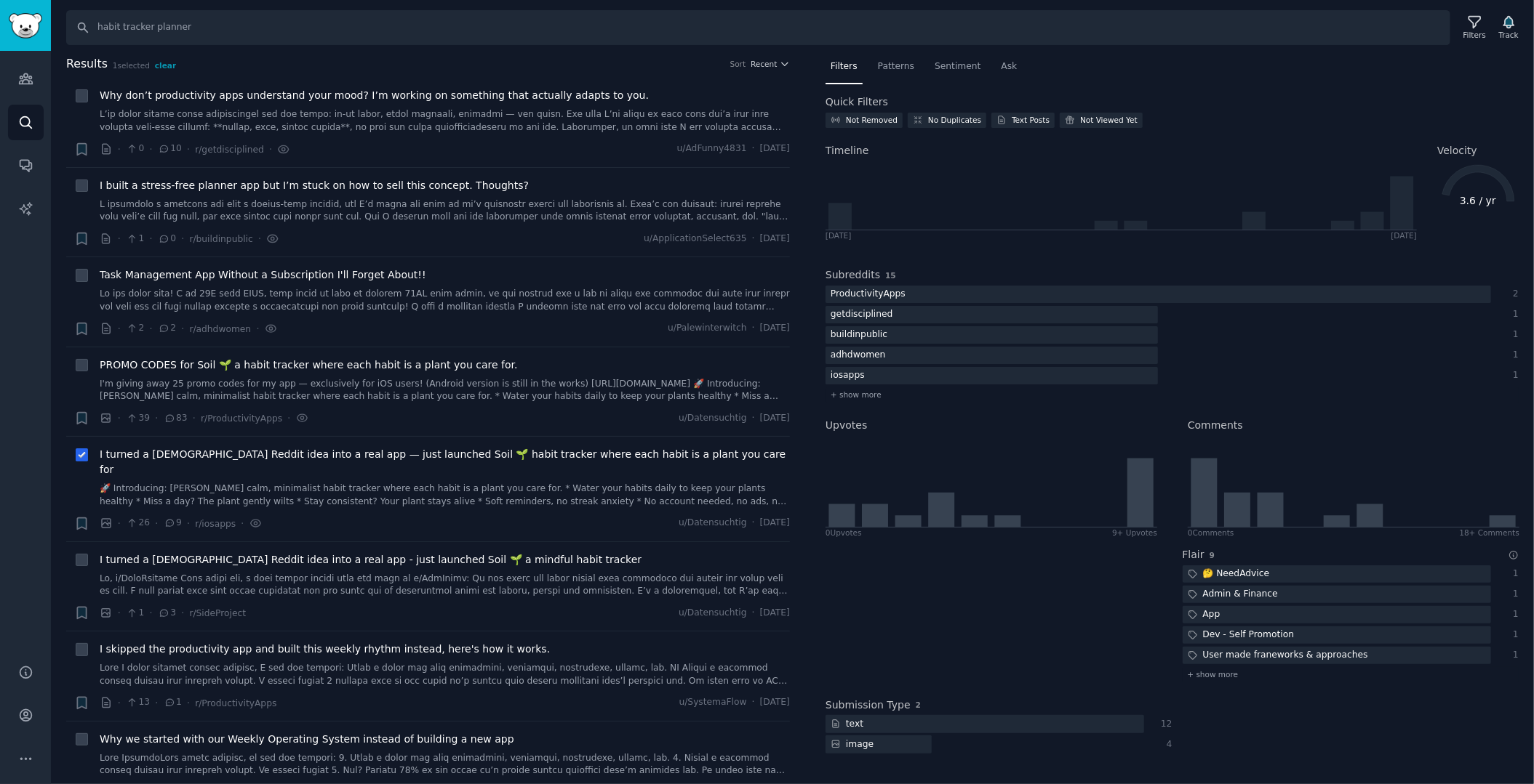
click at [300, 455] on span "I turned a [DEMOGRAPHIC_DATA] Reddit idea into a real app — just launched Soil …" at bounding box center [444, 462] width 690 height 30
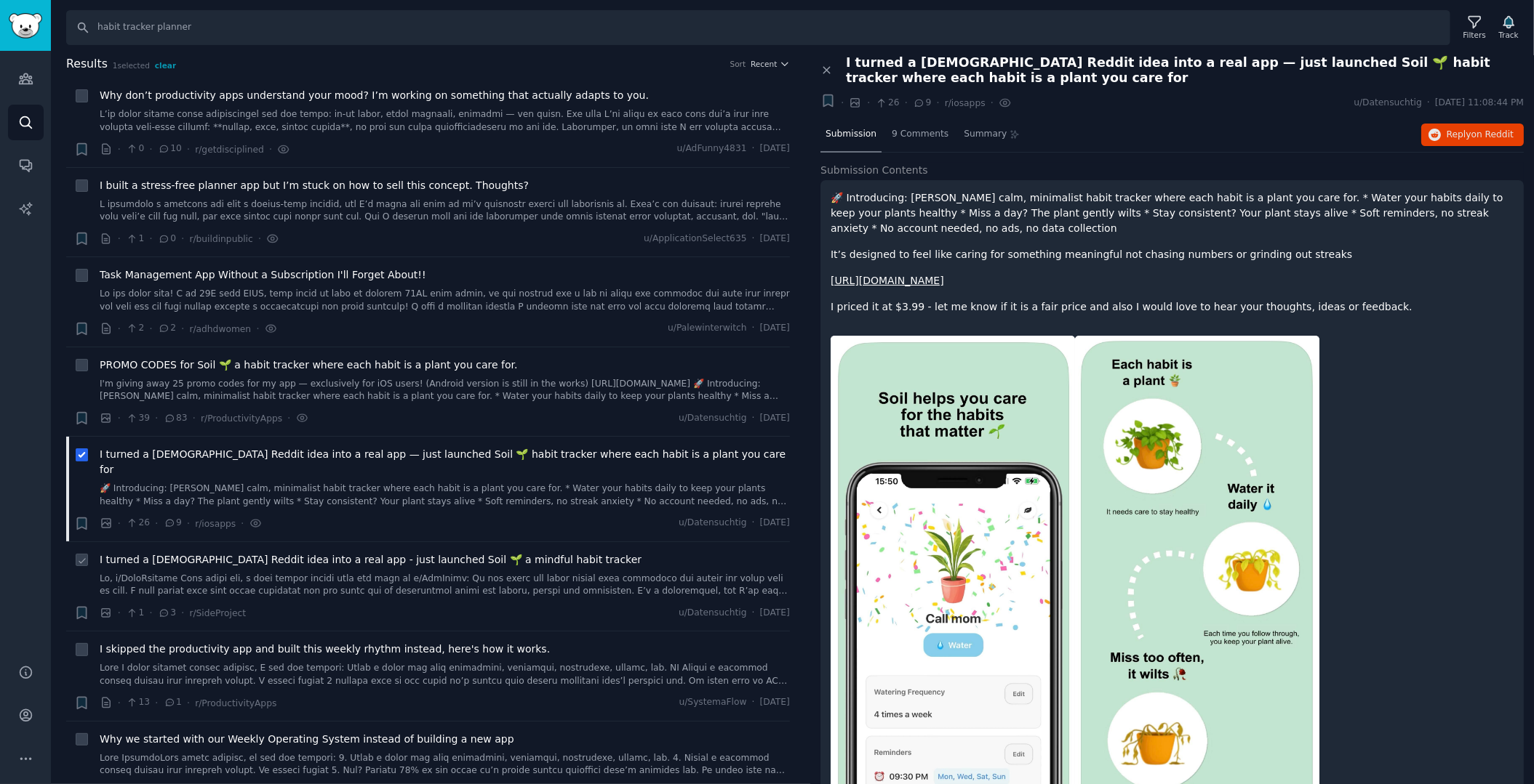
click at [85, 556] on icon at bounding box center [82, 561] width 10 height 10
checkbox input "true"
click at [85, 451] on icon at bounding box center [82, 456] width 10 height 10
checkbox input "false"
click at [152, 552] on span "I turned a [DEMOGRAPHIC_DATA] Reddit idea into a real app - just launched Soil …" at bounding box center [370, 560] width 541 height 15
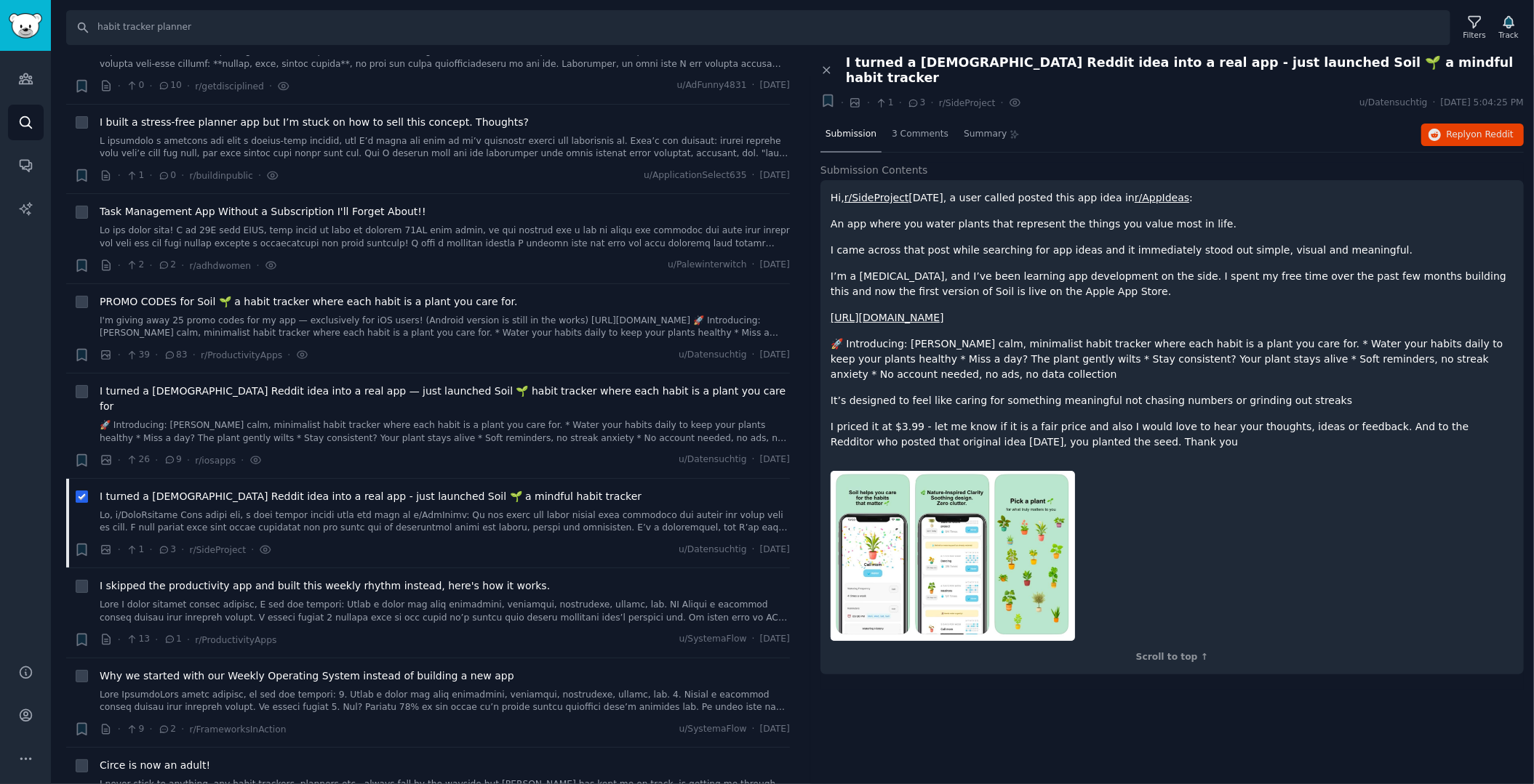
scroll to position [145, 0]
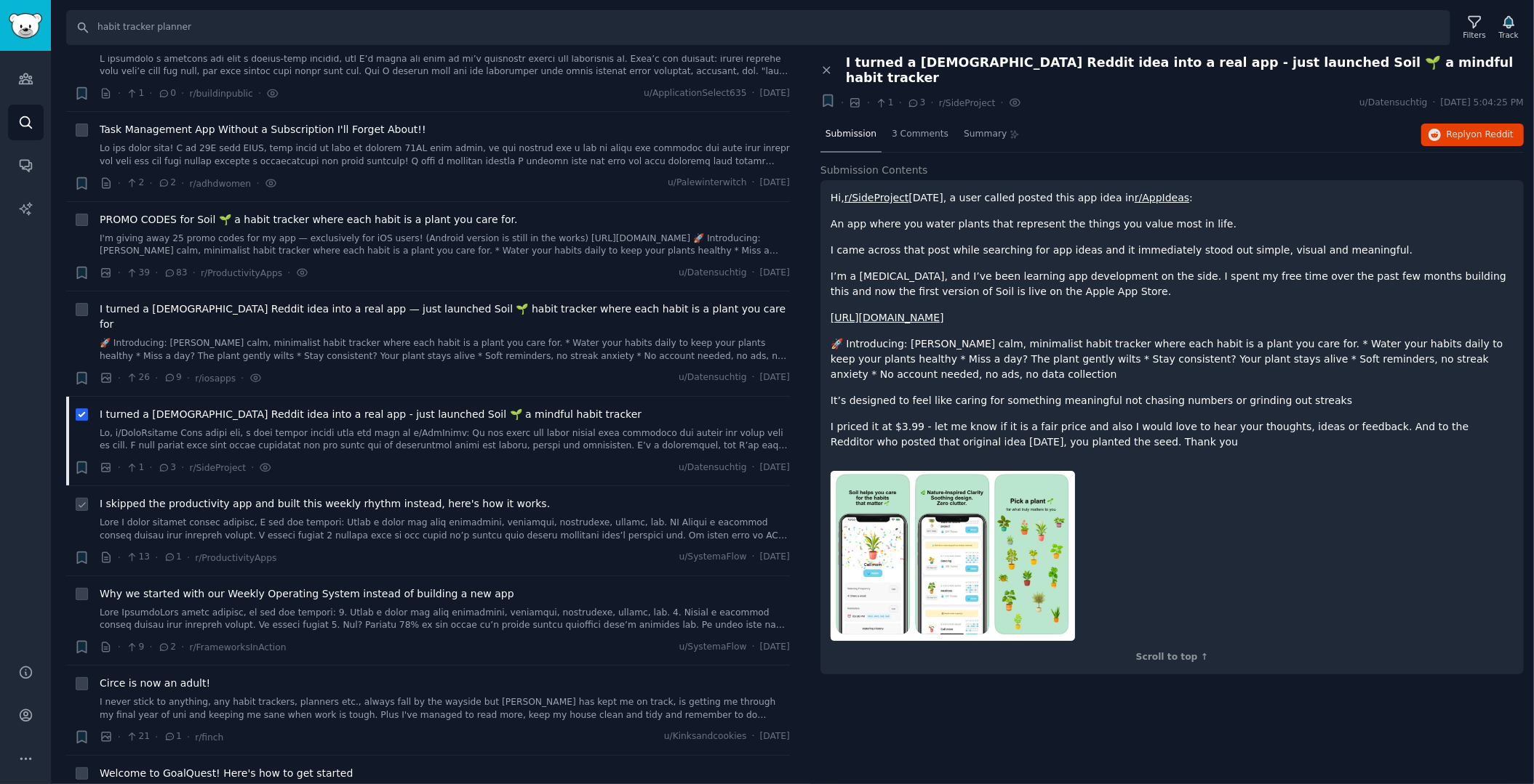
click at [82, 500] on icon at bounding box center [82, 504] width 10 height 10
checkbox input "true"
click at [79, 410] on icon at bounding box center [82, 415] width 10 height 10
checkbox input "false"
click at [144, 497] on div "I skipped the productivity app and built this weekly rhythm instead, here's how…" at bounding box center [444, 520] width 690 height 46
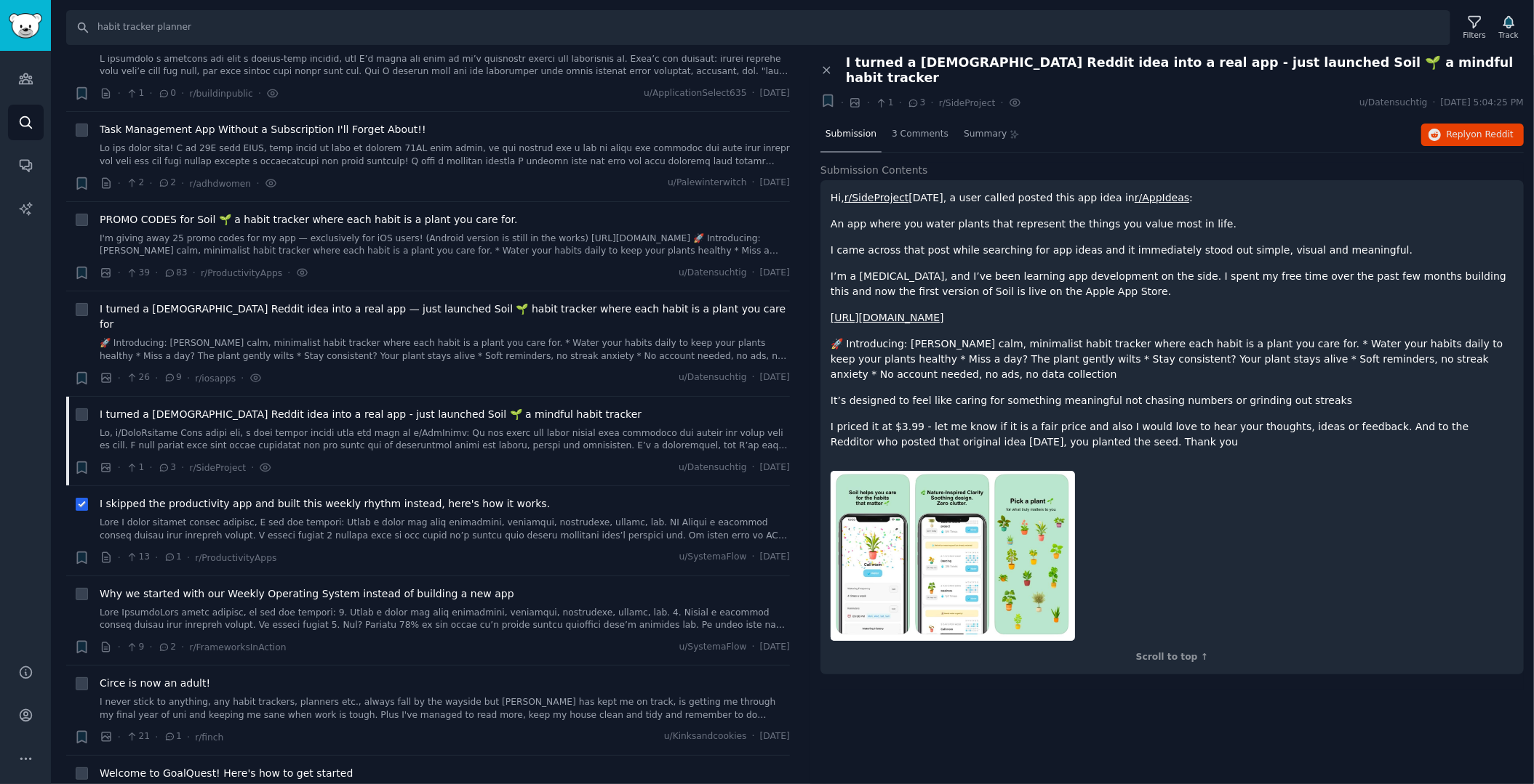
click at [142, 497] on span "I skipped the productivity app and built this weekly rhythm instead, here's how…" at bounding box center [325, 504] width 450 height 15
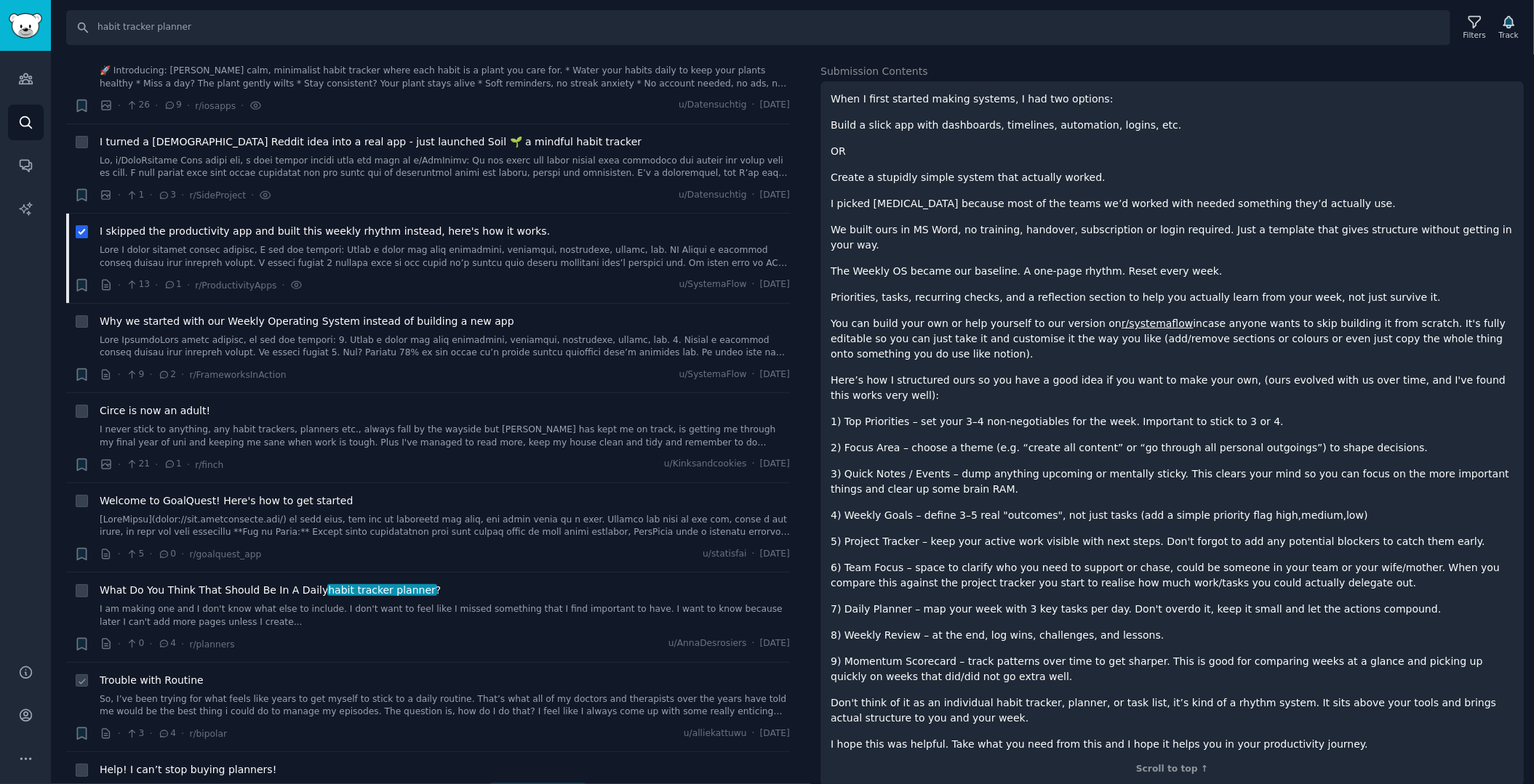
scroll to position [486, 0]
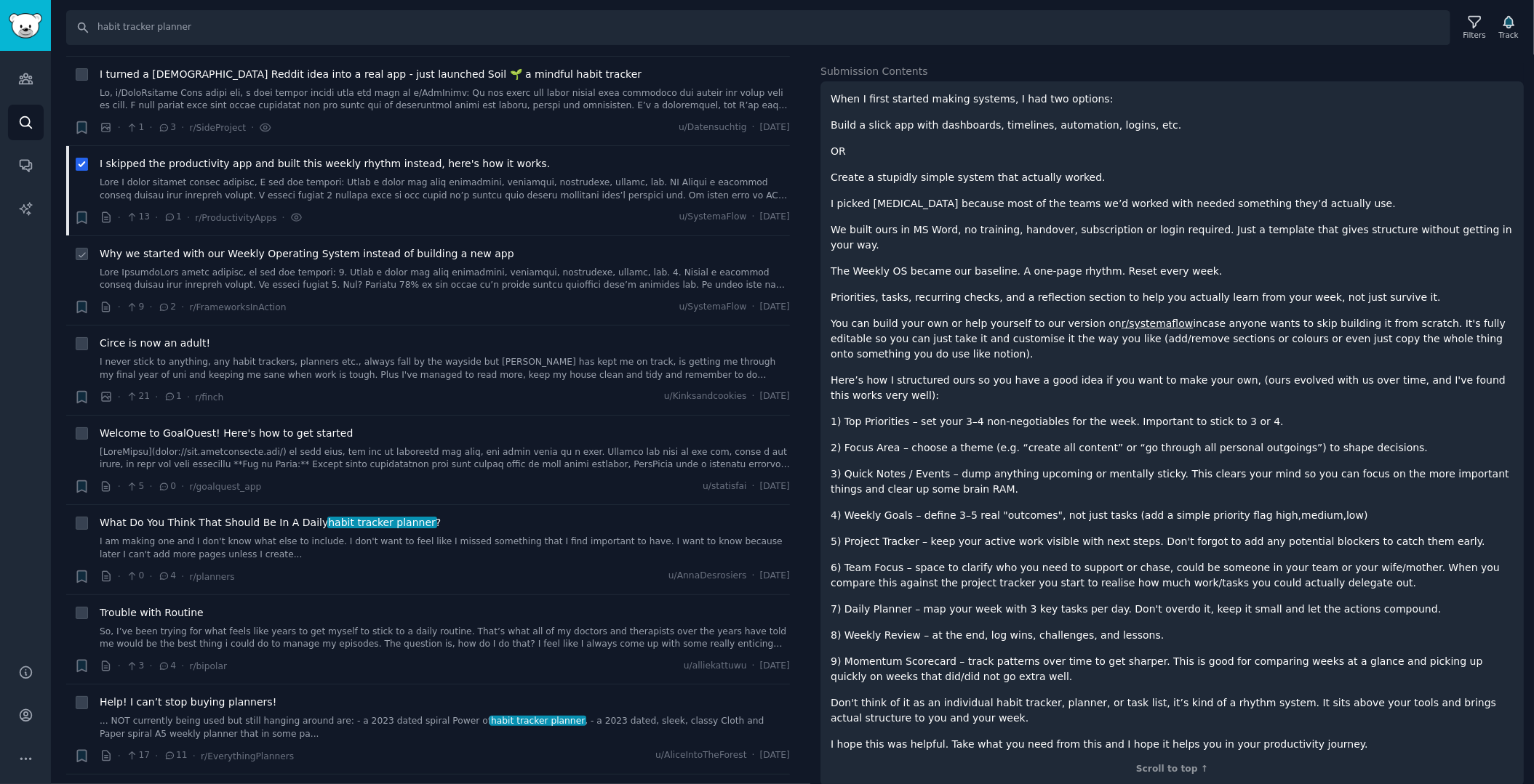
click at [77, 250] on icon at bounding box center [82, 255] width 10 height 10
checkbox input "true"
click at [174, 247] on div "Why we started with our Weekly Operating System instead of building a new app" at bounding box center [444, 269] width 690 height 46
click at [173, 247] on span "Why we started with our Weekly Operating System instead of building a new app" at bounding box center [307, 254] width 414 height 15
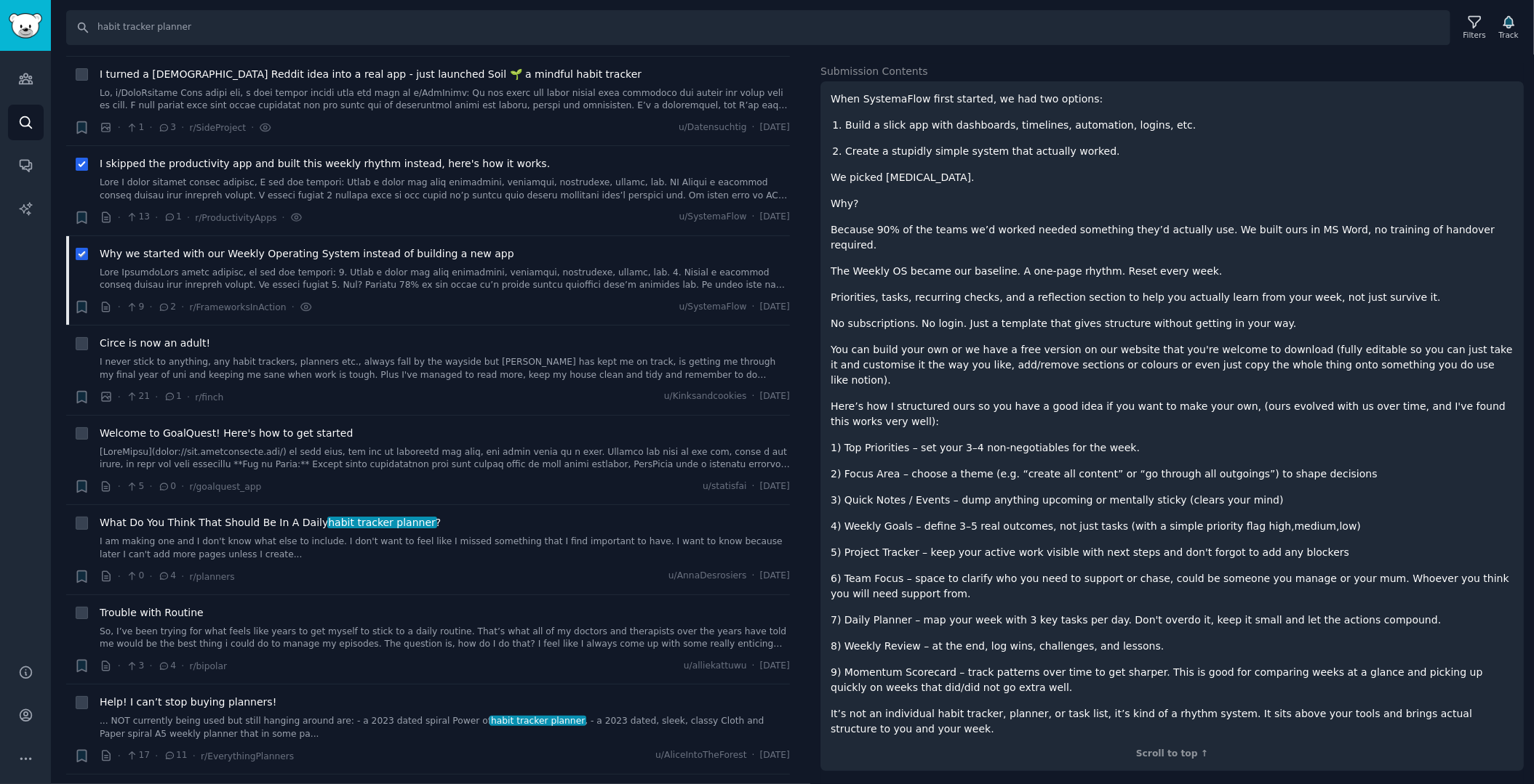
scroll to position [53, 0]
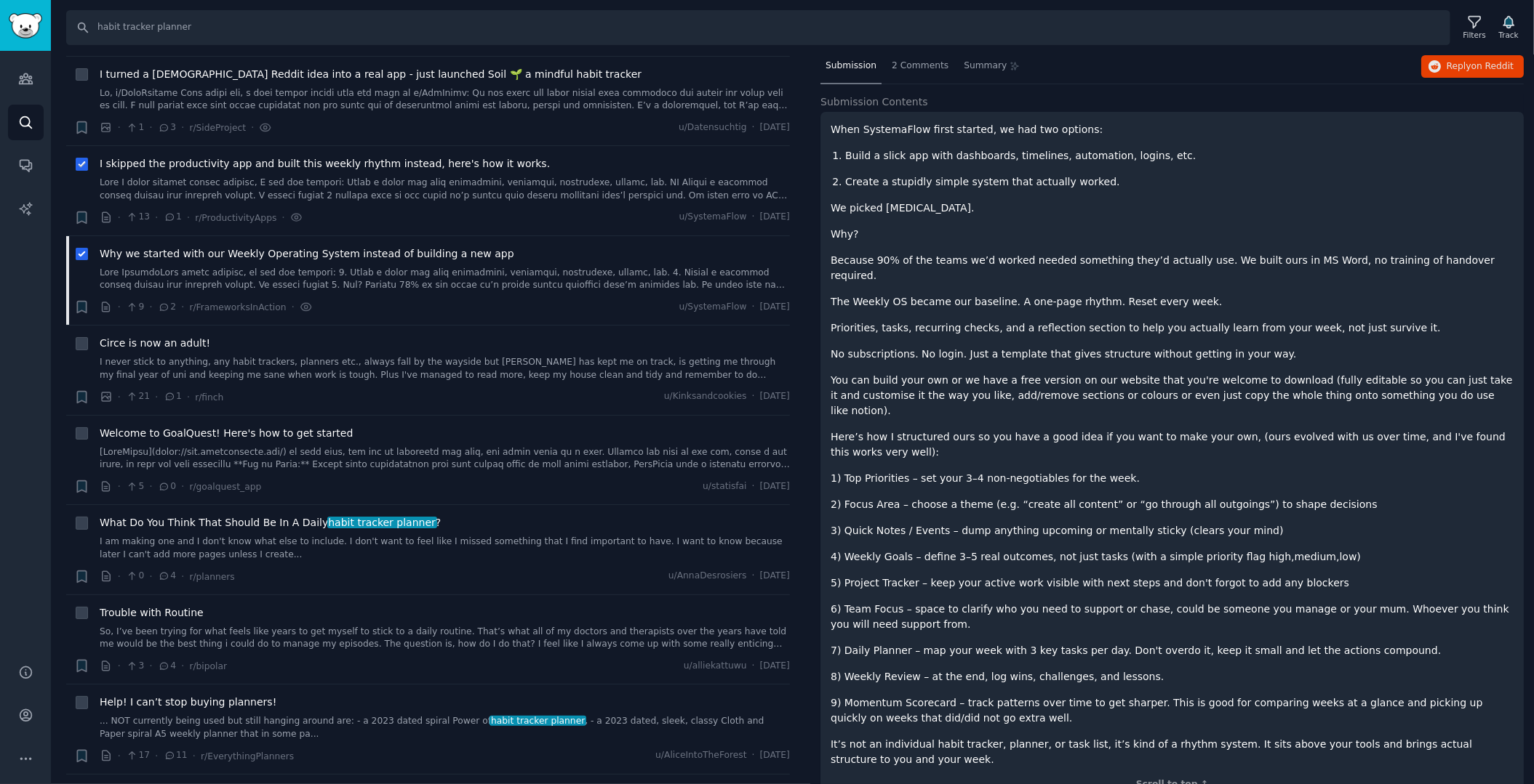
click at [81, 160] on icon at bounding box center [82, 165] width 10 height 10
checkbox input "false"
click at [82, 250] on icon at bounding box center [82, 255] width 10 height 10
checkbox input "false"
click at [141, 356] on link "I never stick to anything, any habit trackers, planners etc., always fall by th…" at bounding box center [444, 368] width 690 height 25
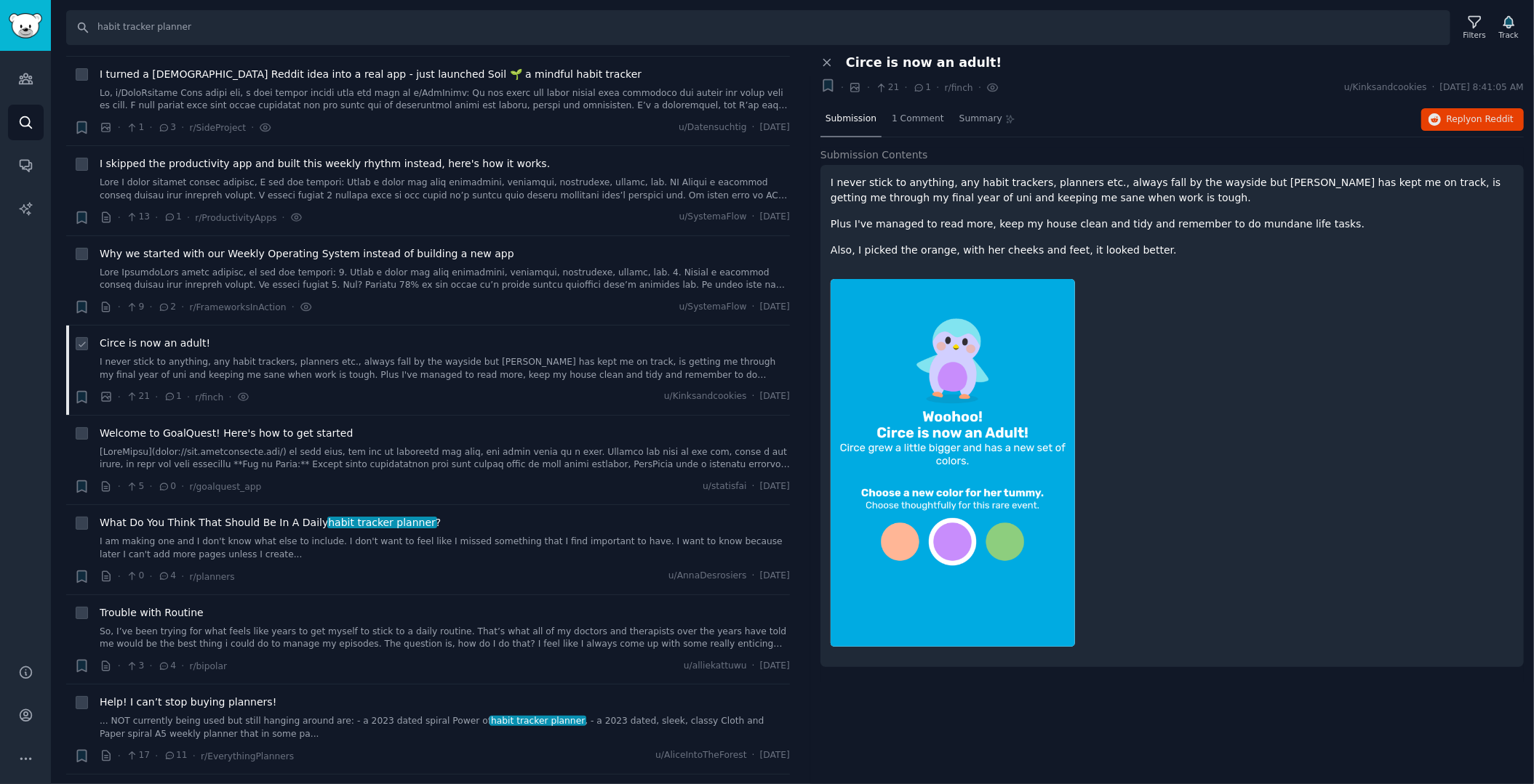
click at [81, 340] on icon at bounding box center [82, 344] width 10 height 10
checkbox input "true"
click at [83, 429] on icon at bounding box center [82, 434] width 10 height 10
checkbox input "true"
click at [168, 426] on div "Welcome to GoalQuest! Here's how to get started" at bounding box center [444, 449] width 690 height 46
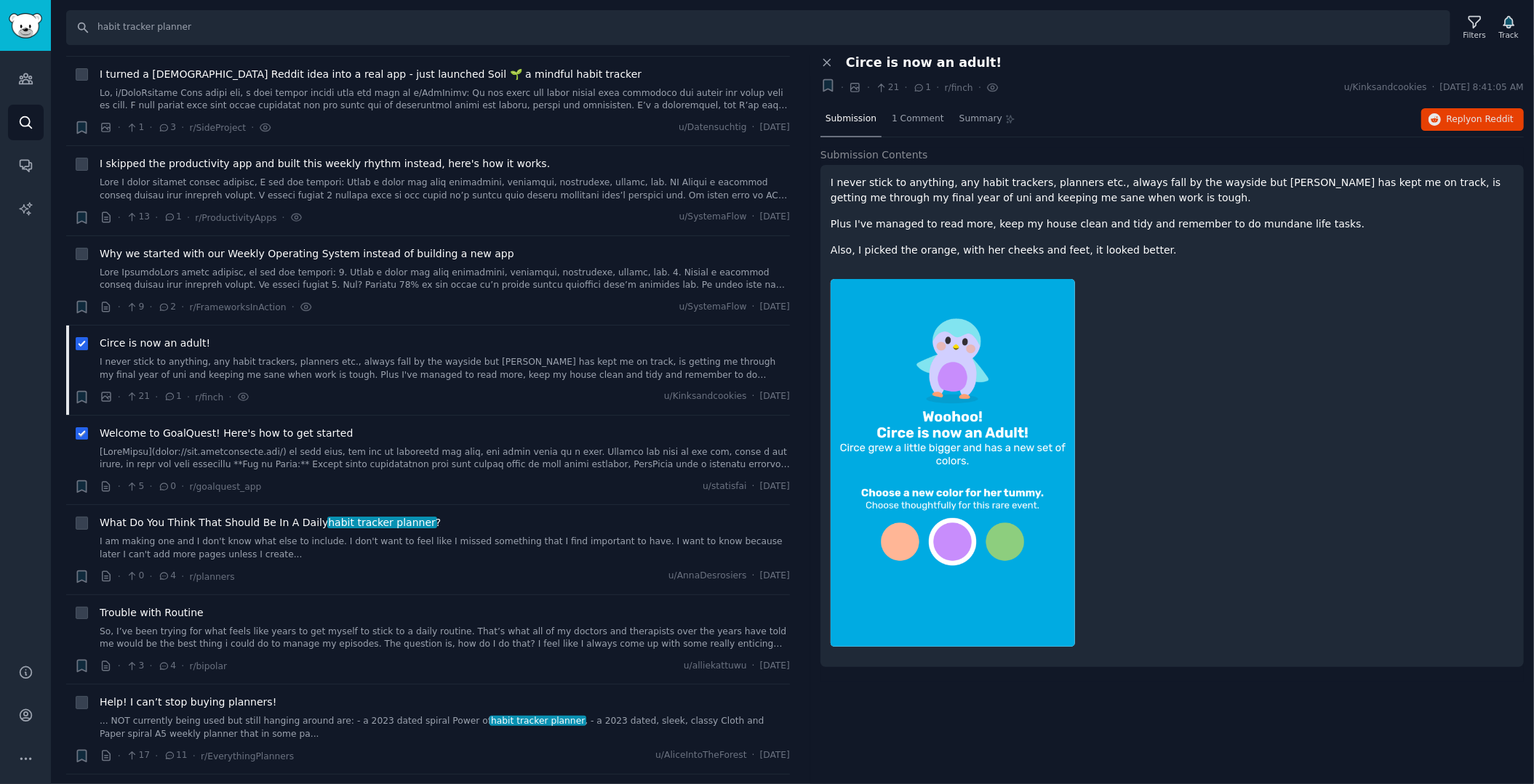
click at [163, 426] on span "Welcome to GoalQuest! Here's how to get started" at bounding box center [226, 434] width 253 height 15
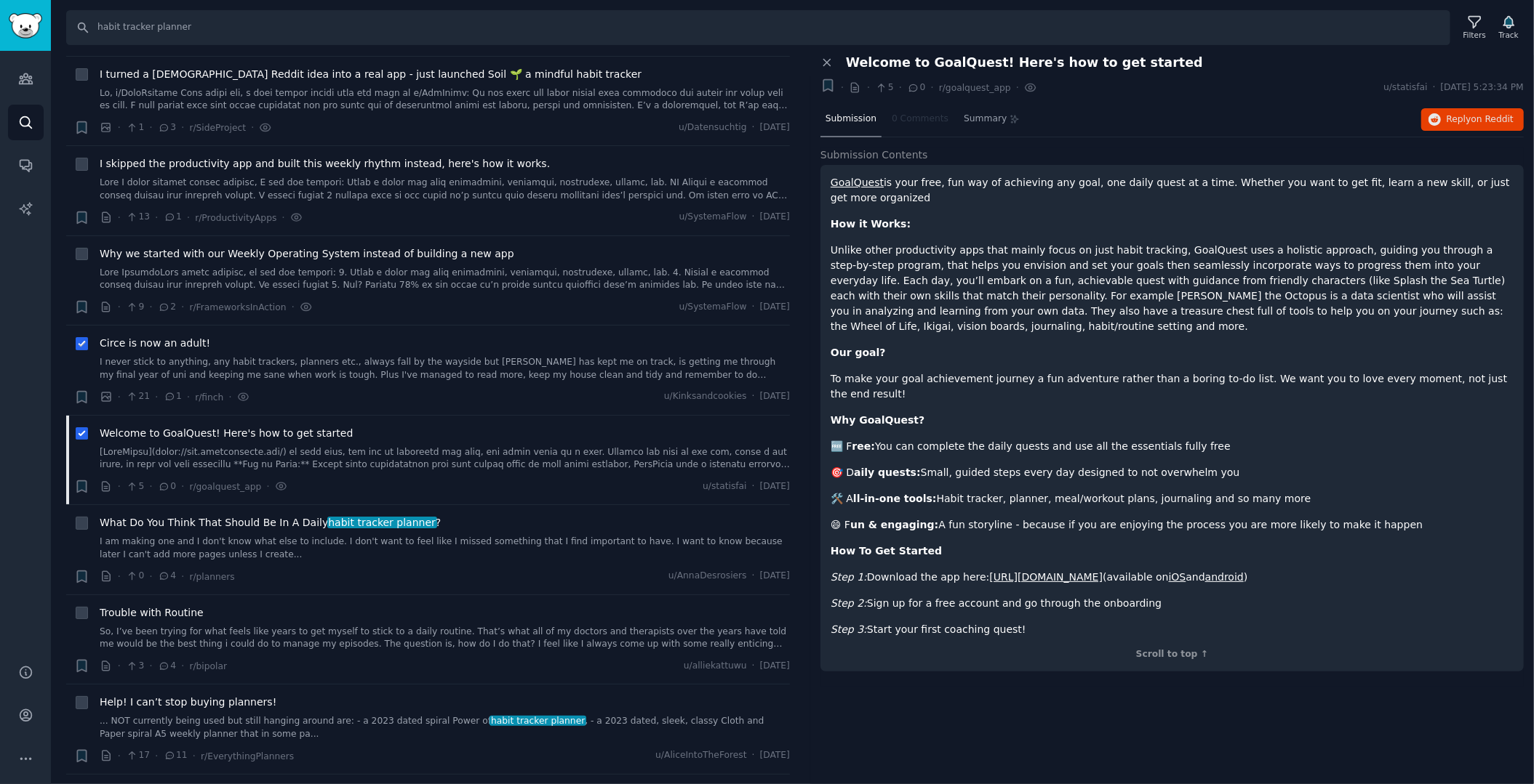
click at [81, 340] on icon at bounding box center [82, 344] width 10 height 10
checkbox input "false"
click at [81, 433] on icon at bounding box center [81, 435] width 6 height 5
checkbox input "false"
click at [139, 536] on link "I am making one and I don't know what else to include. I don't want to feel lik…" at bounding box center [444, 548] width 690 height 25
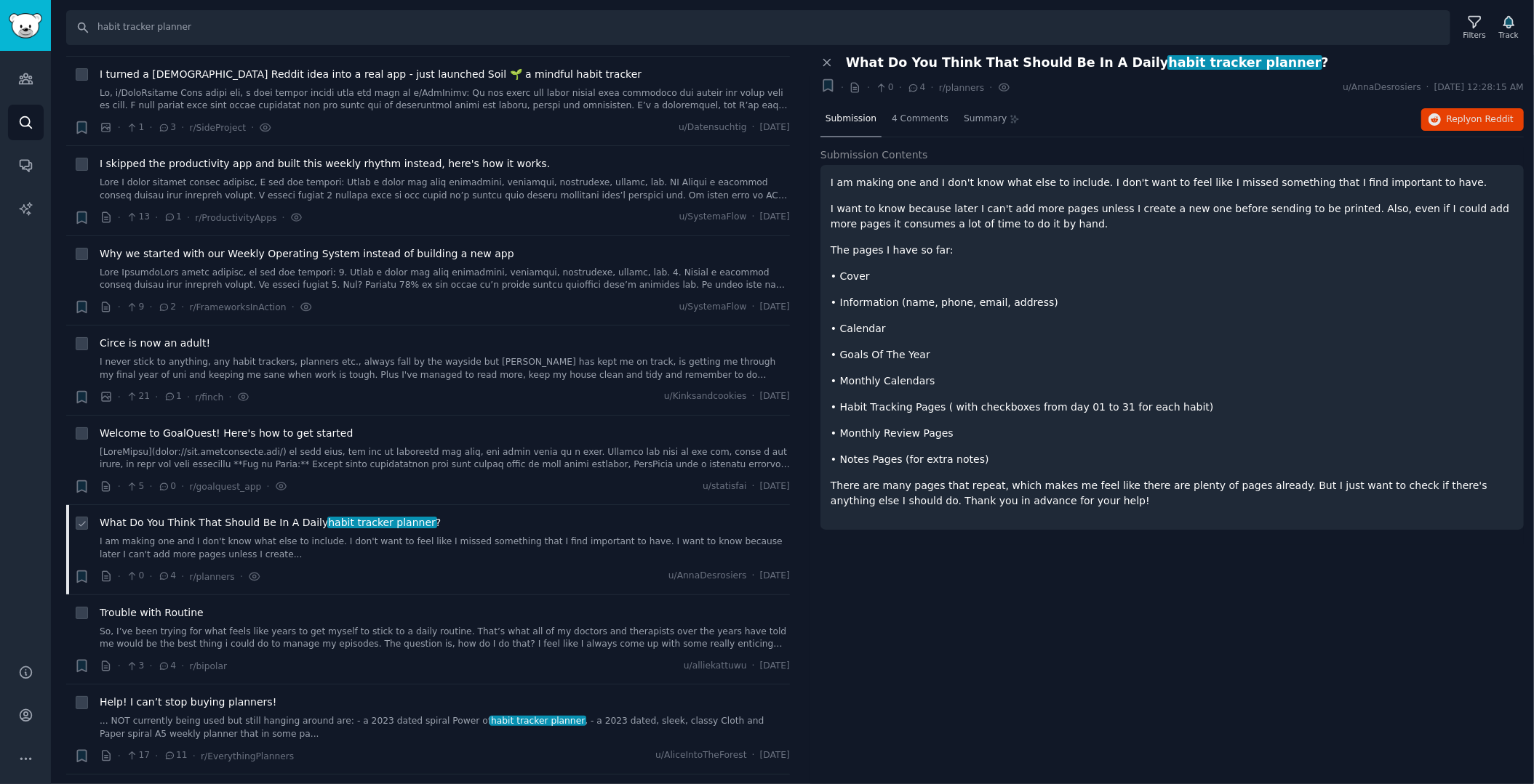
click at [138, 516] on span "What Do You Think That Should Be In A Daily habit tracker planner ?" at bounding box center [270, 523] width 341 height 15
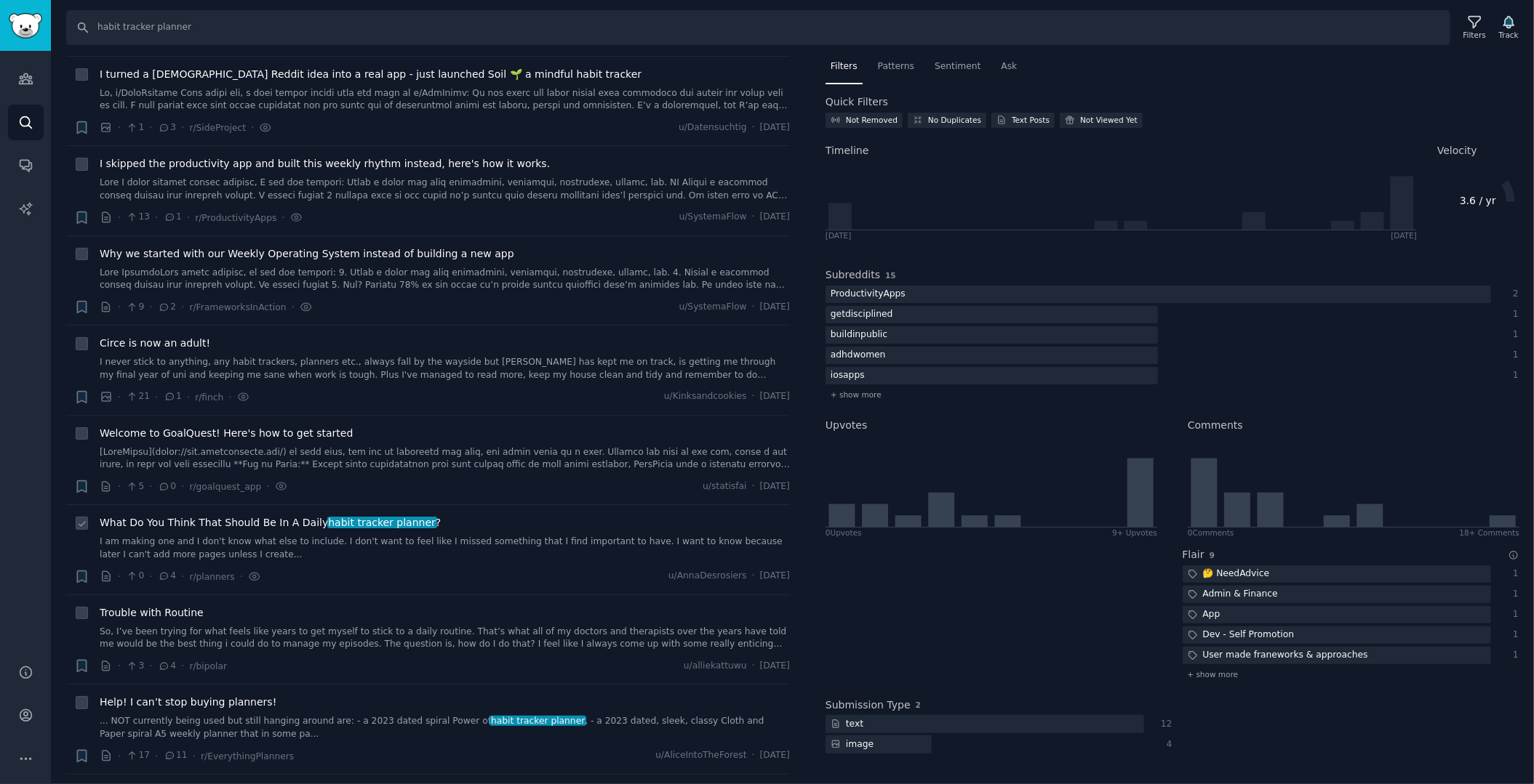
click at [136, 516] on span "What Do You Think That Should Be In A Daily habit tracker planner ?" at bounding box center [270, 523] width 341 height 15
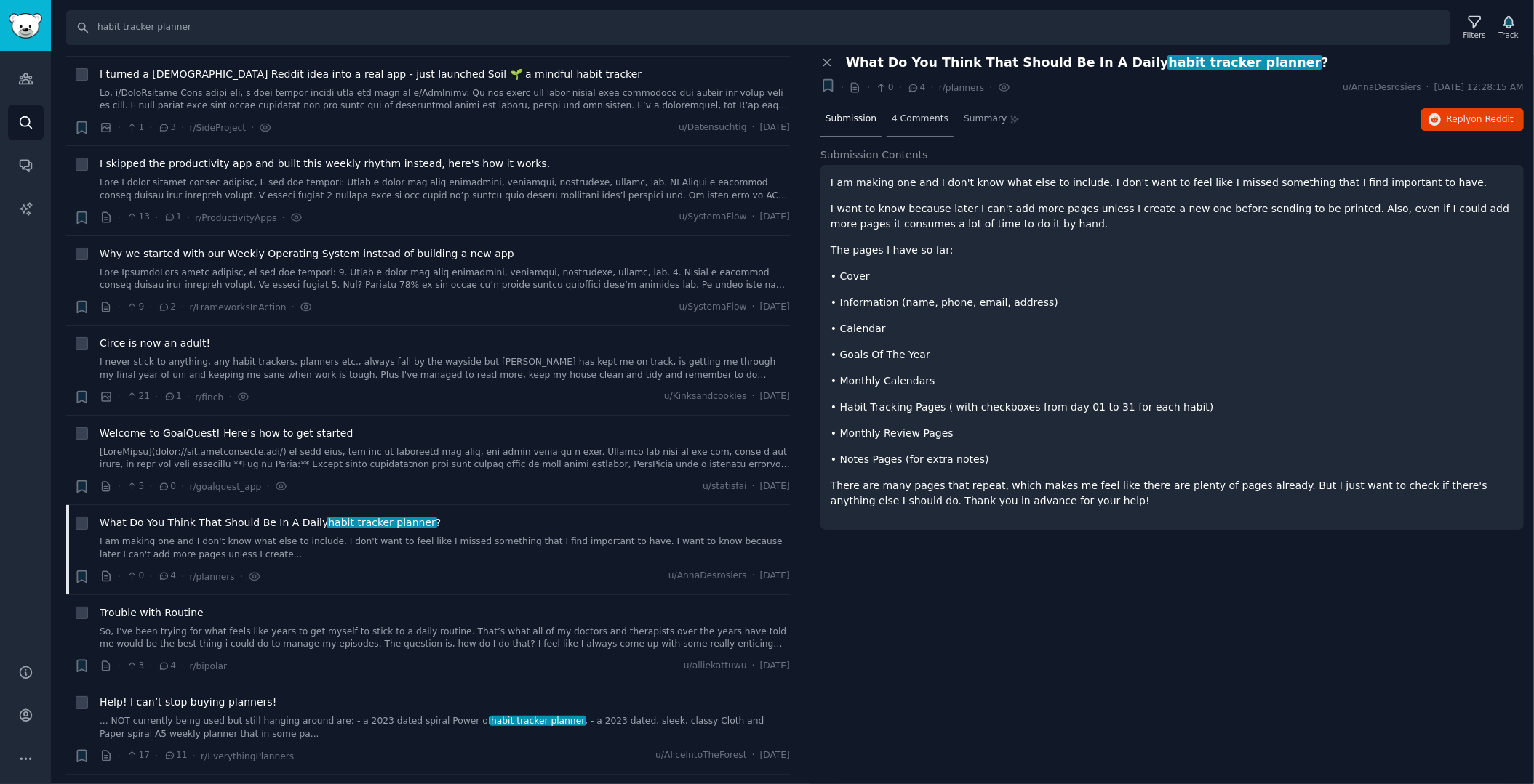
click at [908, 120] on span "4 Comments" at bounding box center [920, 120] width 57 height 13
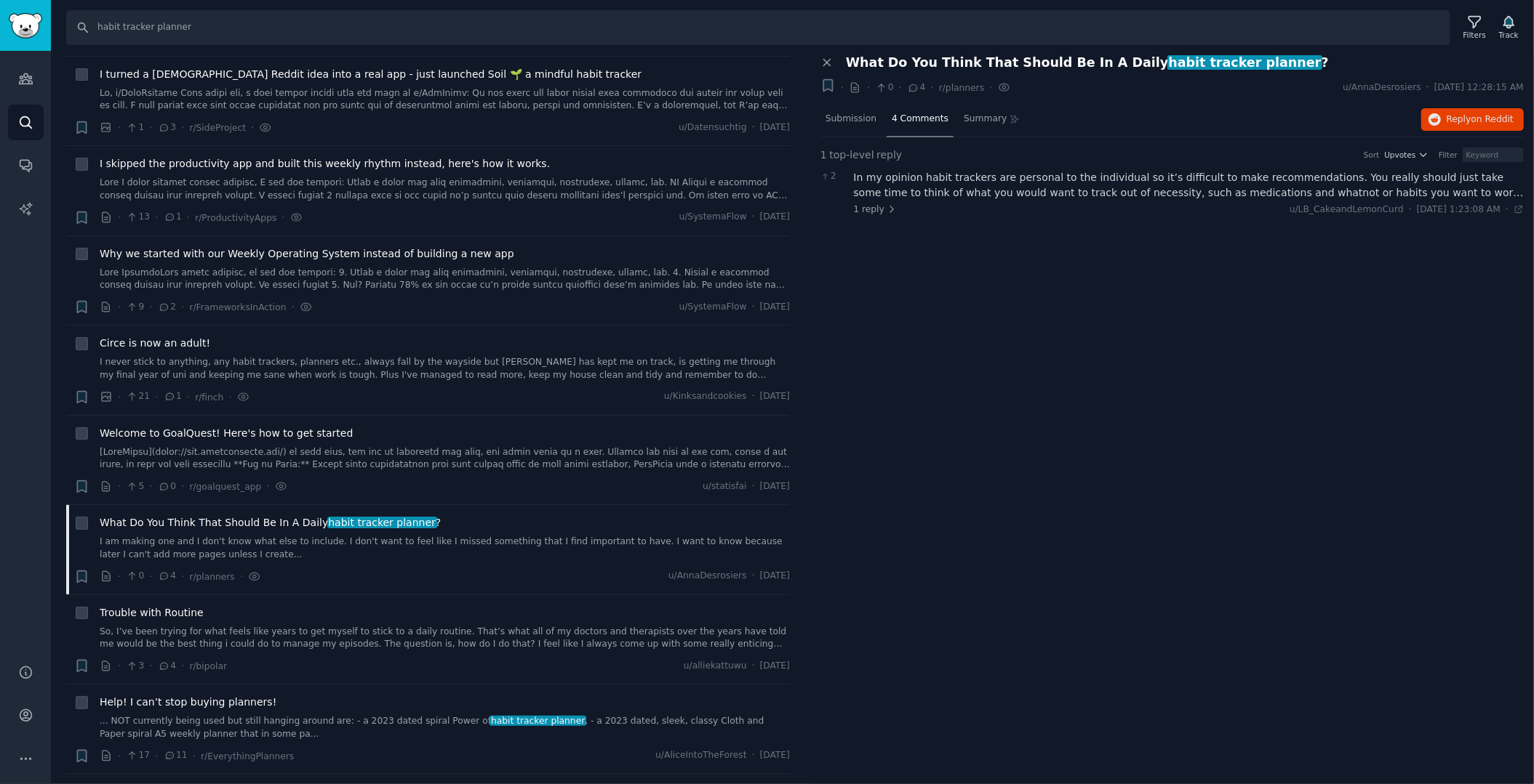
click at [925, 180] on div "In my opinion habit trackers are personal to the individual so it’s difficult t…" at bounding box center [1189, 185] width 670 height 30
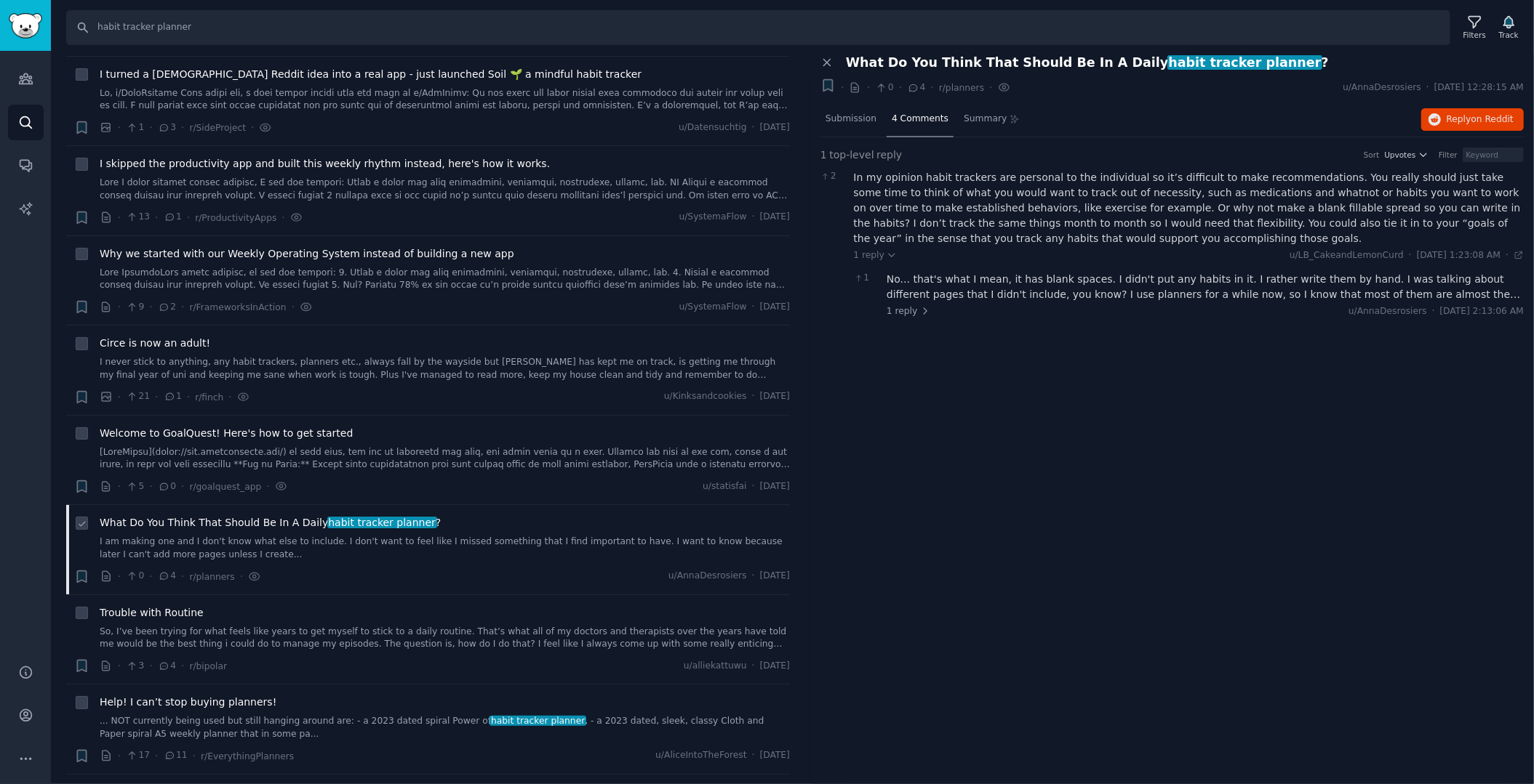
click at [220, 536] on link "I am making one and I don't know what else to include. I don't want to feel lik…" at bounding box center [444, 548] width 690 height 25
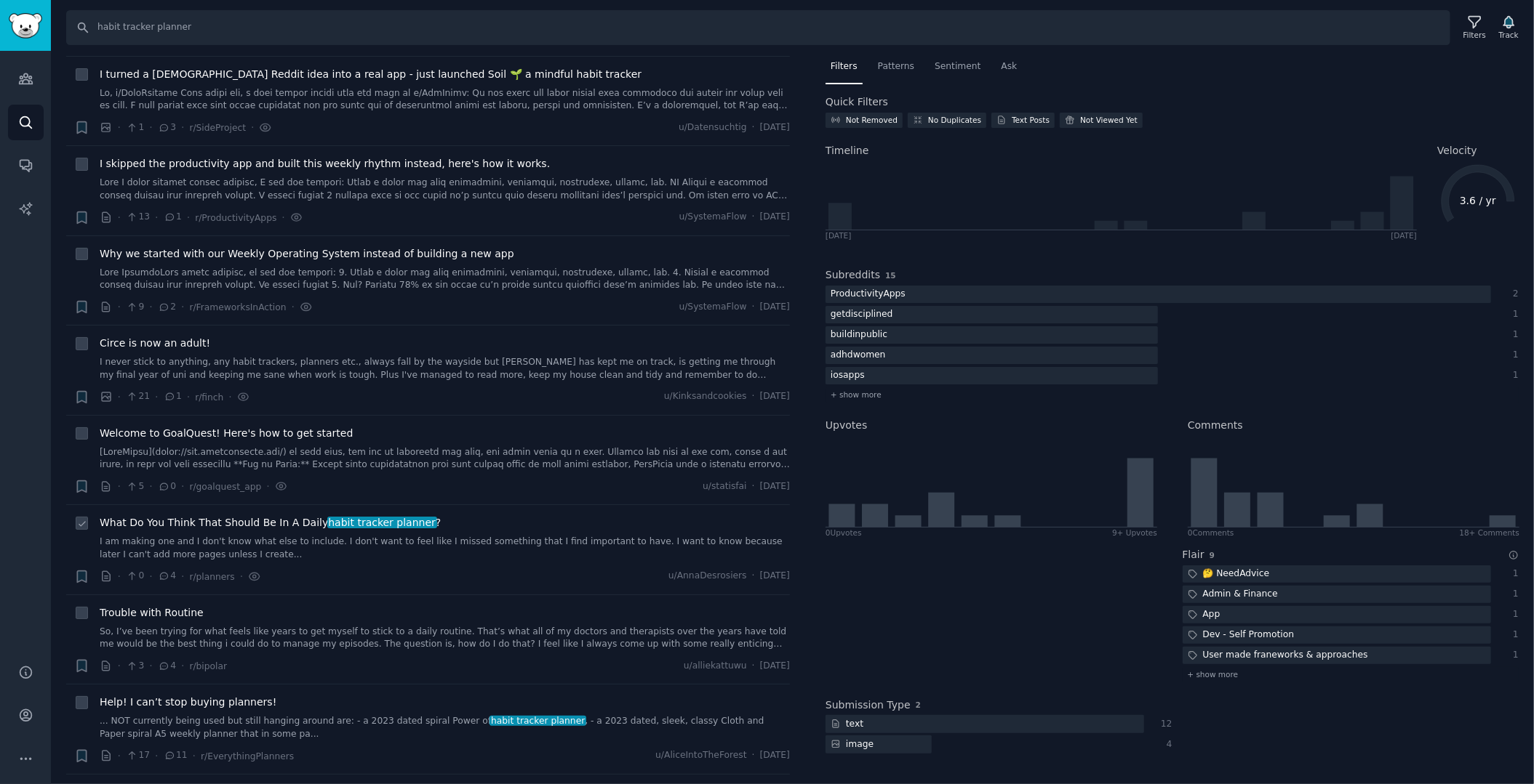
click at [174, 516] on div "What Do You Think That Should Be In A Daily habit tracker planner ? I am making…" at bounding box center [444, 538] width 690 height 46
click at [174, 516] on span "What Do You Think That Should Be In A Daily habit tracker planner ?" at bounding box center [270, 523] width 341 height 15
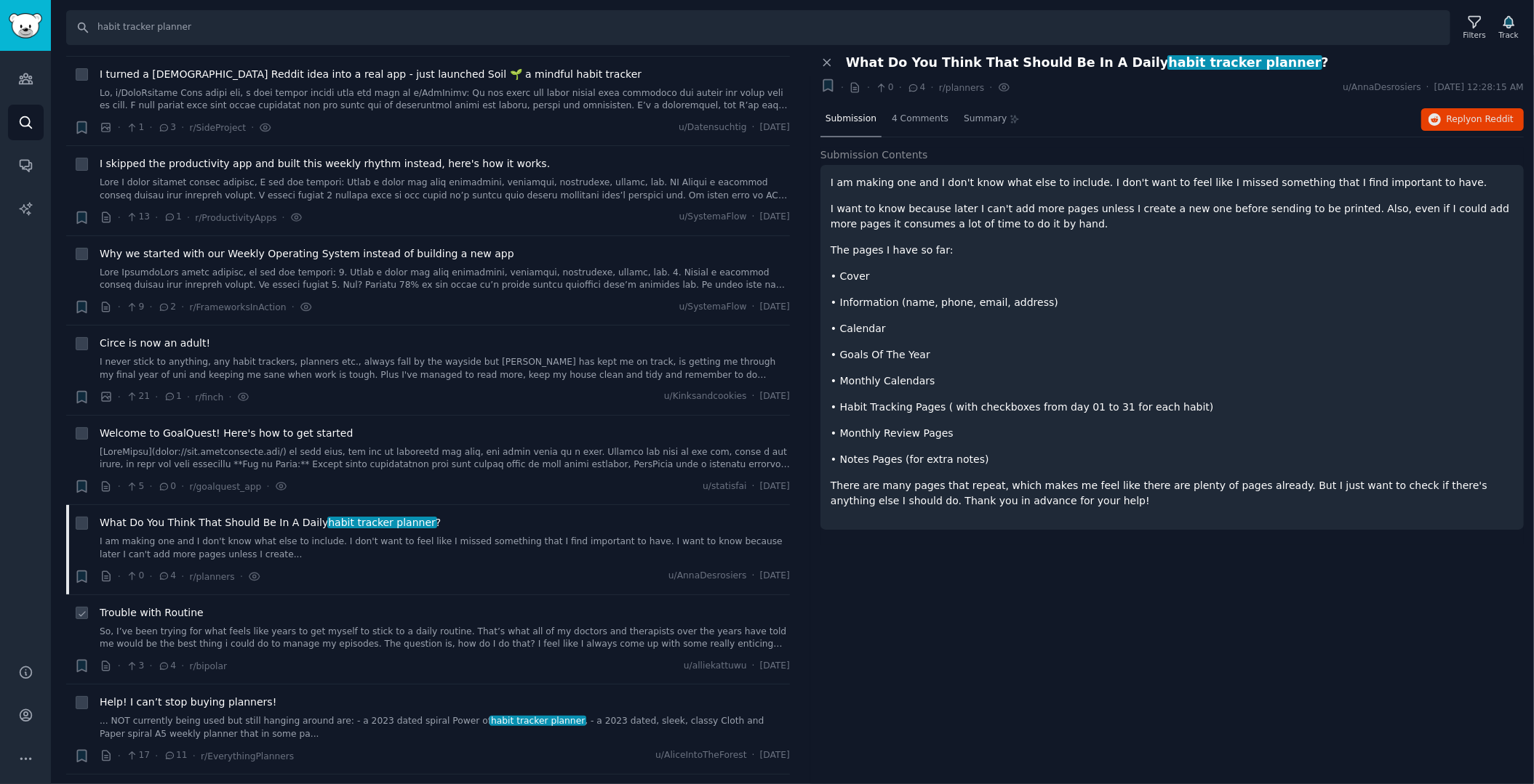
click at [144, 605] on span "Trouble with Routine" at bounding box center [152, 613] width 104 height 15
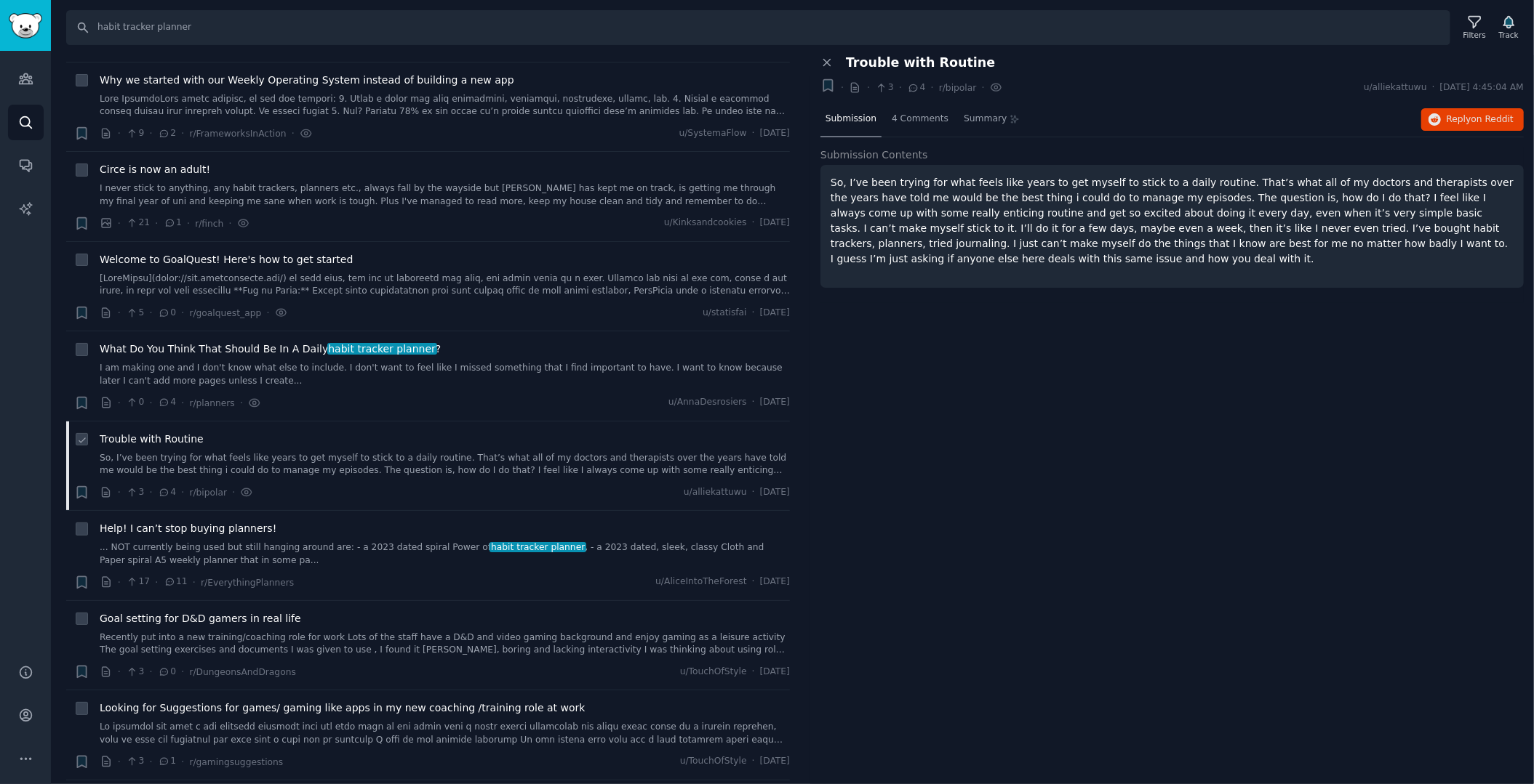
scroll to position [776, 0]
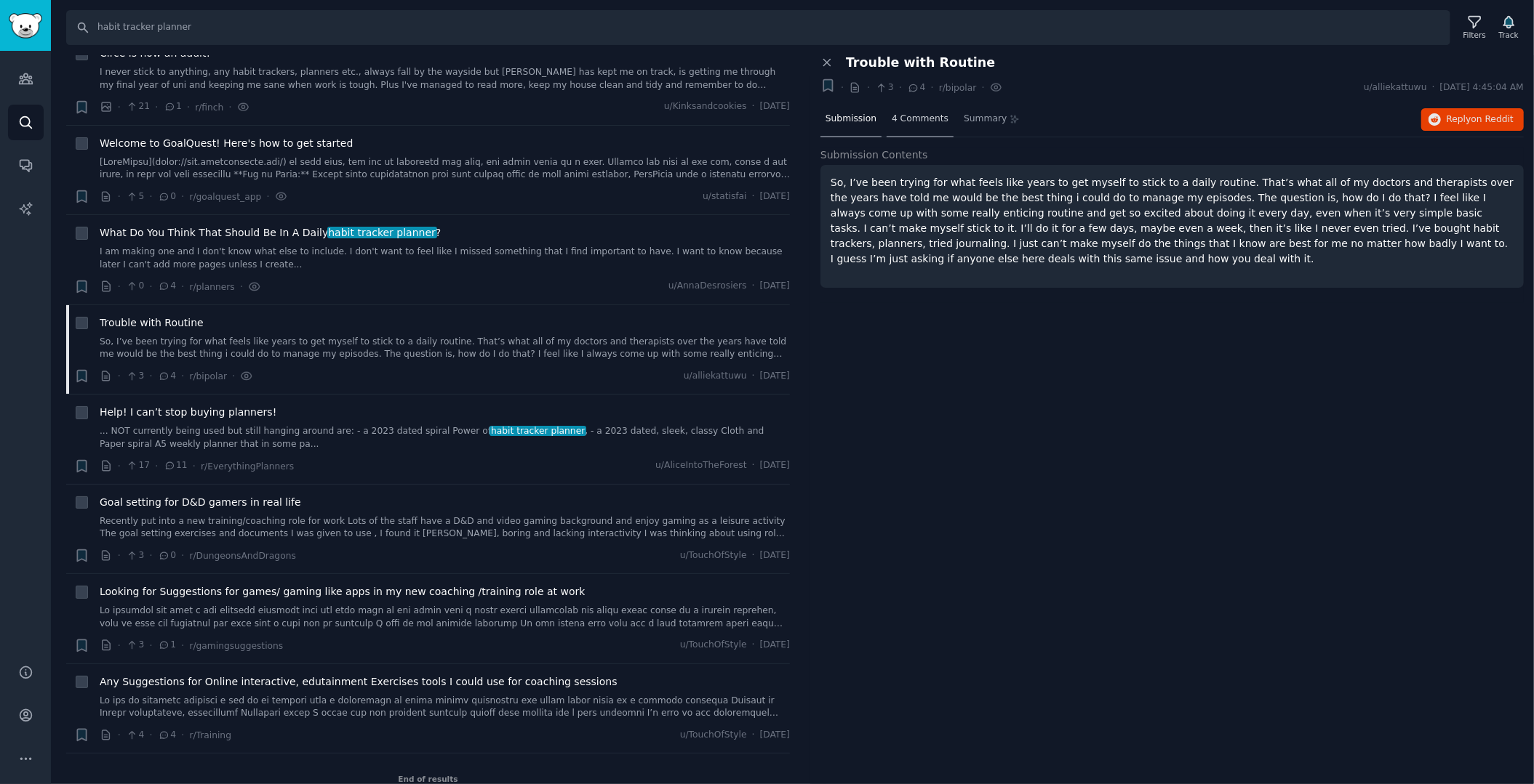
click at [915, 123] on span "4 Comments" at bounding box center [920, 120] width 57 height 13
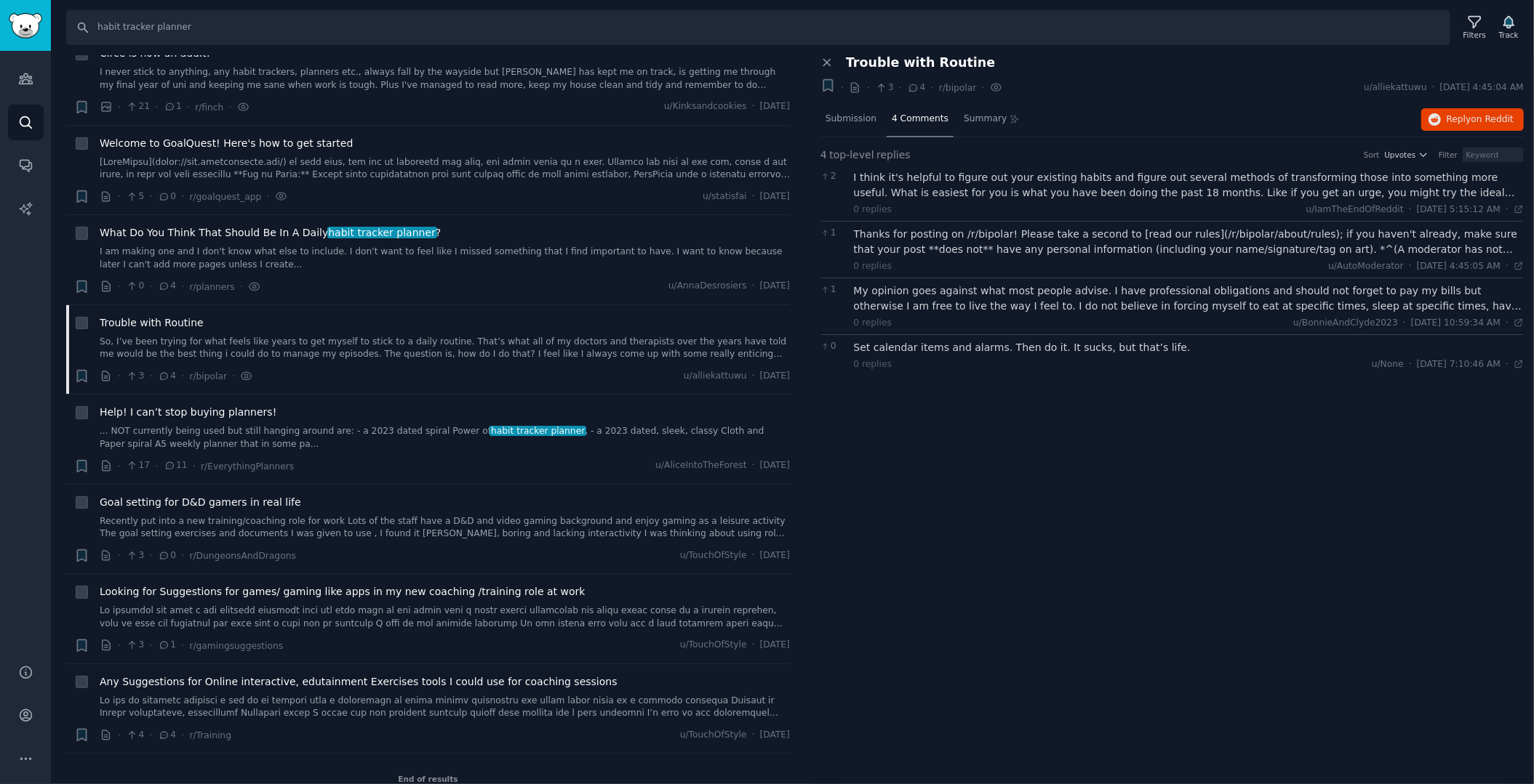
click at [910, 171] on div "I think it's helpful to figure out your existing habits and figure out several …" at bounding box center [1189, 185] width 670 height 30
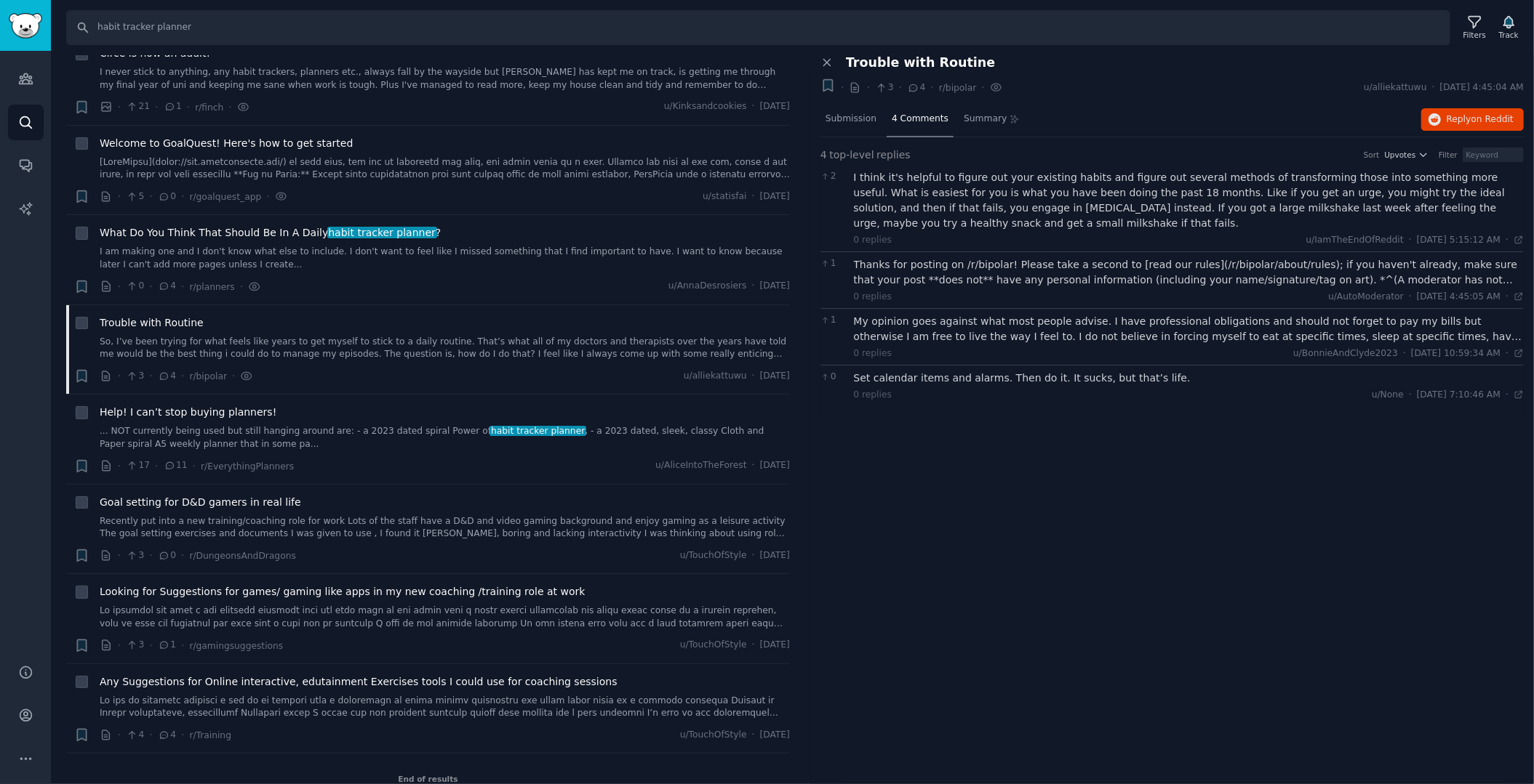
click at [916, 279] on div "Thanks for posting on /r/bipolar! Please take a second to [read our rules](/r/b…" at bounding box center [1189, 272] width 670 height 30
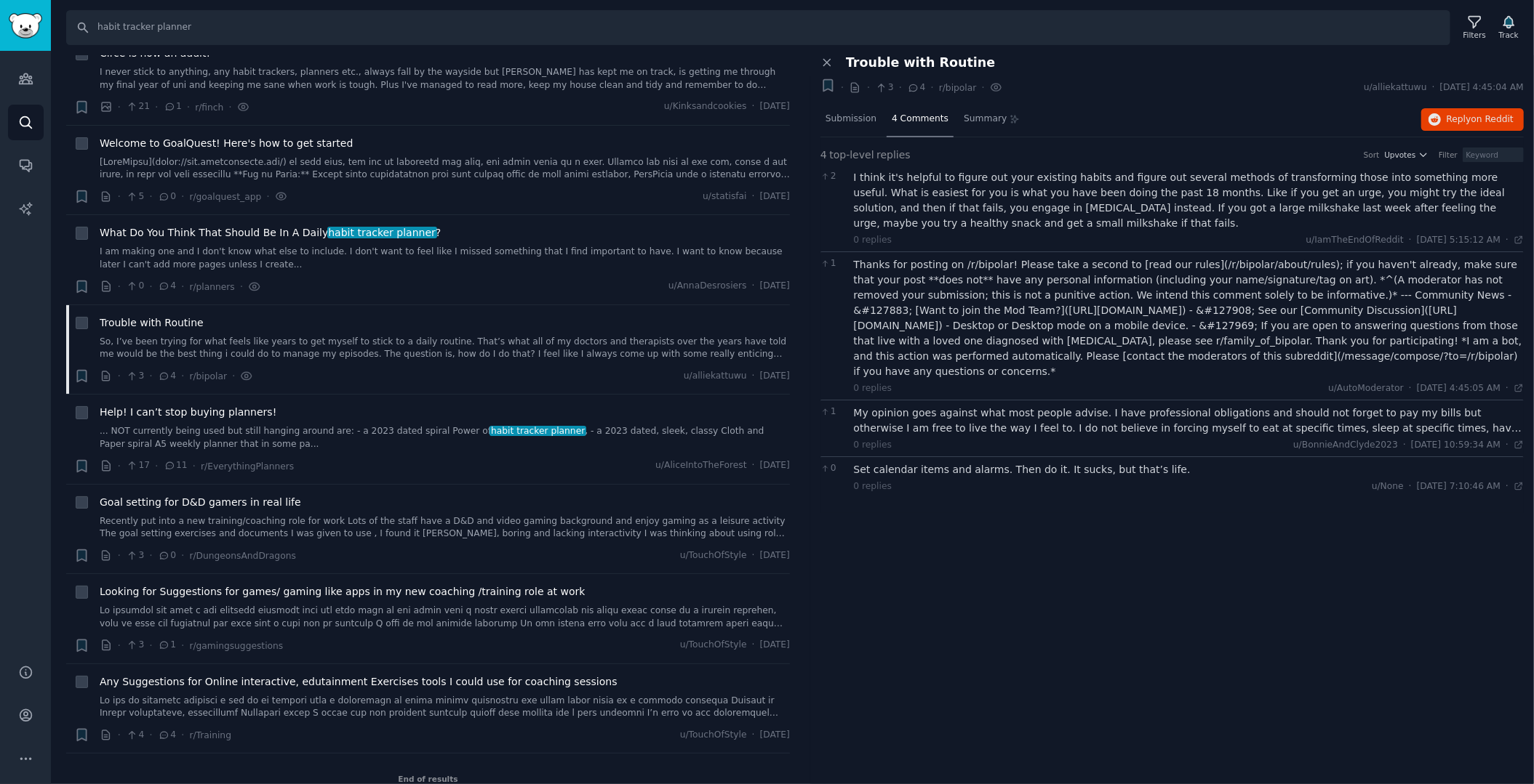
click at [932, 431] on div "My opinion goes against what most people advise. I have professional obligation…" at bounding box center [1189, 421] width 670 height 30
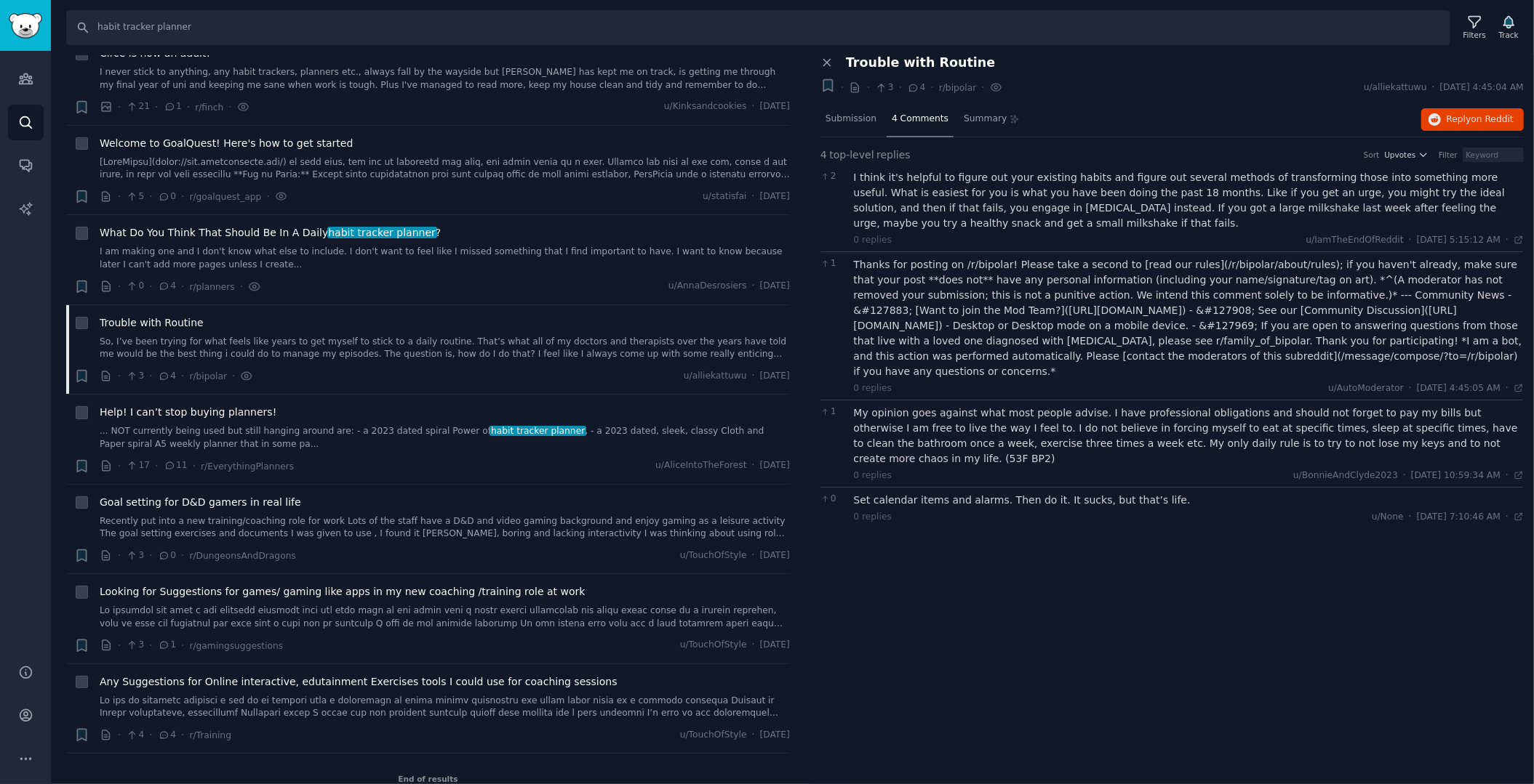
click at [939, 511] on div "0 replies u/None · [DATE] 7:10:46 AM Wed 6/7/2023 ·" at bounding box center [1189, 518] width 670 height 13
click at [941, 493] on div "Set calendar items and alarms. Then do it. It sucks, but that’s life." at bounding box center [1189, 501] width 670 height 15
click at [158, 315] on span "Trouble with Routine" at bounding box center [152, 323] width 104 height 15
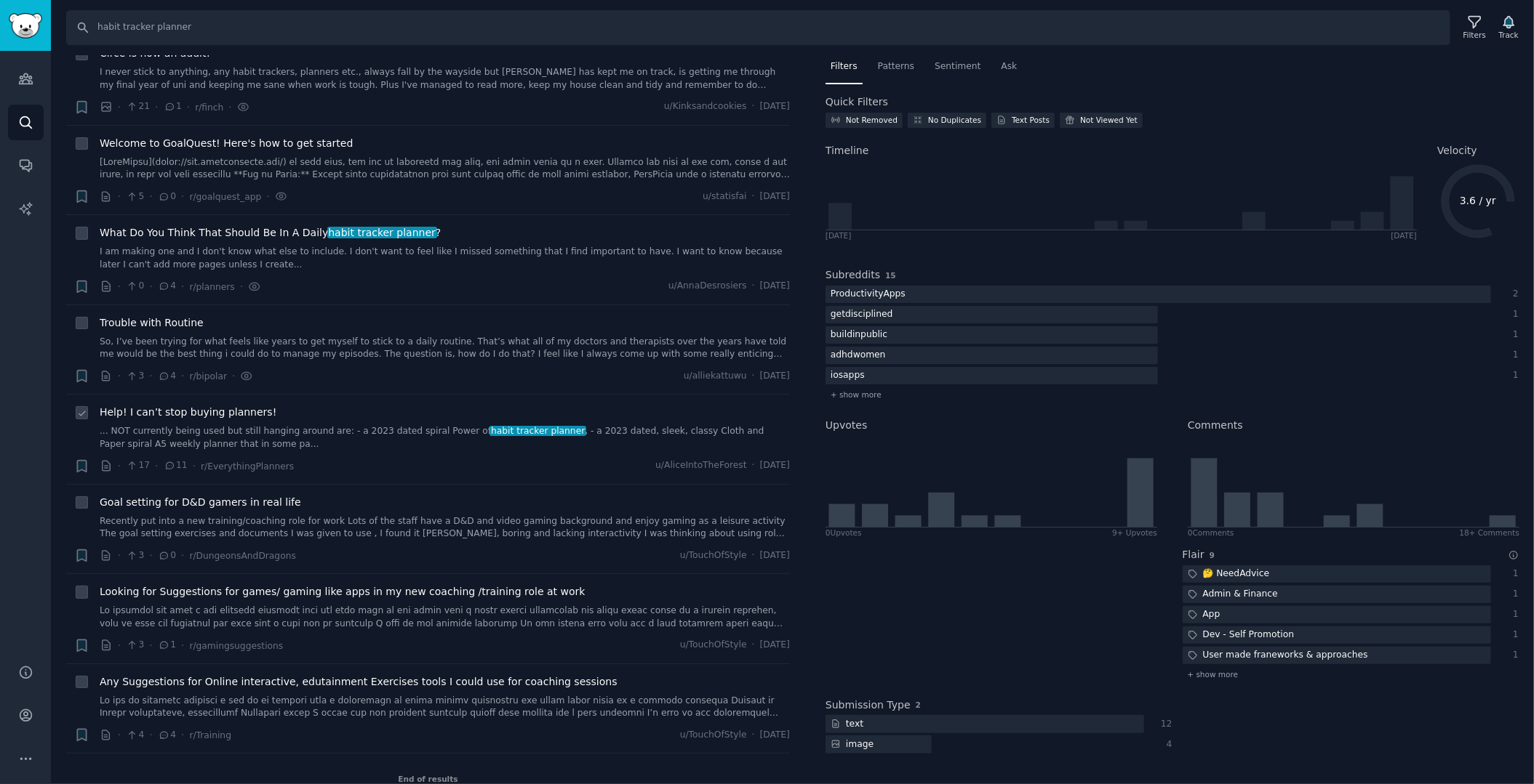
click at [169, 405] on span "Help! I can’t stop buying planners!" at bounding box center [188, 412] width 177 height 15
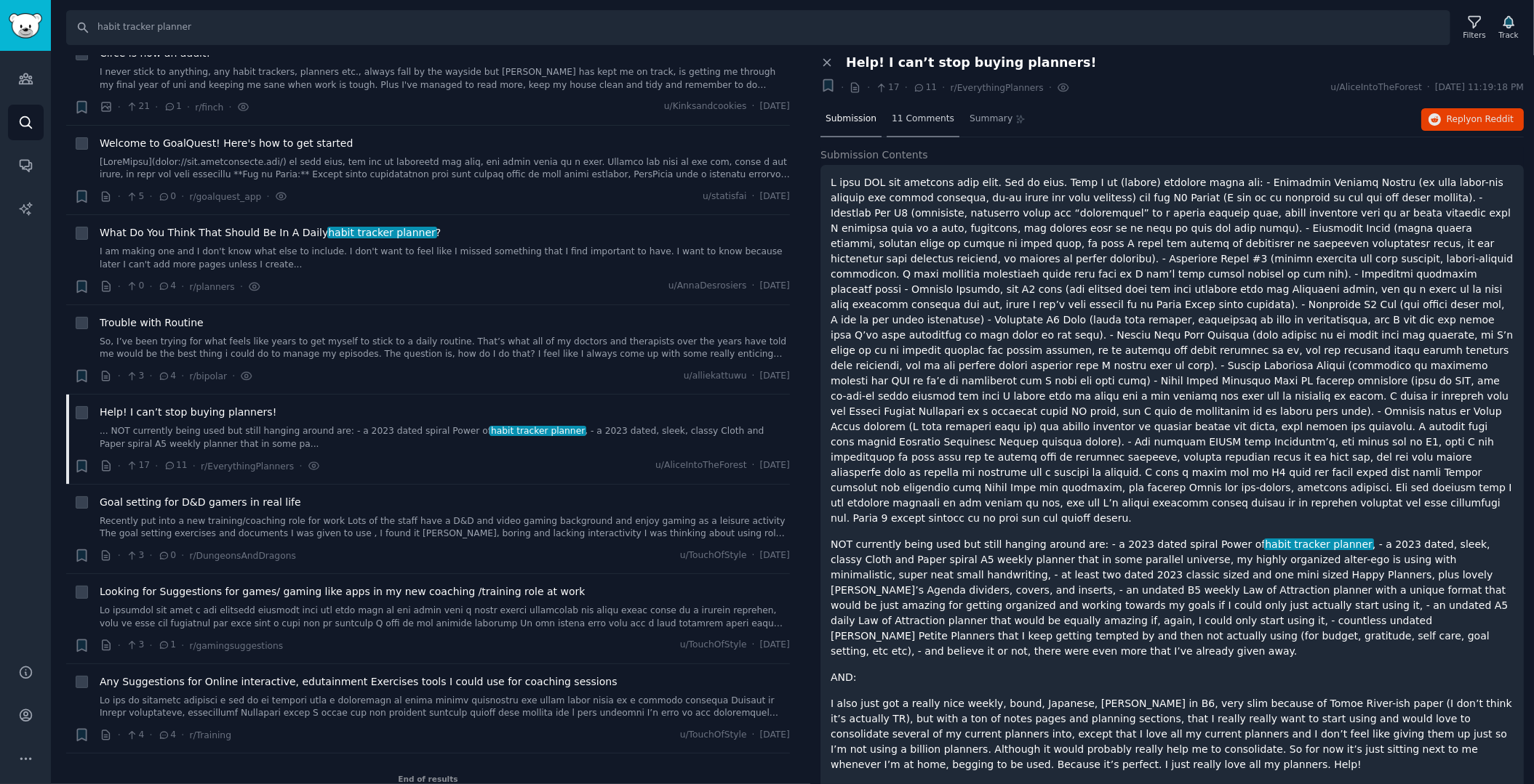
click at [919, 116] on span "11 Comments" at bounding box center [923, 120] width 62 height 13
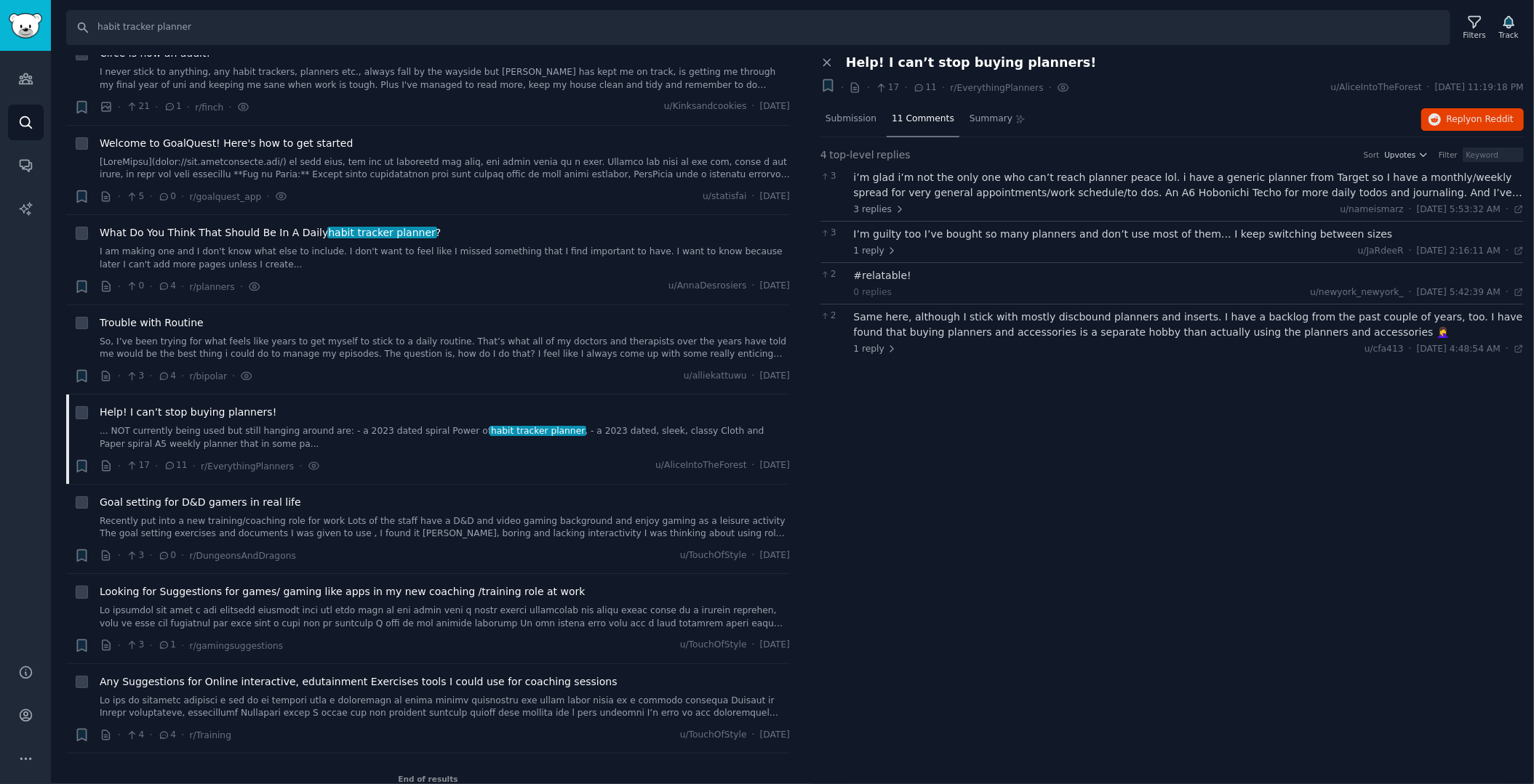
click at [912, 176] on div "i’m glad i’m not the only one who can’t reach planner peace lol. i have a gener…" at bounding box center [1189, 185] width 670 height 30
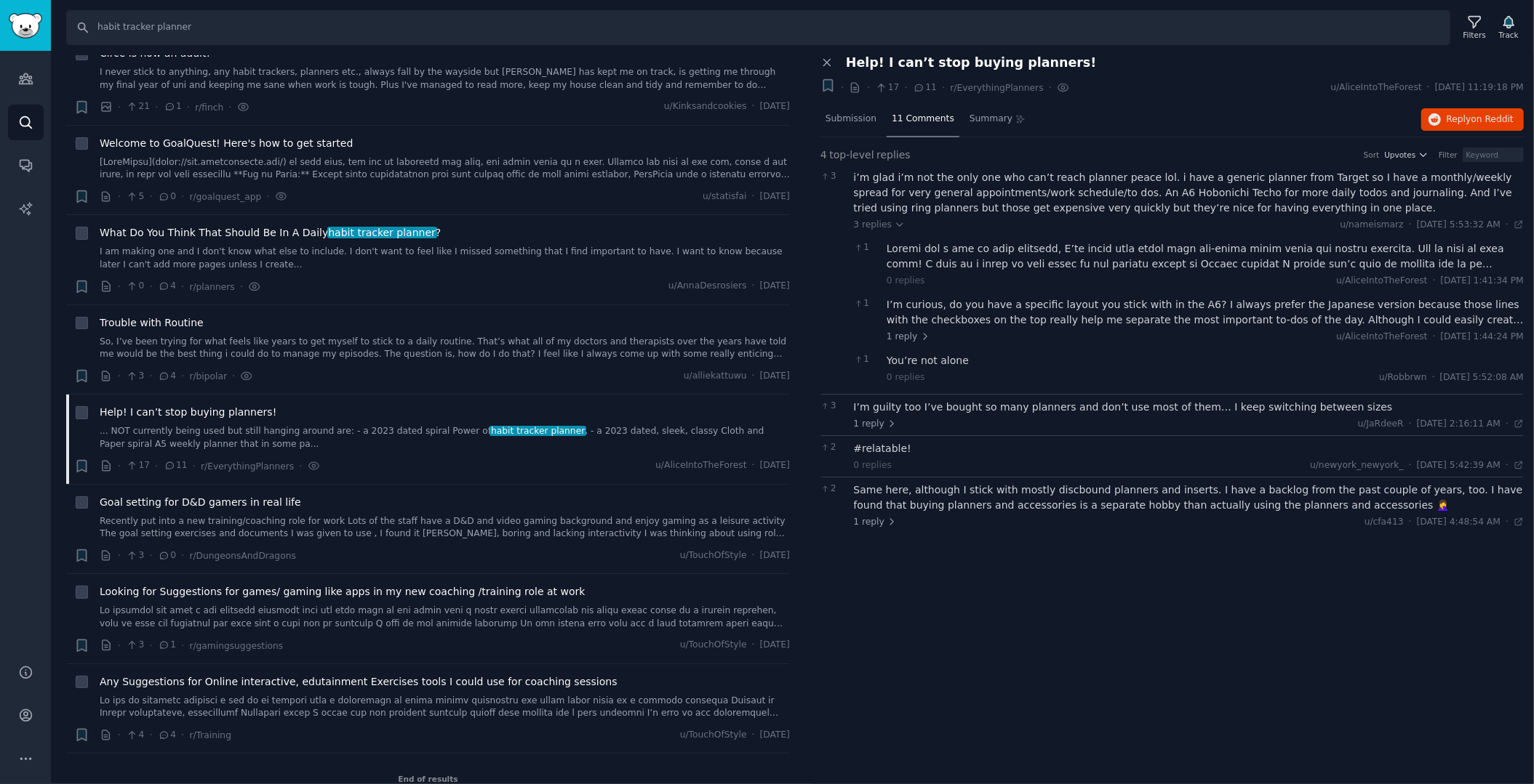
click at [937, 410] on div "I’m guilty too I’ve bought so many planners and don’t use most of them… I keep …" at bounding box center [1189, 408] width 670 height 15
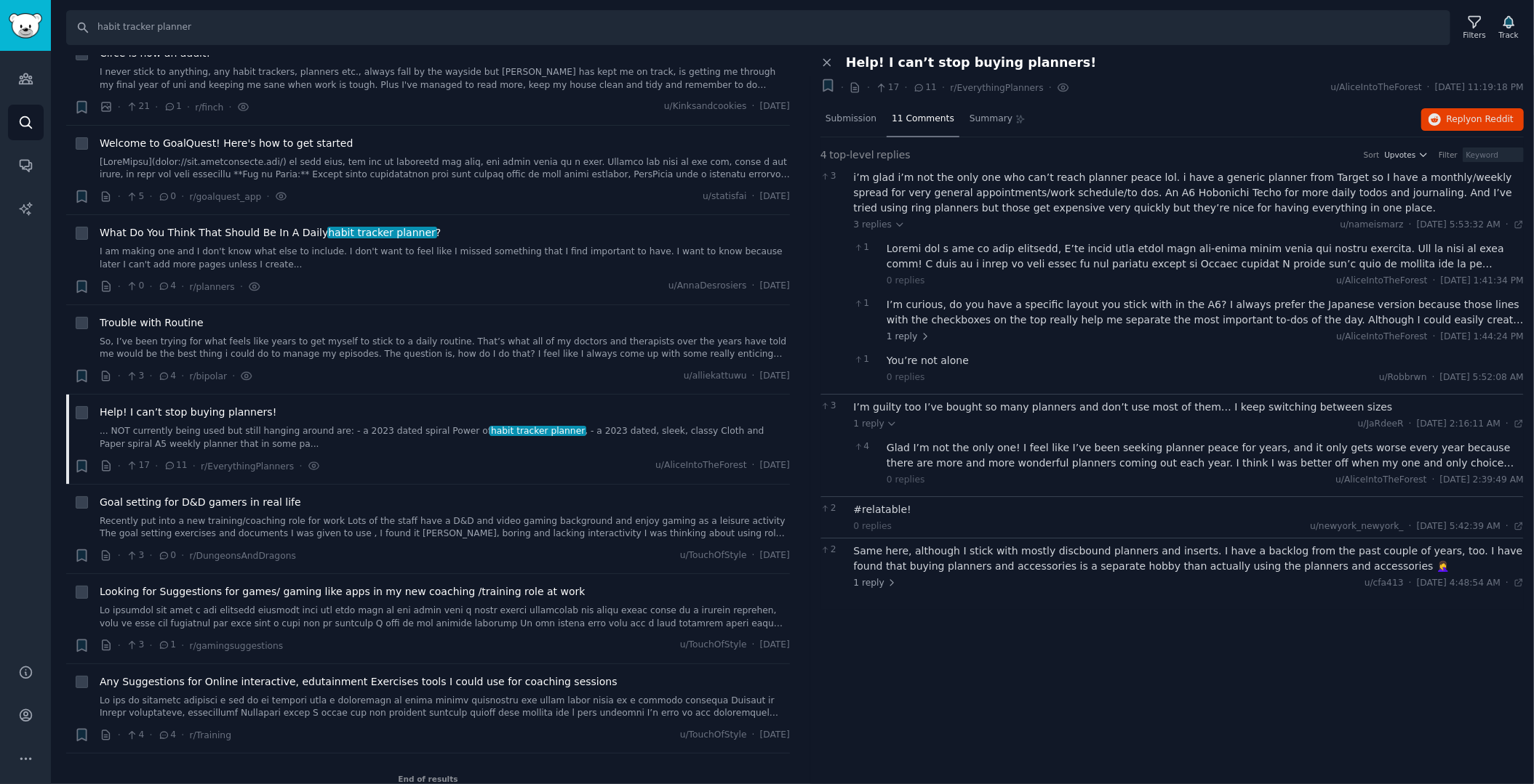
click at [946, 513] on div "#relatable!" at bounding box center [1189, 510] width 670 height 15
click at [947, 558] on div "Same here, although I stick with mostly discbound planners and inserts. I have …" at bounding box center [1189, 559] width 670 height 30
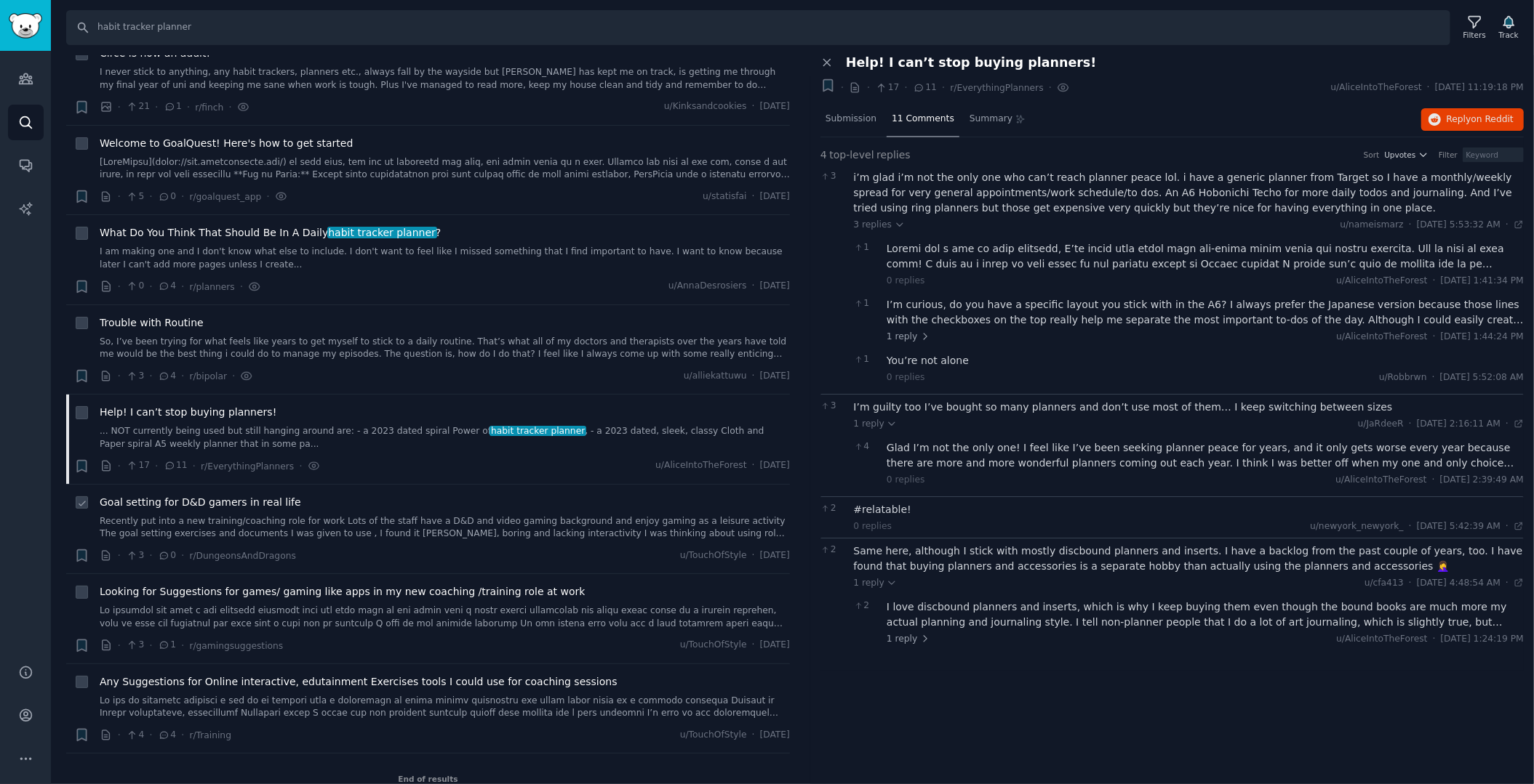
click at [194, 495] on span "Goal setting for D&D gamers in real life" at bounding box center [201, 503] width 202 height 15
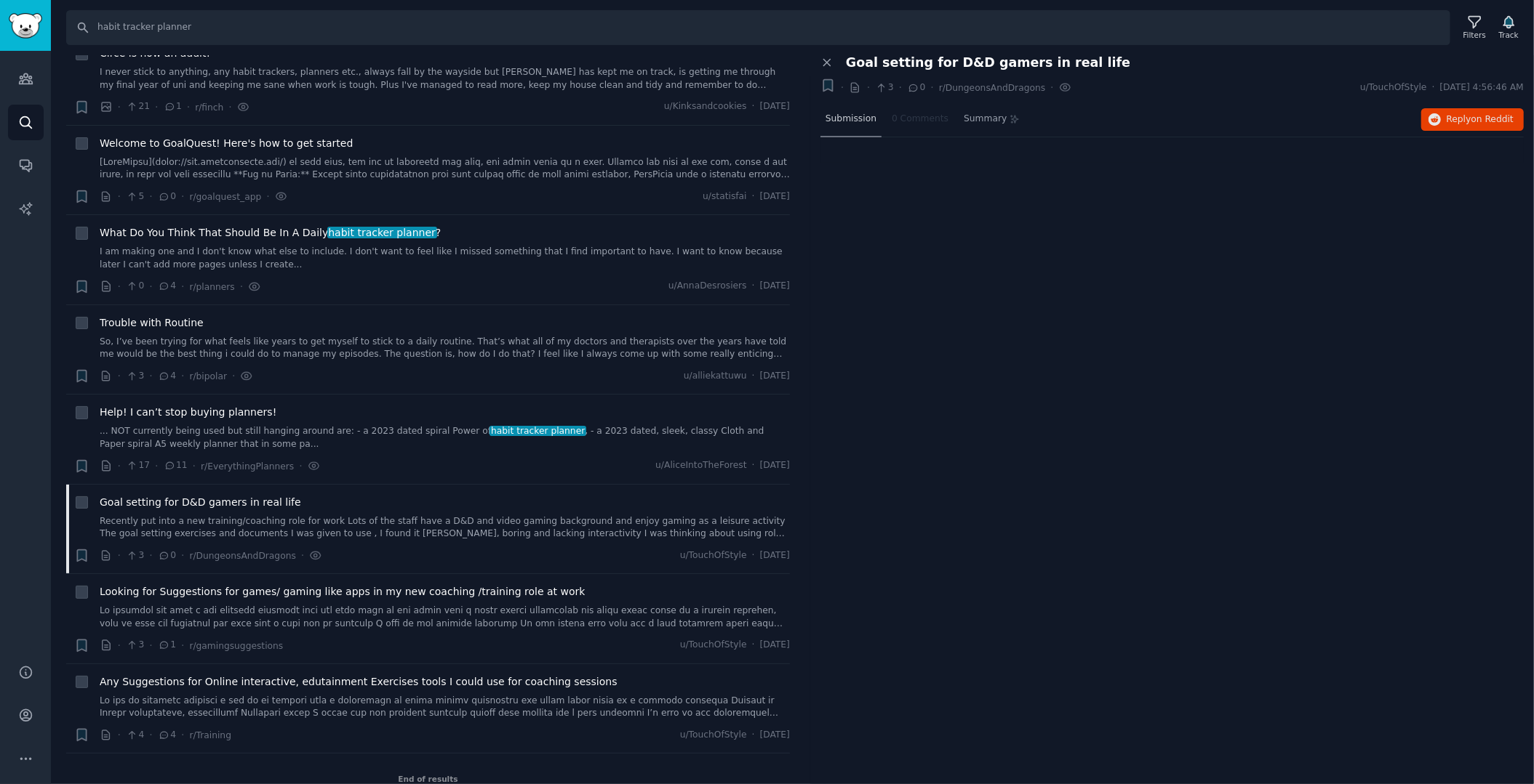
click at [841, 124] on div "Submission" at bounding box center [850, 120] width 61 height 35
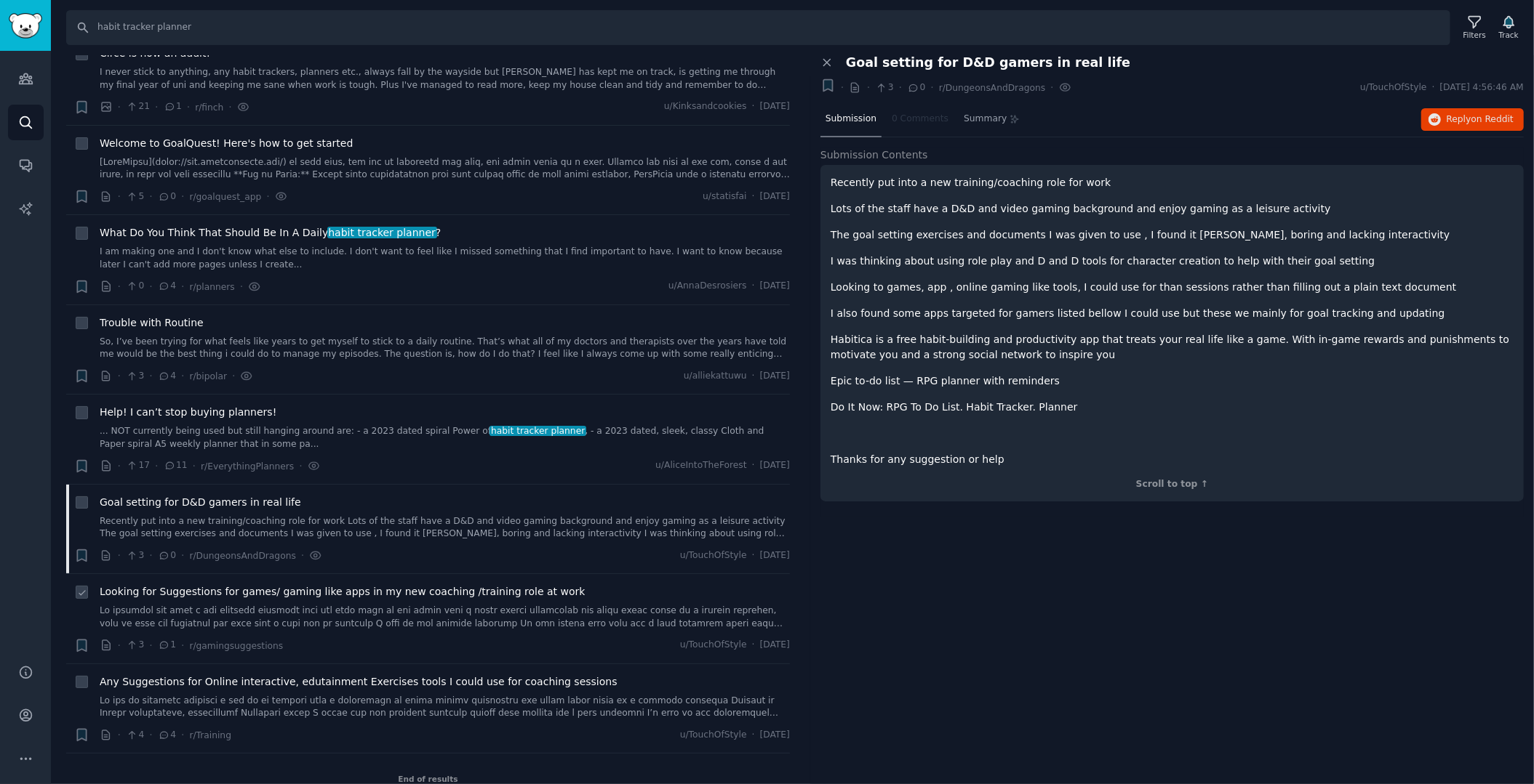
click at [213, 584] on span "Looking for Suggestions for games/ gaming like apps in my new coaching /trainin…" at bounding box center [342, 592] width 485 height 15
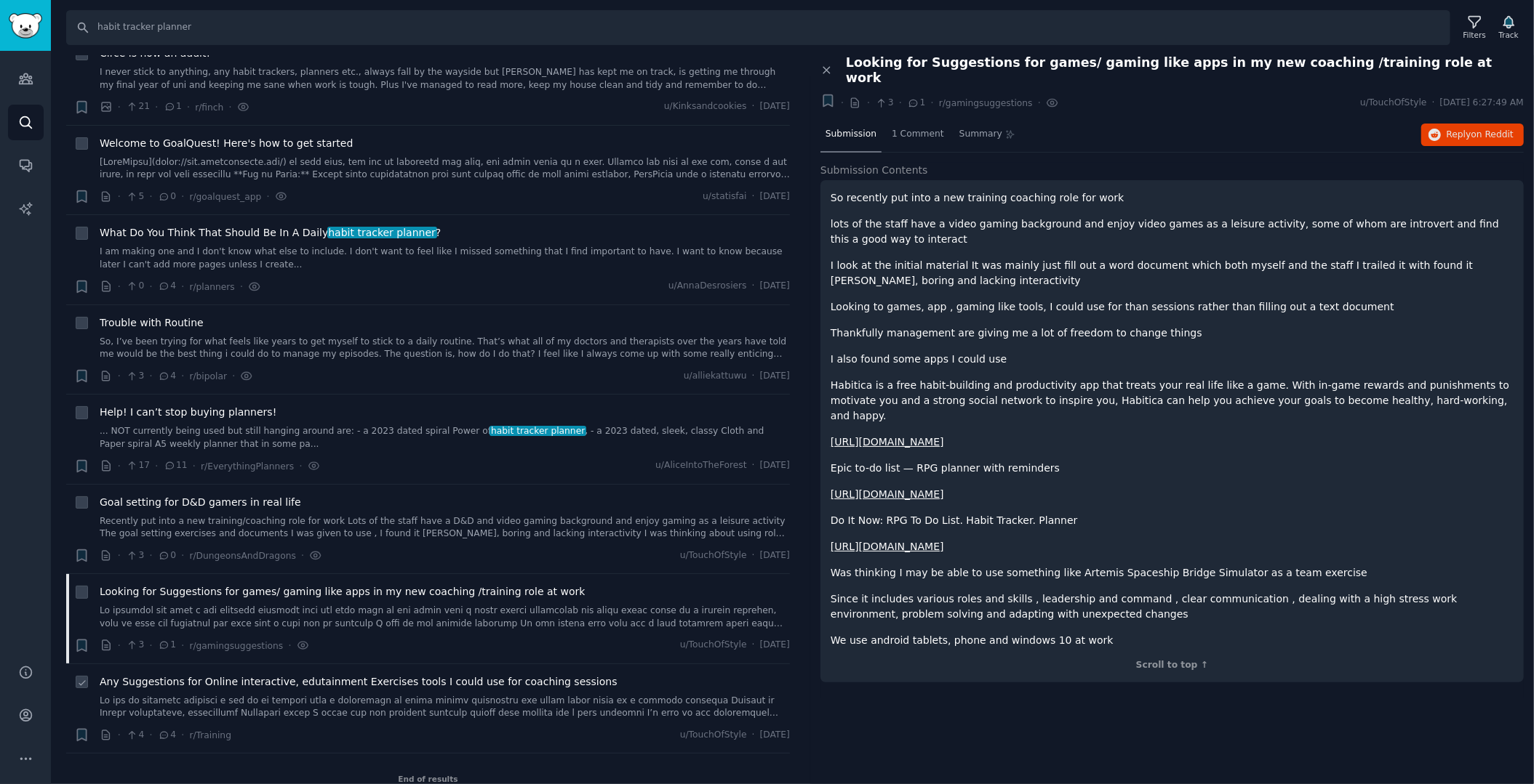
click at [202, 675] on div "Any Suggestions for Online interactive, edutainment Exercises tools I could use…" at bounding box center [444, 697] width 690 height 46
click at [203, 675] on span "Any Suggestions for Online interactive, edutainment Exercises tools I could use…" at bounding box center [359, 682] width 518 height 15
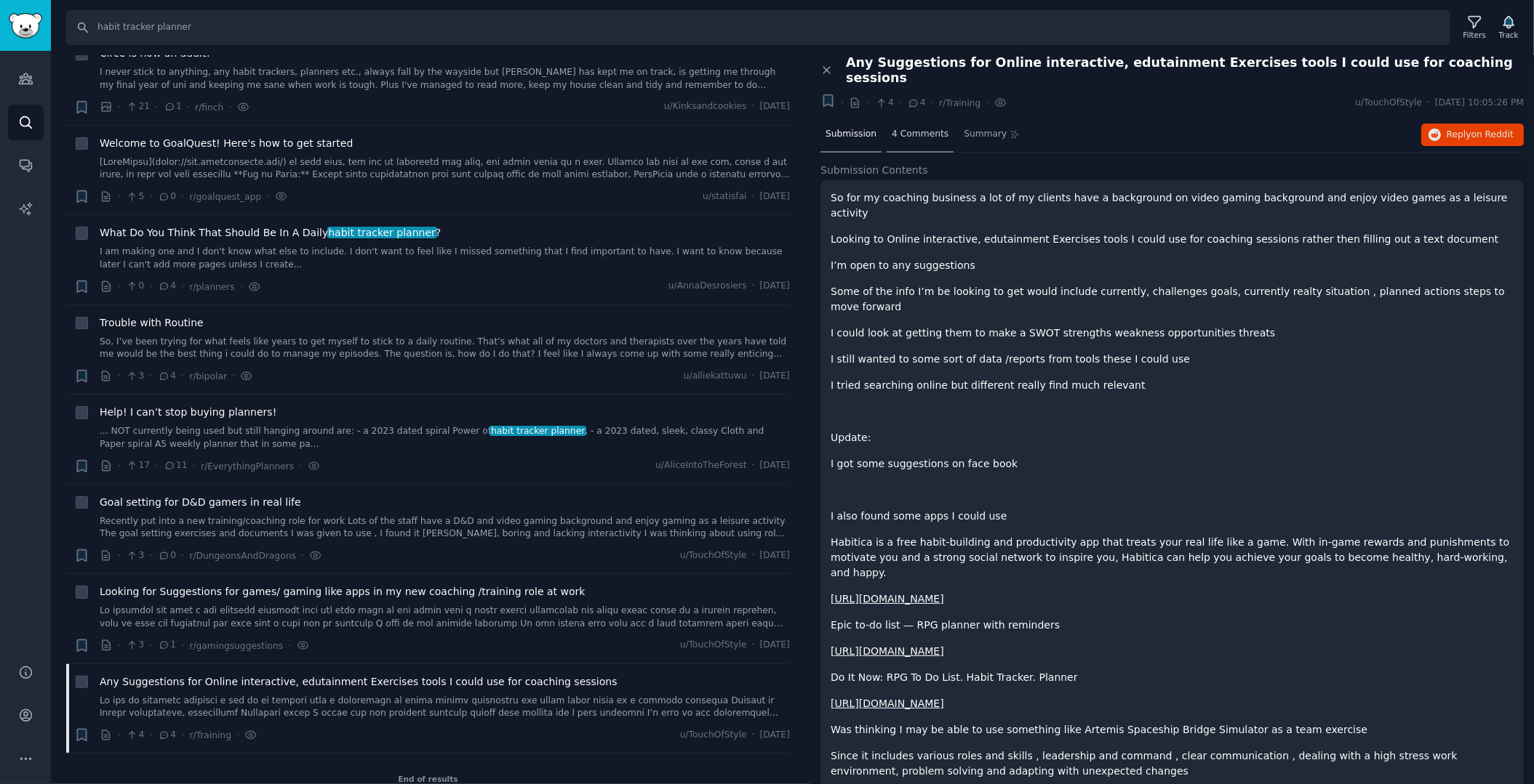
click at [926, 128] on span "4 Comments" at bounding box center [920, 135] width 57 height 13
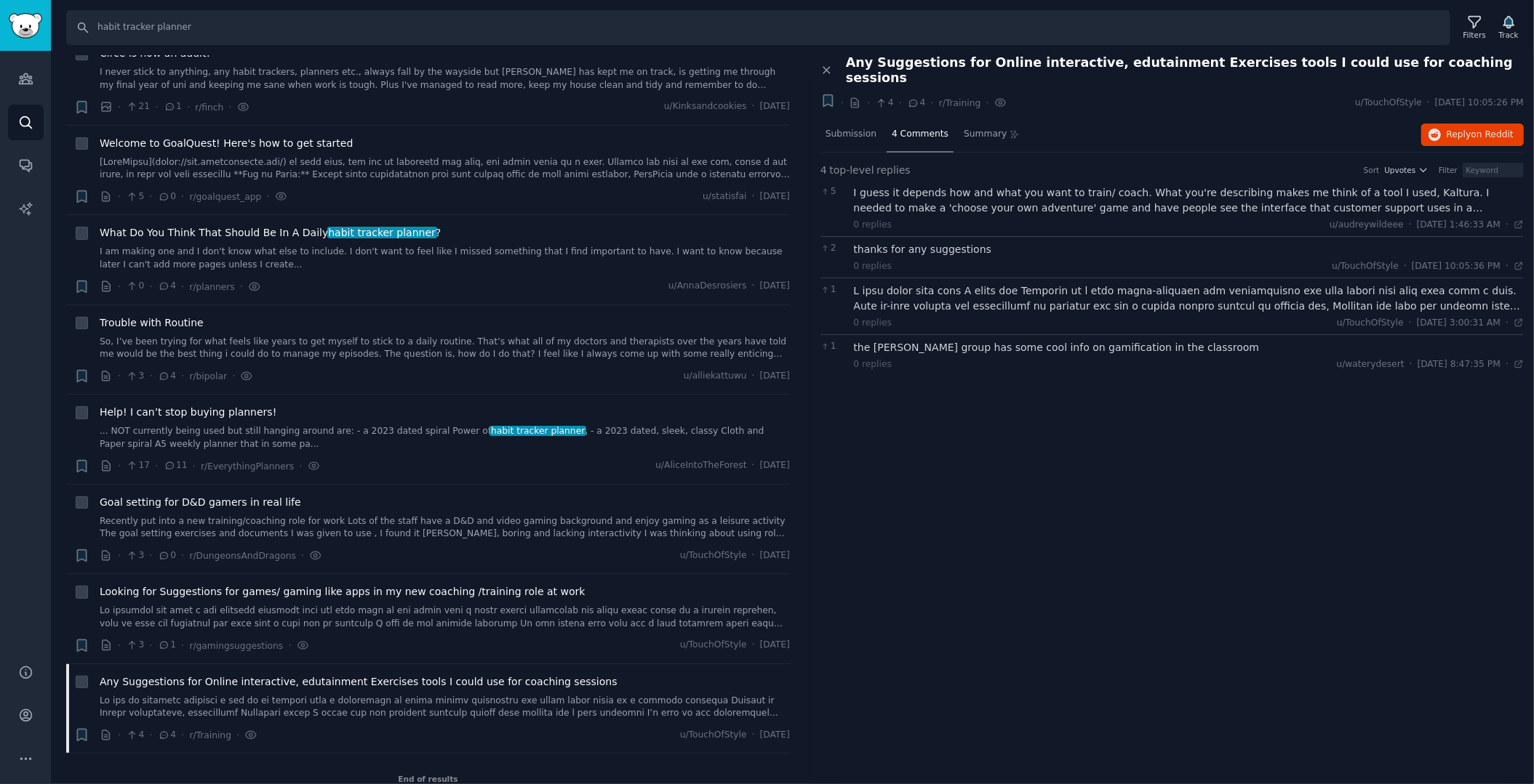
click at [913, 185] on div "I guess it depends how and what you want to train/ coach. What you're describin…" at bounding box center [1189, 200] width 670 height 30
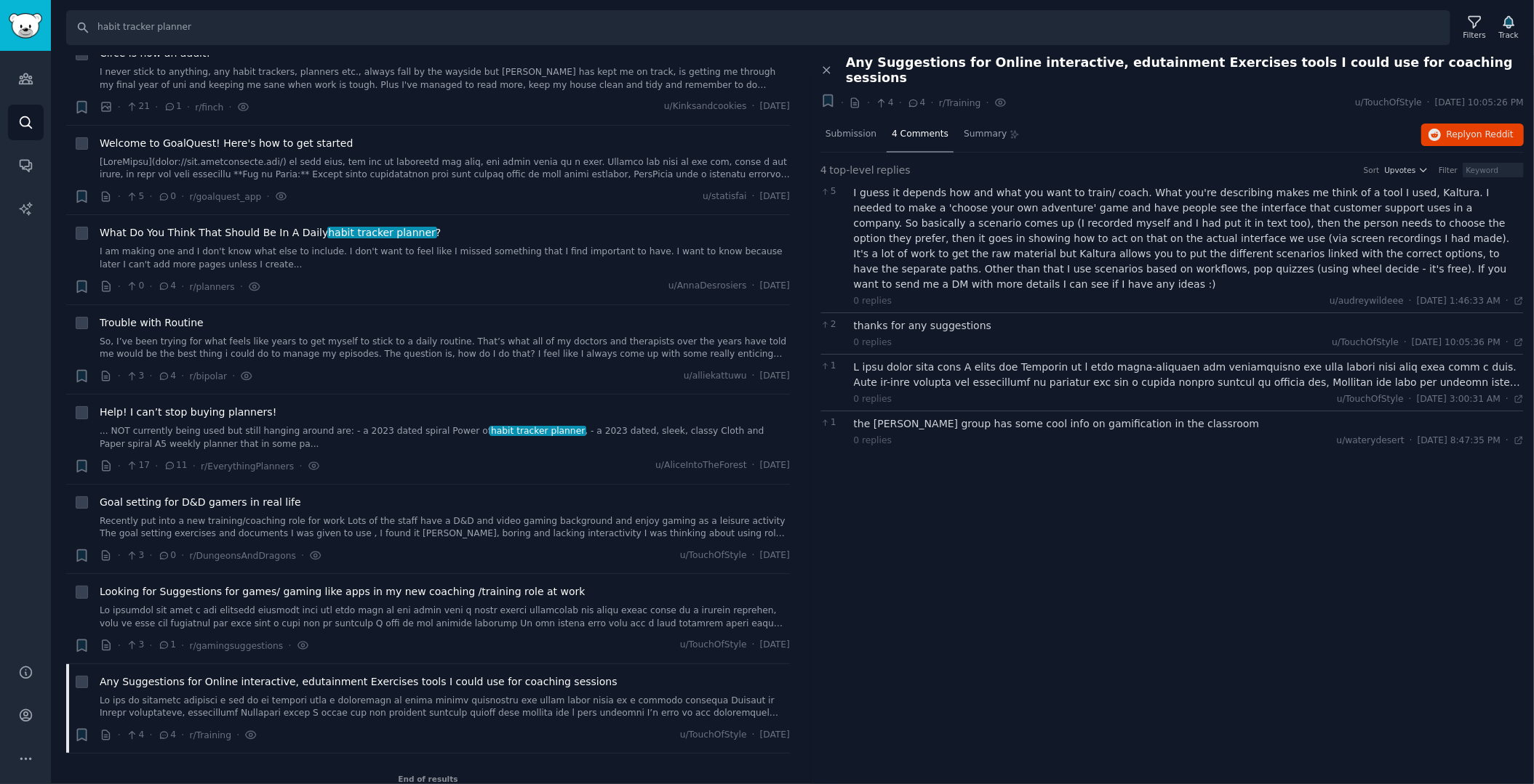
click at [929, 360] on div at bounding box center [1189, 375] width 670 height 30
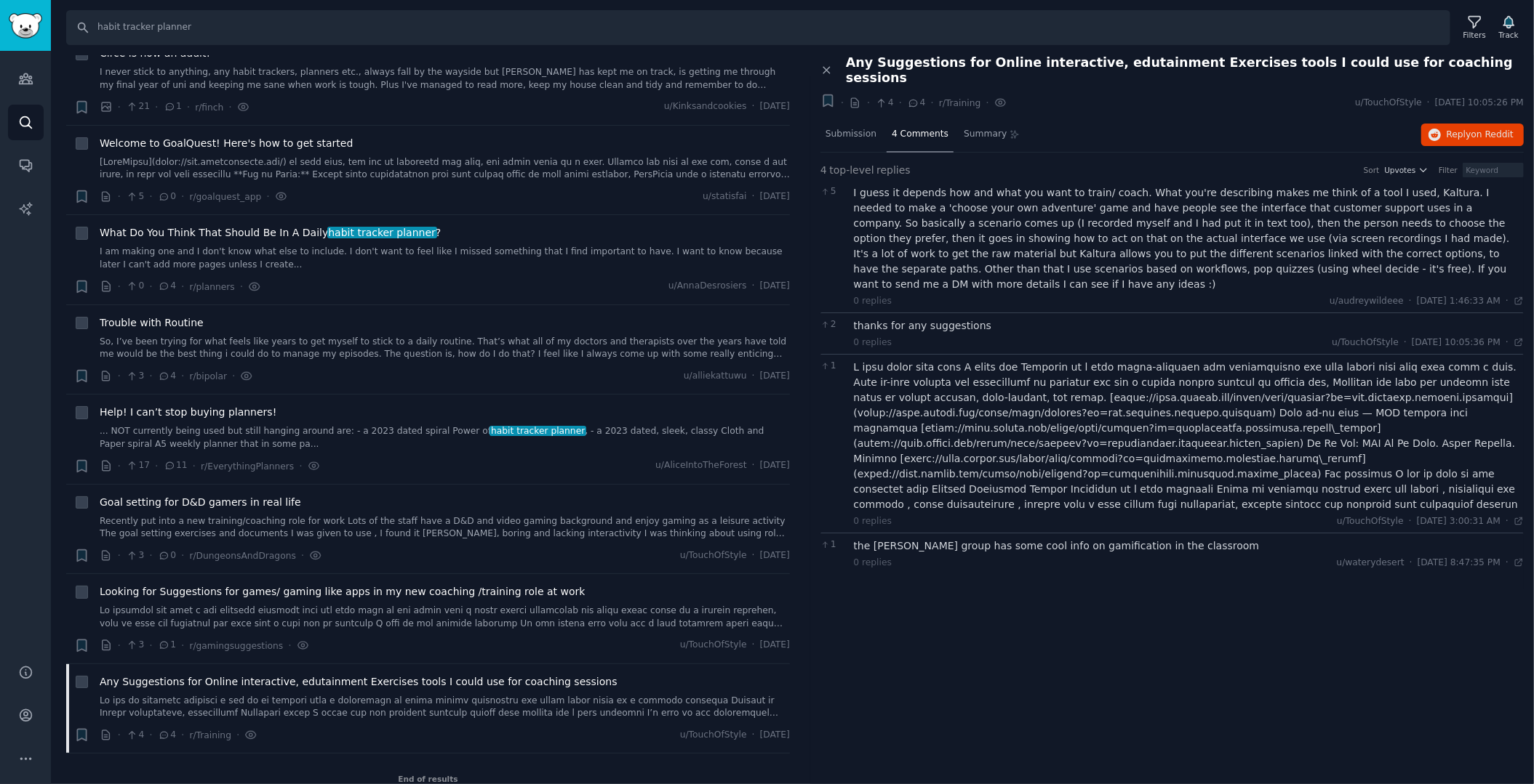
click at [928, 538] on div "the [PERSON_NAME] group has some cool info on gamification in the classroom" at bounding box center [1189, 546] width 670 height 15
